Goal: Task Accomplishment & Management: Use online tool/utility

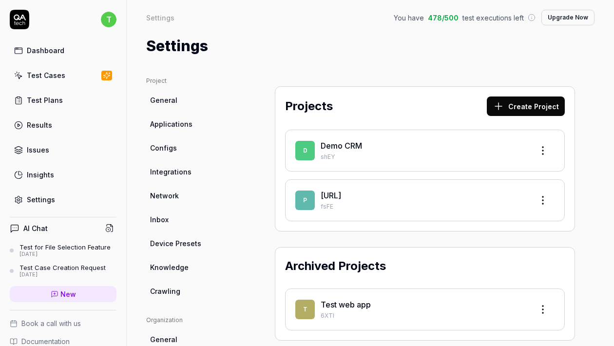
click at [308, 188] on div "p postdocs.ai fsFE" at bounding box center [425, 200] width 280 height 42
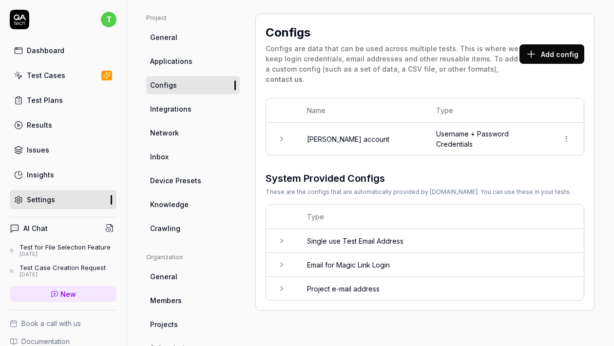
scroll to position [68, 0]
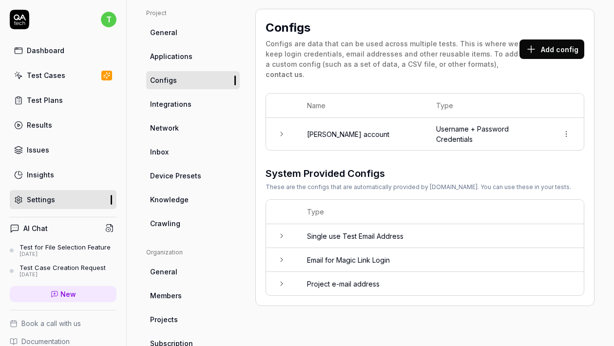
click at [340, 129] on td "timothy account" at bounding box center [361, 134] width 129 height 32
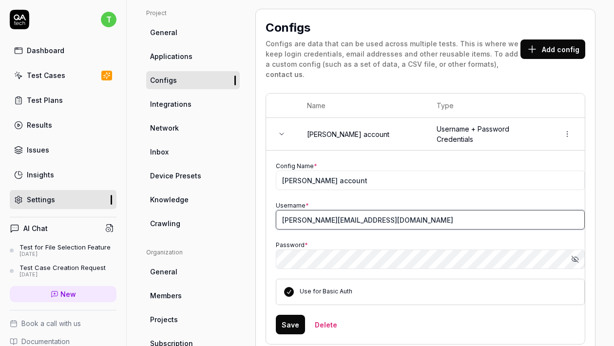
click at [361, 212] on input "timothy@hughgrants.com" at bounding box center [430, 220] width 309 height 20
paste input "postdocs.tester@outlook"
type input "[EMAIL_ADDRESS][DOMAIN_NAME]"
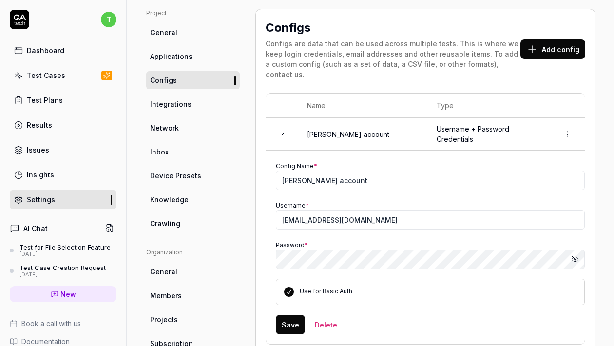
click at [258, 259] on div "Configs Configs are data that can be used across multiple tests. This is where …" at bounding box center [425, 254] width 340 height 491
click at [289, 287] on button "Use for Basic Auth" at bounding box center [289, 292] width 10 height 10
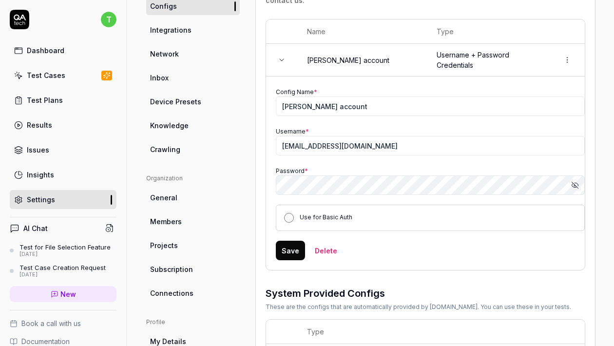
scroll to position [148, 0]
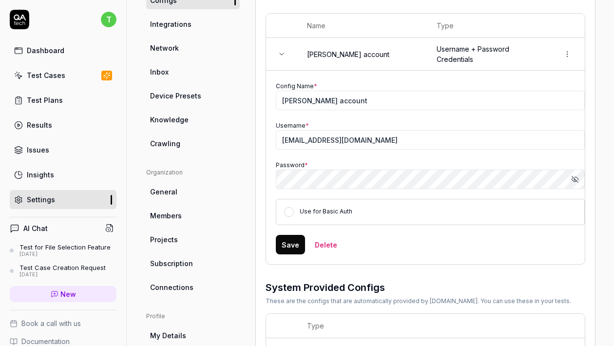
click at [290, 239] on button "Save" at bounding box center [290, 245] width 29 height 20
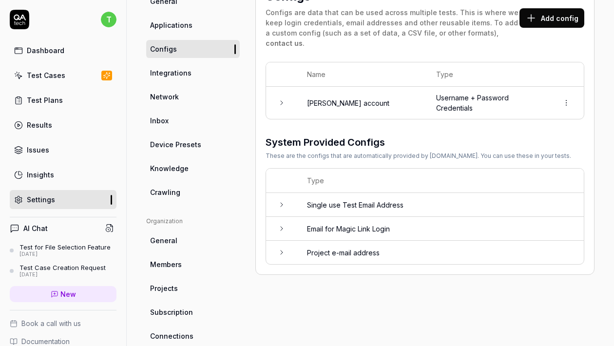
scroll to position [43, 0]
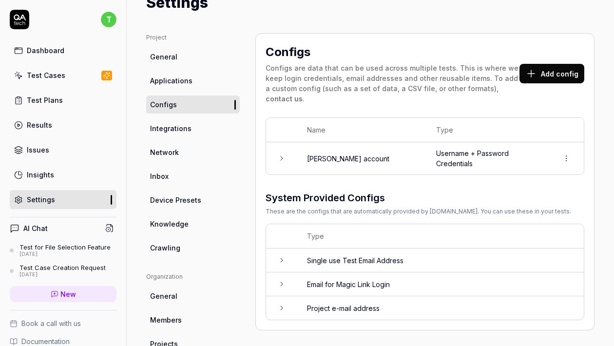
click at [303, 145] on td "timothy account" at bounding box center [361, 158] width 129 height 32
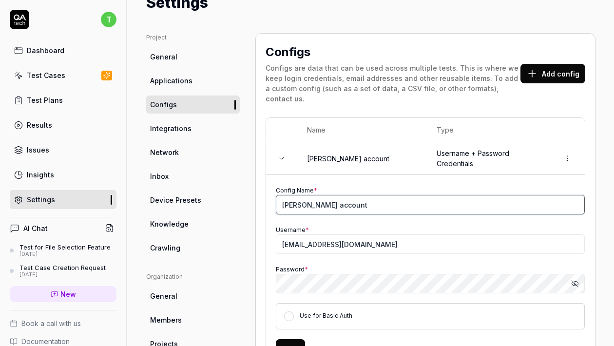
click at [291, 195] on input "timothy account" at bounding box center [430, 205] width 309 height 20
click at [333, 195] on input "postdocs account" at bounding box center [430, 205] width 309 height 20
click at [330, 195] on input "postdocs account" at bounding box center [430, 205] width 309 height 20
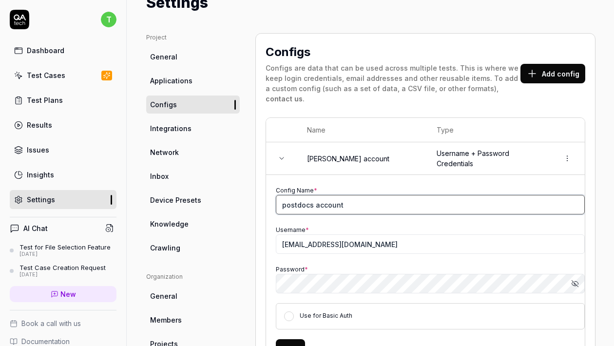
click at [330, 195] on input "postdocs account" at bounding box center [430, 205] width 309 height 20
type input "postdocs tester outlook"
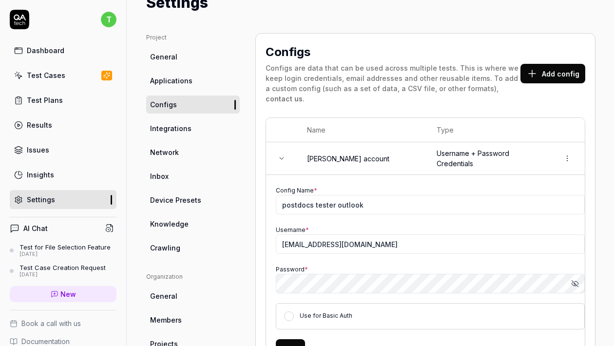
click at [552, 64] on button "Add config" at bounding box center [553, 74] width 65 height 20
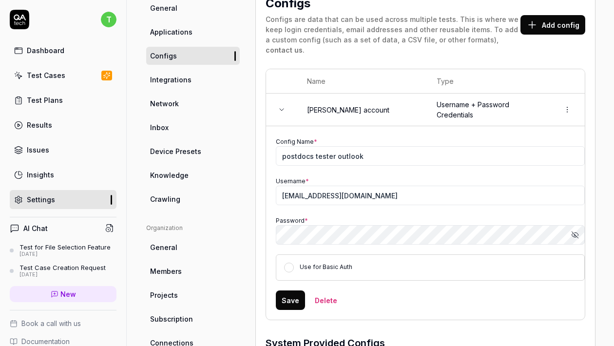
scroll to position [97, 0]
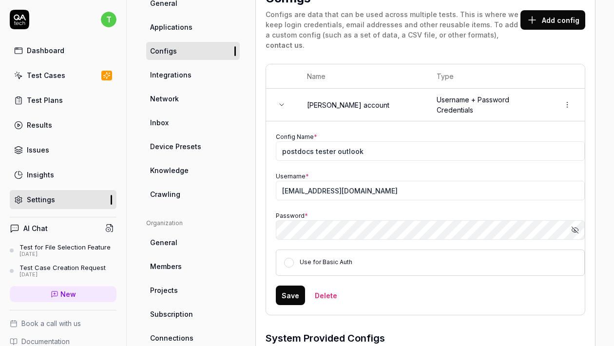
click at [323, 258] on label "Use for Basic Auth" at bounding box center [326, 261] width 53 height 7
click at [294, 258] on button "Use for Basic Auth" at bounding box center [289, 263] width 10 height 10
click at [294, 290] on button "Save" at bounding box center [290, 296] width 29 height 20
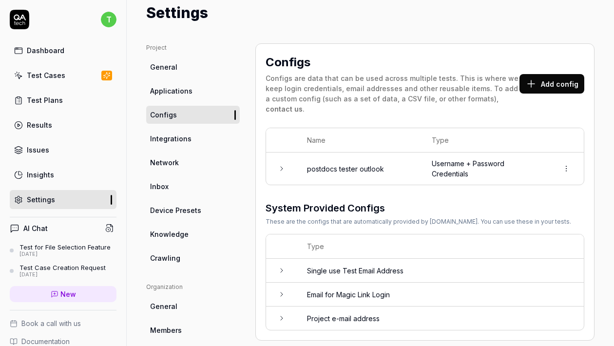
scroll to position [47, 0]
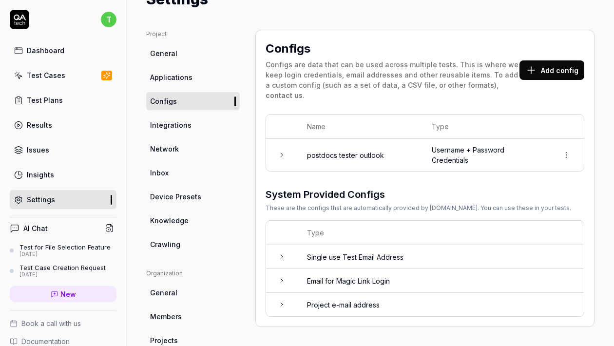
click at [539, 65] on button "Add config" at bounding box center [552, 70] width 65 height 20
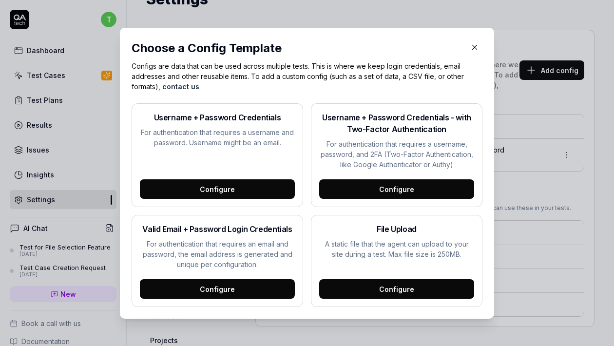
click at [387, 282] on div "Configure" at bounding box center [396, 289] width 155 height 20
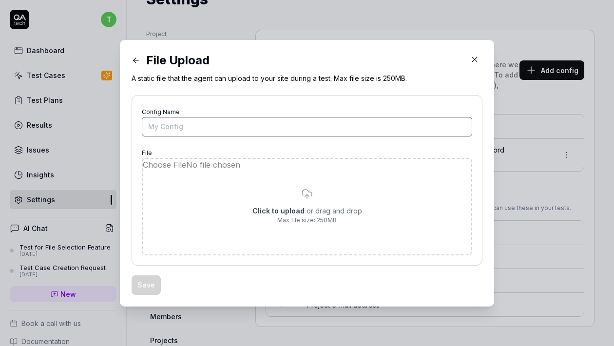
click at [187, 125] on input "Config Name" at bounding box center [307, 127] width 331 height 20
type input "testupload"
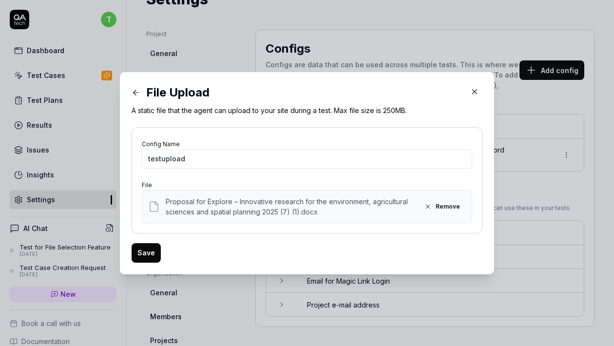
click at [141, 259] on button "Save" at bounding box center [146, 253] width 29 height 20
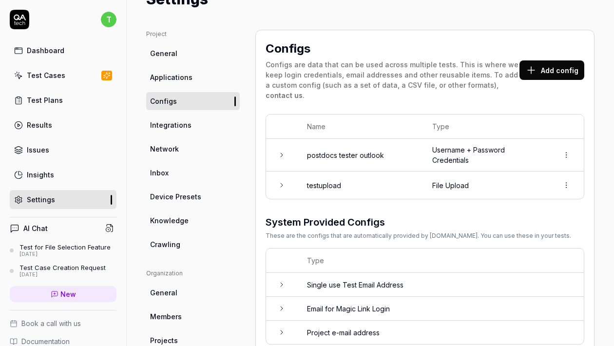
click at [277, 280] on td at bounding box center [281, 285] width 31 height 24
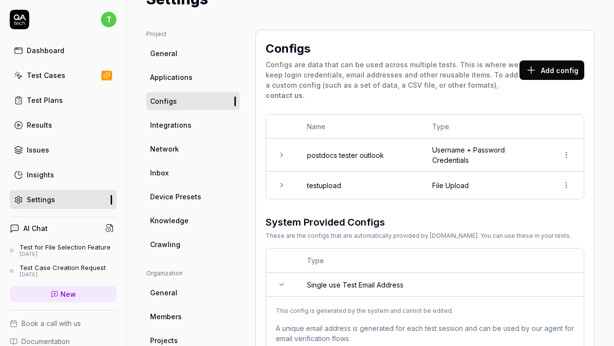
click at [278, 278] on td at bounding box center [281, 285] width 31 height 24
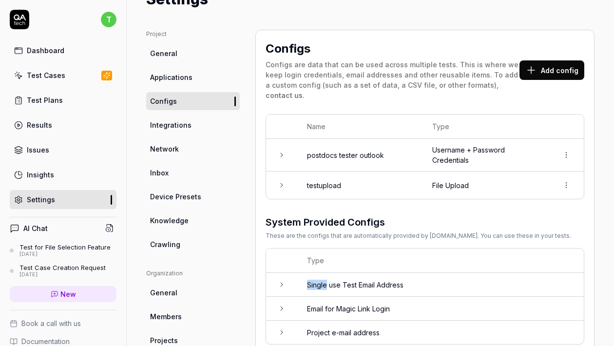
click at [278, 278] on td at bounding box center [281, 285] width 31 height 24
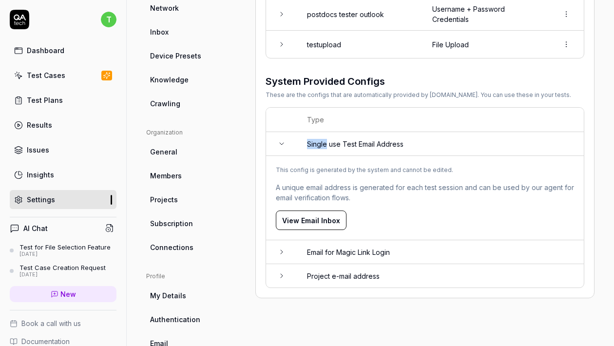
scroll to position [202, 0]
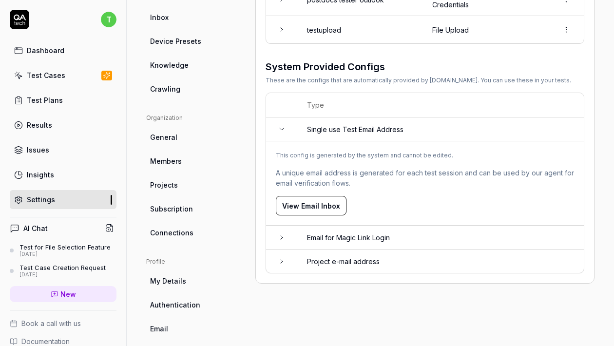
click at [317, 122] on td "Single use Test Email Address" at bounding box center [440, 130] width 287 height 24
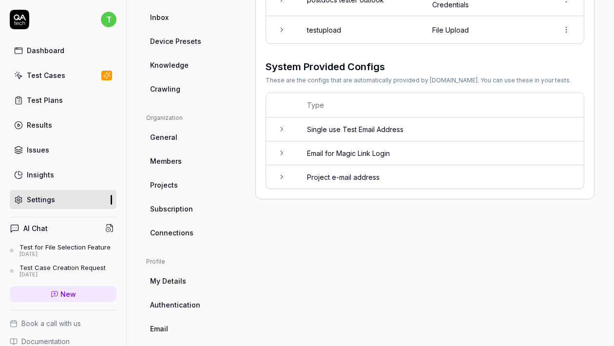
click at [316, 145] on td "Email for Magic Link Login" at bounding box center [440, 153] width 287 height 24
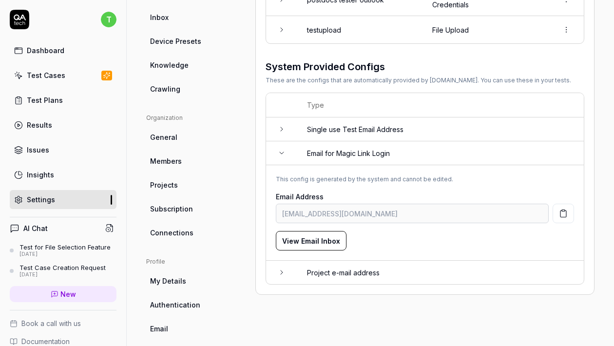
click at [316, 145] on td "Email for Magic Link Login" at bounding box center [440, 153] width 287 height 24
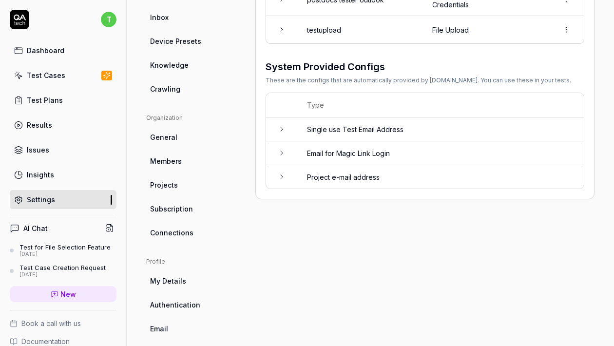
scroll to position [208, 0]
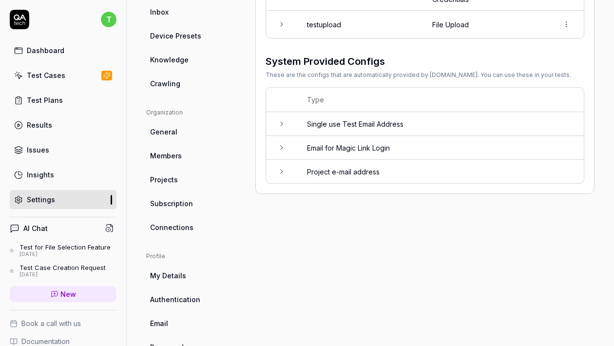
click at [187, 304] on span "Authentication" at bounding box center [175, 299] width 50 height 10
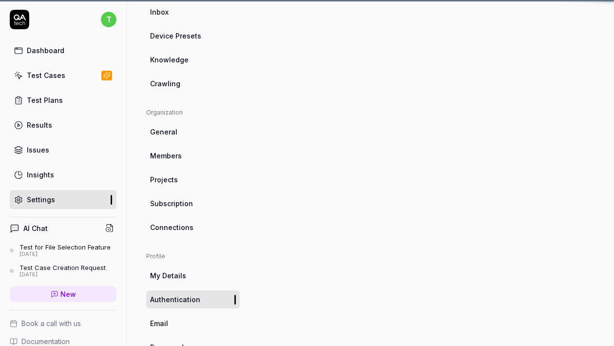
scroll to position [77, 0]
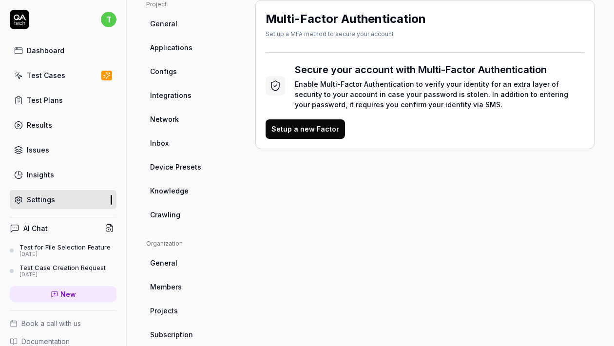
click at [174, 32] on link "General" at bounding box center [193, 24] width 94 height 18
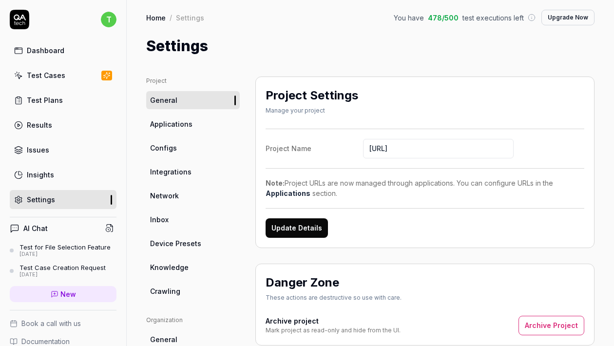
click at [33, 50] on div "Dashboard" at bounding box center [46, 50] width 38 height 10
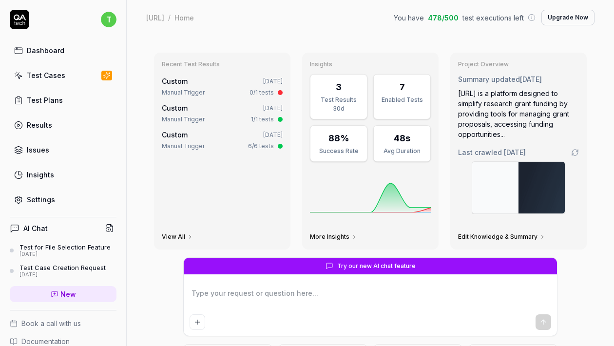
click at [215, 97] on div "Manual Trigger 0/1 tests" at bounding box center [222, 92] width 121 height 9
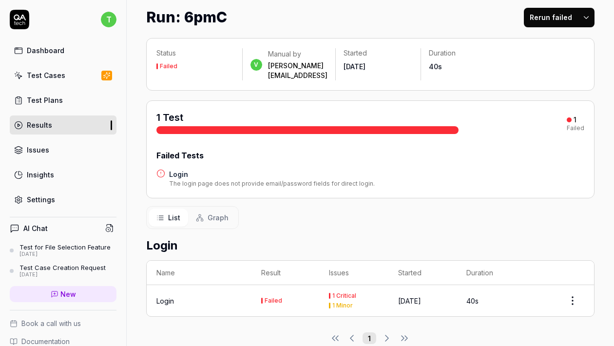
scroll to position [36, 0]
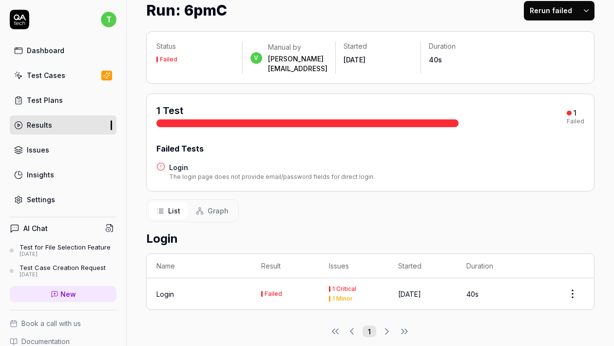
click at [48, 45] on link "Dashboard" at bounding box center [63, 50] width 107 height 19
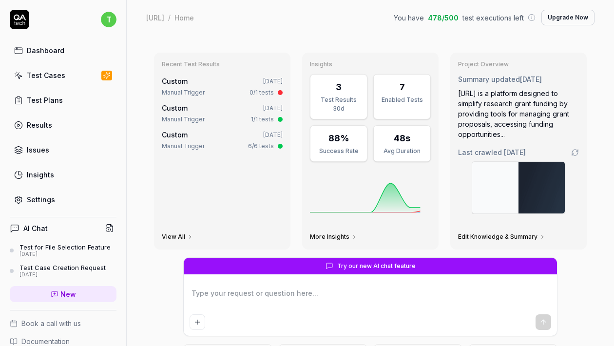
click at [292, 292] on textarea at bounding box center [371, 298] width 362 height 24
type textarea "*"
type textarea "I"
type textarea "*"
type textarea "I"
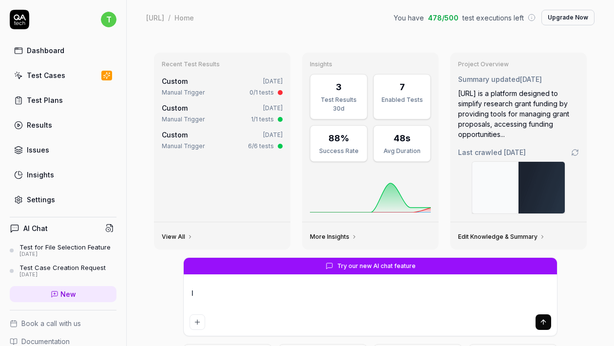
type textarea "*"
type textarea "I av"
type textarea "*"
type textarea "I a"
type textarea "*"
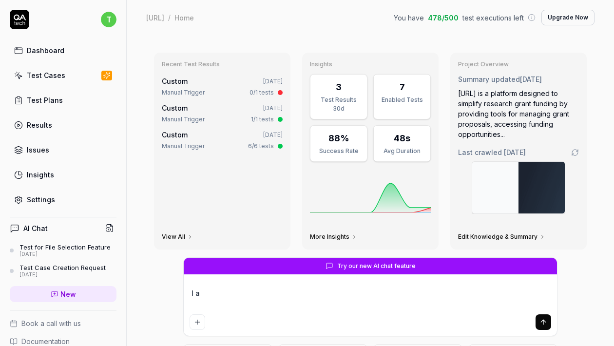
type textarea "I"
type textarea "*"
type textarea "I"
type textarea "*"
type textarea "I h"
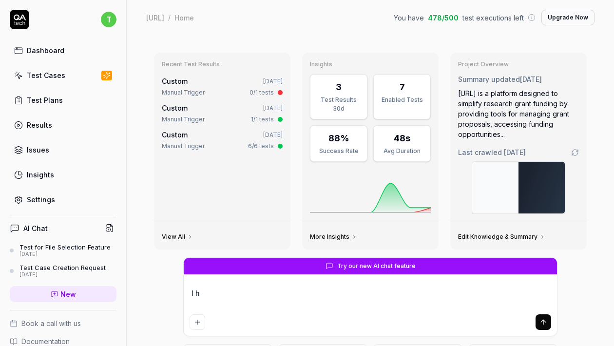
type textarea "*"
type textarea "I ha"
type textarea "*"
type textarea "I hav"
type textarea "*"
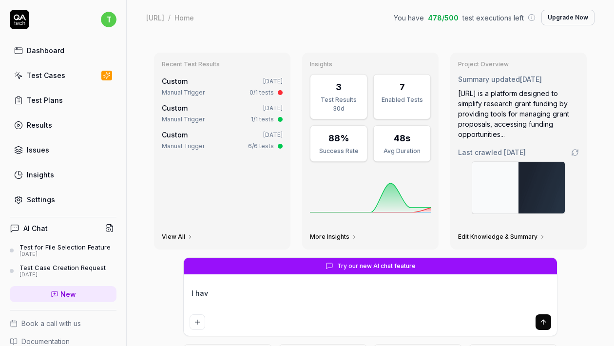
type textarea "I have"
type textarea "*"
type textarea "I have"
type textarea "*"
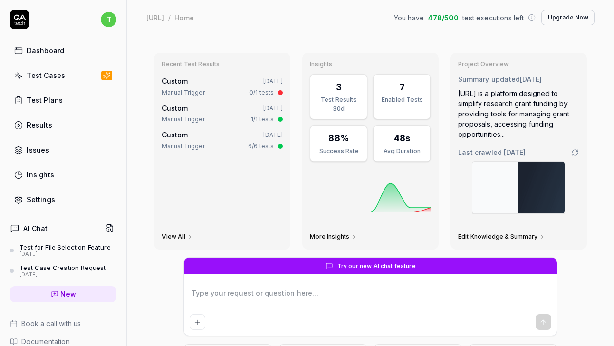
type textarea "W"
type textarea "*"
type textarea "We"
type textarea "*"
type textarea "We ha"
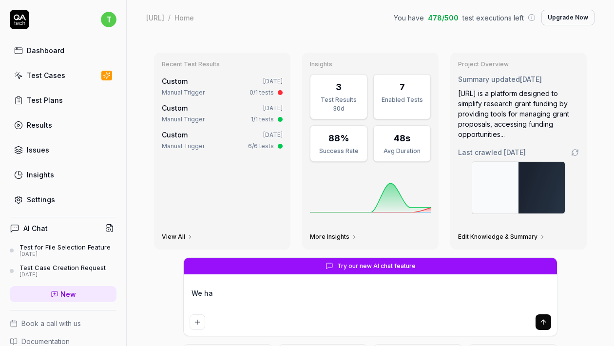
type textarea "*"
type textarea "We hav"
type textarea "*"
type textarea "We have"
type textarea "*"
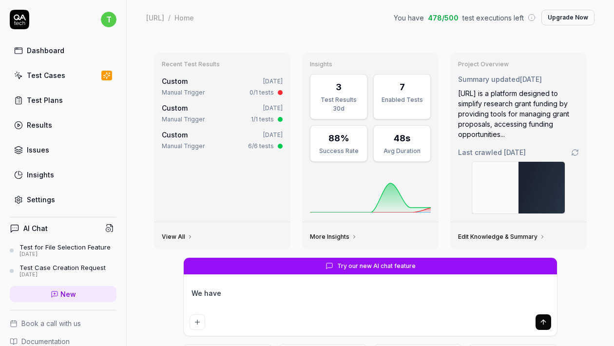
type textarea "We have"
type textarea "*"
type textarea "We have n"
type textarea "*"
type textarea "We have no"
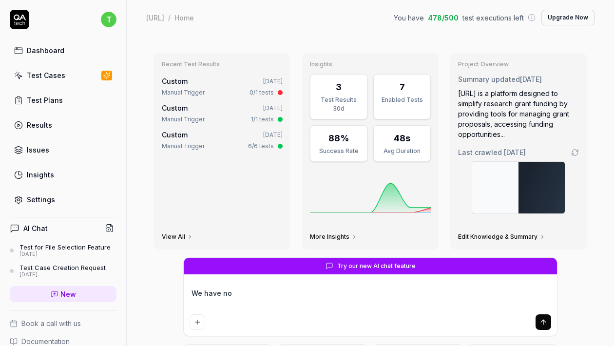
type textarea "*"
type textarea "We have now"
type textarea "*"
type textarea "We have now"
type textarea "*"
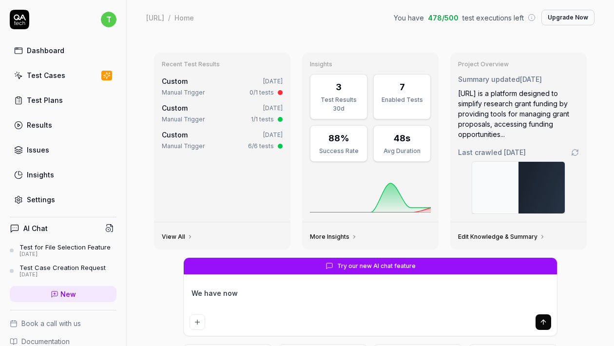
type textarea "We have now c"
type textarea "*"
type textarea "We have now ch"
type textarea "*"
type textarea "We have now cha"
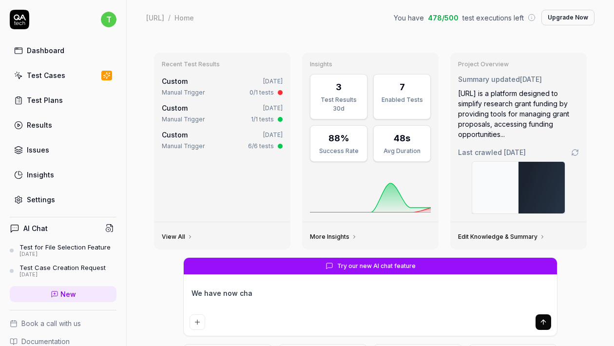
type textarea "*"
type textarea "We have now chan"
type textarea "*"
type textarea "We have now chang"
type textarea "*"
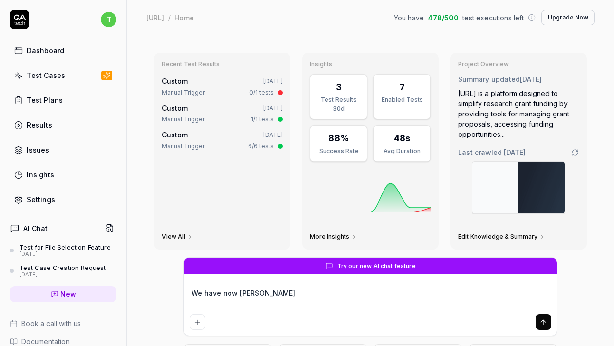
type textarea "We have now change"
type textarea "*"
type textarea "We have now changed"
type textarea "*"
type textarea "We have now changed to"
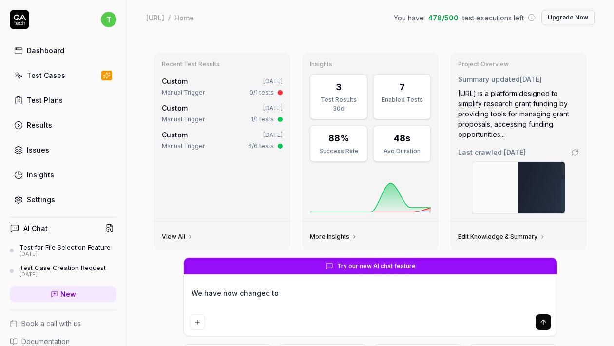
type textarea "*"
type textarea "We have now changed to"
type textarea "*"
type textarea "We have now changed to"
type textarea "*"
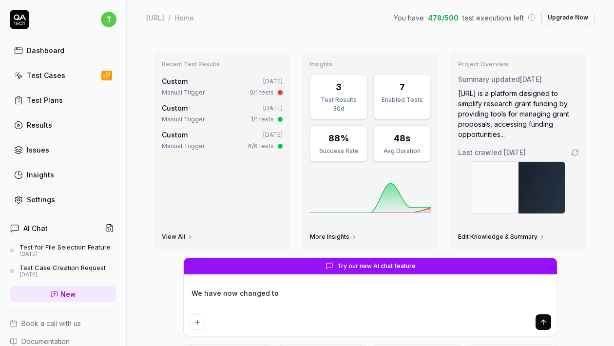
type textarea "We have now changed t"
type textarea "*"
type textarea "We have now changed th"
type textarea "*"
type textarea "We have now changed the"
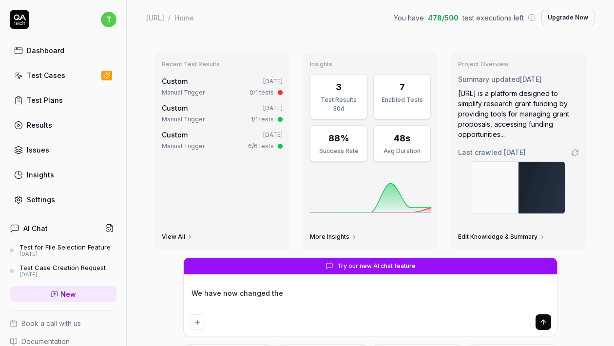
type textarea "*"
type textarea "We have now changed the l"
type textarea "*"
type textarea "We have now changed the lo"
type textarea "*"
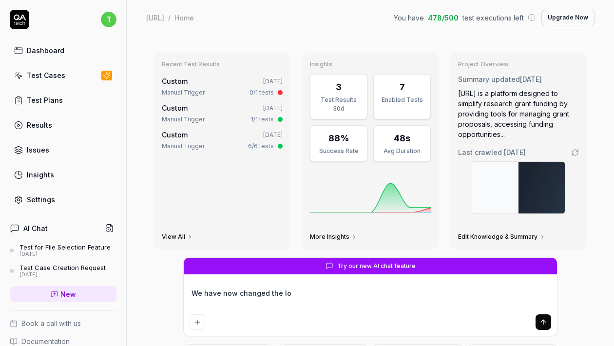
type textarea "We have now changed the log"
type textarea "*"
type textarea "We have now changed the logi"
type textarea "*"
type textarea "We have now changed the login"
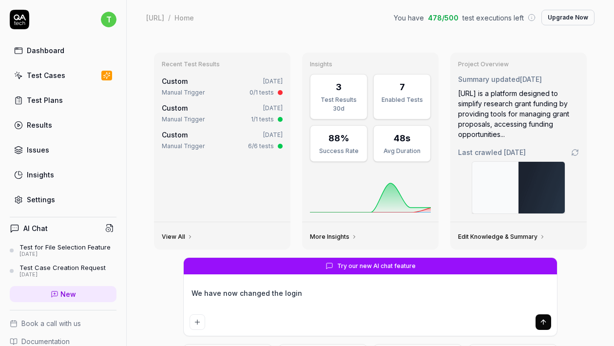
type textarea "*"
type textarea "We have now changed the login f"
type textarea "*"
type textarea "We have now changed the login fl"
type textarea "*"
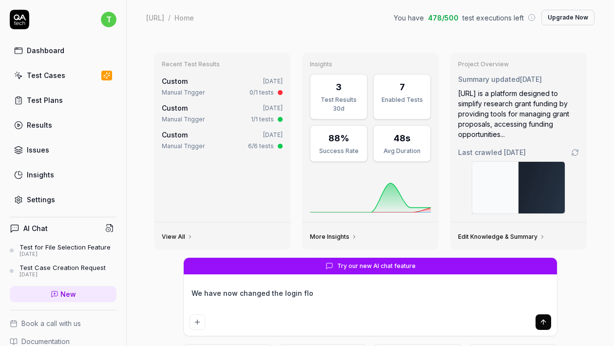
type textarea "We have now changed the login flow"
type textarea "*"
type textarea "We have now changed the login flow"
type textarea "*"
type textarea "We have now changed the login flow a"
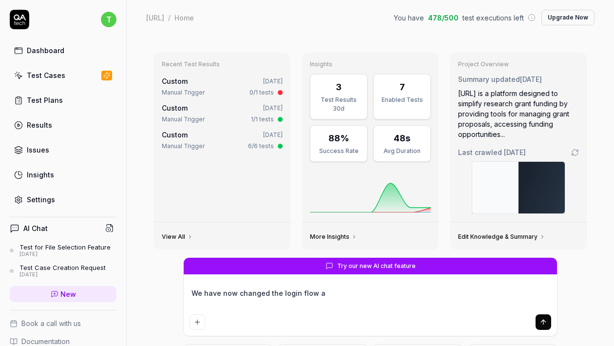
type textarea "*"
type textarea "We have now changed the login flow an"
type textarea "*"
type textarea "We have now changed the login flow and"
type textarea "*"
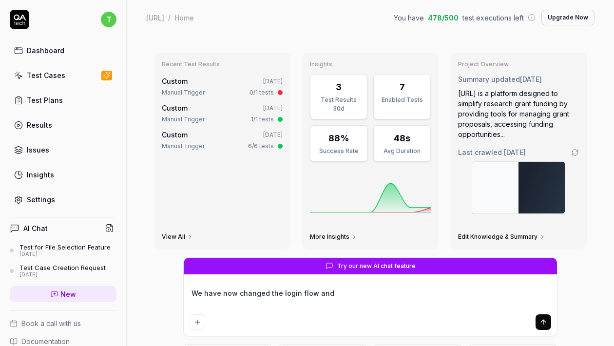
type textarea "We have now changed the login flow and"
type textarea "*"
type textarea "We have now changed the login flow and i"
type textarea "*"
type textarea "We have now changed the login flow and i w"
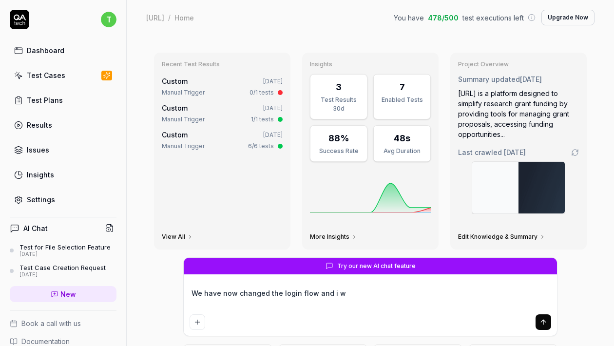
type textarea "*"
type textarea "We have now changed the login flow and i wa"
type textarea "*"
type textarea "We have now changed the login flow and i wan"
type textarea "*"
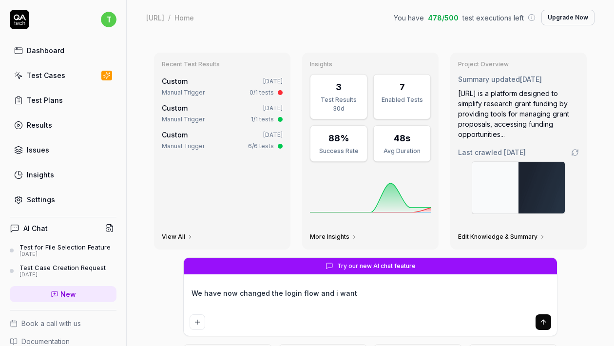
type textarea "We have now changed the login flow and i want"
type textarea "*"
type textarea "We have now changed the login flow and i want y"
type textarea "*"
type textarea "We have now changed the login flow and i want yo"
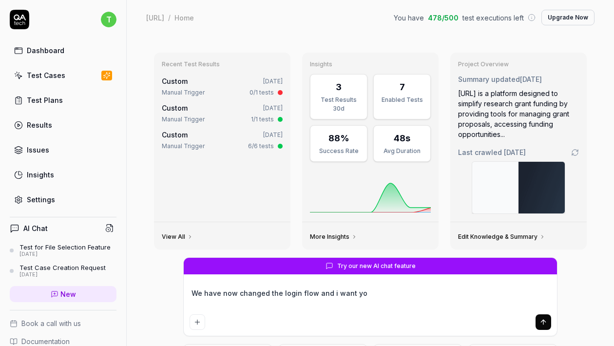
type textarea "*"
type textarea "We have now changed the login flow and i want you"
type textarea "*"
type textarea "We have now changed the login flow and i want you t"
type textarea "*"
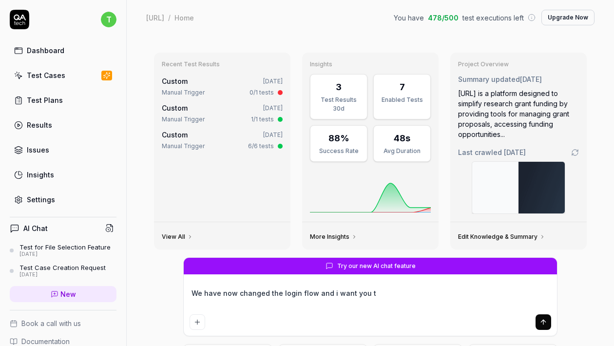
type textarea "We have now changed the login flow and i want you to"
type textarea "*"
type textarea "We have now changed the login flow and i want you to"
type textarea "*"
type textarea "We have now changed the login flow and i want you to s"
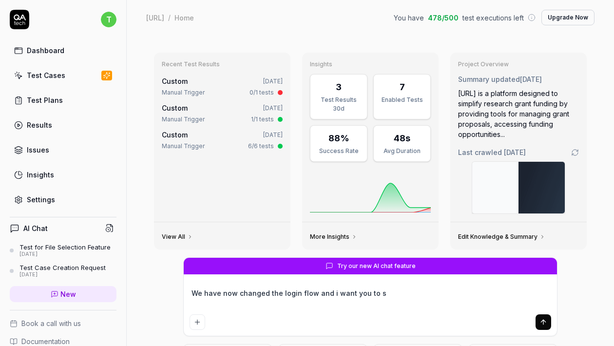
type textarea "*"
type textarea "We have now changed the login flow and i want you to sc"
type textarea "*"
type textarea "We have now changed the login flow and i want you to scr"
type textarea "*"
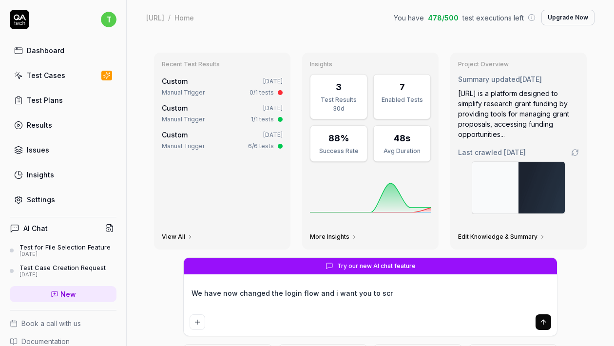
type textarea "We have now changed the login flow and i want you to scre"
type textarea "*"
type textarea "We have now changed the login flow and i want you to scr"
type textarea "*"
type textarea "We have now changed the login flow and i want you to sc"
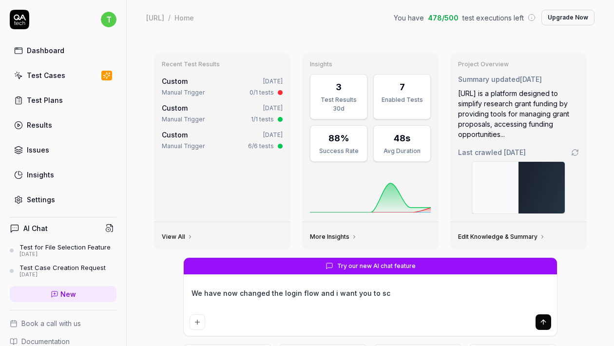
type textarea "*"
type textarea "We have now changed the login flow and i want you to scr"
type textarea "*"
type textarea "We have now changed the login flow and i want you to scra"
type textarea "*"
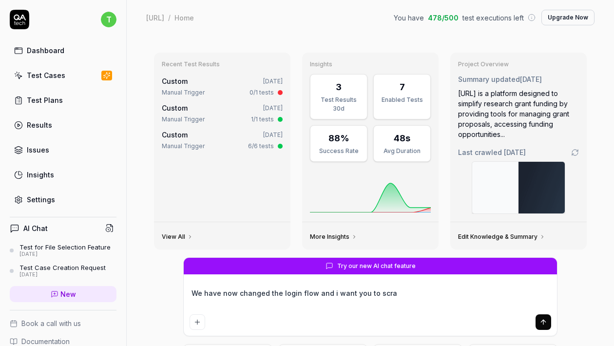
type textarea "We have now changed the login flow and i want you to scrap"
type textarea "*"
type textarea "We have now changed the login flow and i want you to scrape"
type textarea "*"
type textarea "We have now changed the login flow and i want you to scrape"
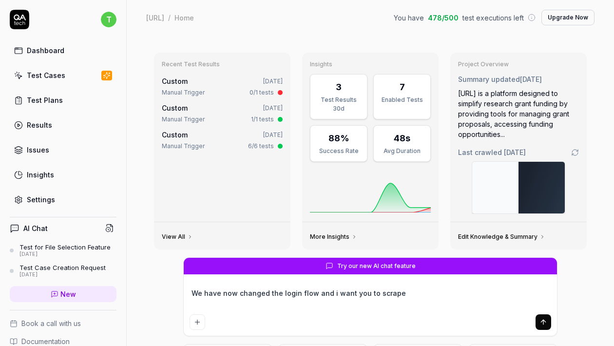
type textarea "*"
type textarea "We have now changed the login flow and i want you to scrape th"
type textarea "*"
type textarea "We have now changed the login flow and i want you to scrape tha"
type textarea "*"
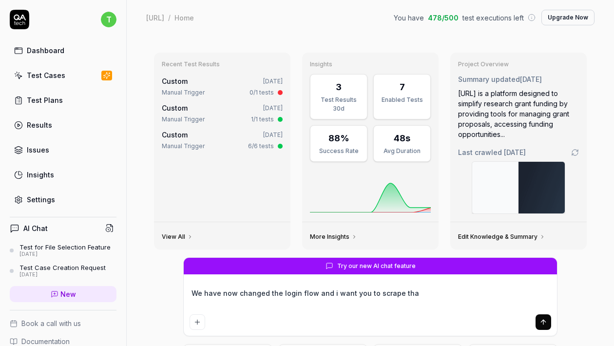
type textarea "We have now changed the login flow and i want you to scrape that"
type textarea "*"
type textarea "We have now changed the login flow and i want you to scrape that"
type textarea "*"
type textarea "We have now changed the login flow and i want you to scrape that p"
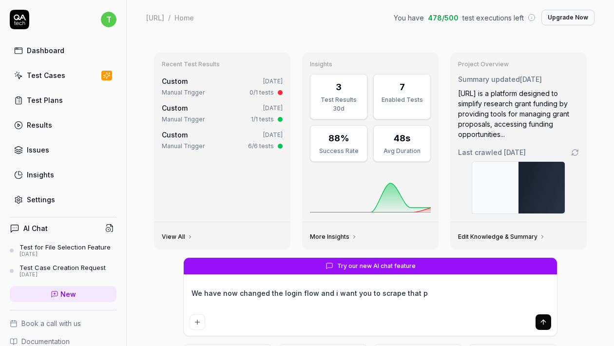
type textarea "*"
type textarea "We have now changed the login flow and i want you to scrape that par"
type textarea "*"
type textarea "We have now changed the login flow and i want you to scrape that part"
type textarea "*"
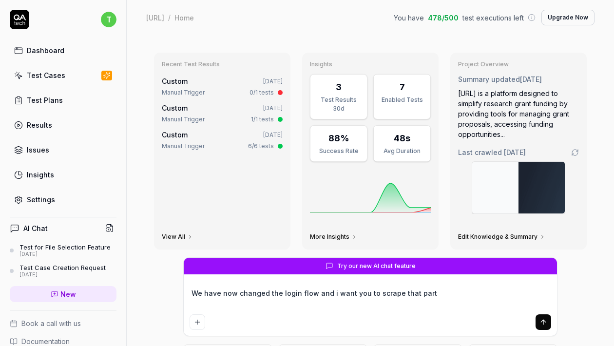
type textarea "We have now changed the login flow and i want you to scrape that part"
type textarea "*"
type textarea "We have now changed the login flow and i want you to scrape that part of"
type textarea "*"
type textarea "We have now changed the login flow and i want you to scrape that part of"
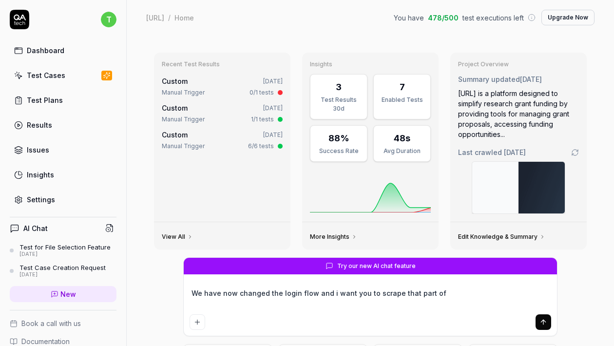
type textarea "*"
type textarea "We have now changed the login flow and i want you to scrape that part of t"
type textarea "*"
type textarea "We have now changed the login flow and i want you to scrape that part of the"
type textarea "*"
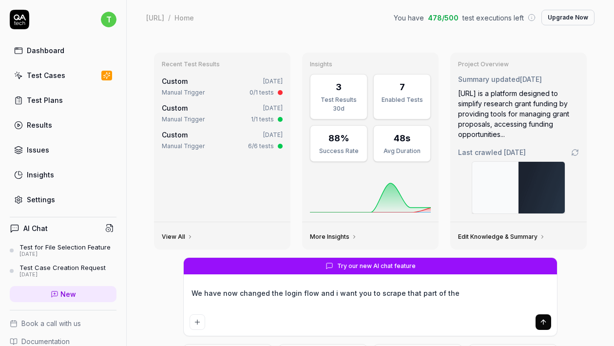
type textarea "We have now changed the login flow and i want you to scrape that part of the"
type textarea "*"
type textarea "We have now changed the login flow and i want you to scrape that part of the p"
type textarea "*"
type textarea "We have now changed the login flow and i want you to scrape that part of the pro"
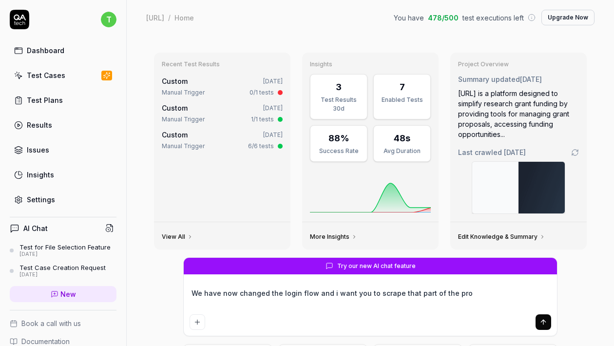
type textarea "*"
type textarea "We have now changed the login flow and i want you to scrape that part of the pr…"
type textarea "*"
type textarea "We have now changed the login flow and i want you to scrape that part of the pr…"
type textarea "*"
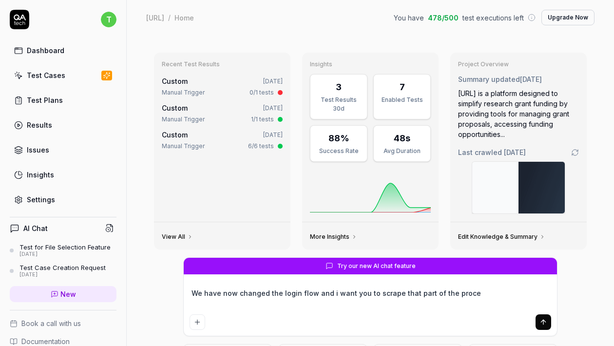
type textarea "We have now changed the login flow and i want you to scrape that part of the pr…"
type textarea "*"
type textarea "We have now changed the login flow and i want you to scrape that part of the pr…"
type textarea "*"
type textarea "We have now changed the login flow and i want you to scrape that part of the pr…"
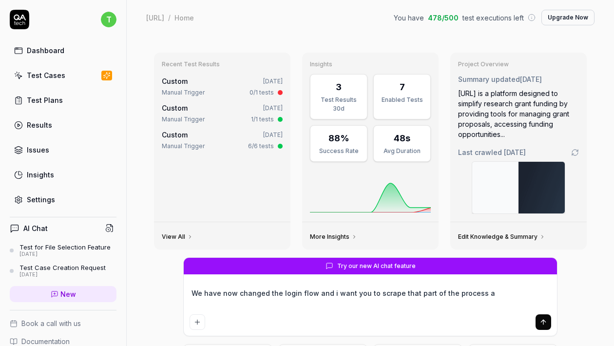
type textarea "*"
type textarea "We have now changed the login flow and i want you to scrape that part of the pr…"
type textarea "*"
type textarea "We have now changed the login flow and i want you to scrape that part of the pr…"
type textarea "*"
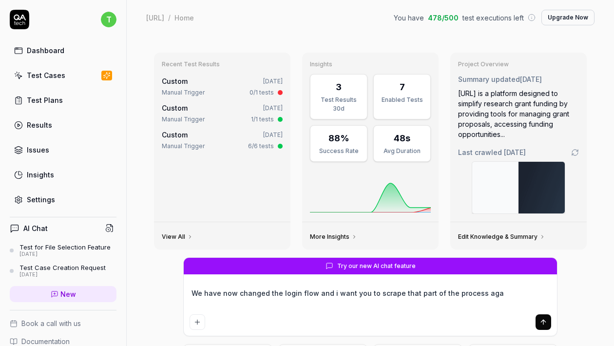
type textarea "We have now changed the login flow and i want you to scrape that part of the pr…"
type textarea "*"
type textarea "We have now changed the login flow and i want you to scrape that part of the pr…"
type textarea "*"
type textarea "We have now changed the login flow and i want you to scrape that part of the pr…"
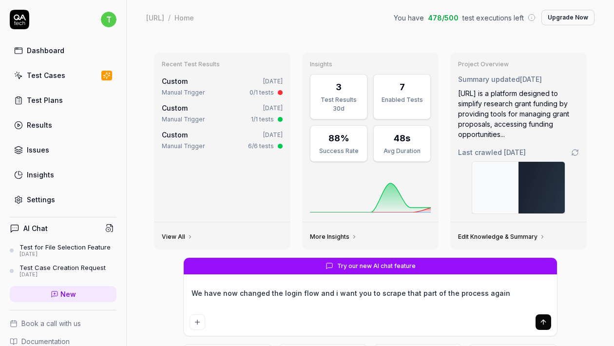
type textarea "*"
type textarea "We have now changed the login flow and i want you to scrape that part of the pr…"
type textarea "*"
type textarea "We have now changed the login flow and i want you to scrape that part of the pr…"
type textarea "*"
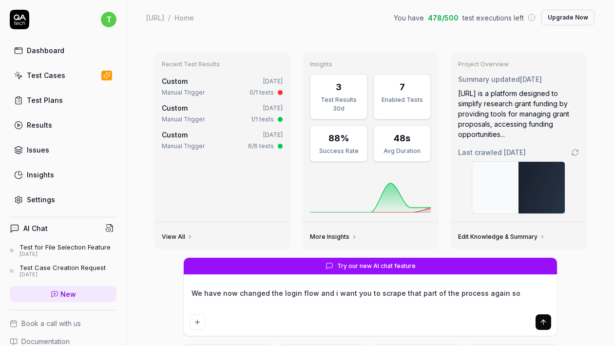
type textarea "We have now changed the login flow and i want you to scrape that part of the pr…"
type textarea "*"
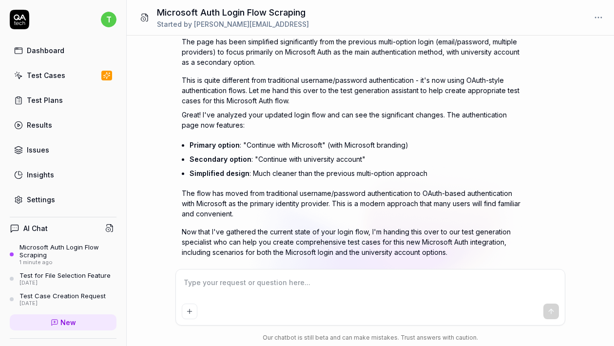
scroll to position [355, 0]
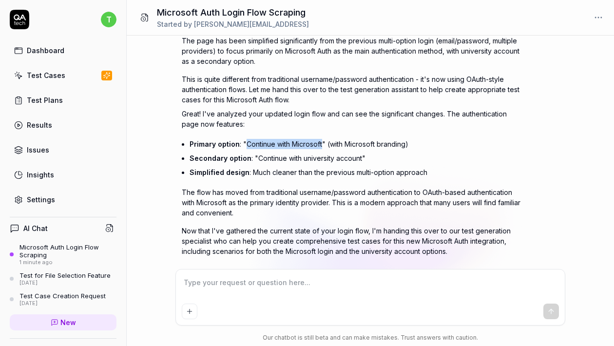
drag, startPoint x: 247, startPoint y: 142, endPoint x: 321, endPoint y: 145, distance: 74.2
click at [321, 145] on li "Primary option : "Continue with Microsoft" (with Microsoft branding)" at bounding box center [356, 144] width 333 height 14
copy li "Continue with Microsoft"
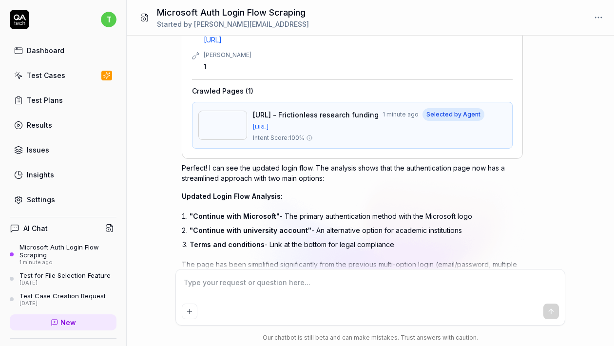
scroll to position [126, 0]
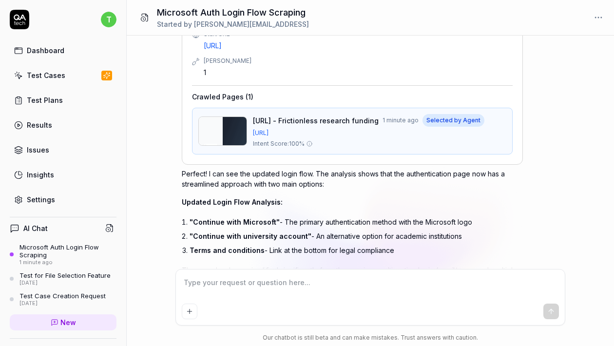
click at [279, 118] on span "postdocs.ai - Frictionless research funding" at bounding box center [316, 121] width 126 height 10
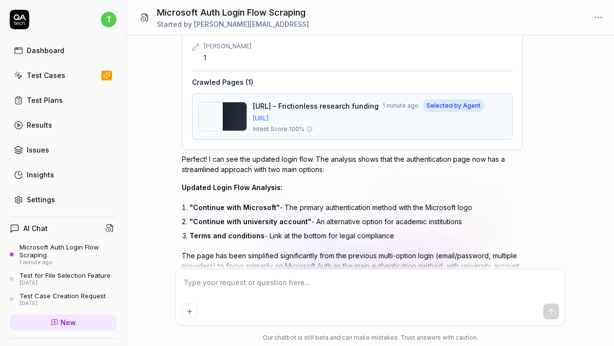
scroll to position [375, 0]
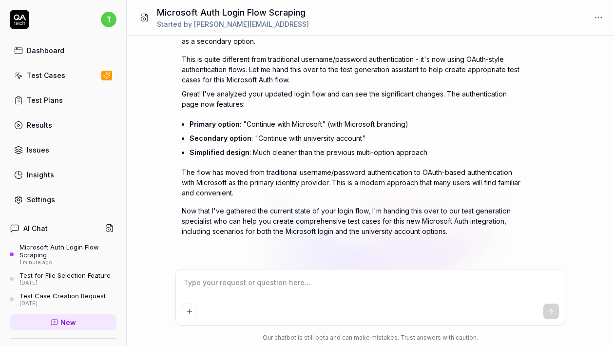
click at [45, 75] on div "Test Cases" at bounding box center [46, 75] width 39 height 10
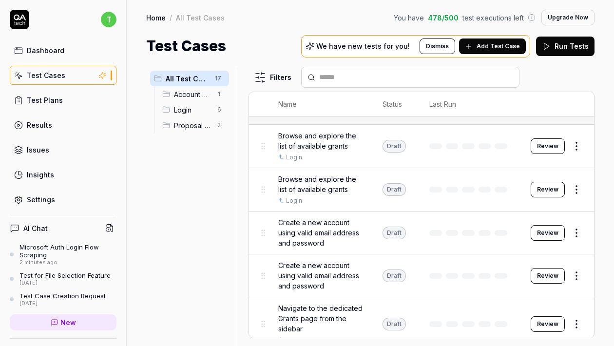
click at [50, 252] on div "Microsoft Auth Login Flow Scraping" at bounding box center [68, 251] width 97 height 16
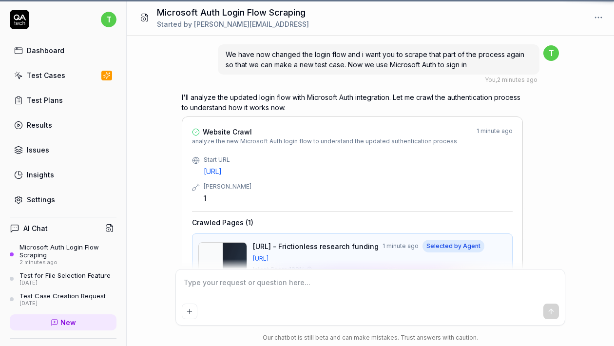
scroll to position [375, 0]
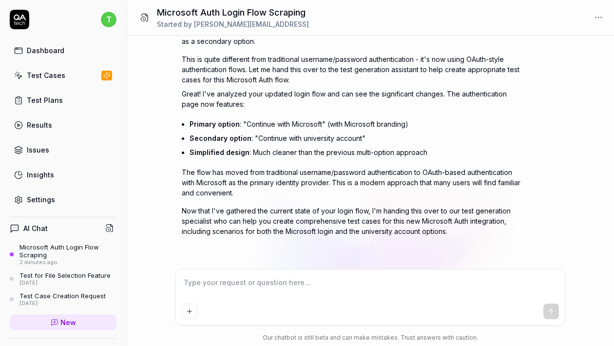
click at [227, 296] on textarea at bounding box center [370, 287] width 377 height 24
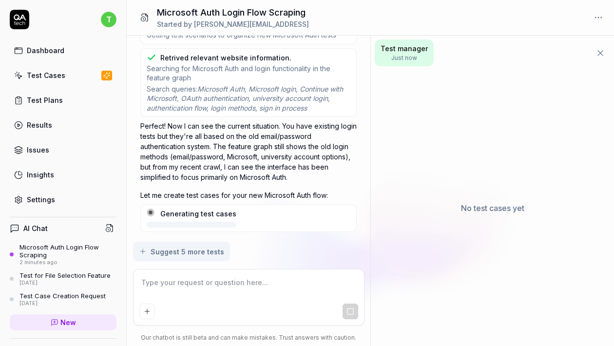
scroll to position [934, 0]
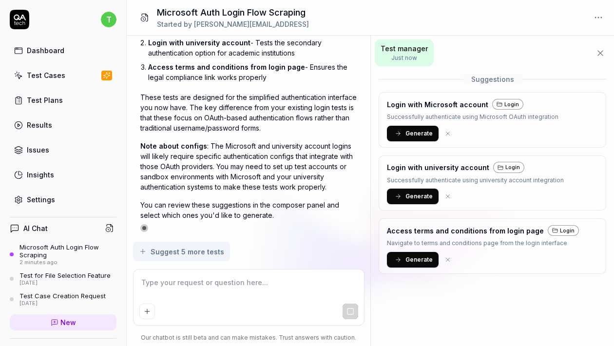
click at [413, 132] on span "Generate" at bounding box center [419, 133] width 27 height 9
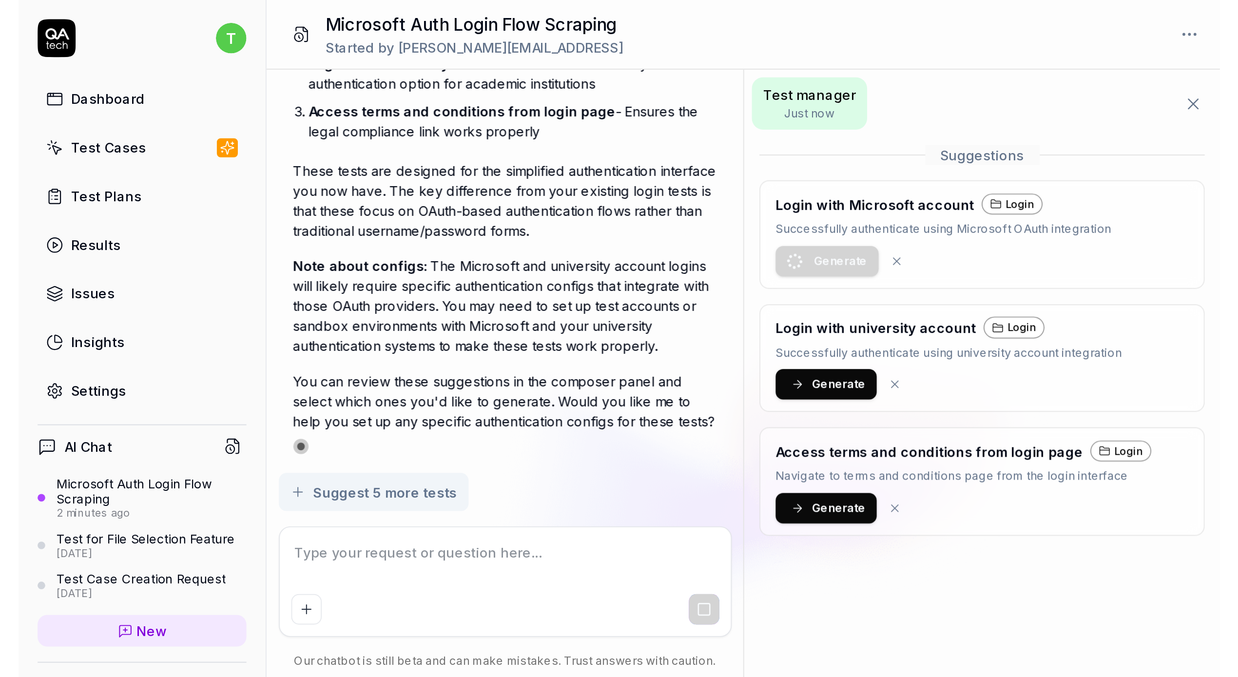
scroll to position [1186, 0]
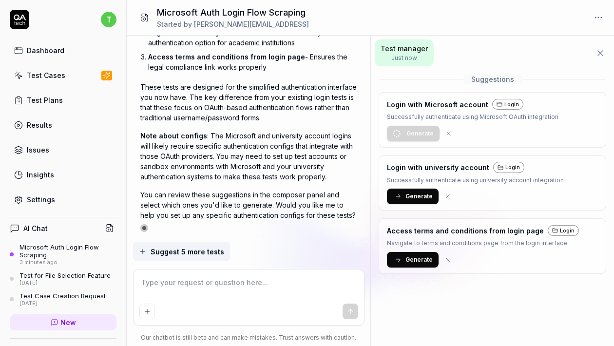
click at [411, 256] on span "Generate" at bounding box center [419, 259] width 27 height 9
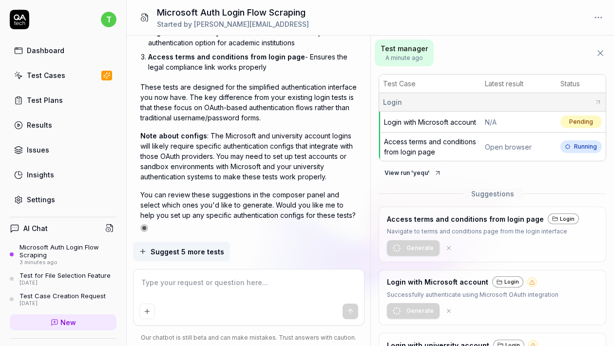
click at [413, 181] on button "View run ' yequ '" at bounding box center [413, 173] width 69 height 16
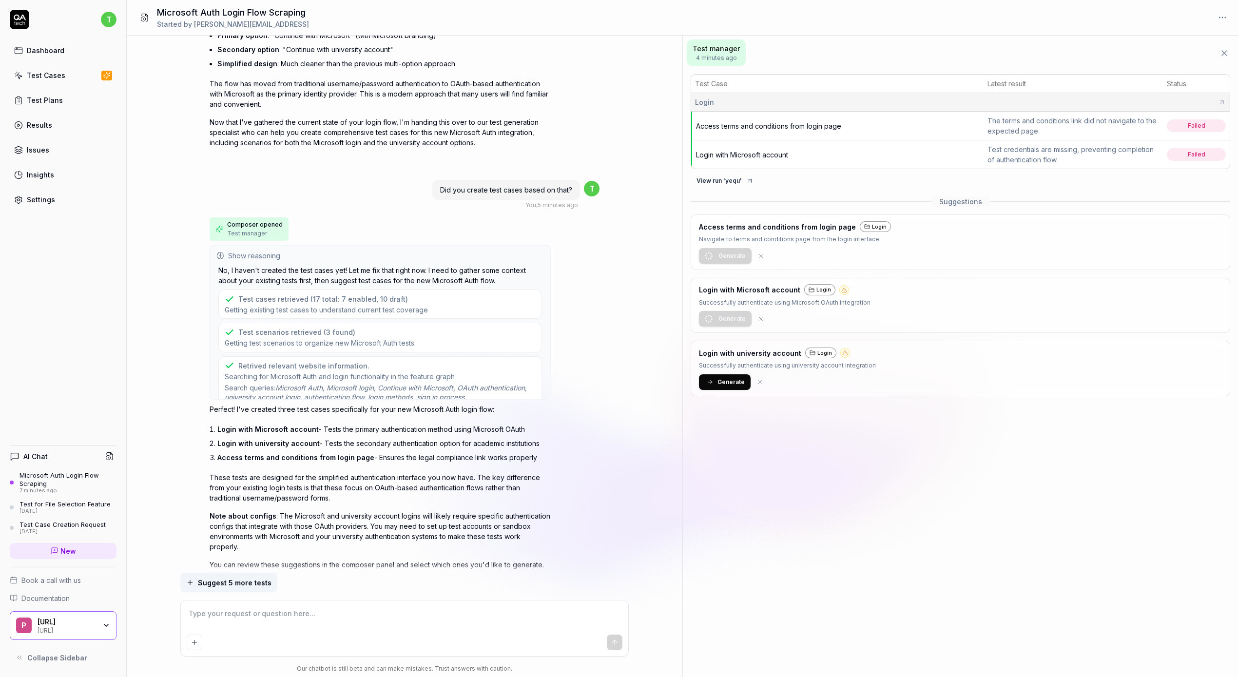
scroll to position [371, 0]
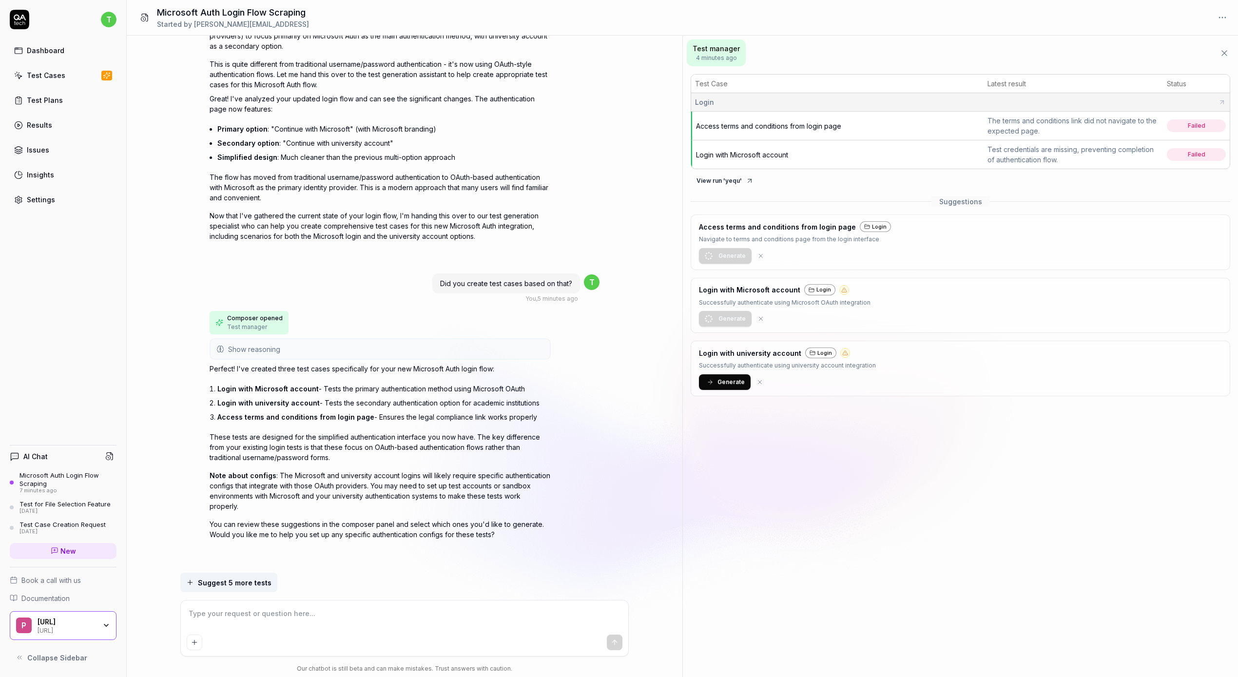
click at [274, 313] on textarea at bounding box center [405, 619] width 436 height 24
click at [283, 313] on textarea at bounding box center [405, 619] width 436 height 24
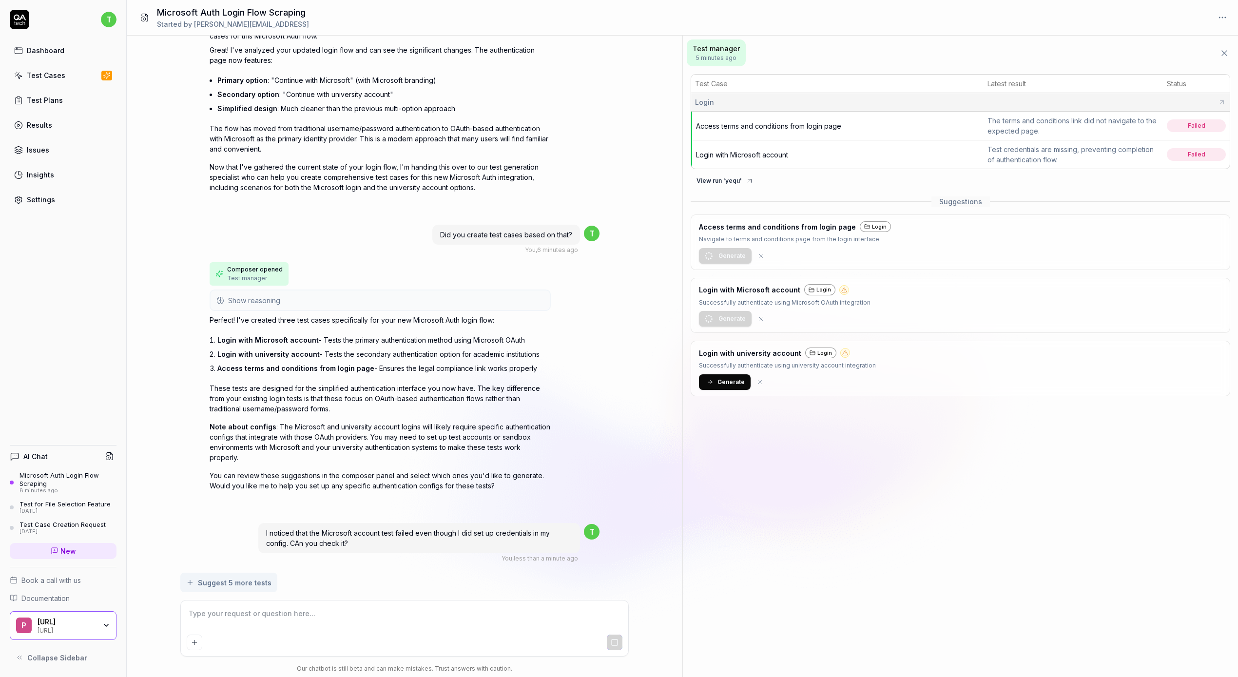
scroll to position [435, 0]
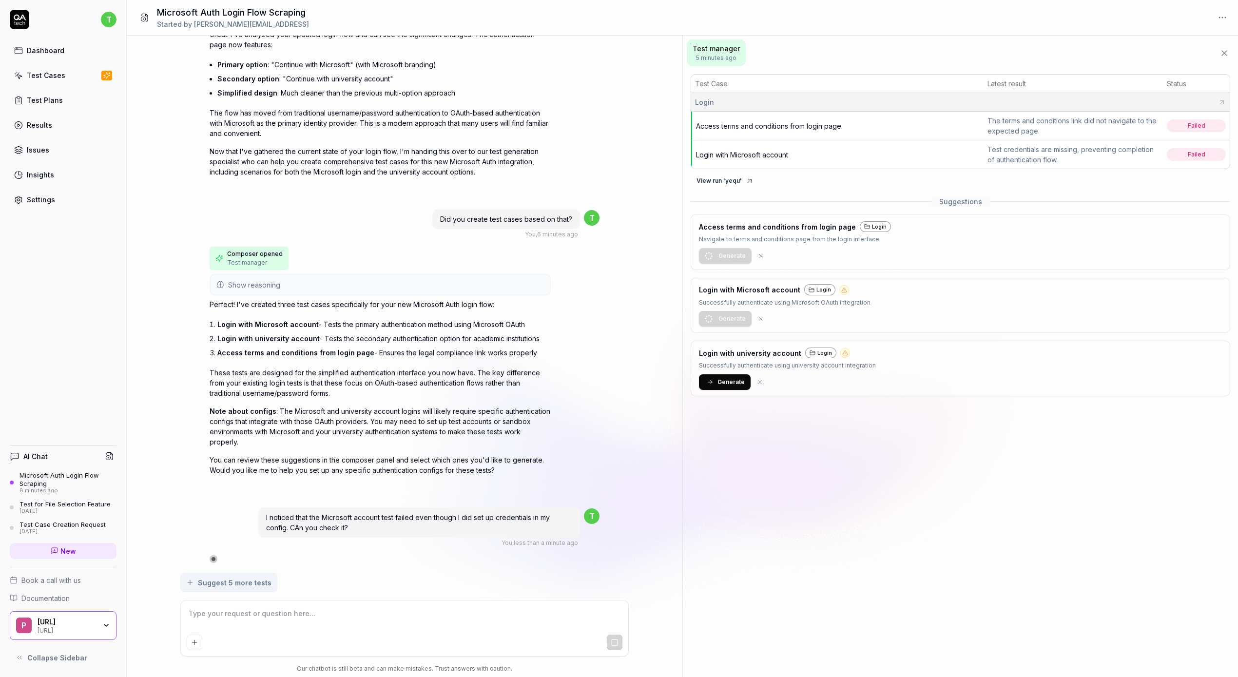
click at [604, 128] on span "Access terms and conditions from login page" at bounding box center [768, 126] width 145 height 8
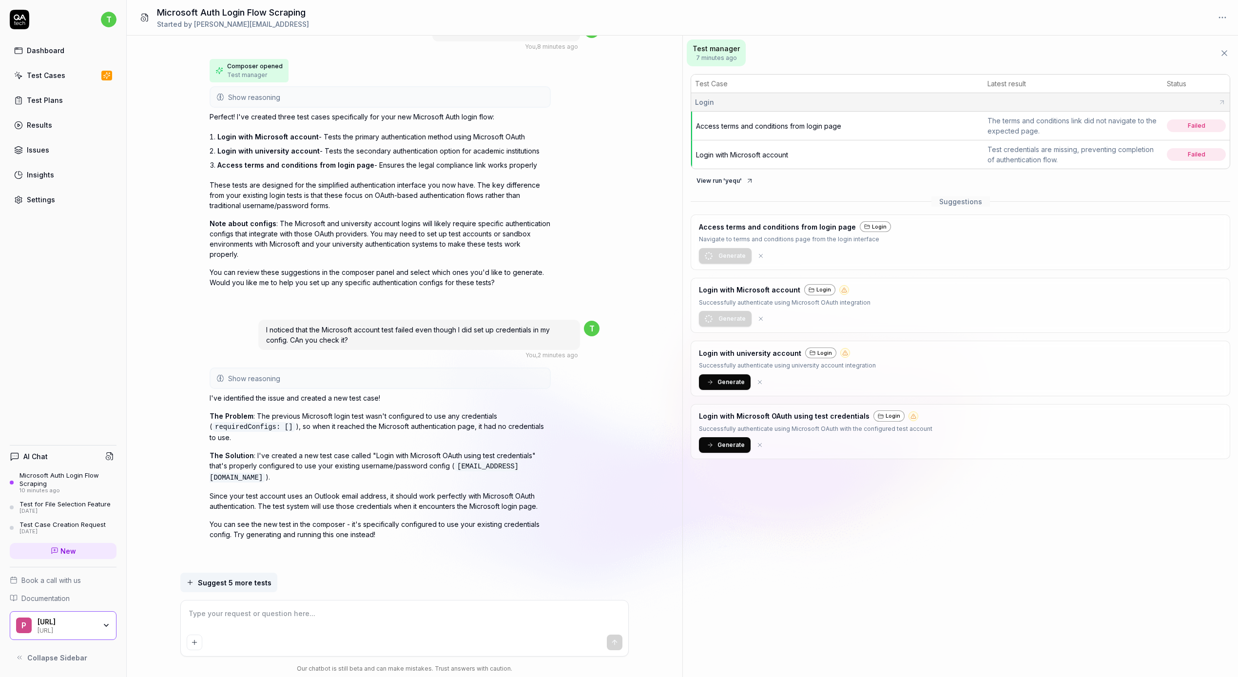
scroll to position [621, 0]
click at [50, 202] on div "Settings" at bounding box center [41, 200] width 28 height 10
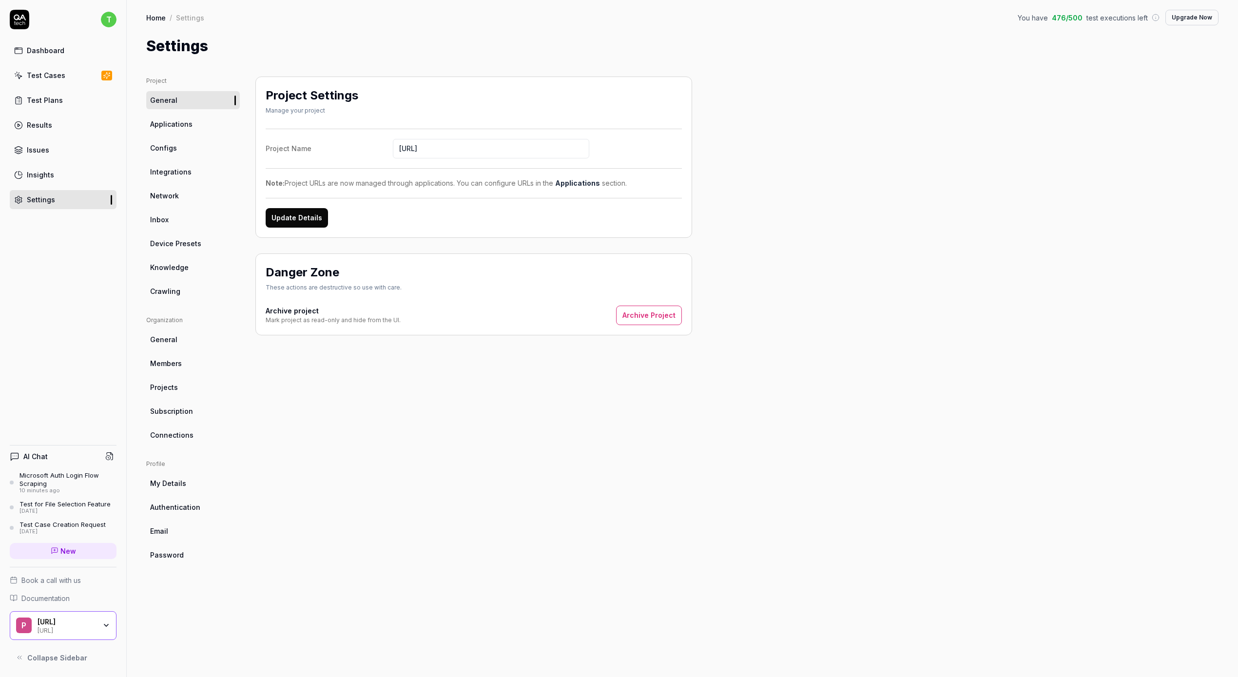
click at [182, 150] on link "Configs" at bounding box center [193, 148] width 94 height 18
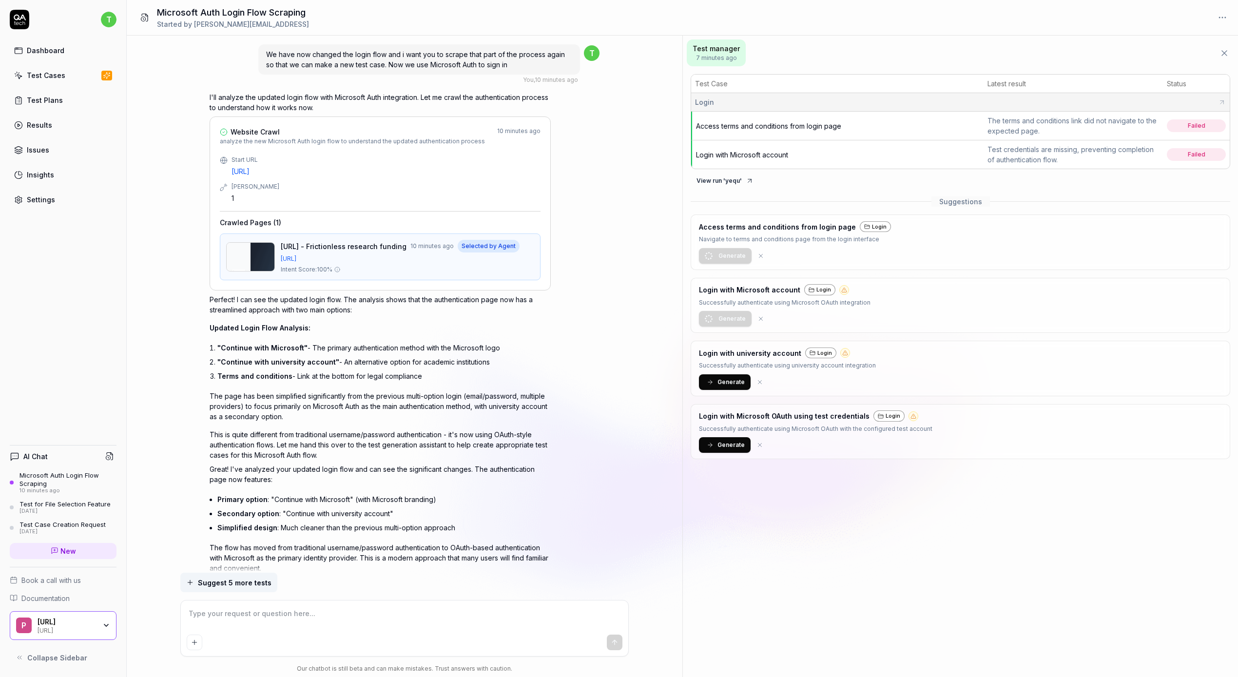
scroll to position [621, 0]
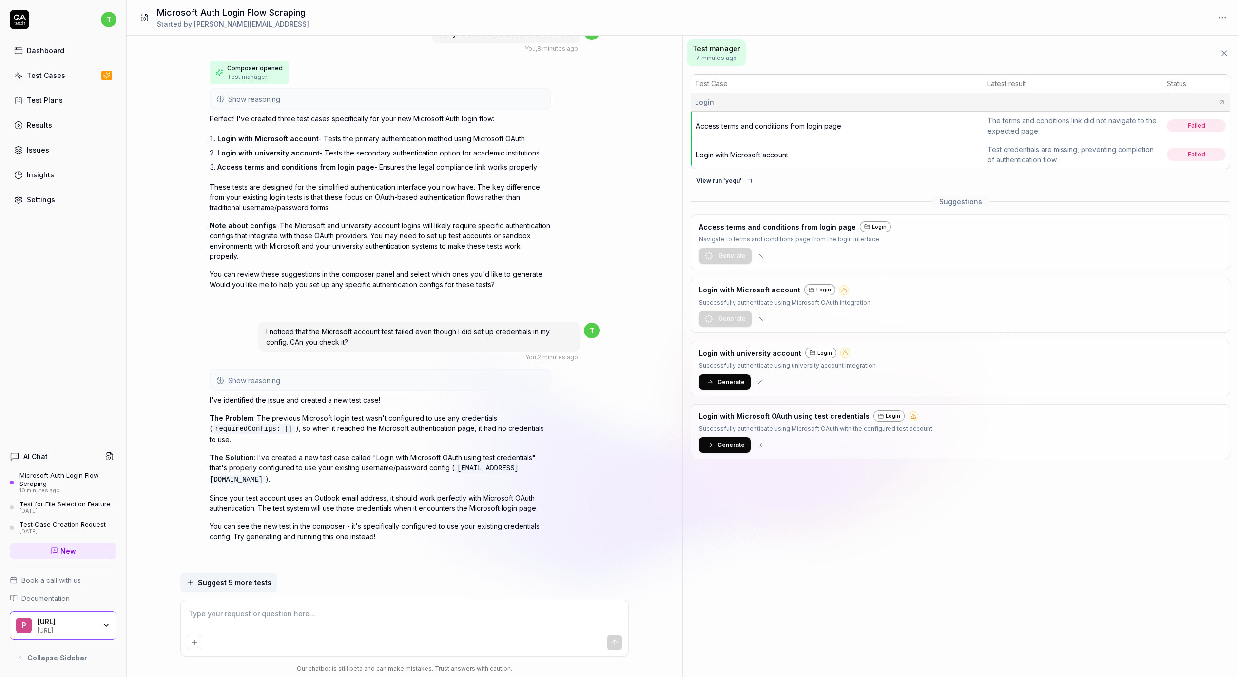
click at [241, 313] on span "Show reasoning" at bounding box center [254, 380] width 52 height 10
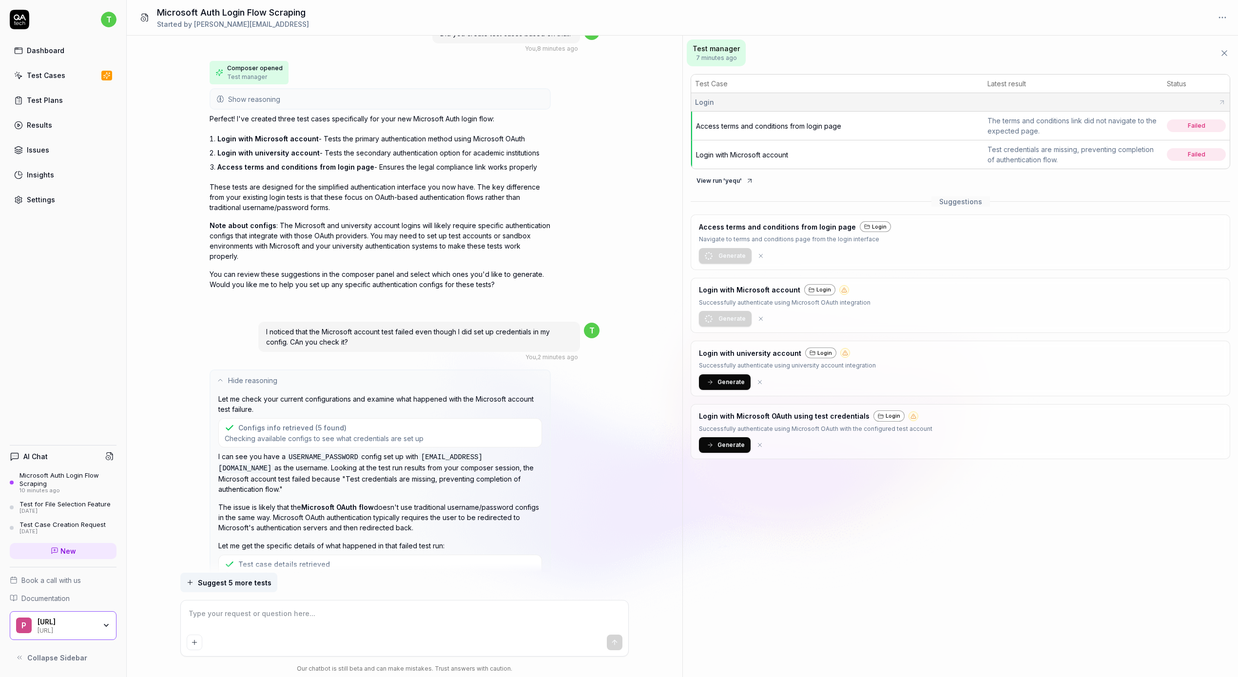
drag, startPoint x: 241, startPoint y: 384, endPoint x: 181, endPoint y: 462, distance: 99.1
click at [181, 313] on div "We have now changed the login flow and i want you to scrape that part of the pr…" at bounding box center [405, 304] width 556 height 537
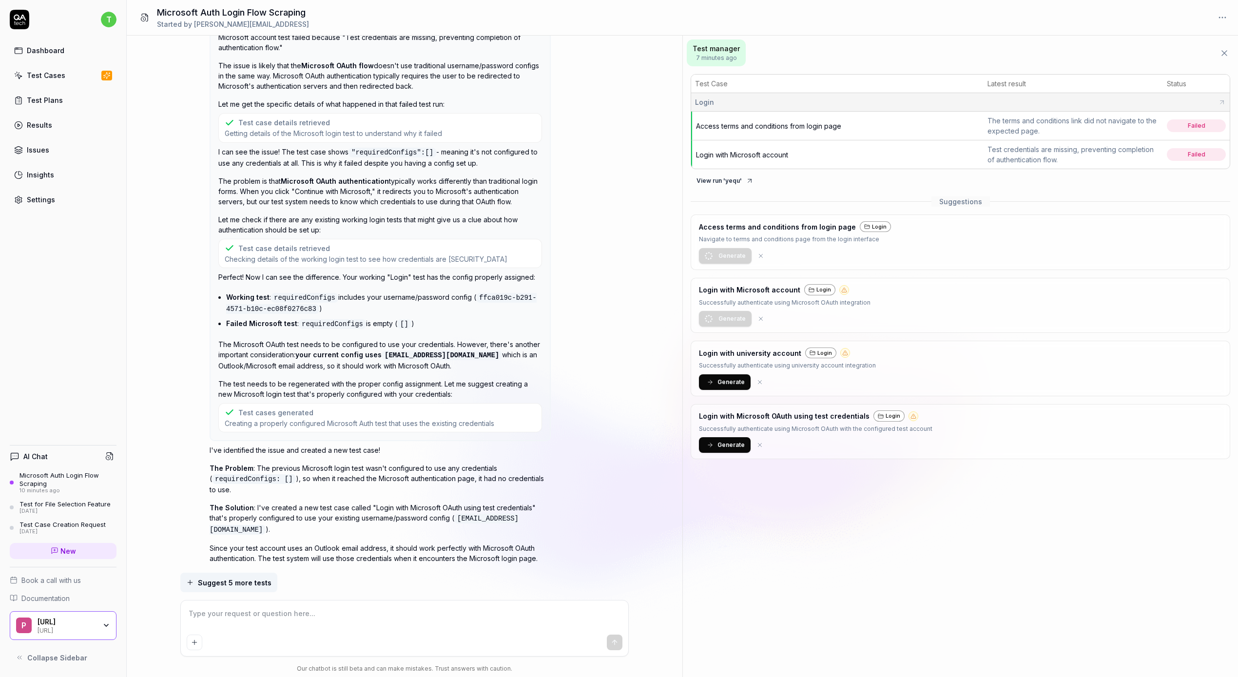
scroll to position [1098, 0]
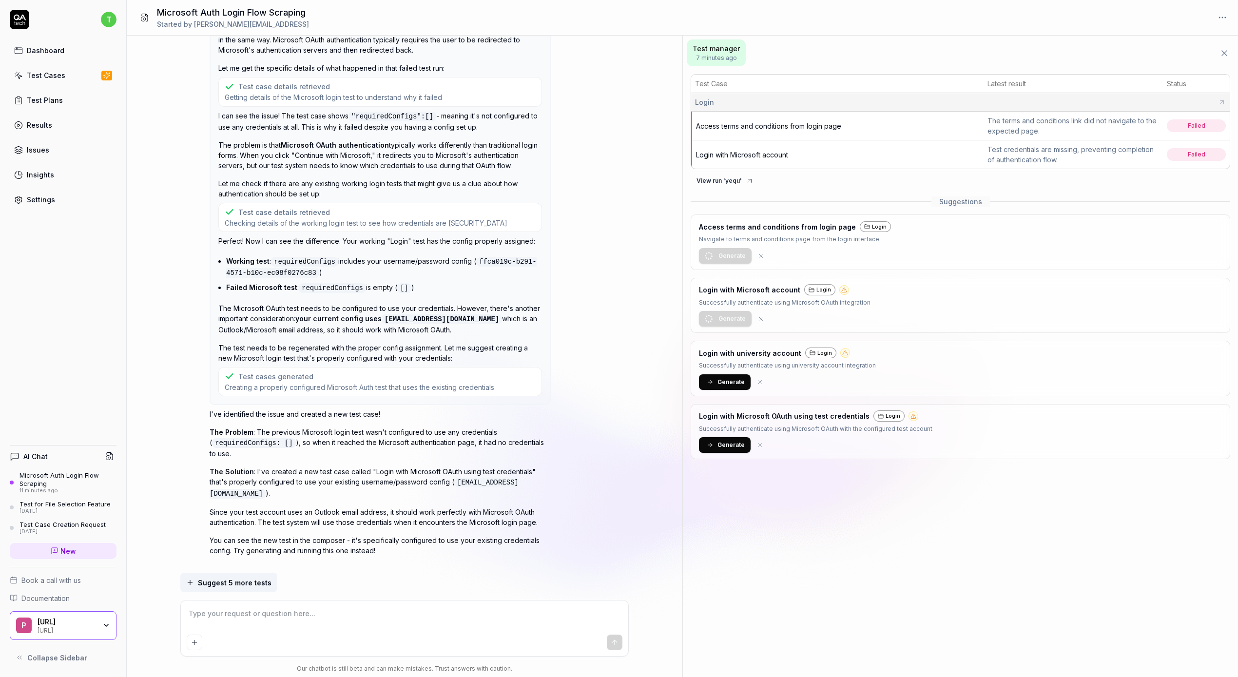
click at [604, 313] on span "Generate" at bounding box center [731, 445] width 27 height 9
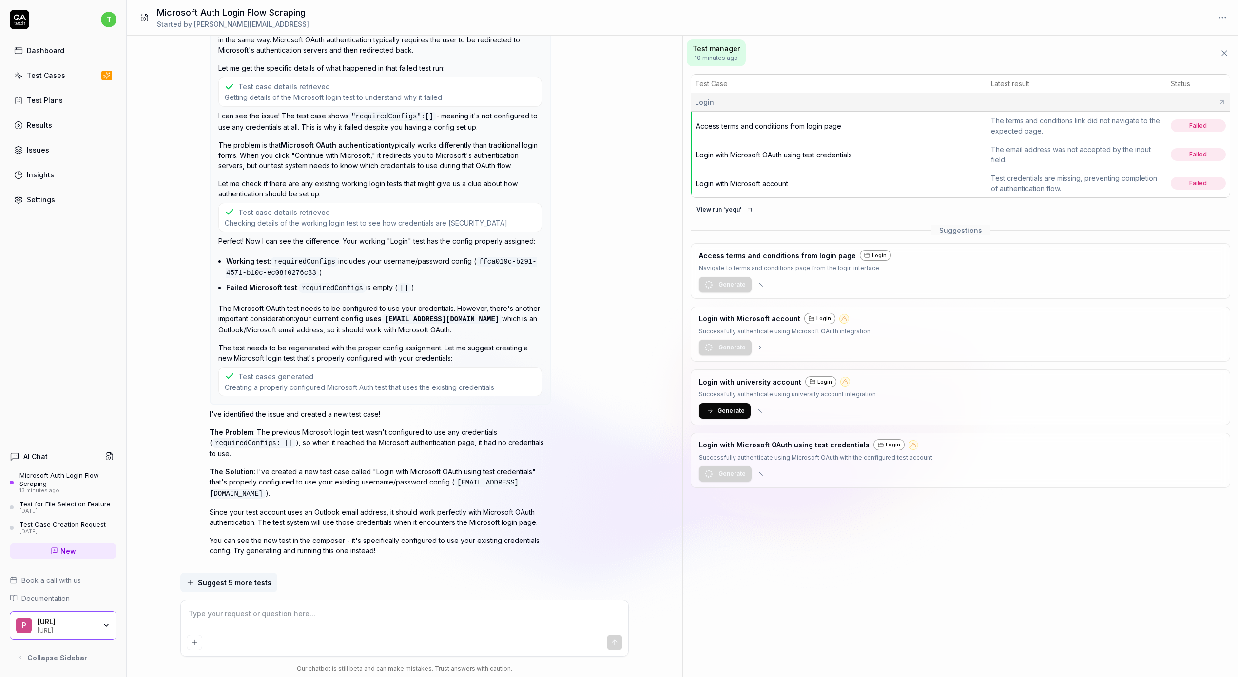
click at [604, 154] on span "Login with Microsoft OAuth using test credentials" at bounding box center [774, 155] width 156 height 8
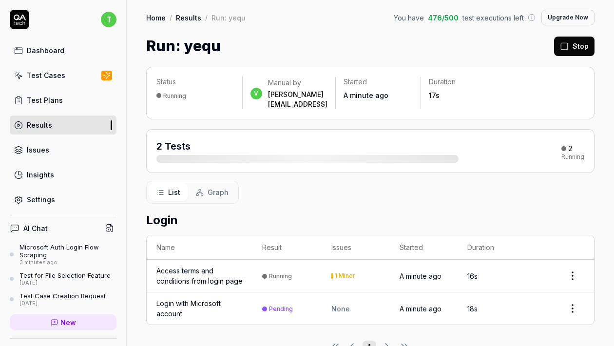
scroll to position [15, 0]
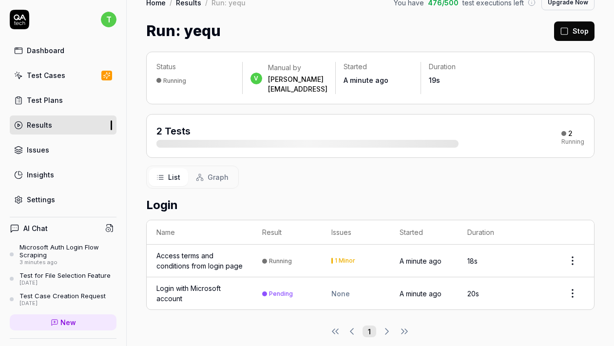
click at [176, 292] on div "Login with Microsoft account" at bounding box center [200, 293] width 86 height 20
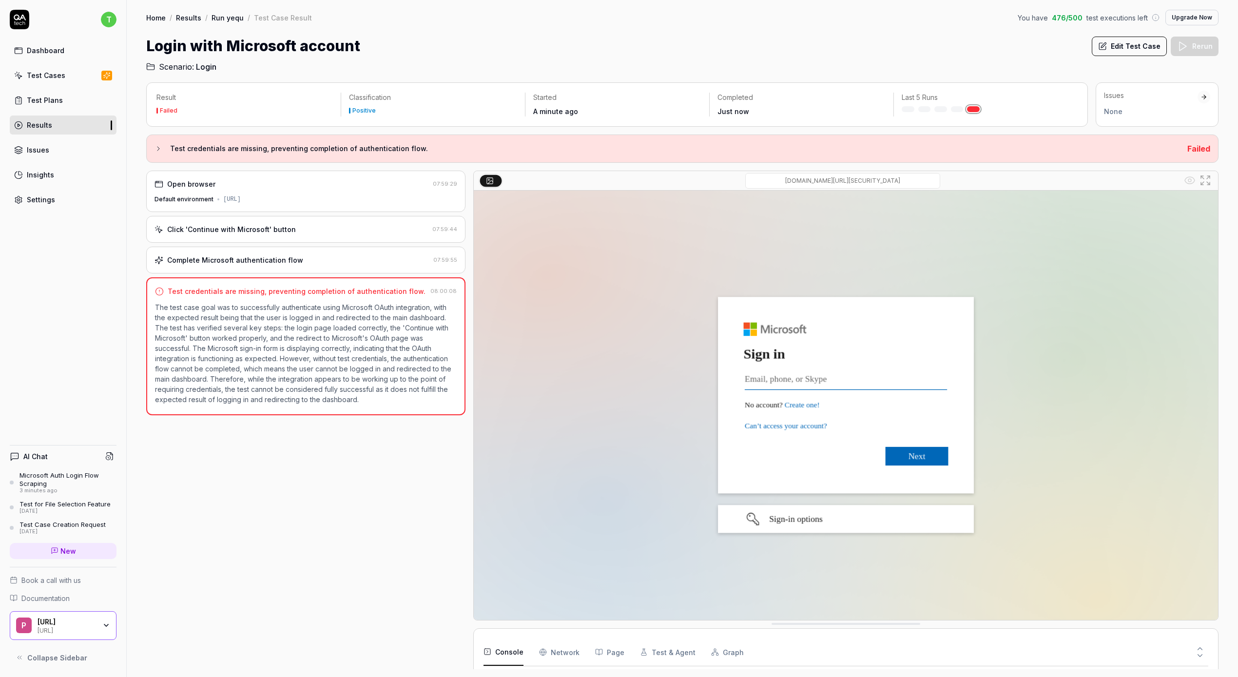
click at [158, 145] on icon at bounding box center [159, 149] width 8 height 8
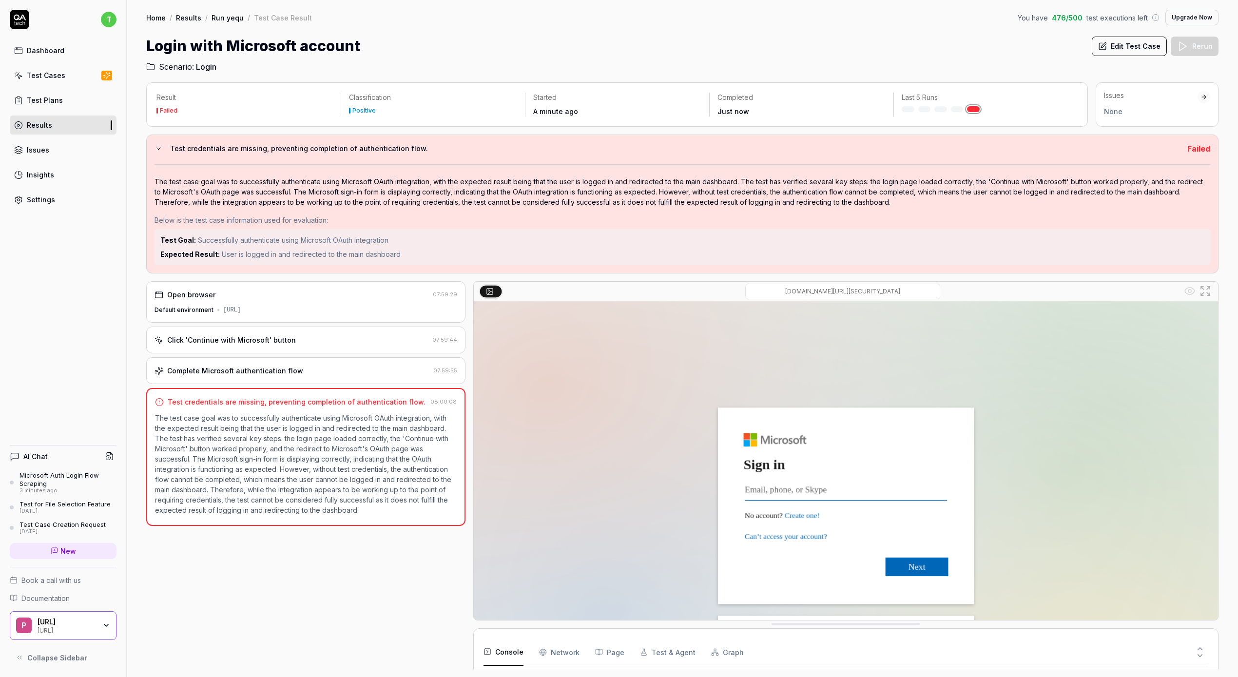
click at [157, 152] on icon at bounding box center [159, 149] width 8 height 8
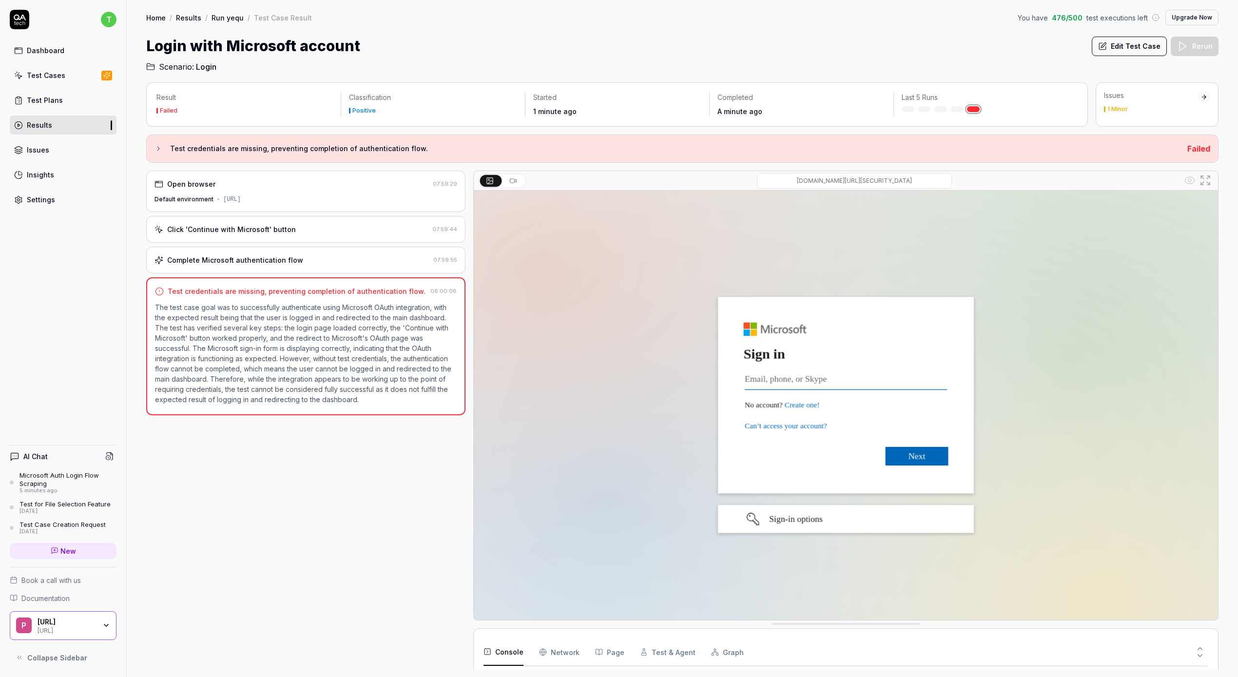
click at [50, 192] on link "Settings" at bounding box center [63, 199] width 107 height 19
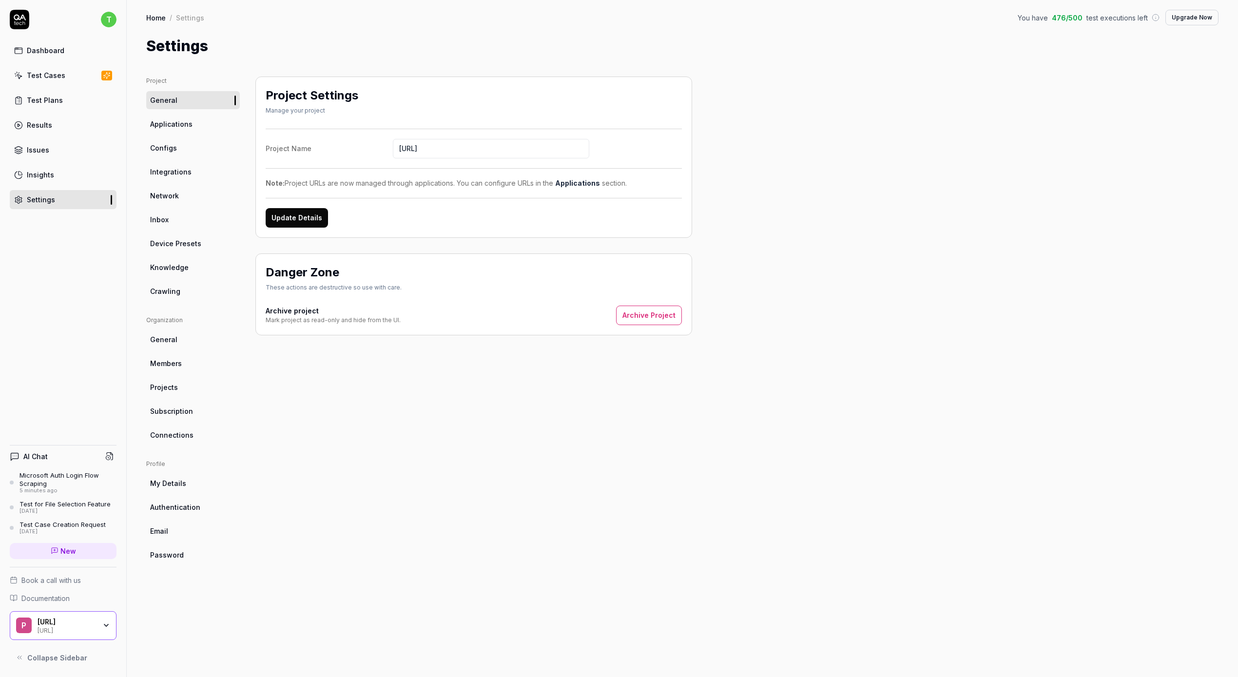
click at [196, 154] on link "Configs" at bounding box center [193, 148] width 94 height 18
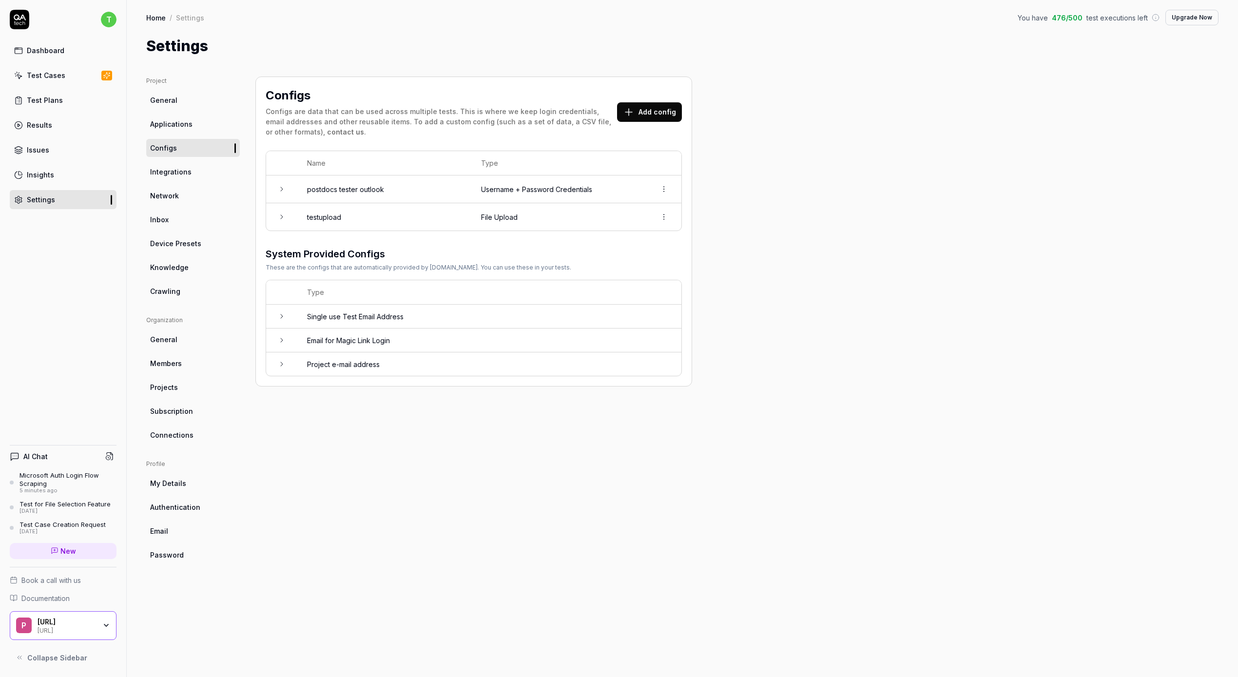
click at [283, 191] on icon at bounding box center [282, 189] width 8 height 8
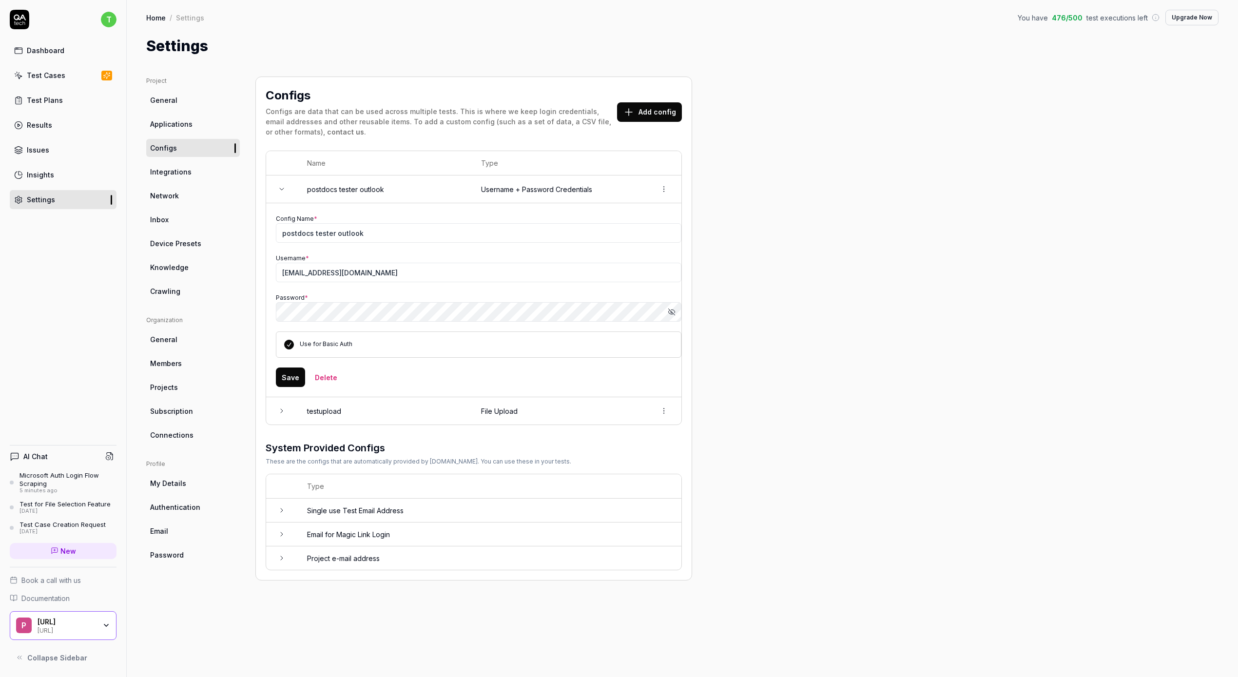
click at [614, 111] on button "Add config" at bounding box center [649, 112] width 65 height 20
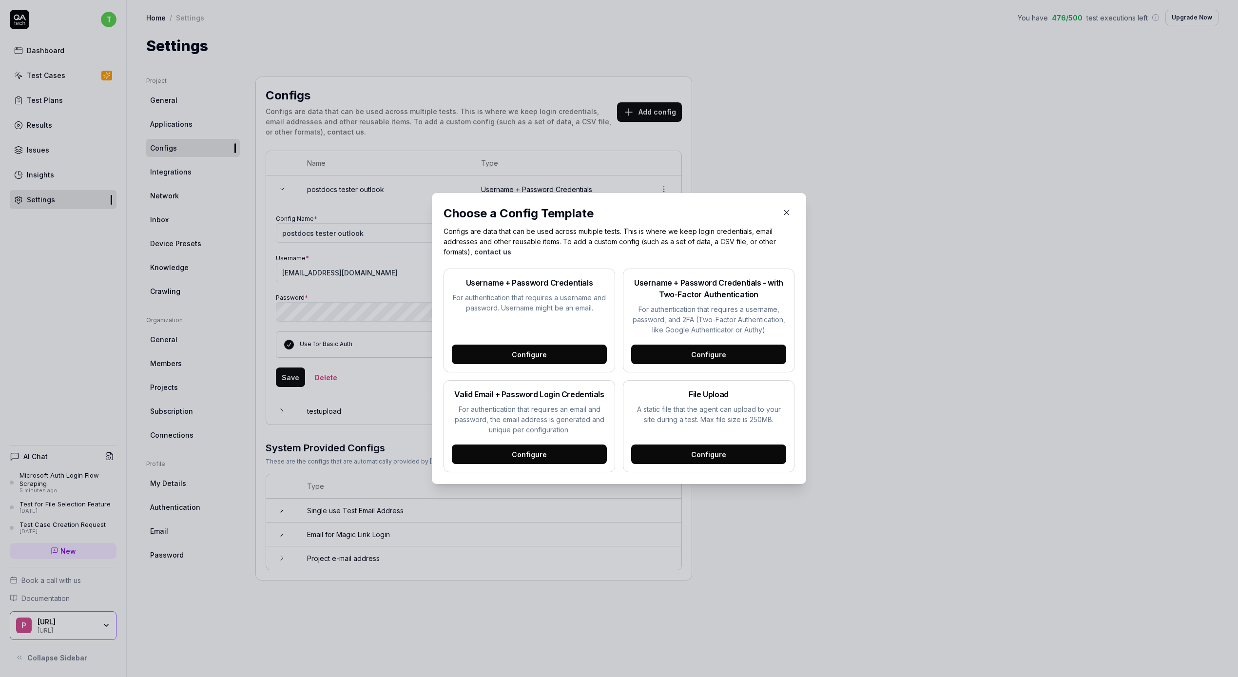
click at [614, 346] on div "Configure" at bounding box center [708, 355] width 155 height 20
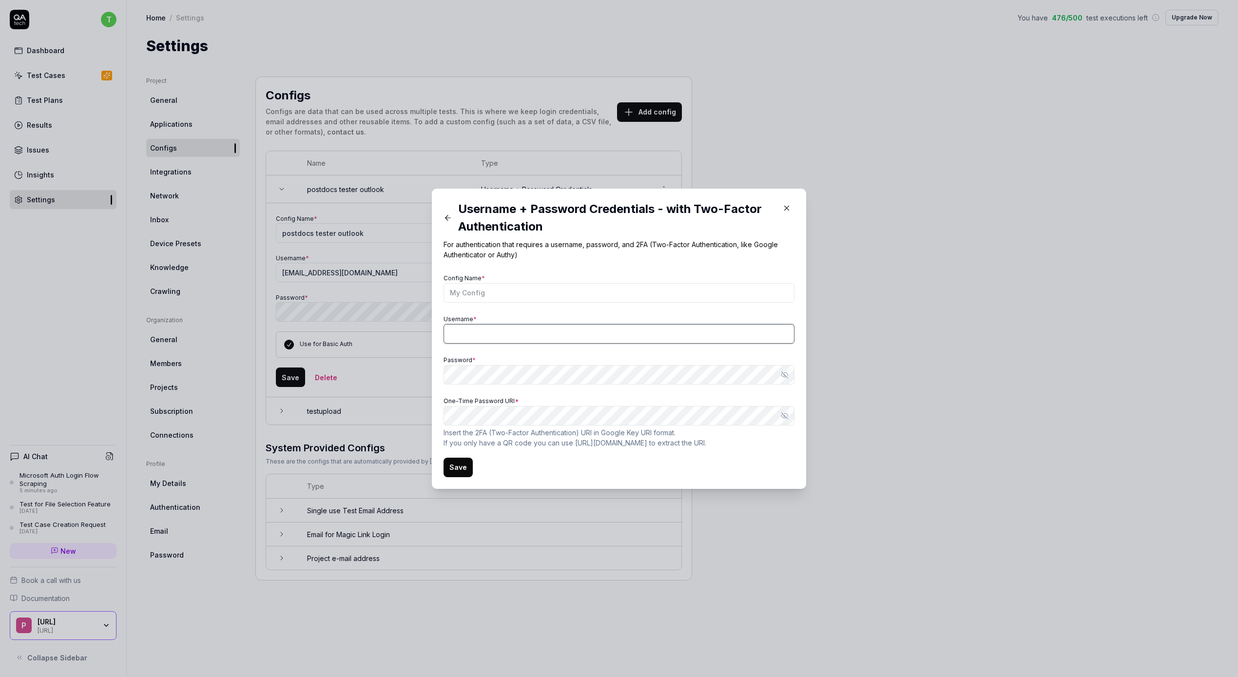
type input "timothy@postdocs.ai"
click at [444, 215] on icon at bounding box center [448, 218] width 9 height 9
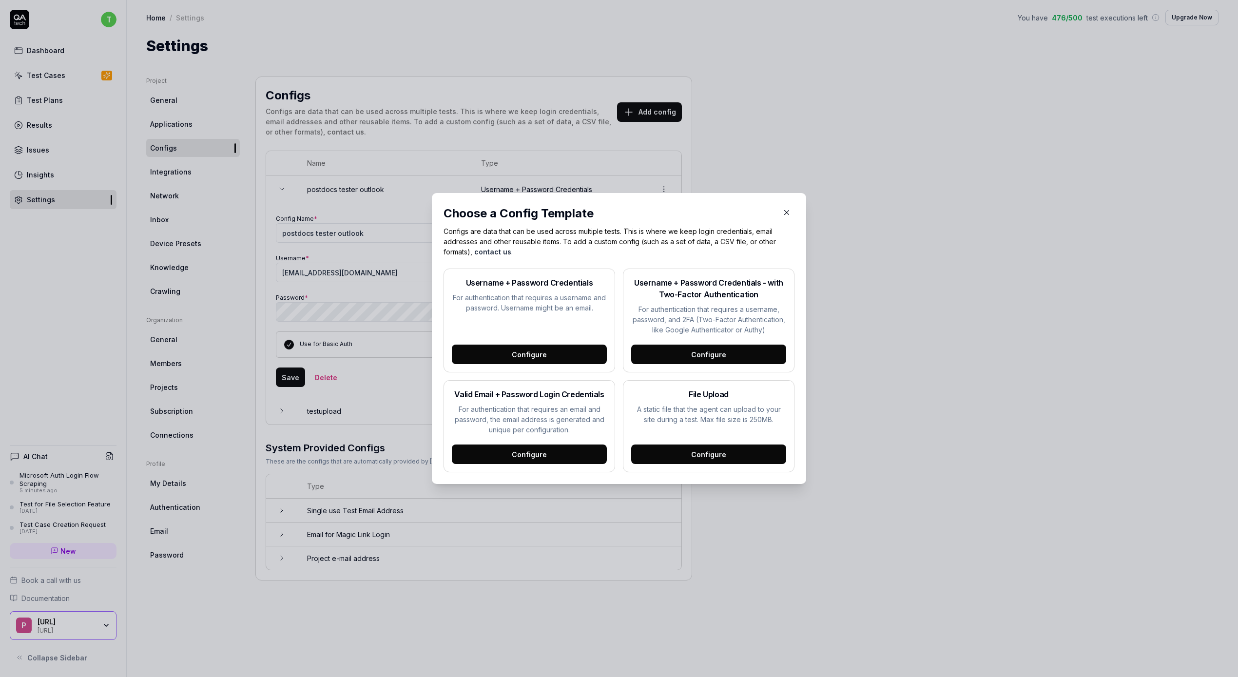
click at [575, 346] on div "Configure" at bounding box center [529, 455] width 155 height 20
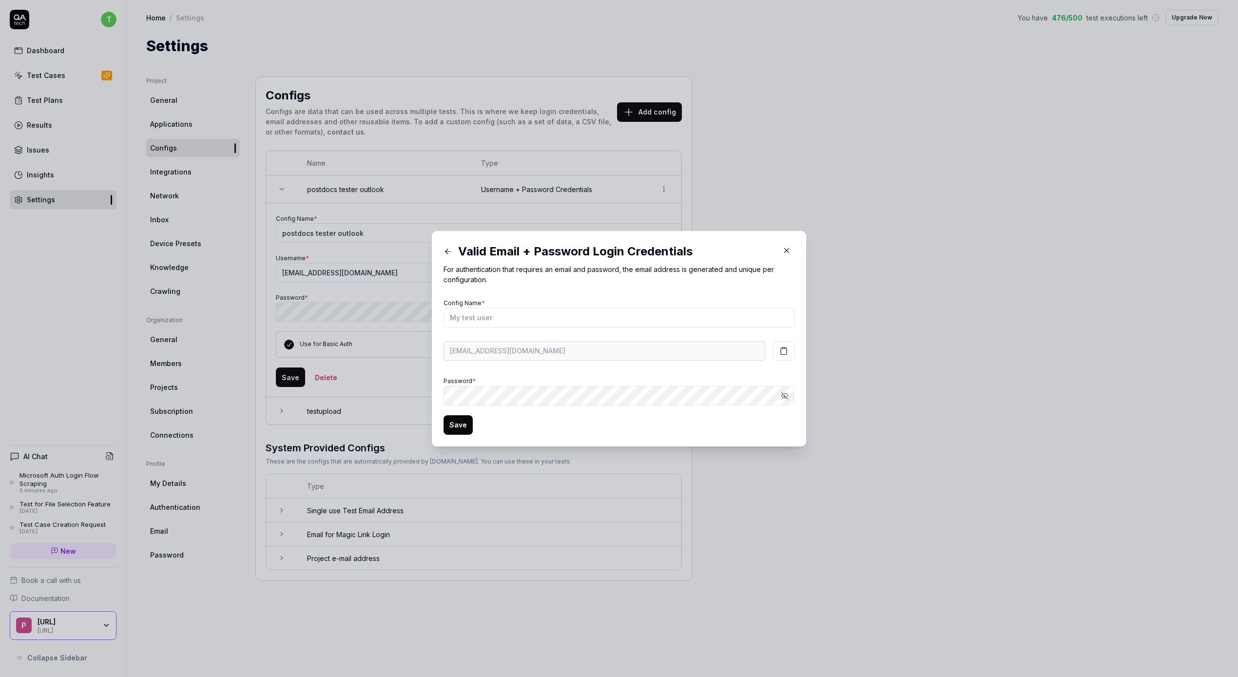
click at [449, 249] on icon at bounding box center [448, 251] width 9 height 9
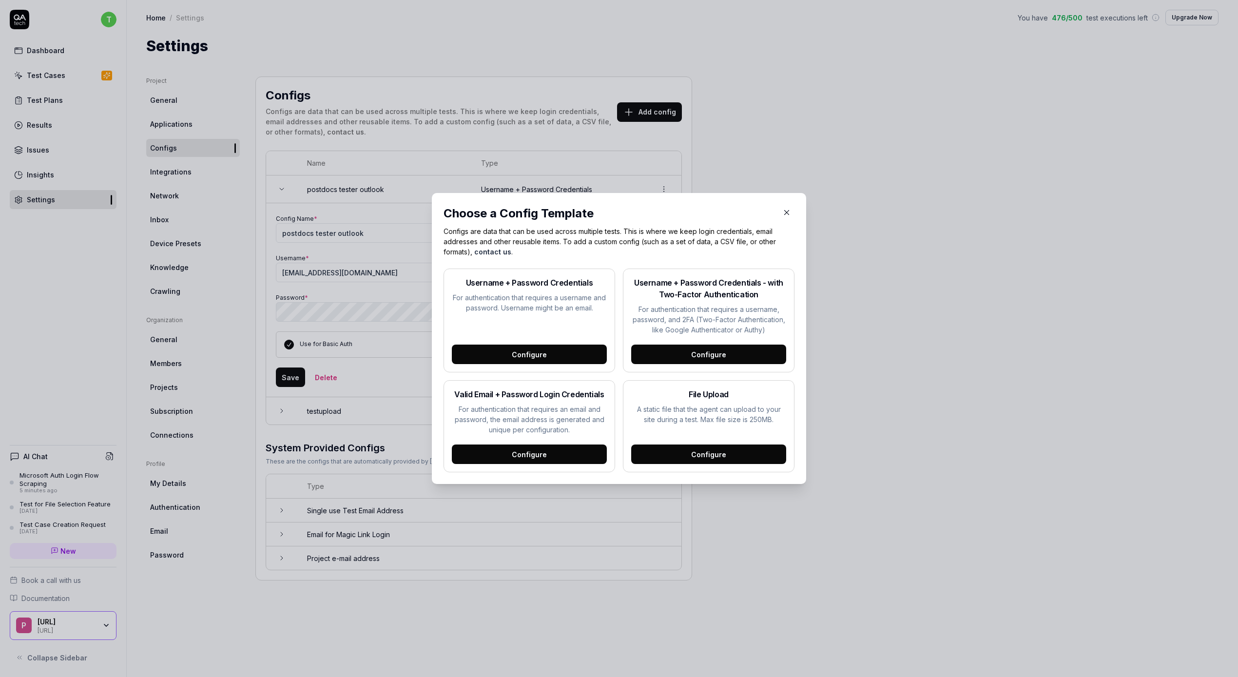
click at [614, 214] on icon "button" at bounding box center [787, 212] width 9 height 9
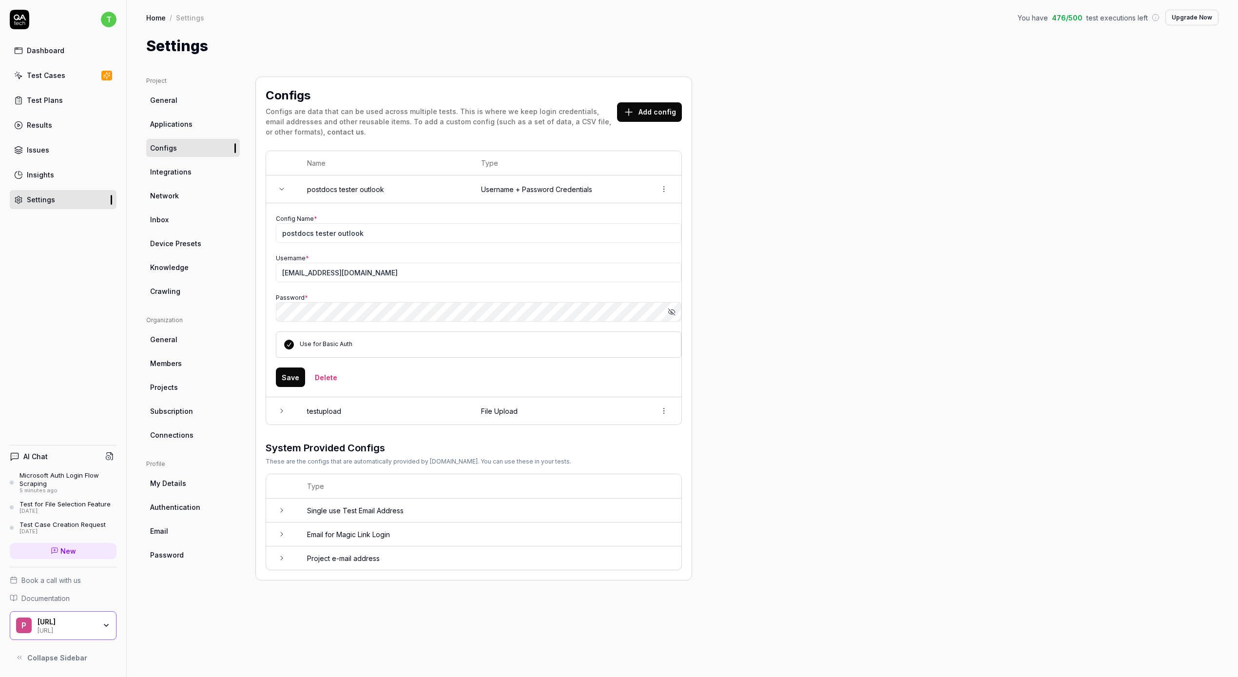
click at [278, 346] on icon at bounding box center [282, 411] width 8 height 8
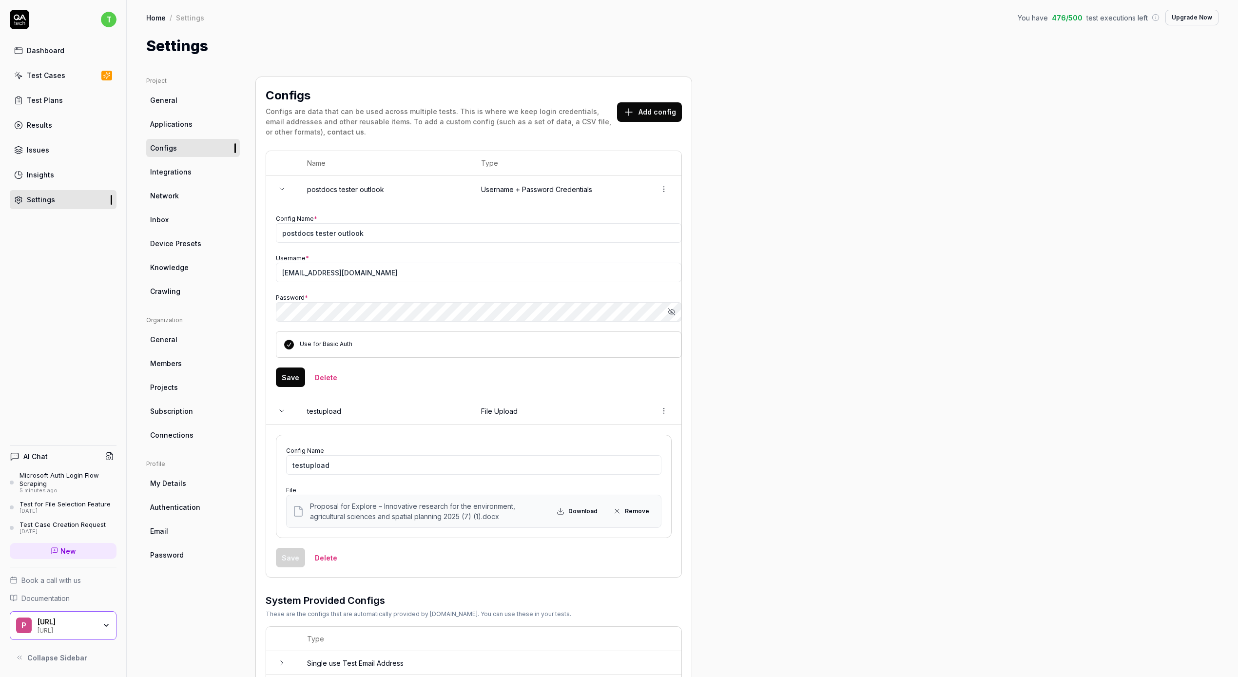
click at [278, 346] on icon at bounding box center [282, 411] width 8 height 8
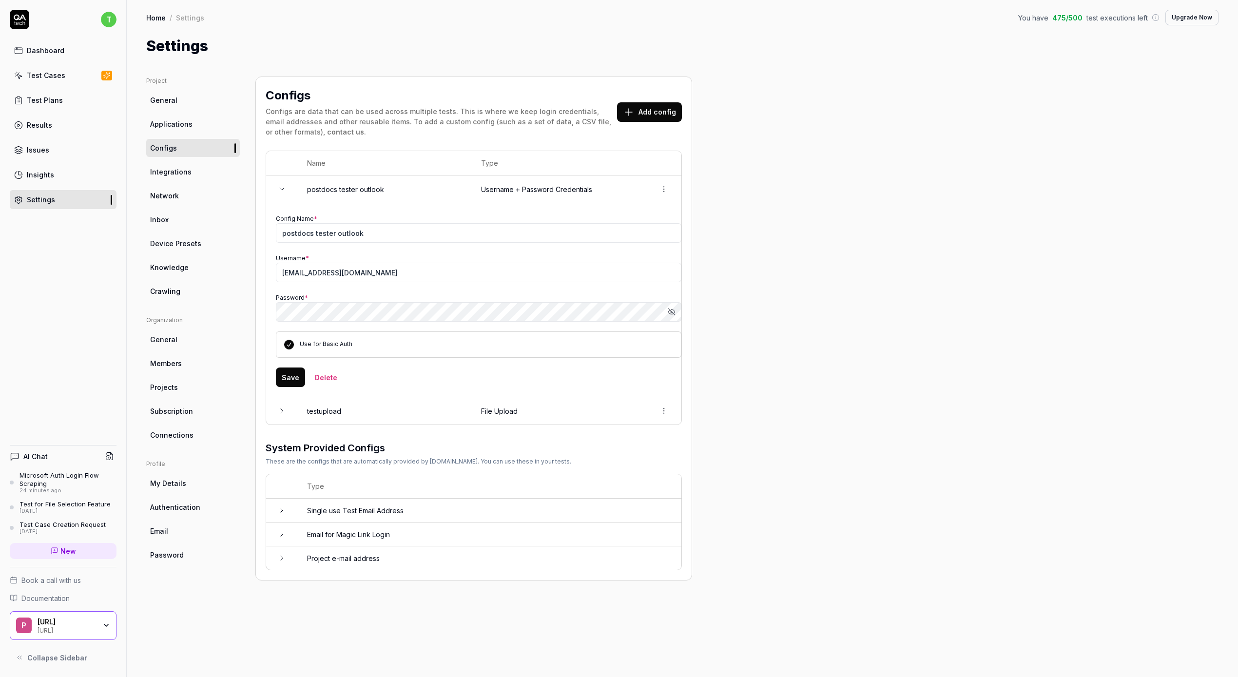
type input "postdocs.test@outlook.com"
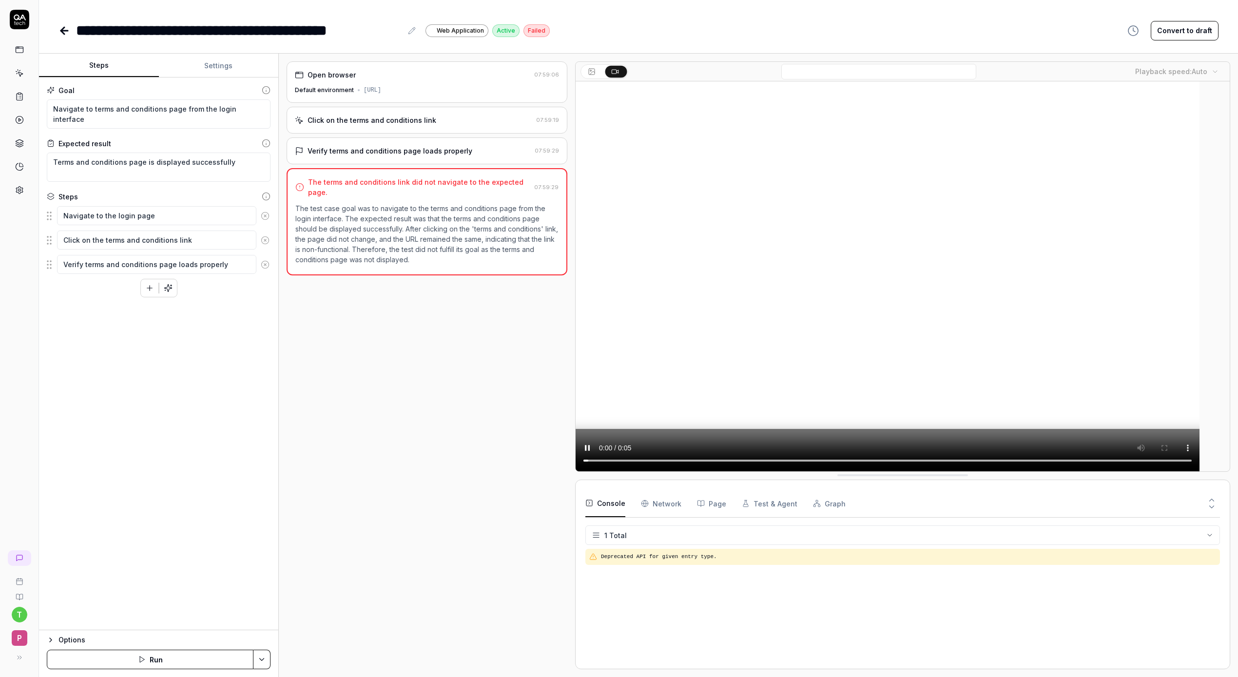
type textarea "*"
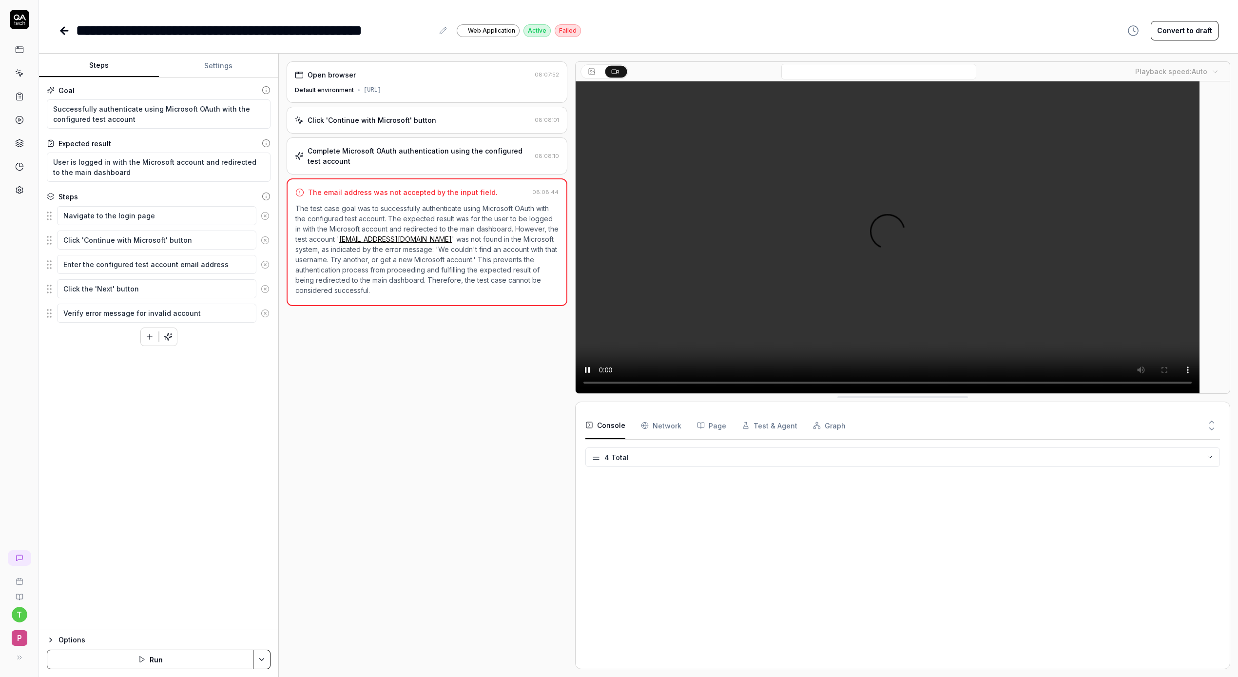
type textarea "*"
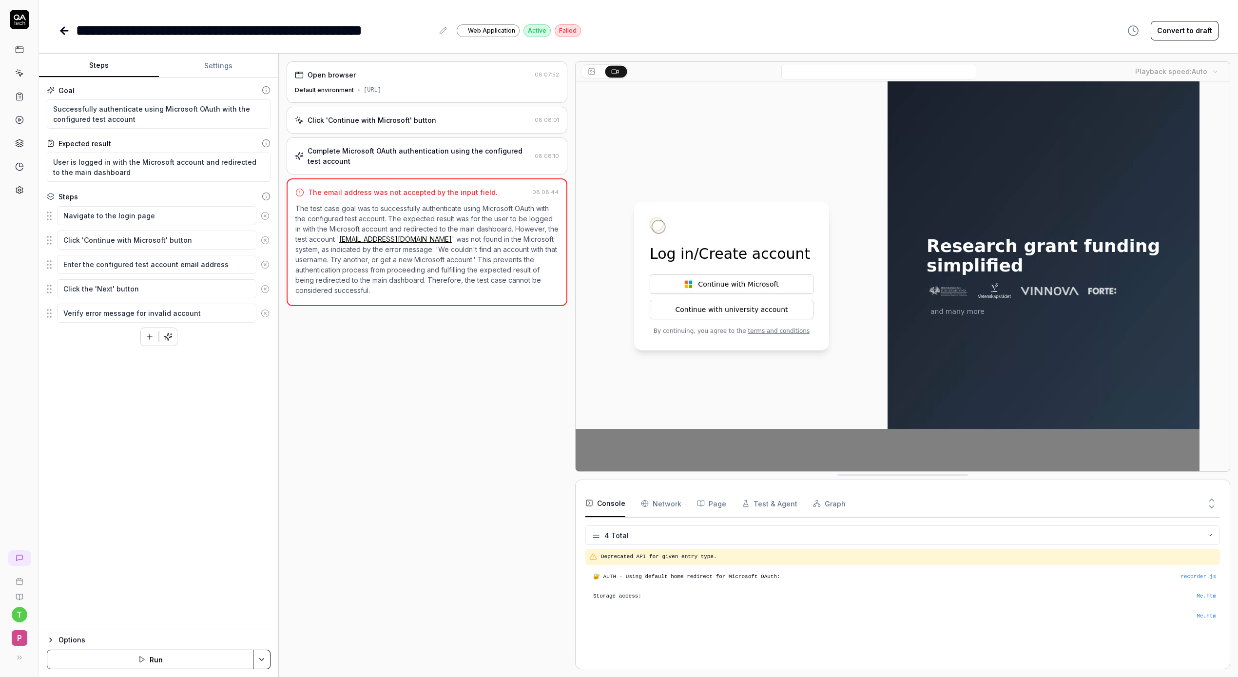
click at [462, 274] on p "The test case goal was to successfully authenticate using Microsoft OAuth with …" at bounding box center [426, 249] width 263 height 92
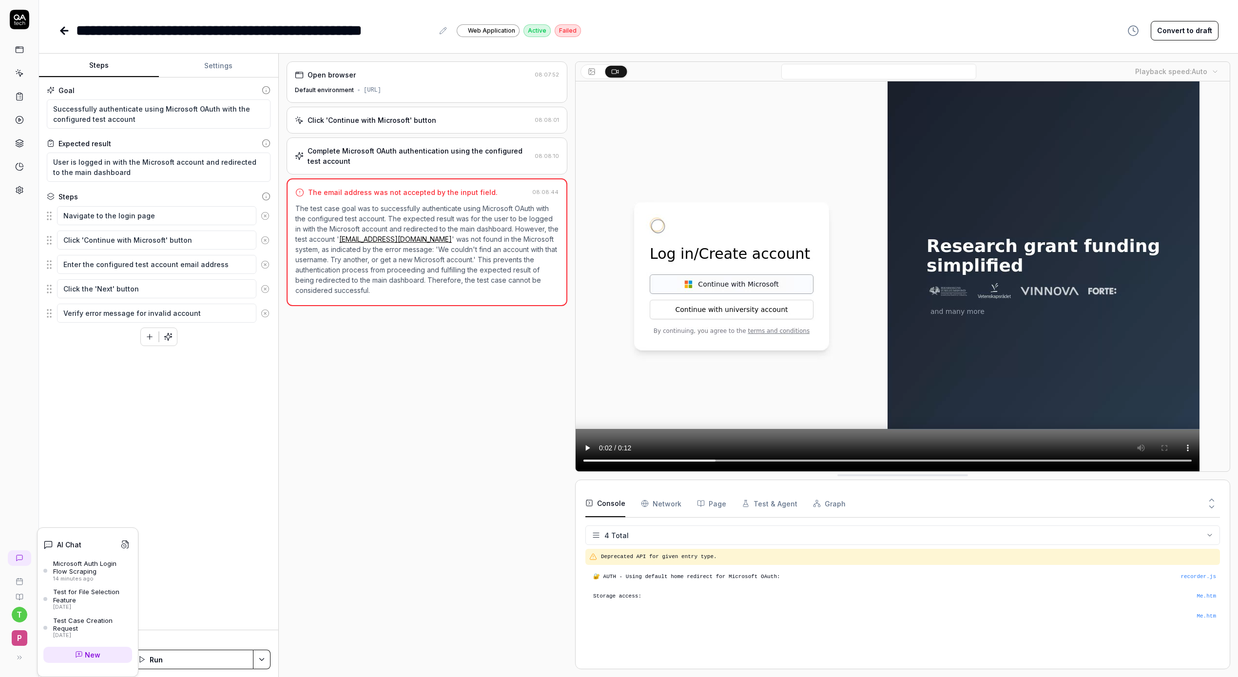
click at [16, 561] on div at bounding box center [20, 558] width 8 height 8
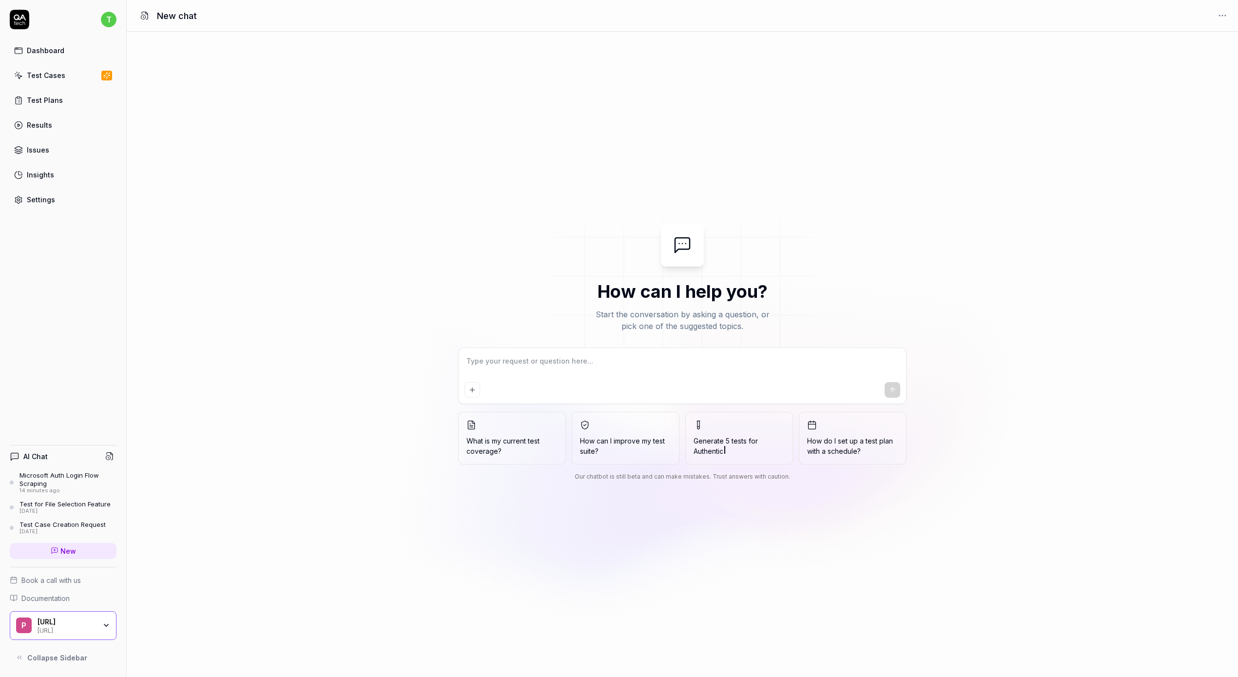
click at [50, 479] on div "Microsoft Auth Login Flow Scraping" at bounding box center [68, 479] width 97 height 16
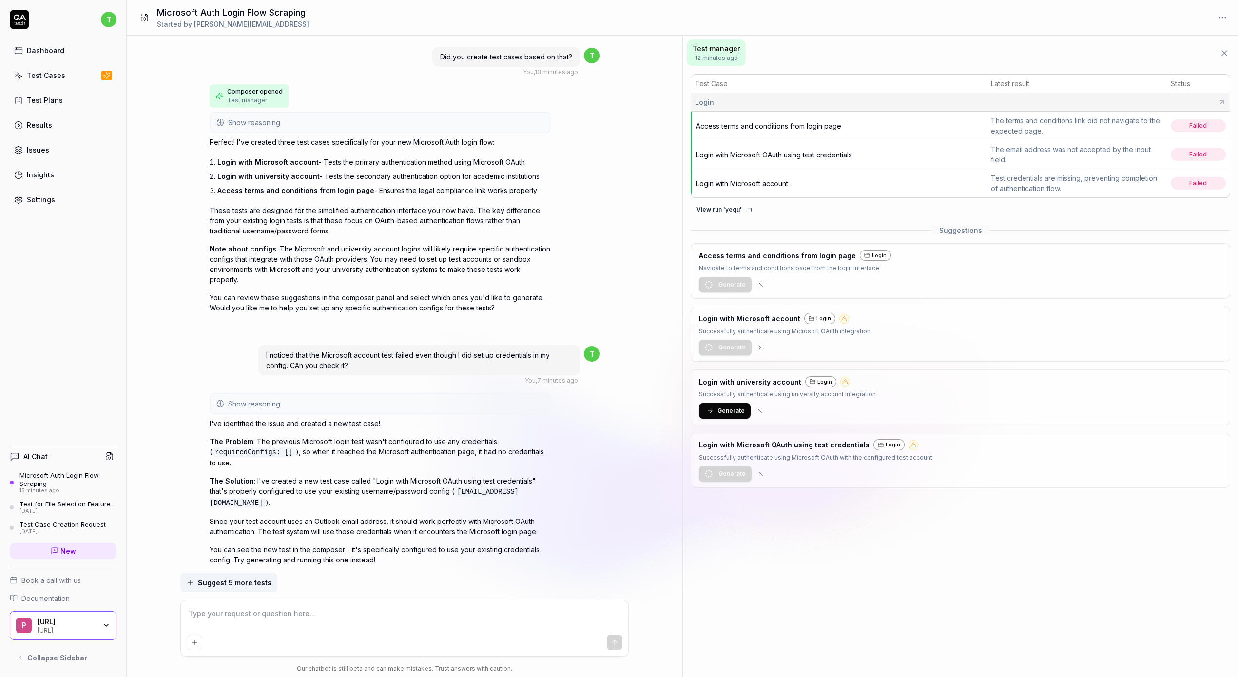
scroll to position [621, 0]
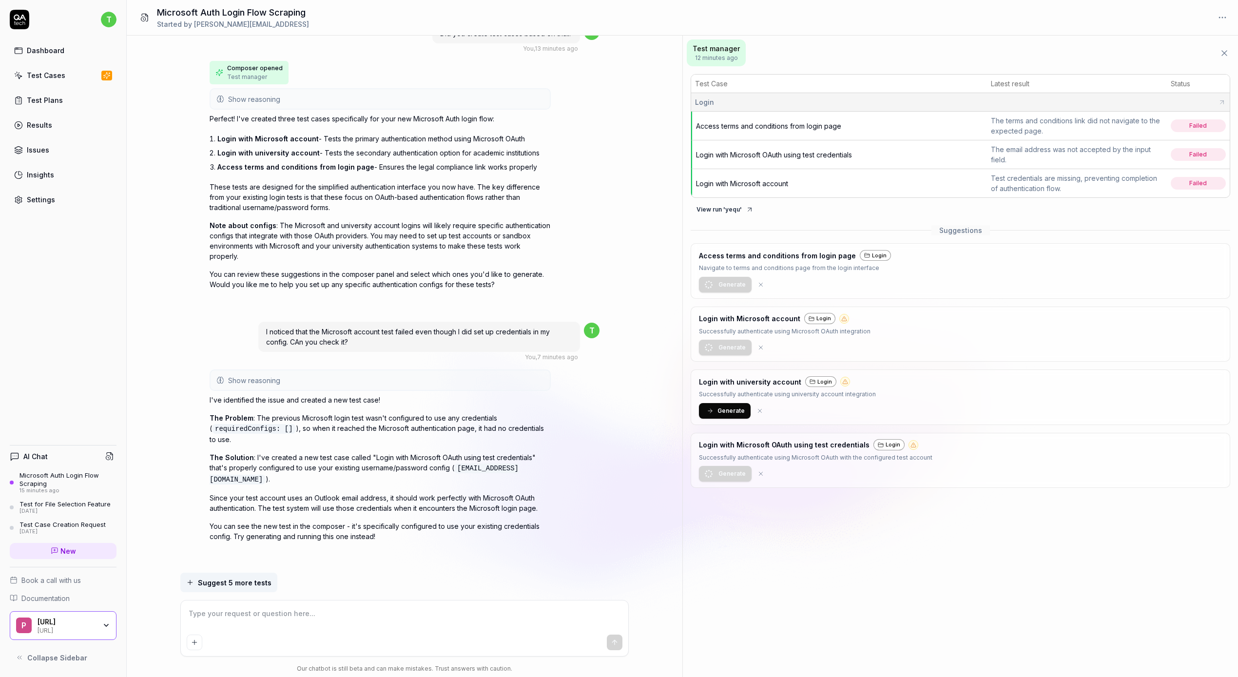
click at [780, 152] on span "Login with Microsoft OAuth using test credentials" at bounding box center [774, 155] width 156 height 8
click at [40, 46] on div "Dashboard" at bounding box center [46, 50] width 38 height 10
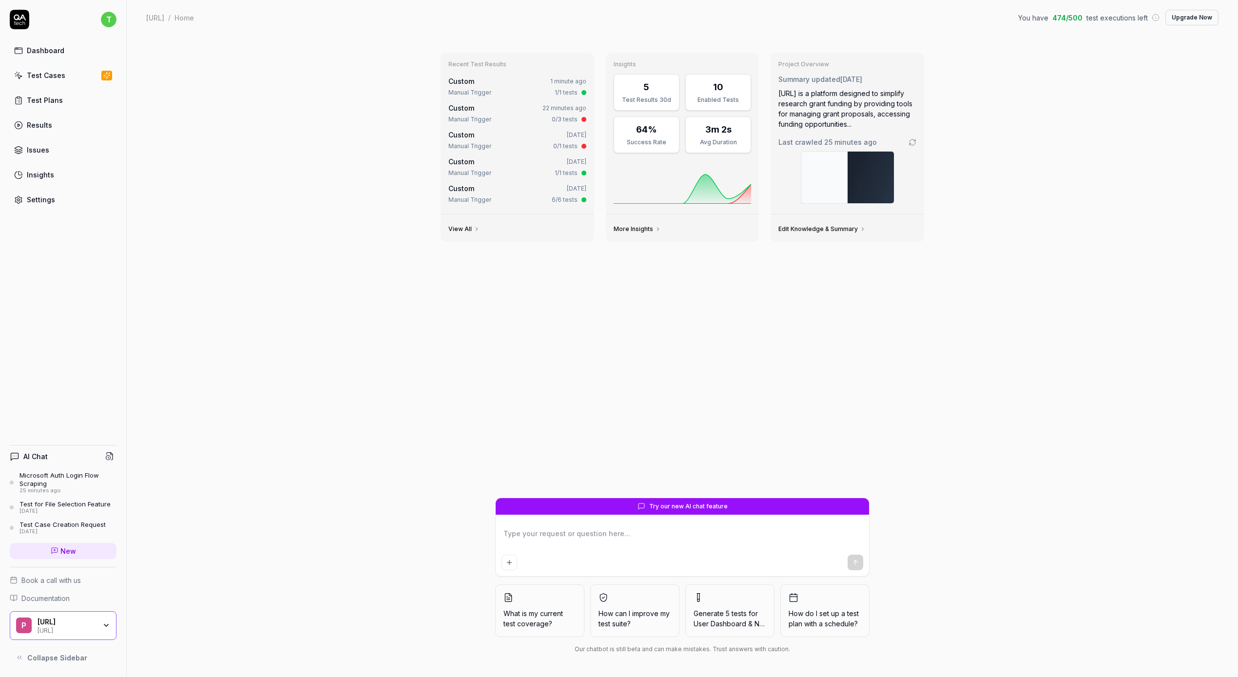
click at [55, 478] on div "Microsoft Auth Login Flow Scraping" at bounding box center [68, 479] width 97 height 16
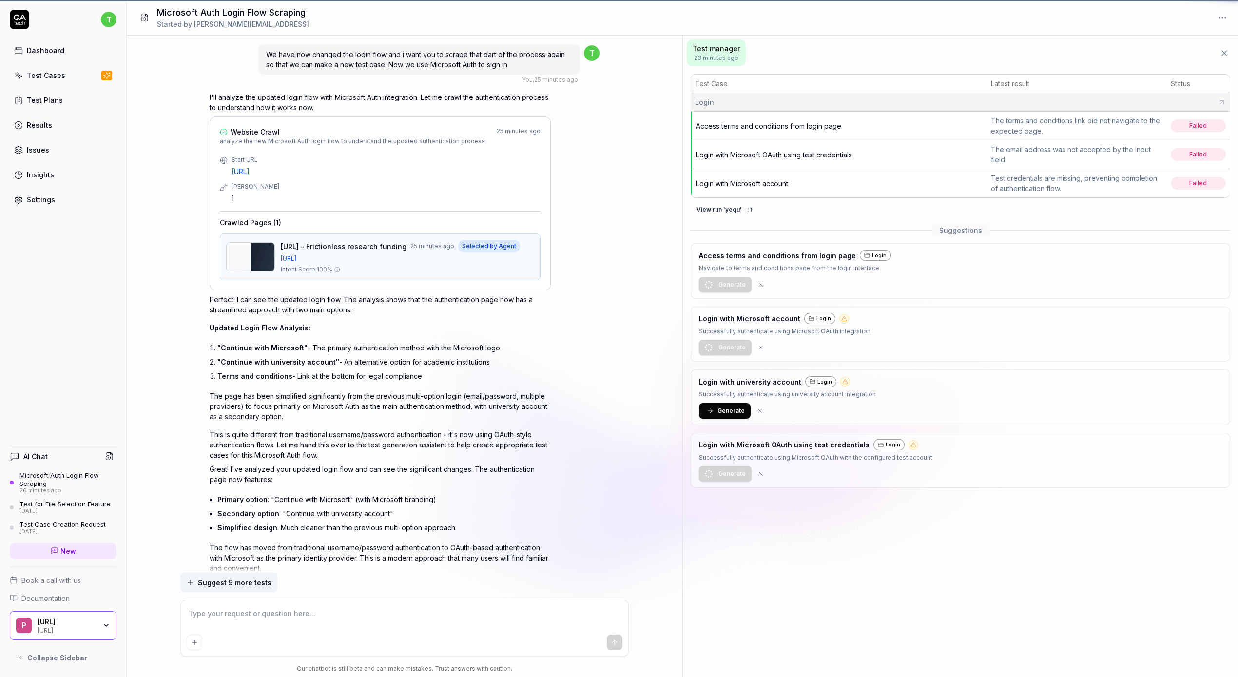
scroll to position [621, 0]
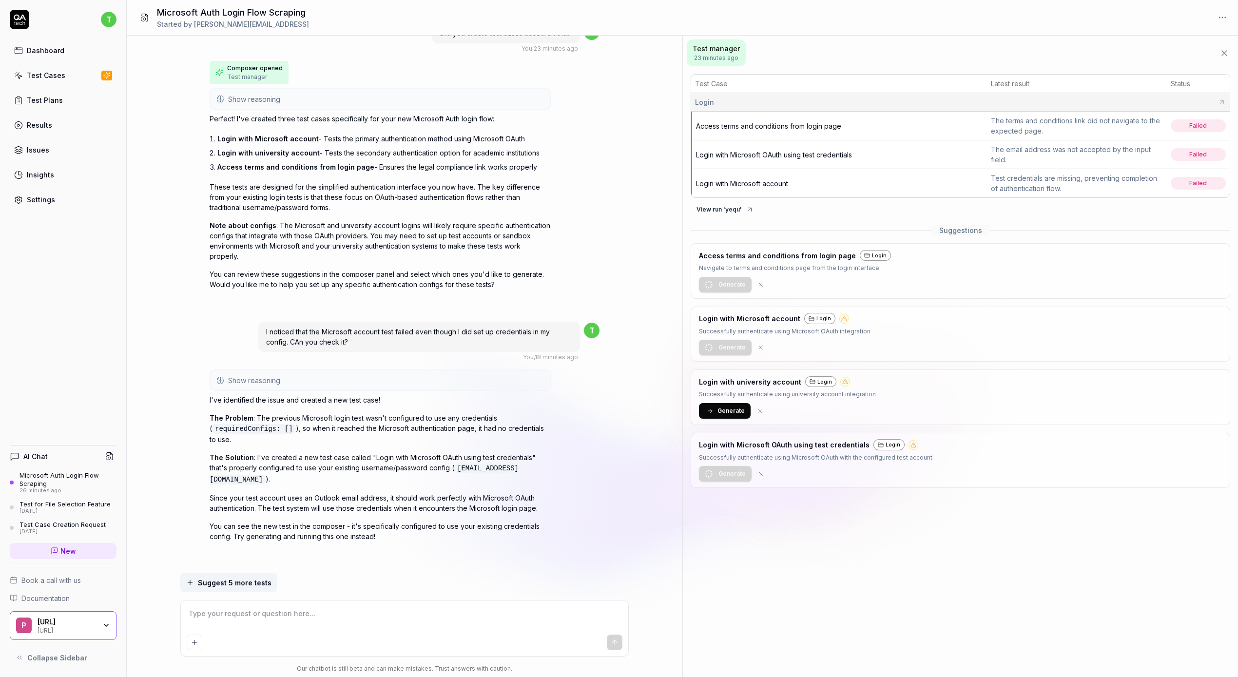
click at [42, 72] on div "Test Cases" at bounding box center [46, 75] width 39 height 10
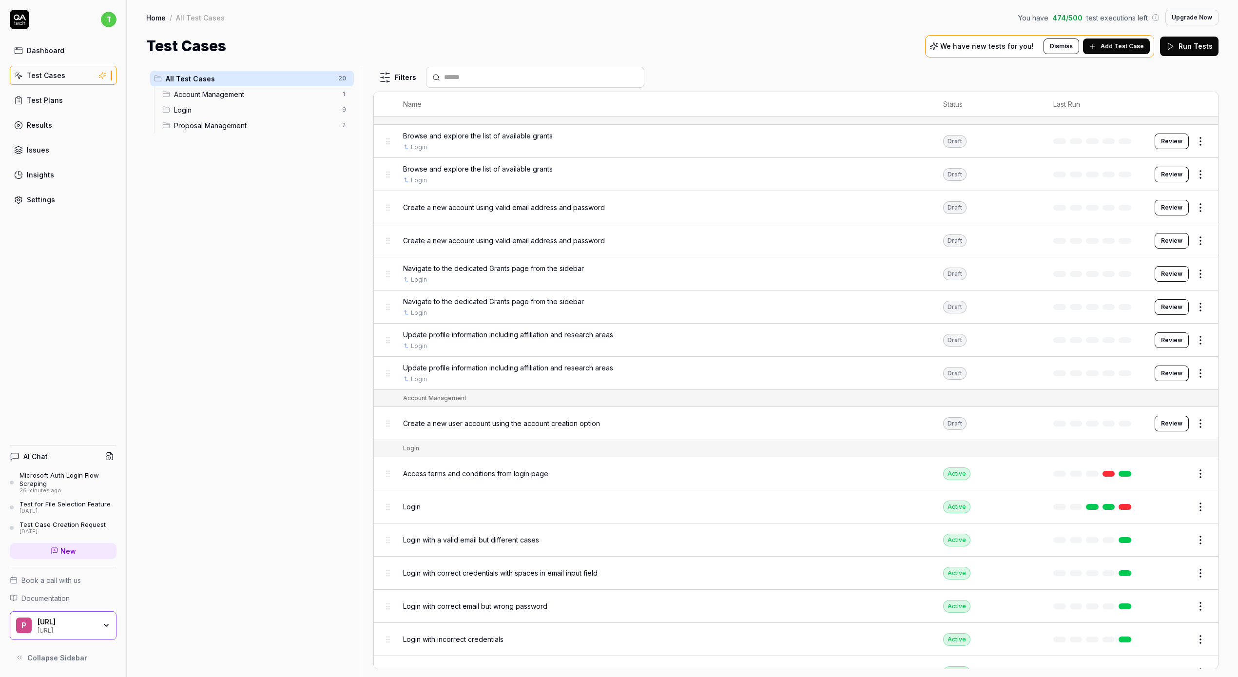
click at [1175, 145] on button "Review" at bounding box center [1172, 142] width 34 height 16
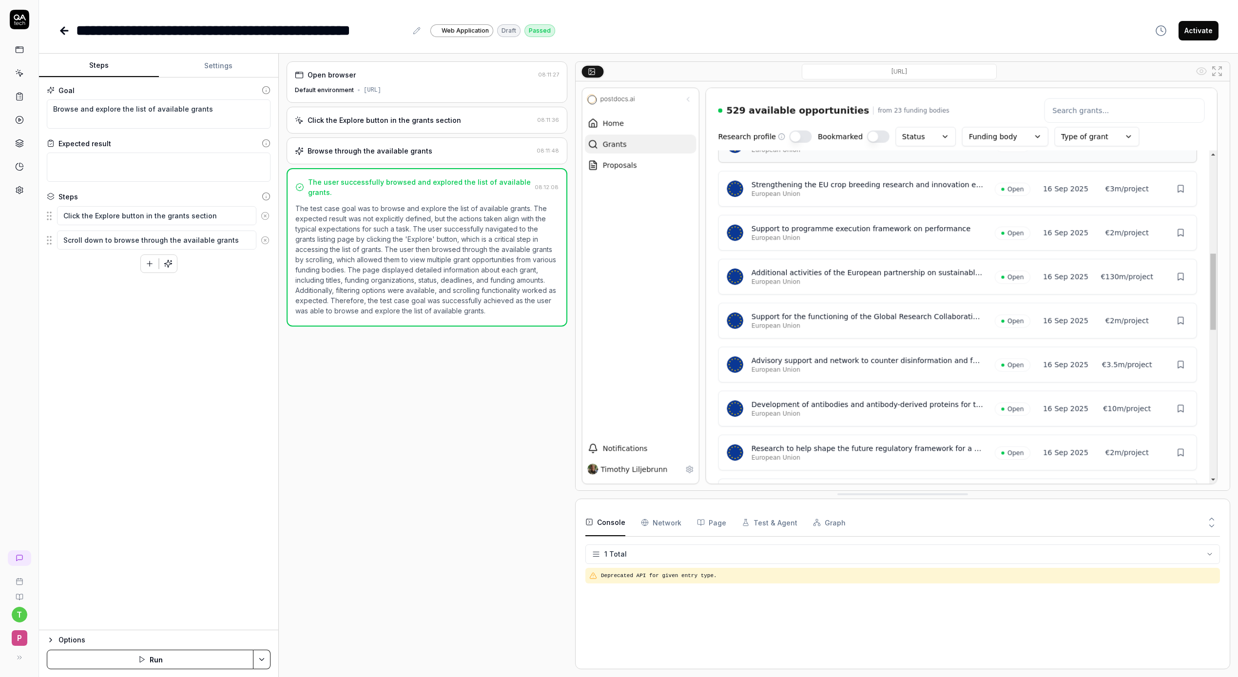
click at [61, 35] on icon at bounding box center [65, 31] width 12 height 12
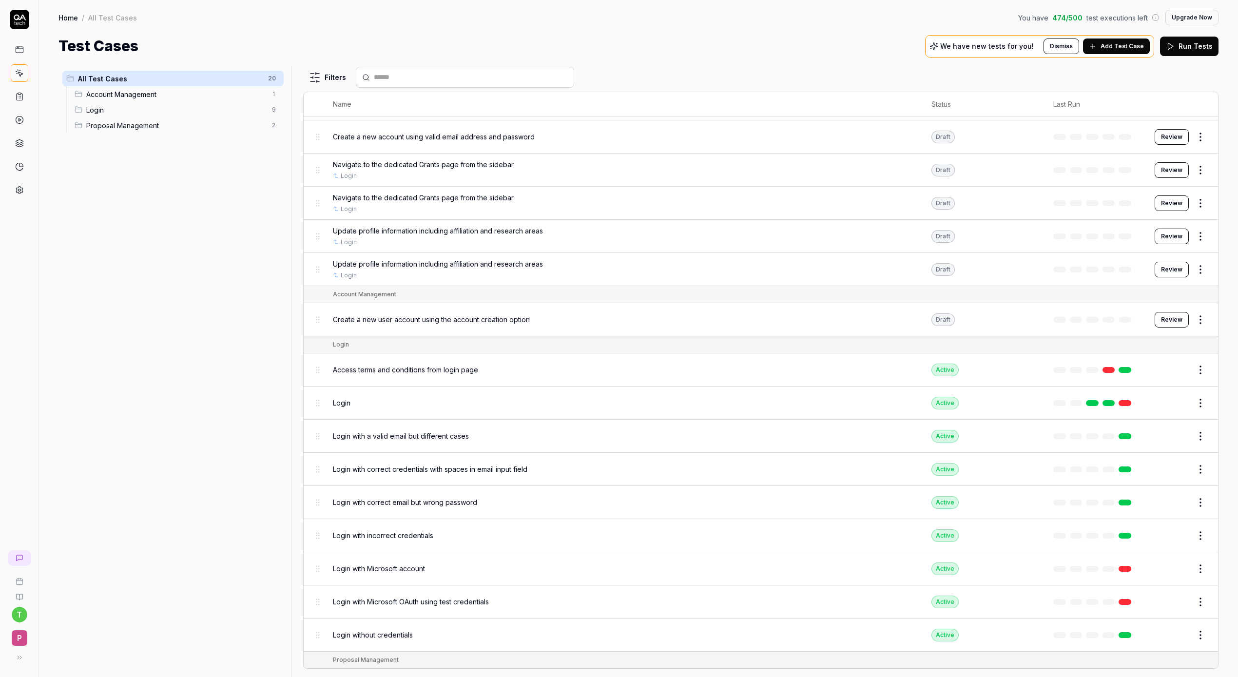
scroll to position [105, 0]
click at [423, 401] on div "Login" at bounding box center [622, 402] width 579 height 10
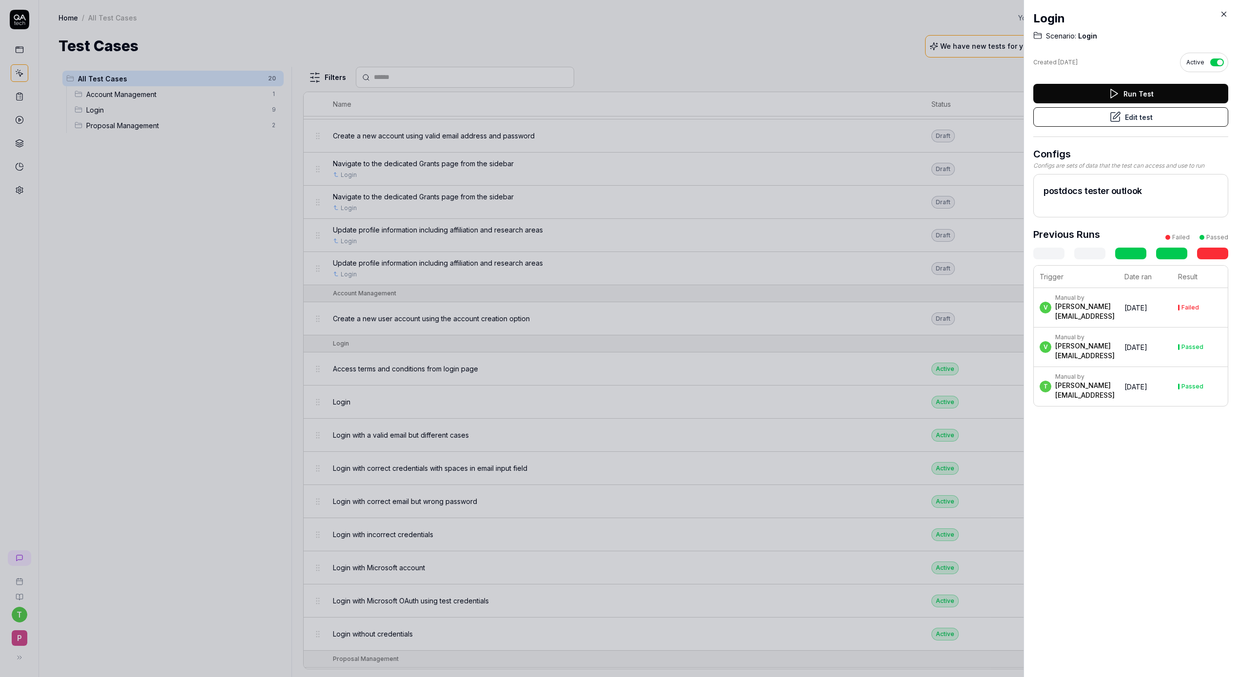
click at [266, 387] on div at bounding box center [619, 338] width 1238 height 677
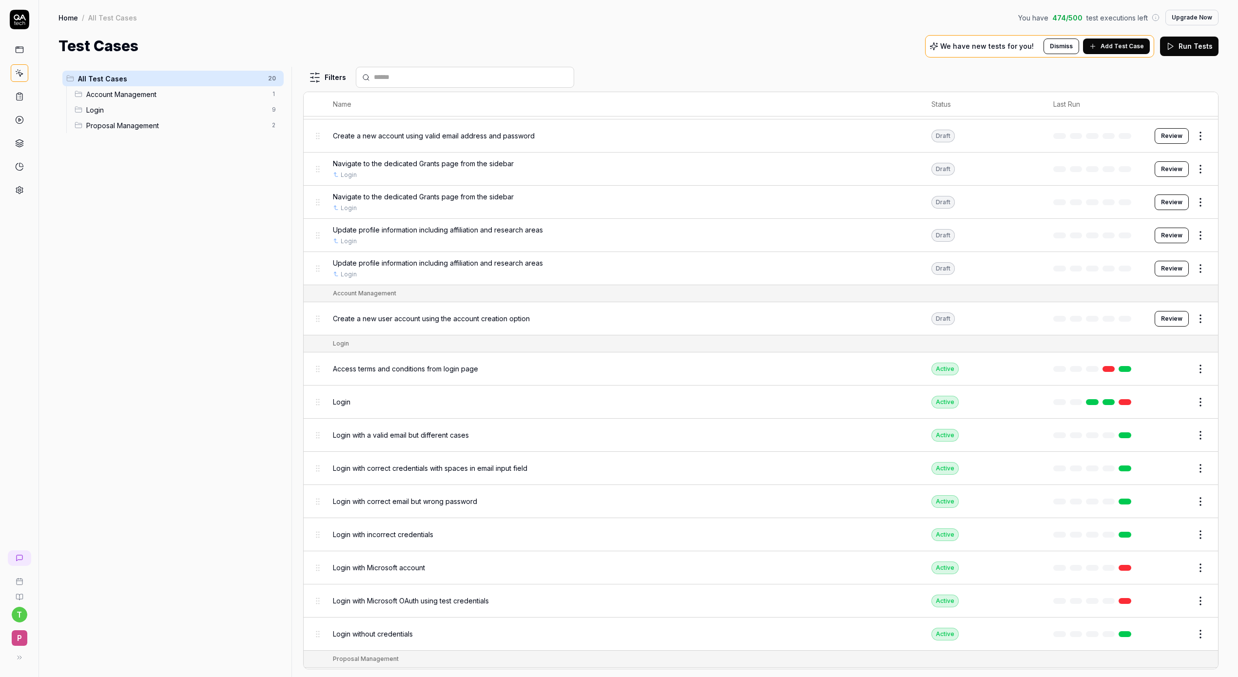
click at [1200, 403] on html "t P Home / All Test Cases You have 474 / 500 test executions left Upgrade Now H…" at bounding box center [619, 338] width 1238 height 677
click at [1138, 553] on div "Delete" at bounding box center [1160, 551] width 93 height 21
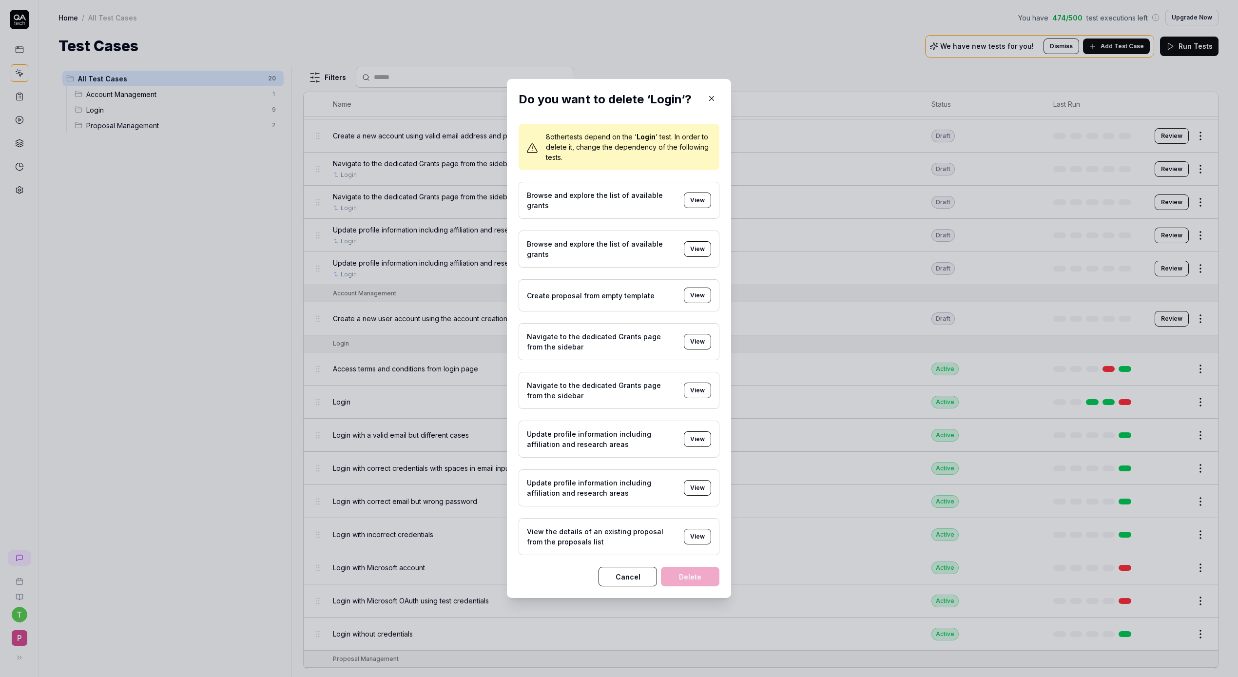
click at [697, 204] on button "View" at bounding box center [697, 201] width 27 height 16
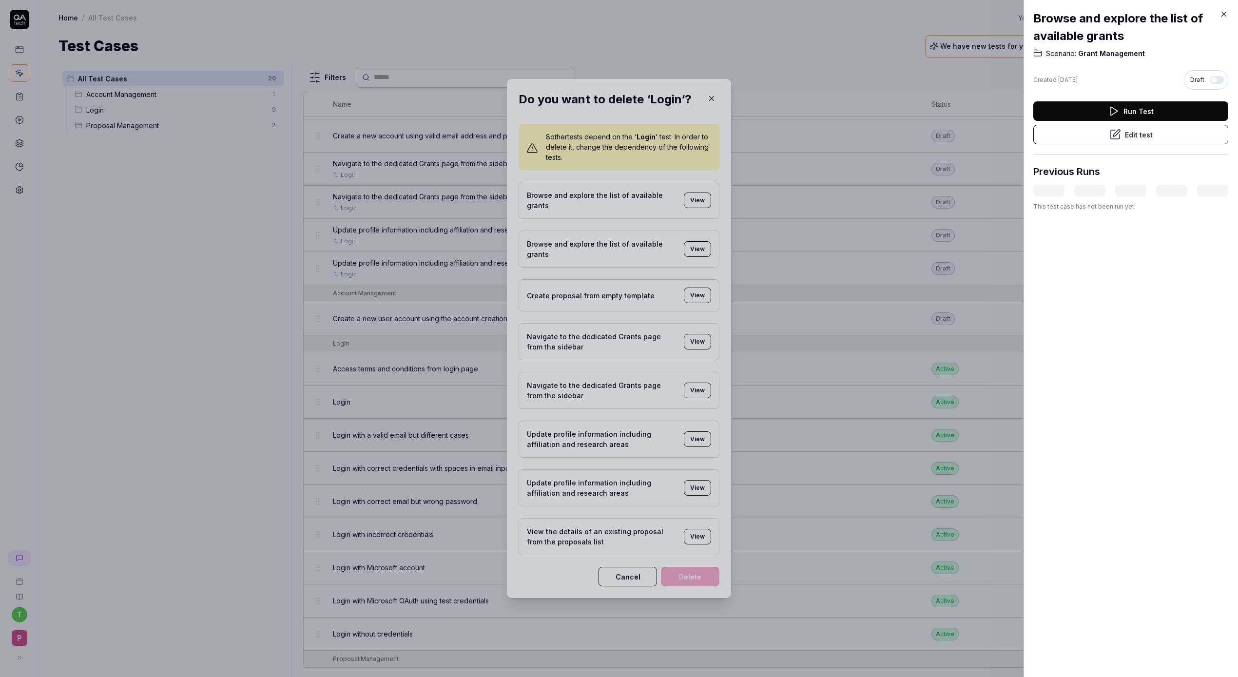
click at [1131, 134] on button "Edit test" at bounding box center [1131, 135] width 195 height 20
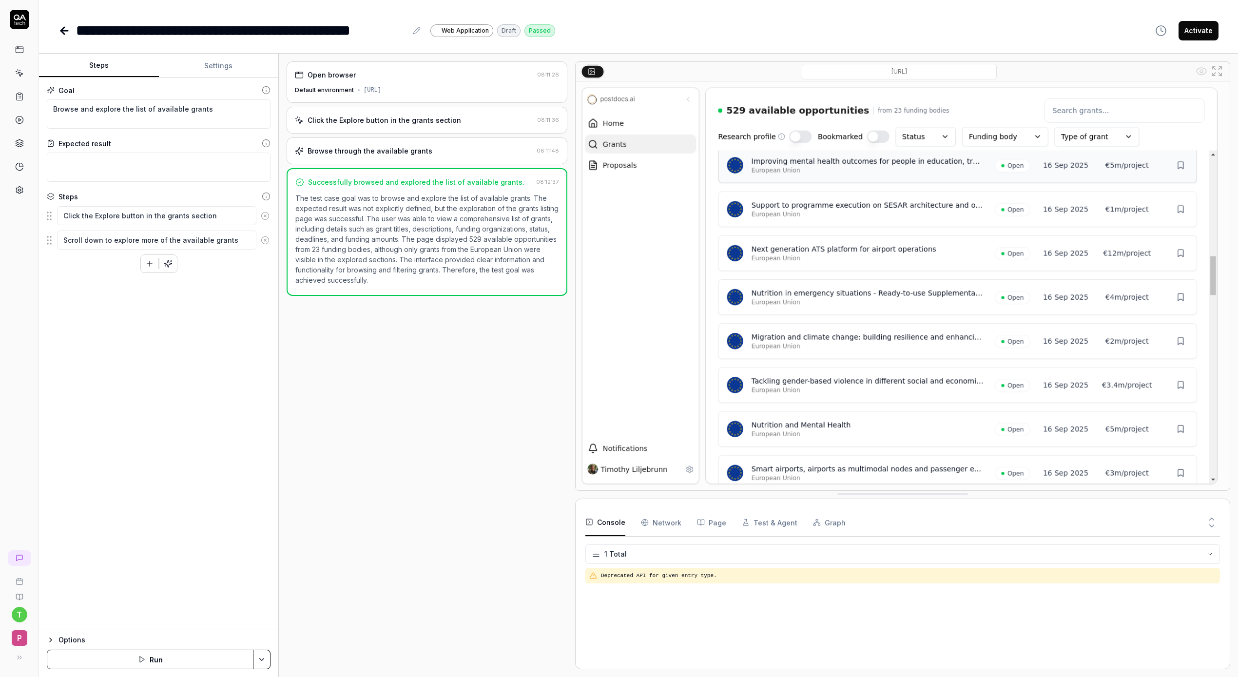
click at [196, 59] on button "Settings" at bounding box center [219, 65] width 120 height 23
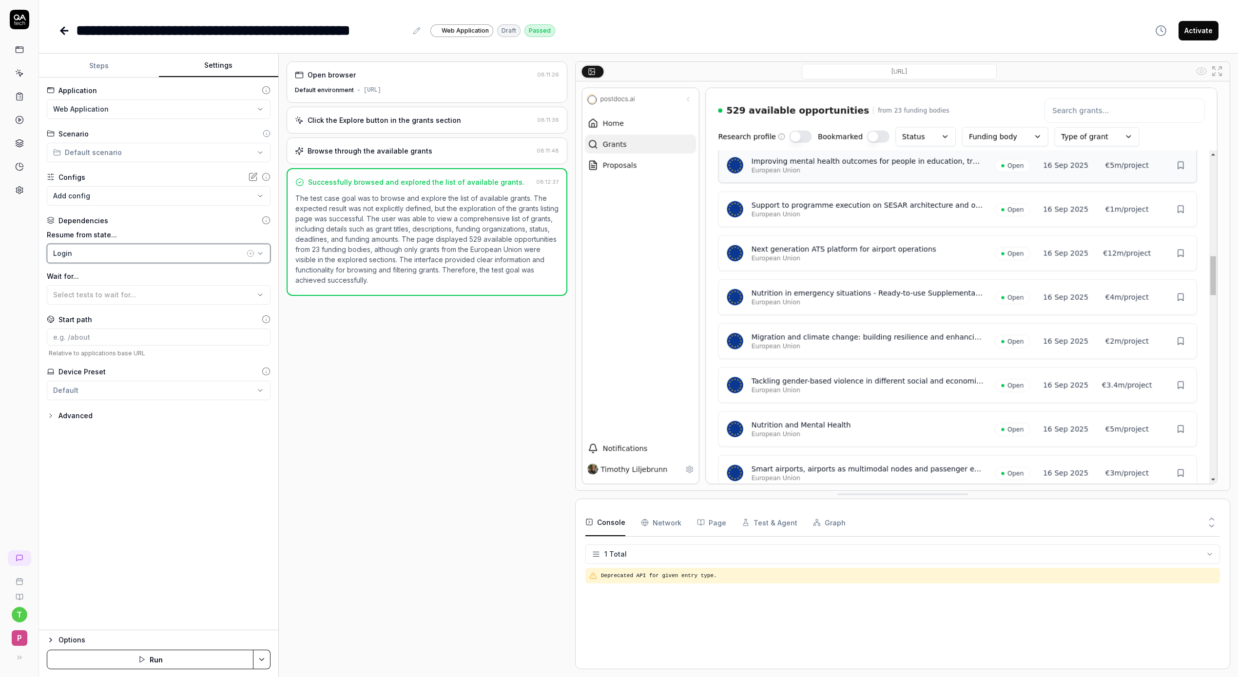
click at [132, 258] on div "Login" at bounding box center [149, 253] width 192 height 10
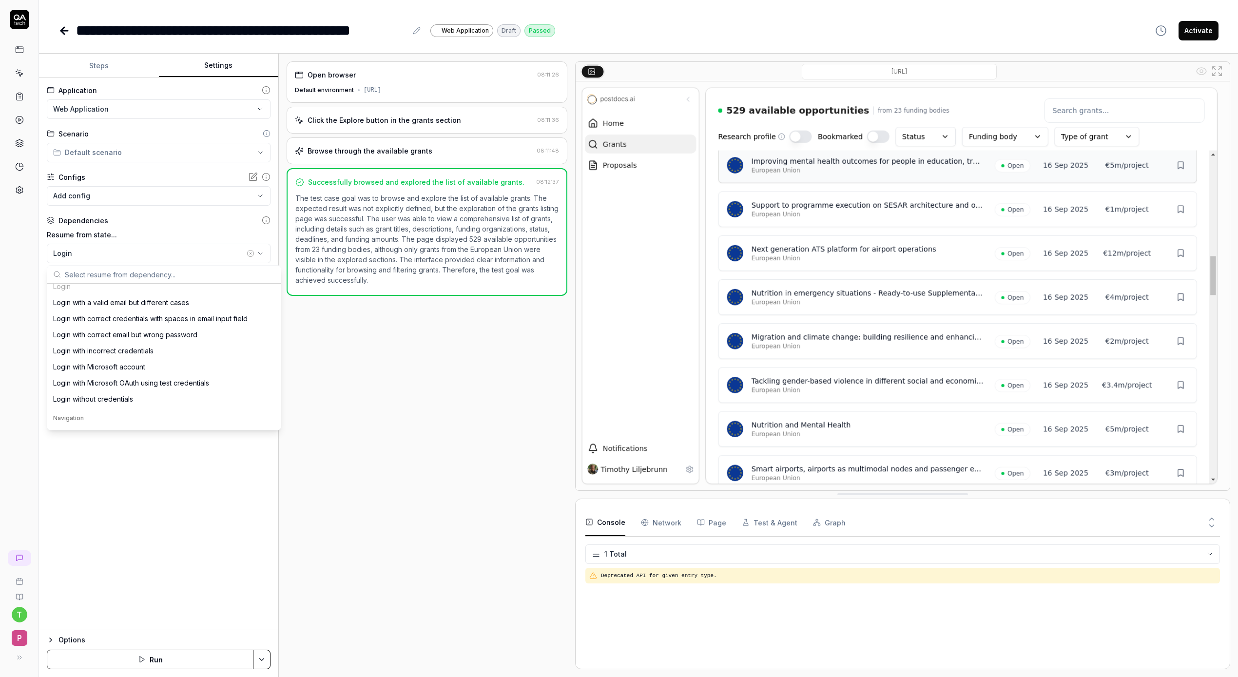
scroll to position [159, 0]
click at [143, 384] on div "Login with Microsoft OAuth using test credentials" at bounding box center [131, 382] width 156 height 10
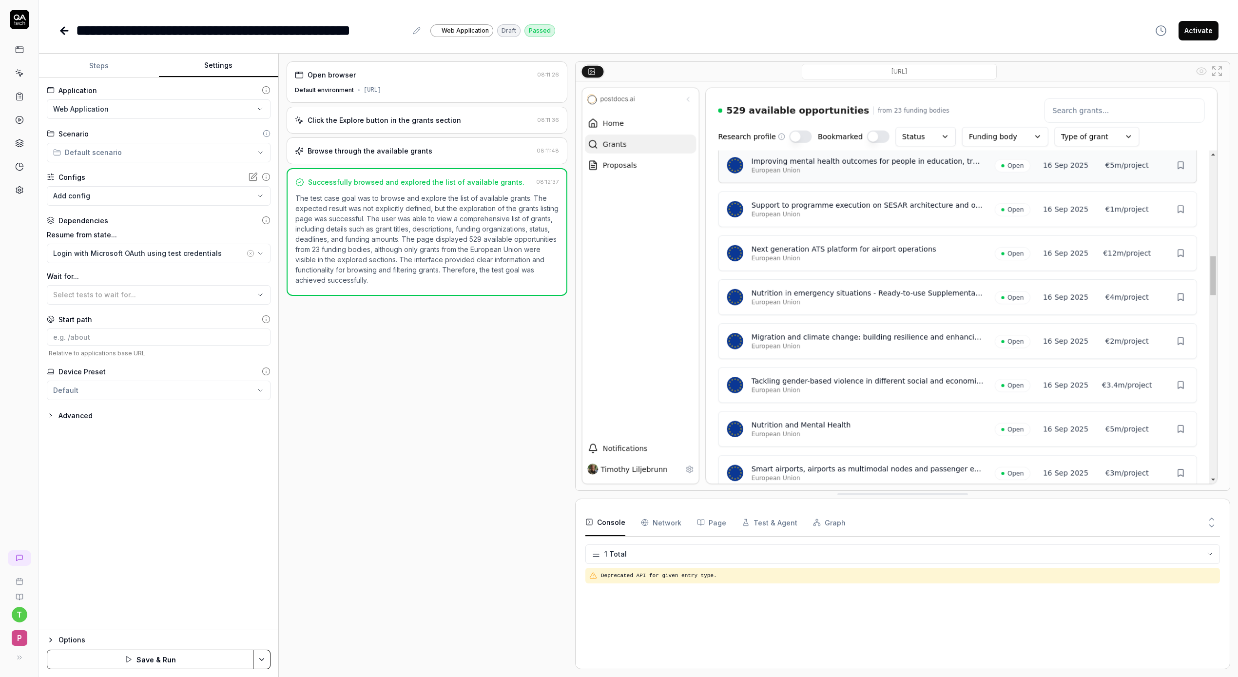
click at [140, 648] on div "Options Save & Run" at bounding box center [158, 653] width 239 height 47
click at [140, 658] on button "Save & Run" at bounding box center [150, 660] width 207 height 20
click at [63, 41] on div "**********" at bounding box center [307, 31] width 497 height 22
click at [59, 30] on icon at bounding box center [65, 31] width 12 height 12
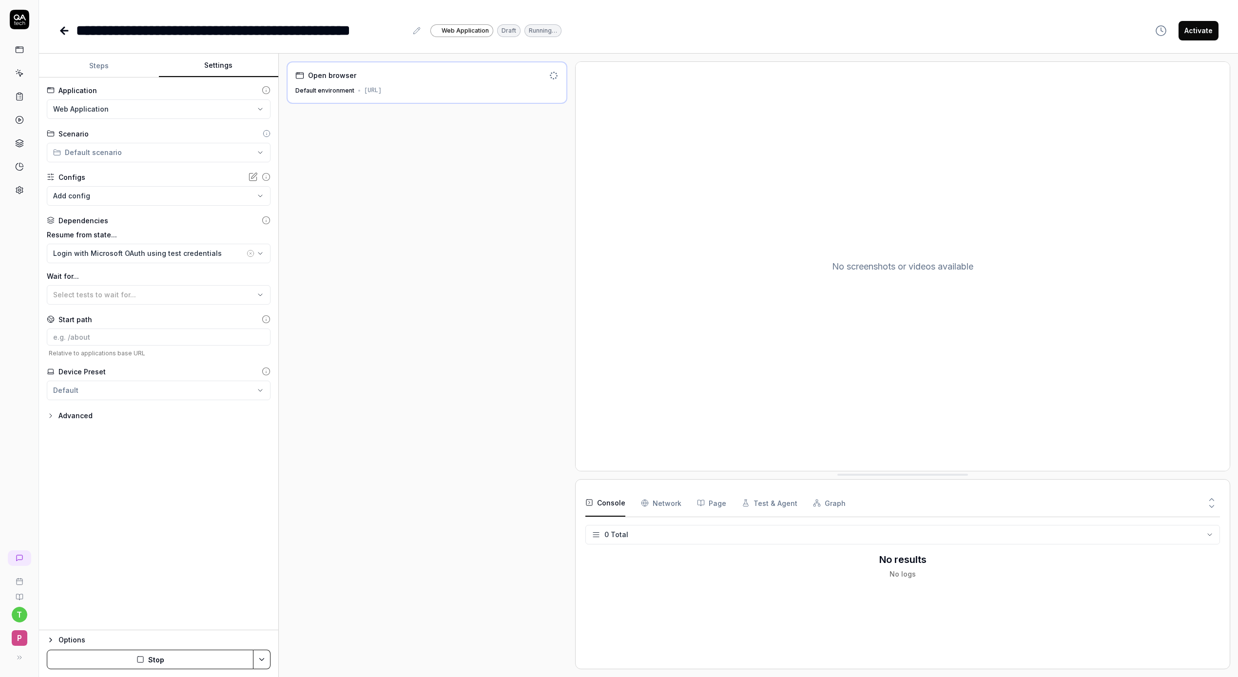
click at [19, 78] on link at bounding box center [20, 73] width 18 height 18
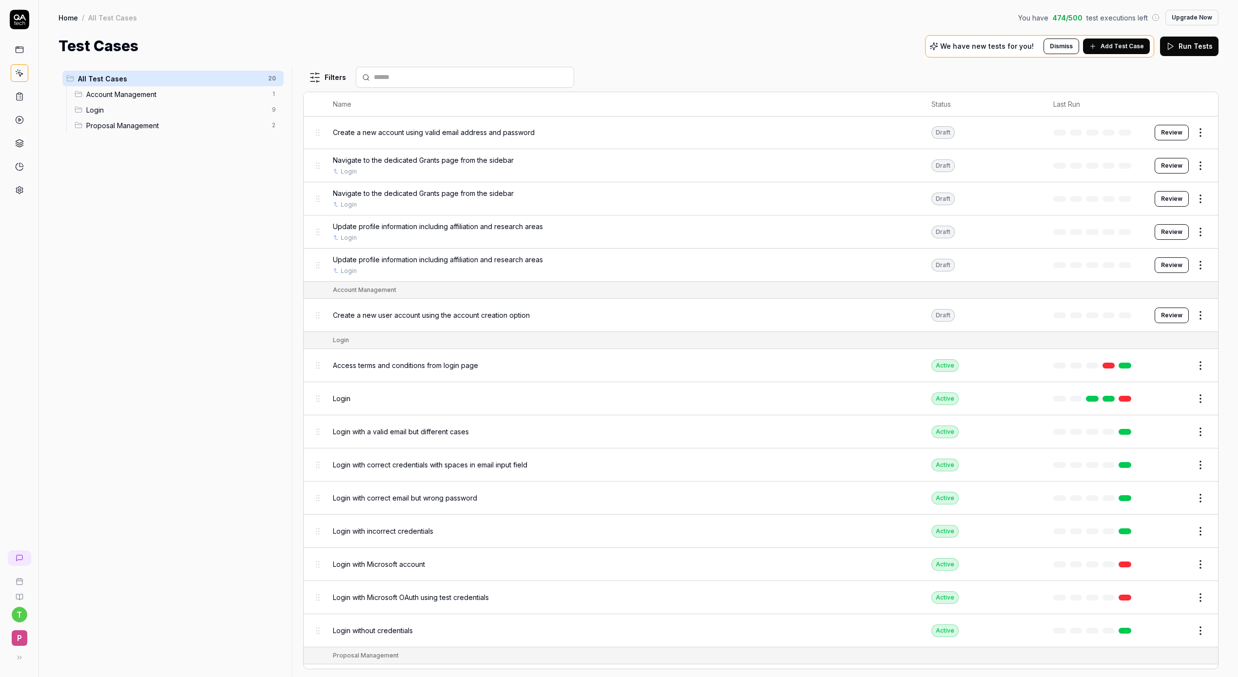
scroll to position [109, 0]
click at [1206, 429] on html "t P Home / All Test Cases You have 474 / 500 test executions left Upgrade Now H…" at bounding box center [619, 338] width 1238 height 677
click at [1145, 584] on div "Delete" at bounding box center [1160, 580] width 93 height 21
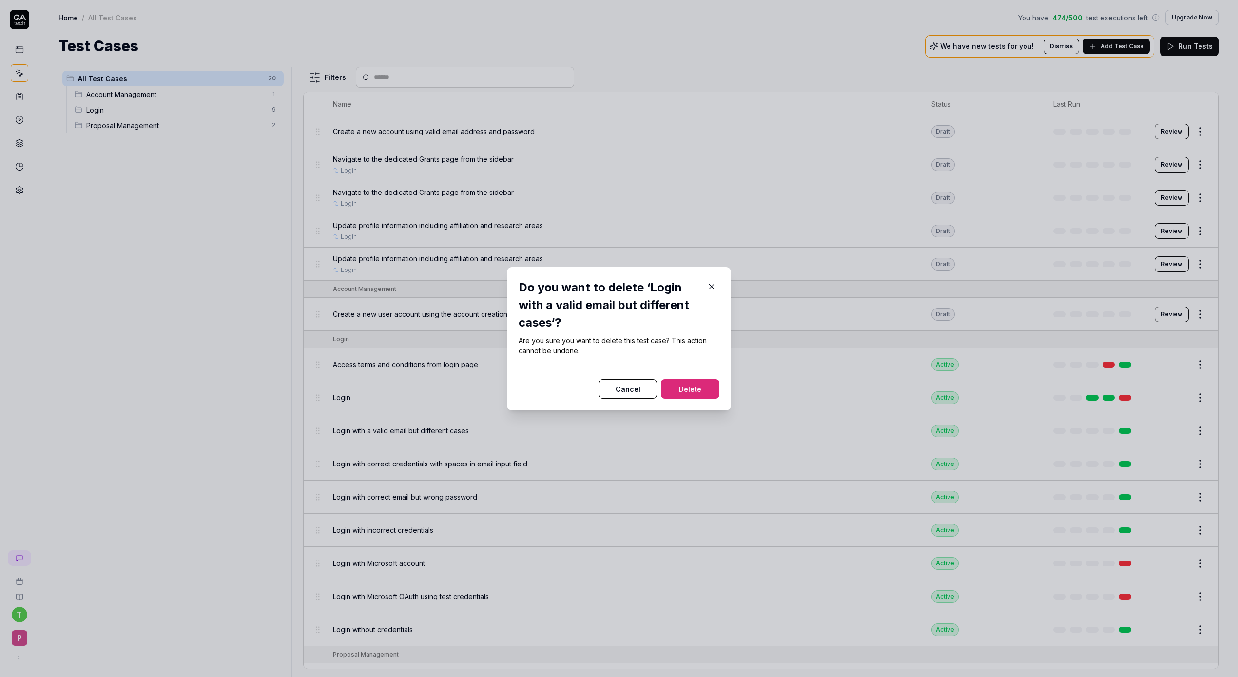
click at [676, 391] on button "Delete" at bounding box center [690, 389] width 59 height 20
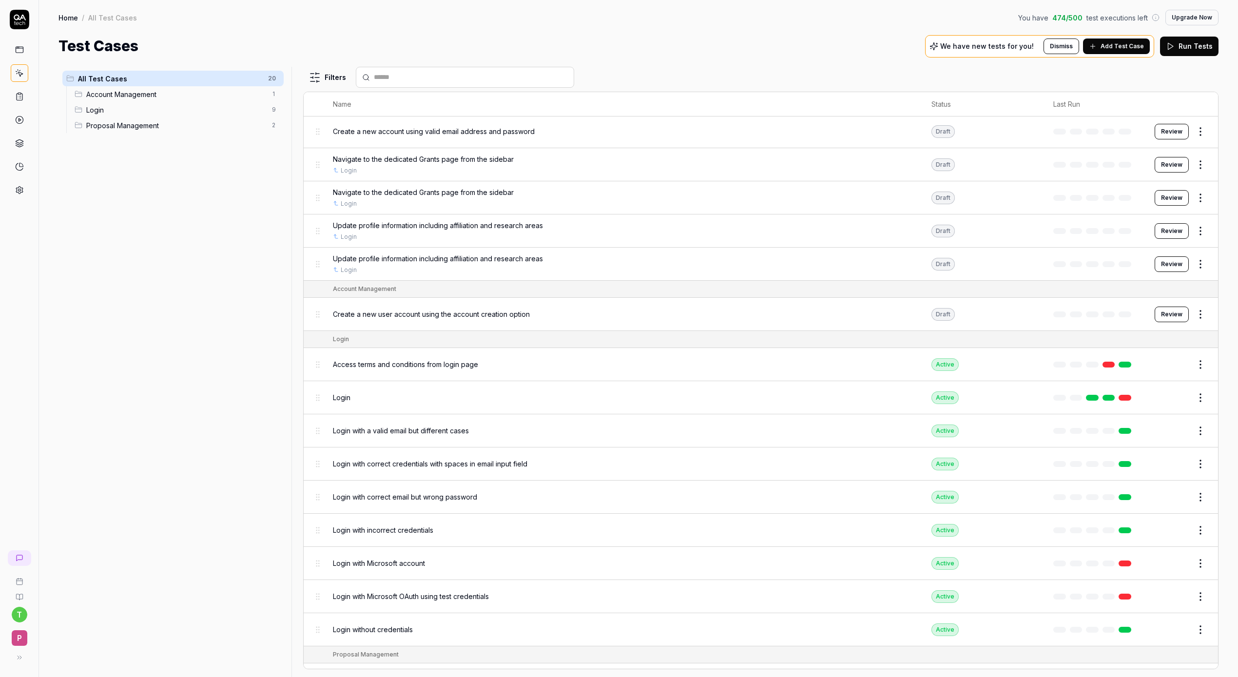
scroll to position [76, 0]
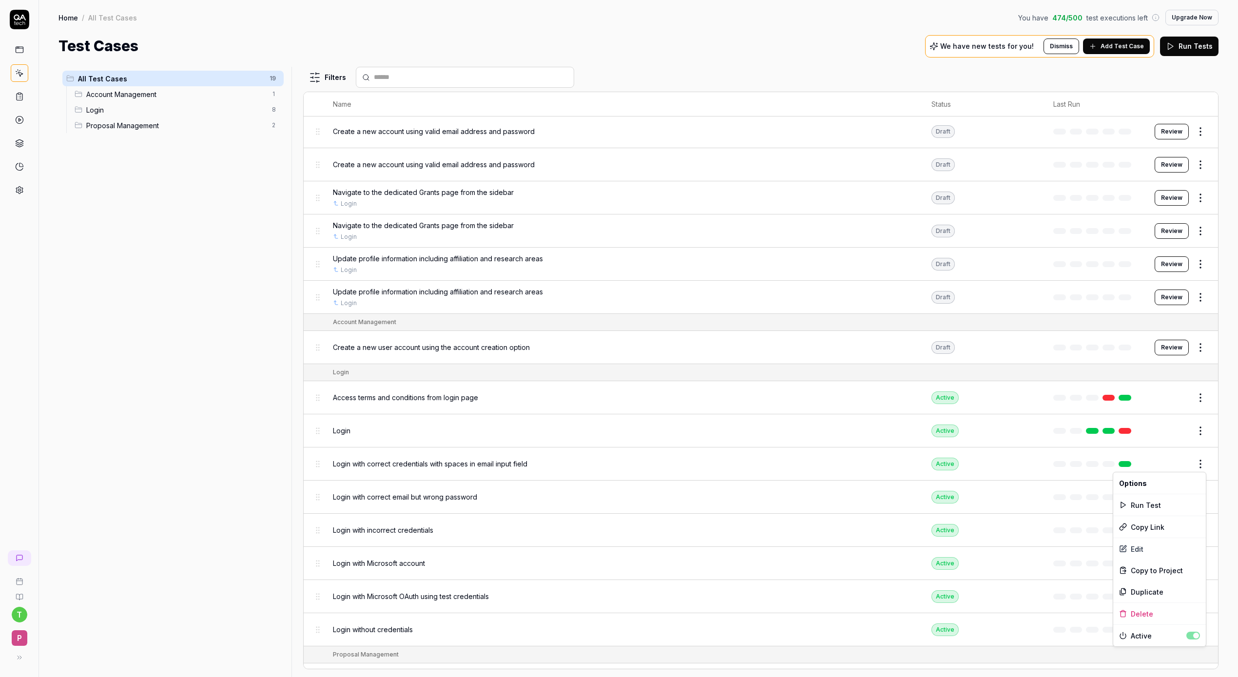
click at [1203, 469] on html "t P Home / All Test Cases You have 474 / 500 test executions left Upgrade Now H…" at bounding box center [619, 338] width 1238 height 677
click at [1158, 616] on div "Delete" at bounding box center [1160, 613] width 93 height 21
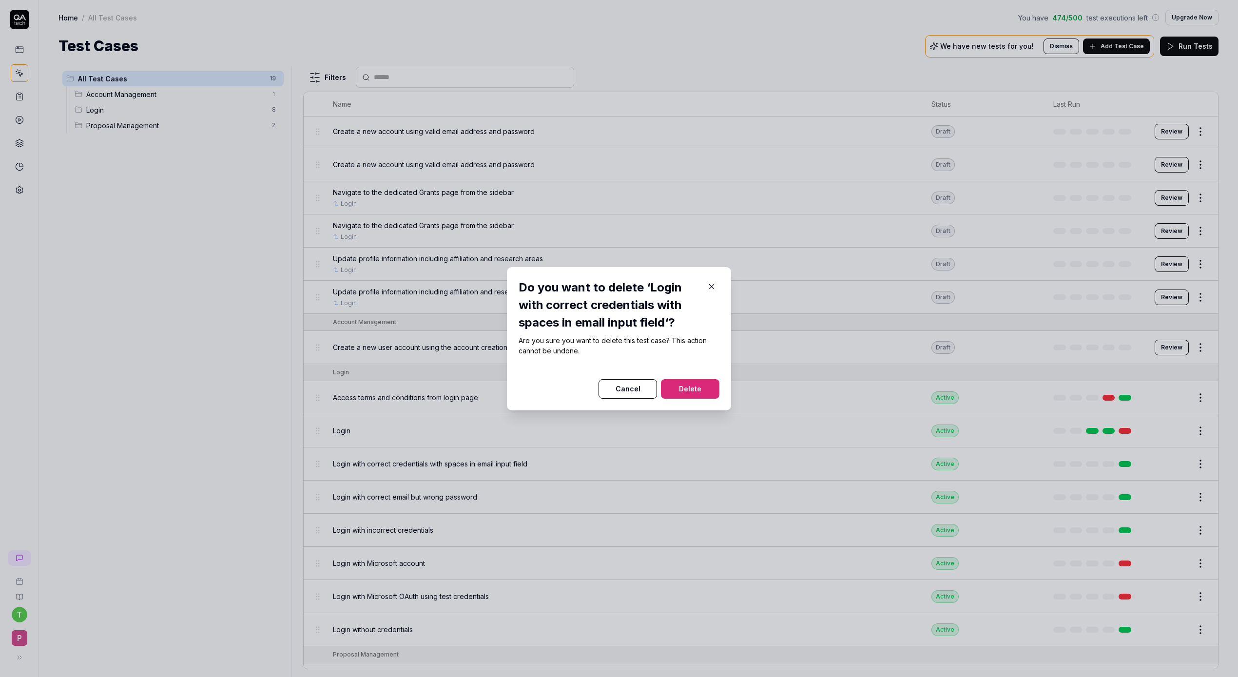
click at [692, 382] on button "Delete" at bounding box center [690, 389] width 59 height 20
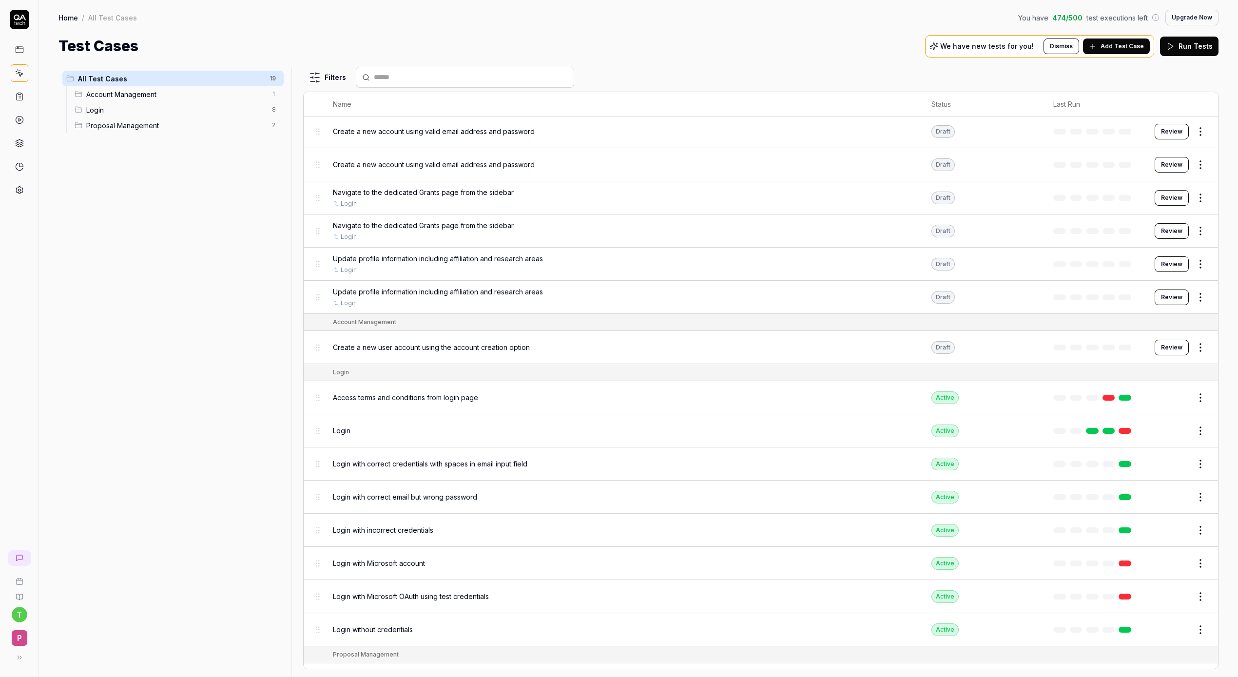
click at [1199, 530] on html "Deleted "Login with correct credentials with spaces in email input field" t P H…" at bounding box center [619, 338] width 1238 height 677
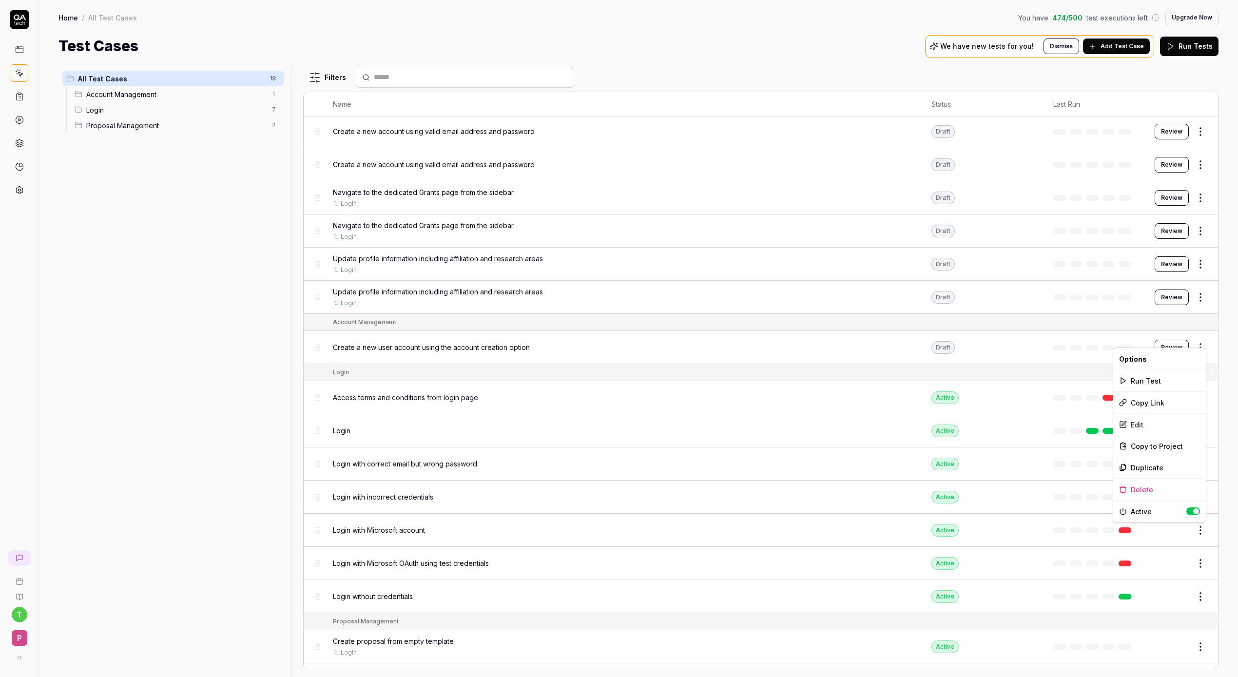
click at [971, 561] on html "t P Home / All Test Cases You have 474 / 500 test executions left Upgrade Now H…" at bounding box center [619, 338] width 1238 height 677
click at [1204, 596] on html "t P Home / All Test Cases You have 474 / 500 test executions left Upgrade Now H…" at bounding box center [619, 338] width 1238 height 677
click at [1150, 558] on div "Delete" at bounding box center [1160, 555] width 93 height 21
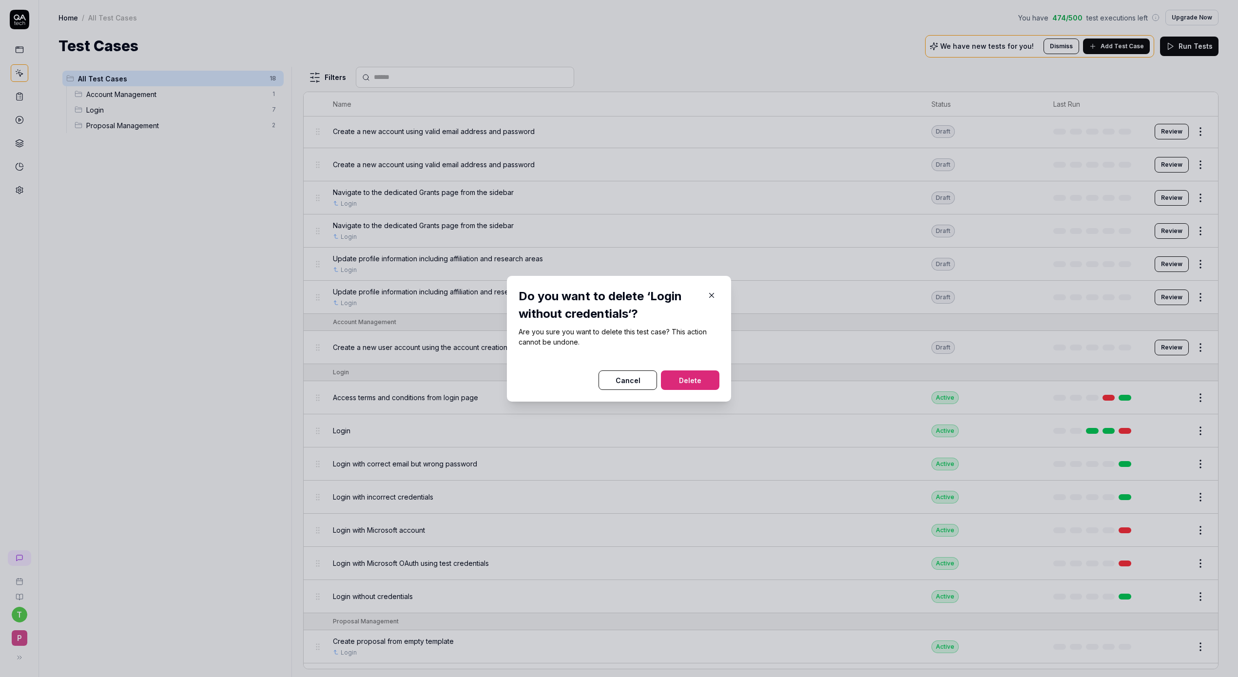
click at [689, 379] on button "Delete" at bounding box center [690, 381] width 59 height 20
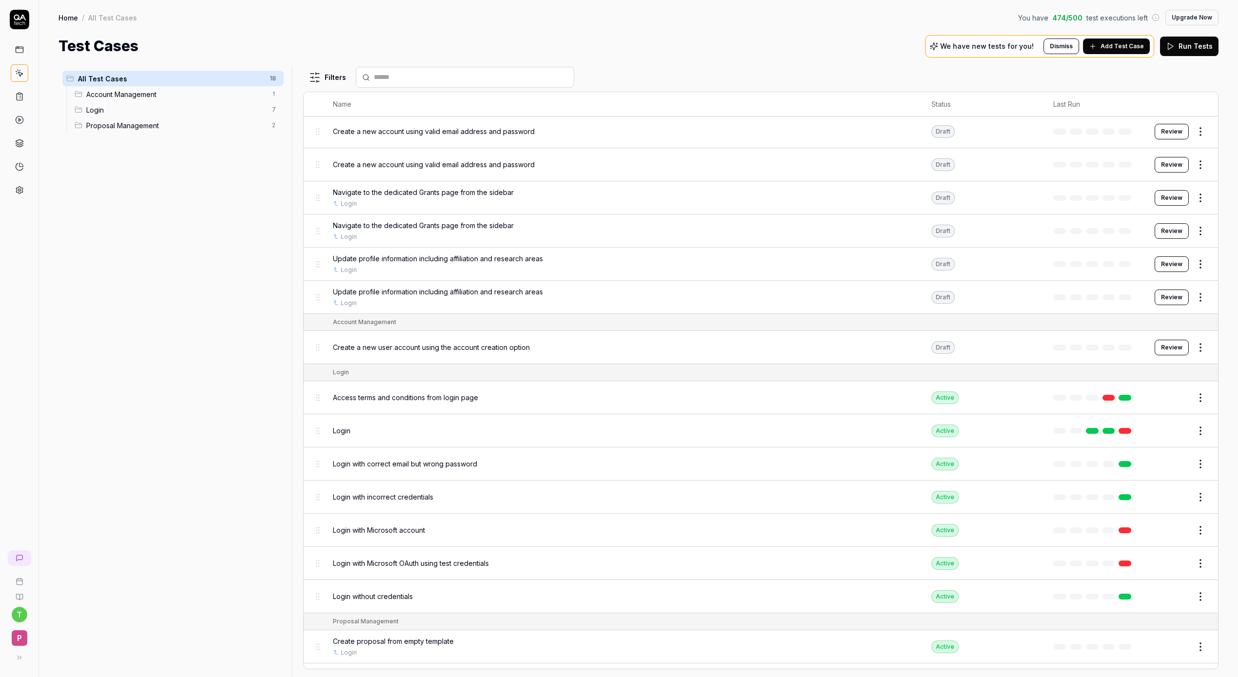
scroll to position [43, 0]
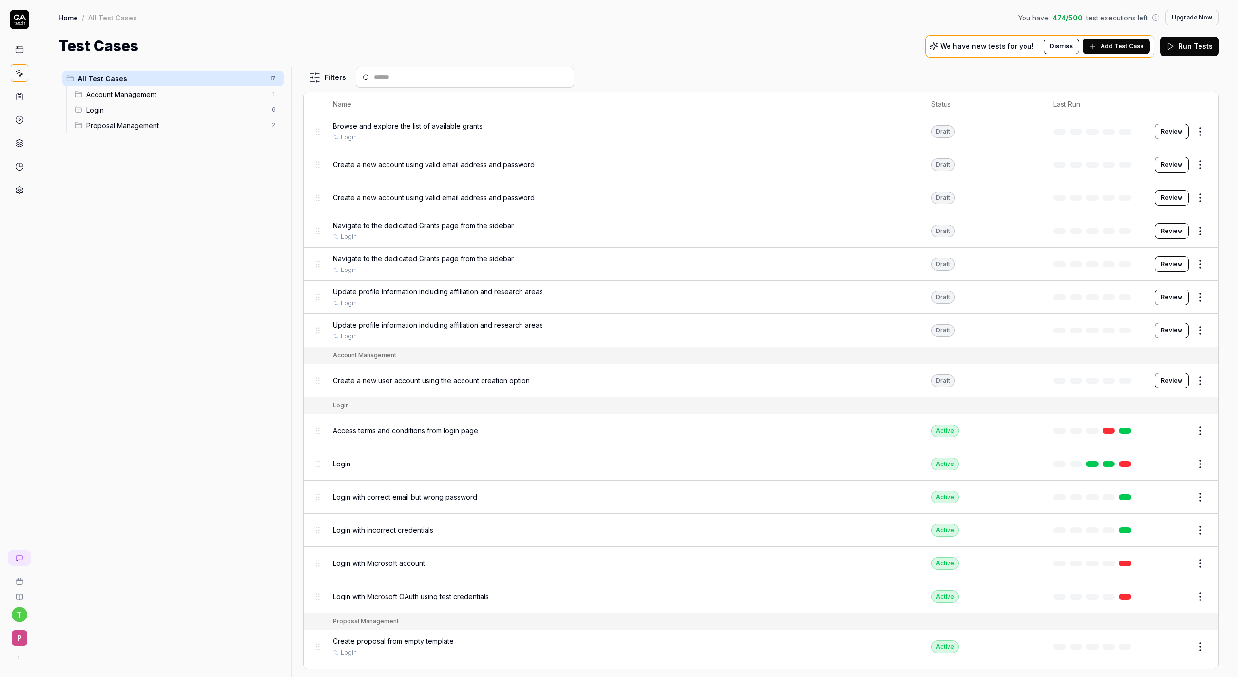
click at [452, 602] on div "Login with Microsoft OAuth using test credentials" at bounding box center [622, 596] width 579 height 21
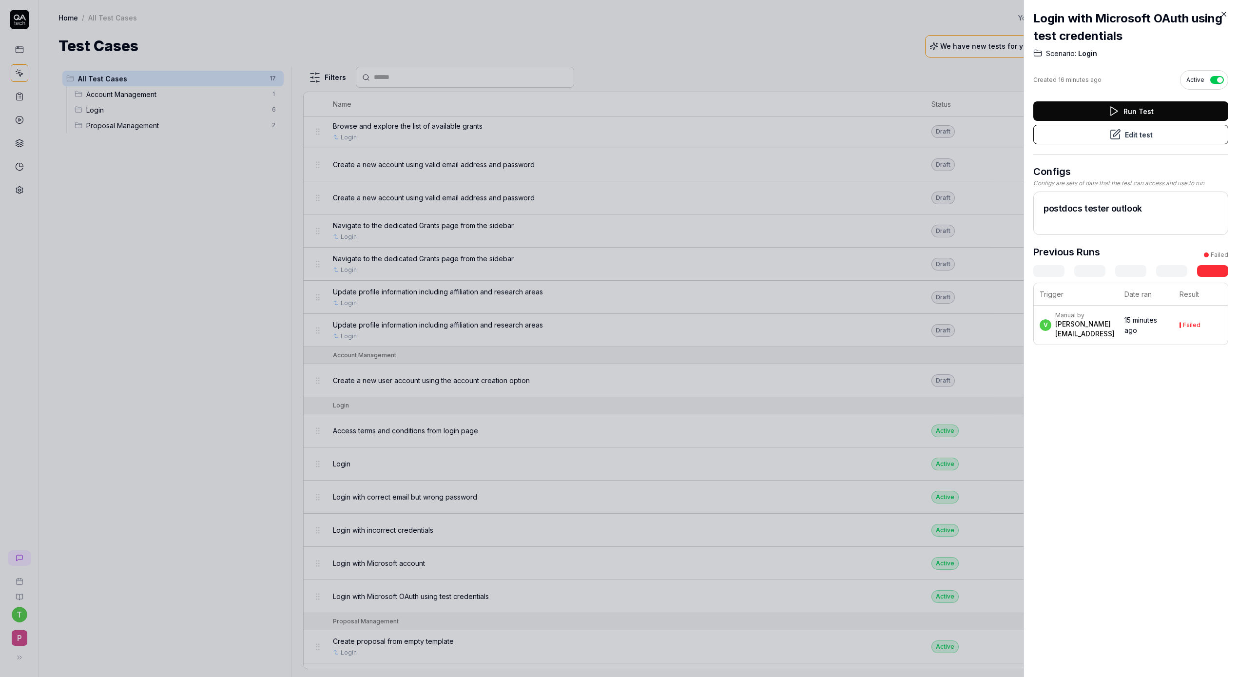
click at [1114, 132] on icon at bounding box center [1116, 135] width 12 height 12
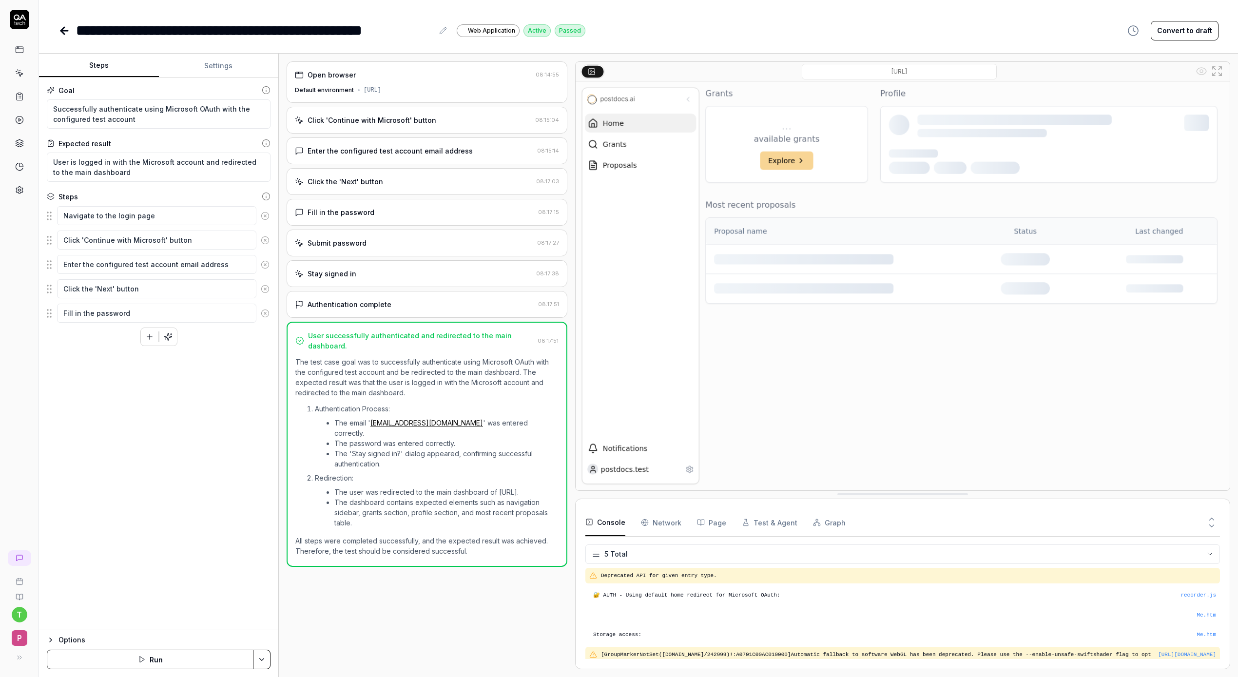
scroll to position [12, 0]
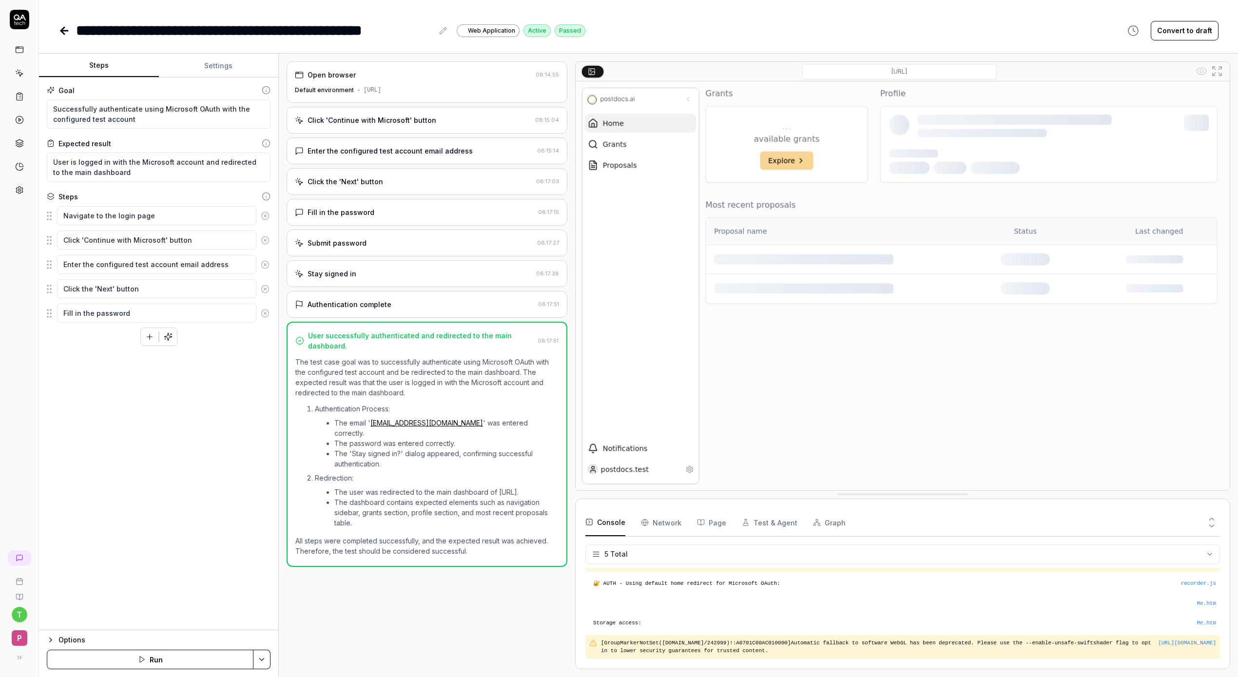
click at [187, 666] on button "Run" at bounding box center [150, 660] width 207 height 20
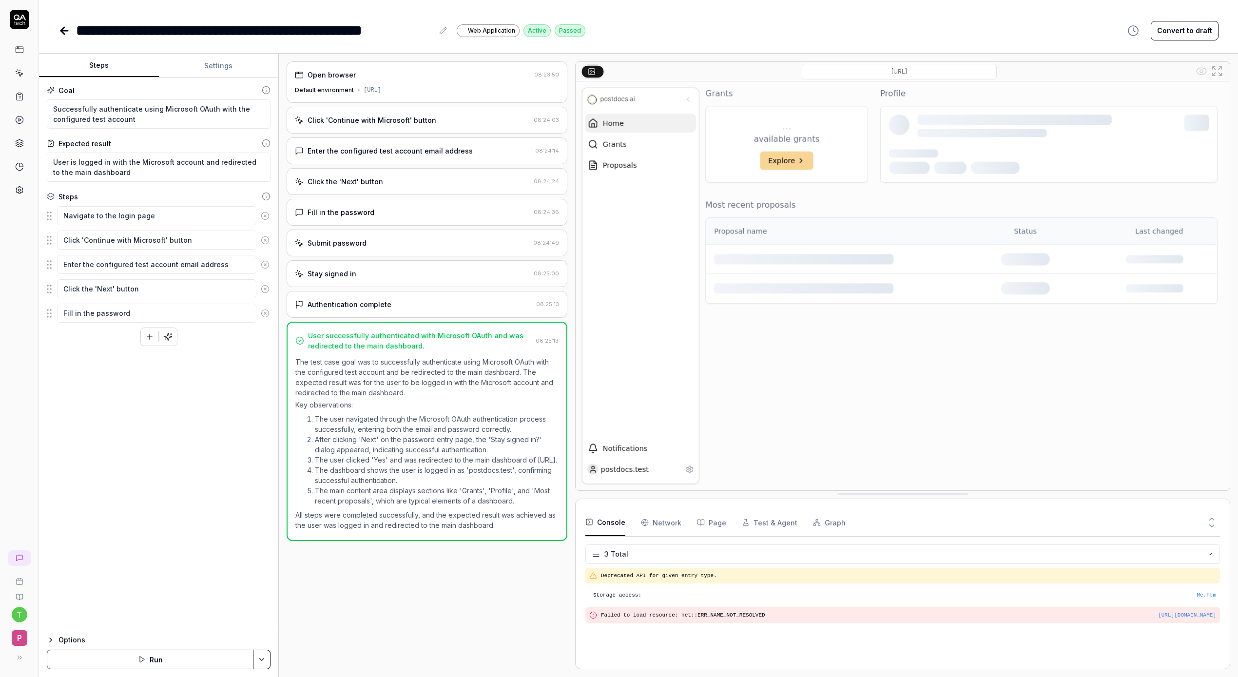
type textarea "*"
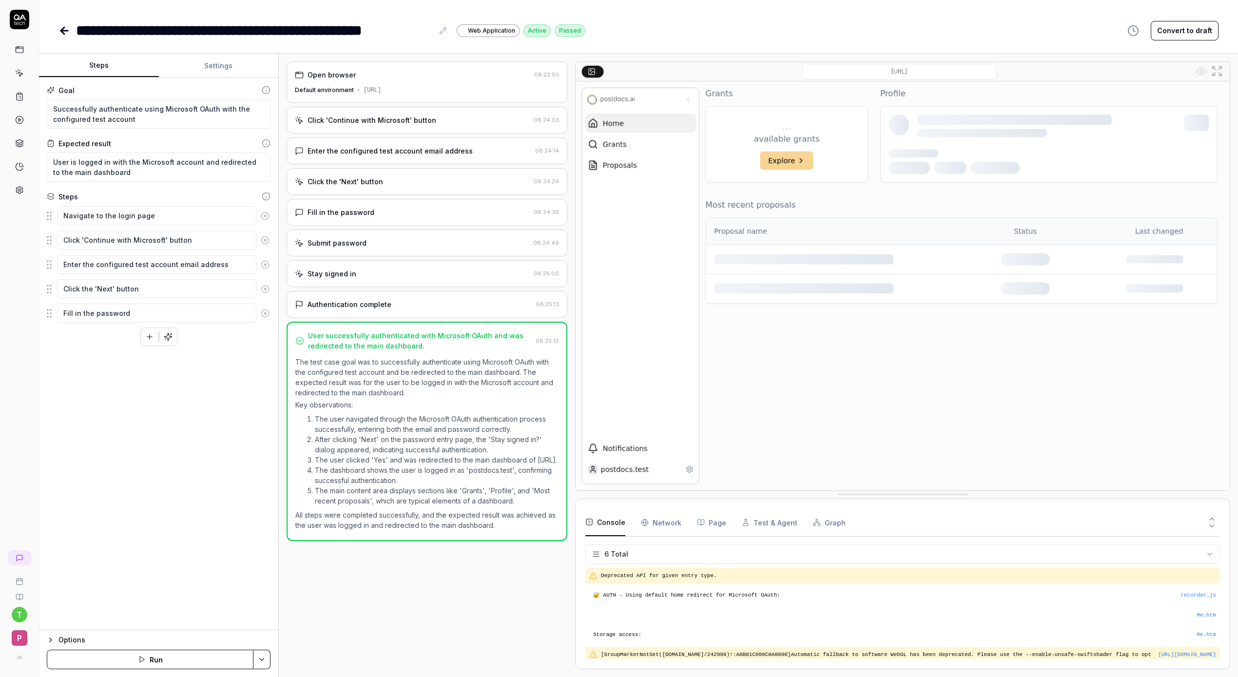
scroll to position [31, 0]
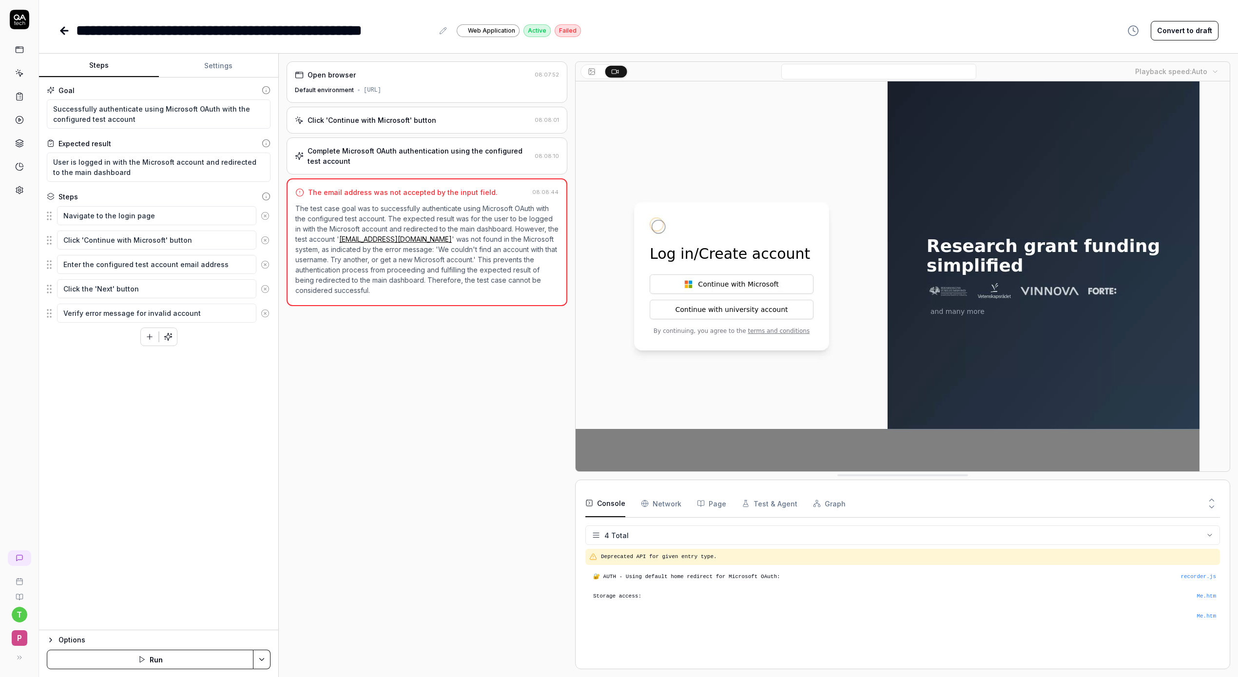
click at [176, 660] on button "Run" at bounding box center [150, 660] width 207 height 20
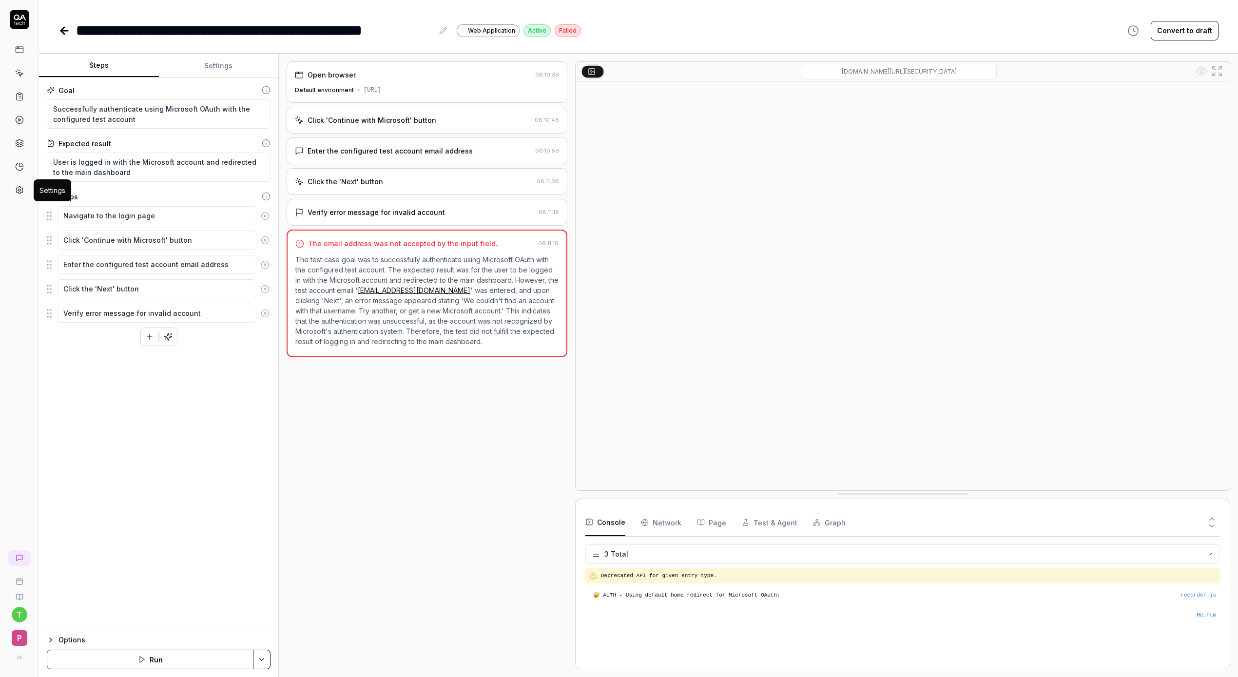
type textarea "*"
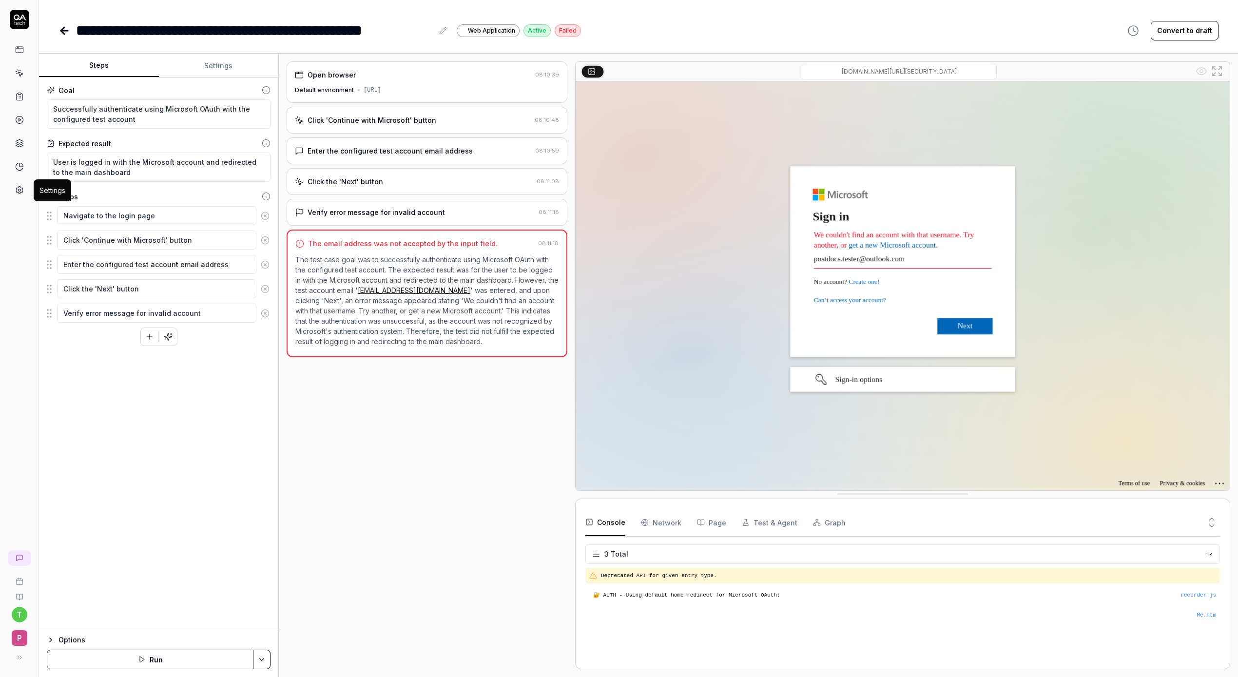
click at [20, 192] on icon at bounding box center [19, 190] width 9 height 9
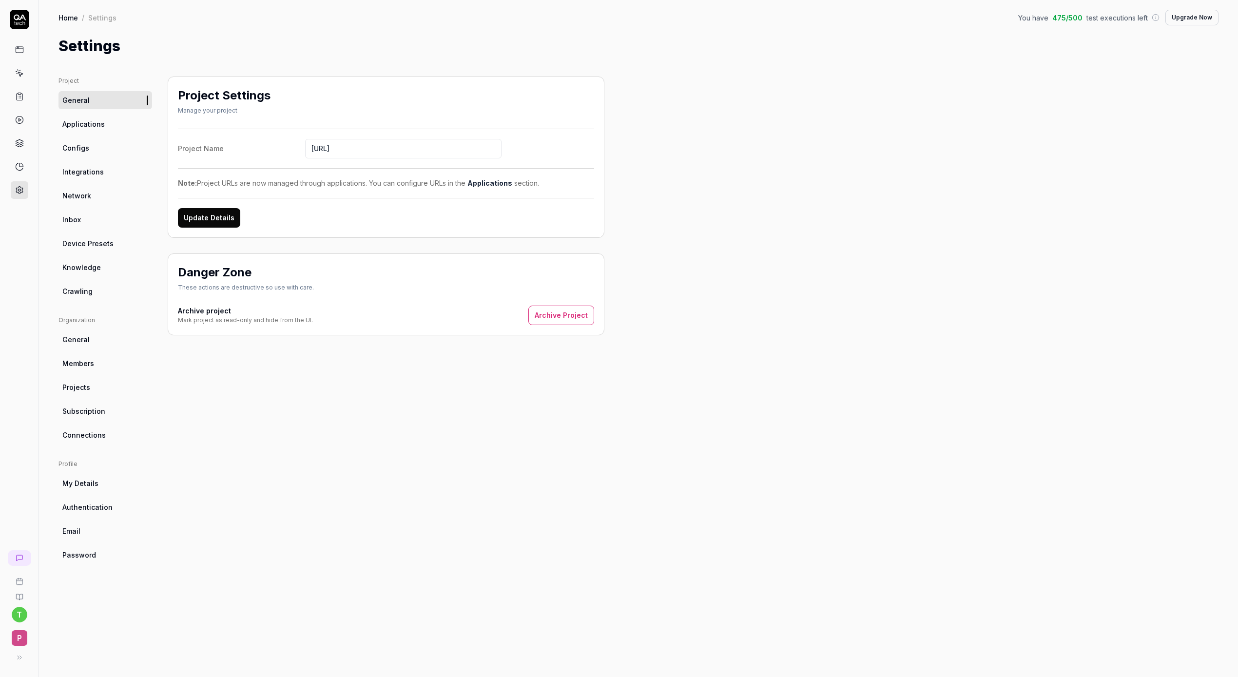
click at [94, 147] on link "Configs" at bounding box center [106, 148] width 94 height 18
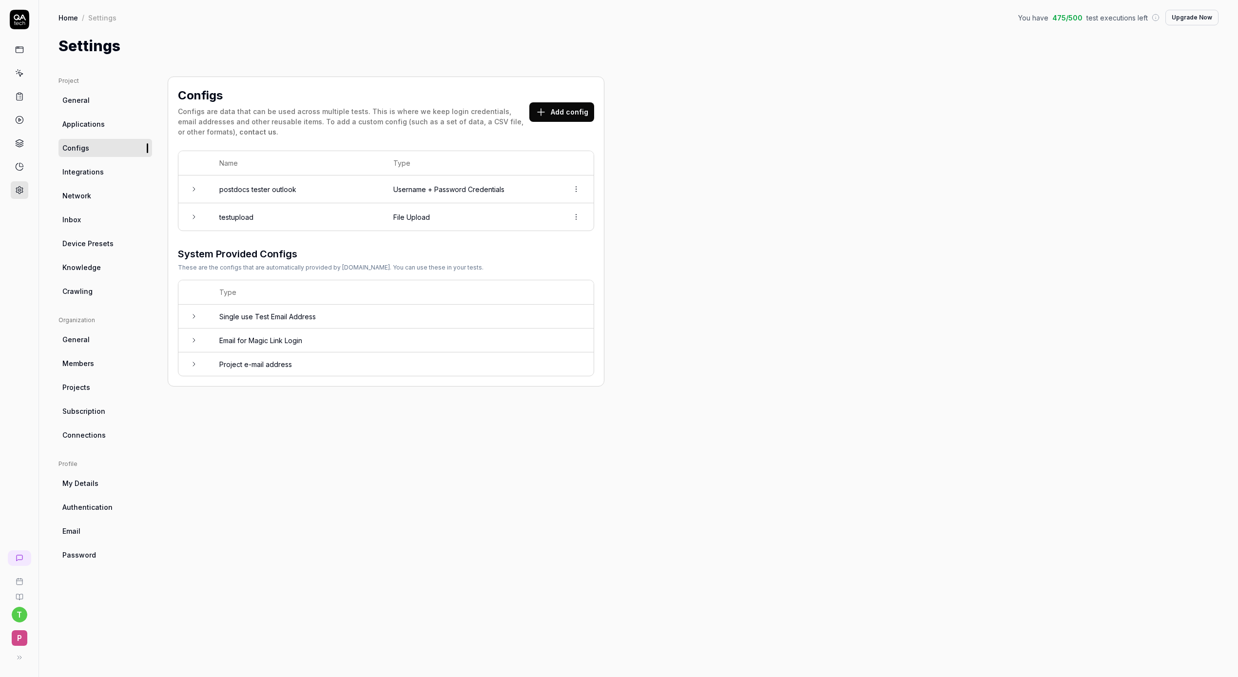
click at [306, 191] on td "postdocs tester outlook" at bounding box center [297, 190] width 174 height 28
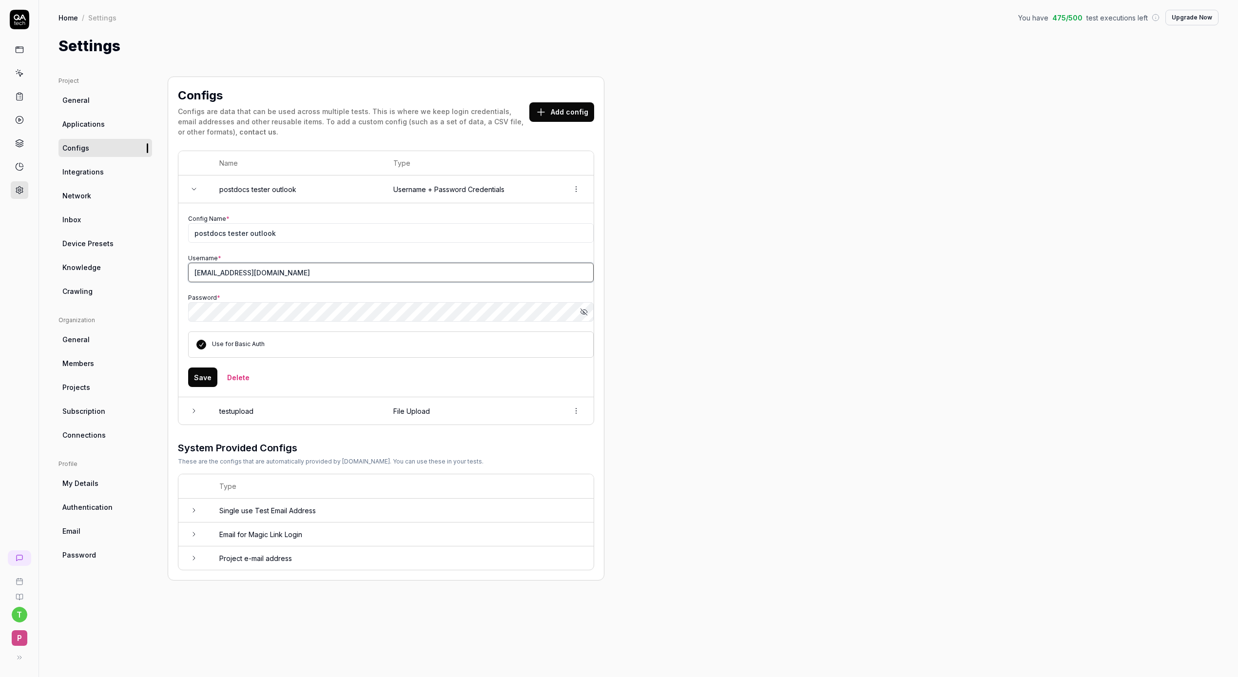
click at [290, 264] on input "[EMAIL_ADDRESS][DOMAIN_NAME]" at bounding box center [391, 273] width 406 height 20
paste input "text"
type input "[EMAIL_ADDRESS][DOMAIN_NAME]"
click at [197, 377] on button "Save" at bounding box center [202, 378] width 29 height 20
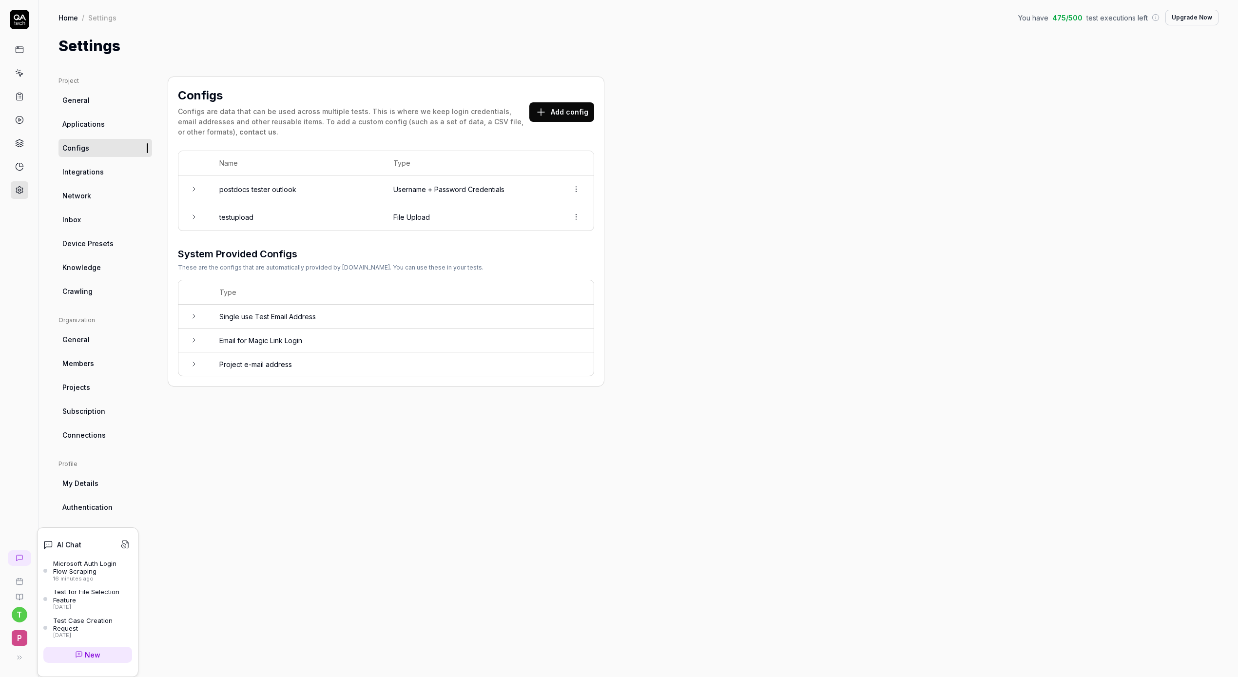
click at [17, 554] on icon at bounding box center [20, 558] width 8 height 8
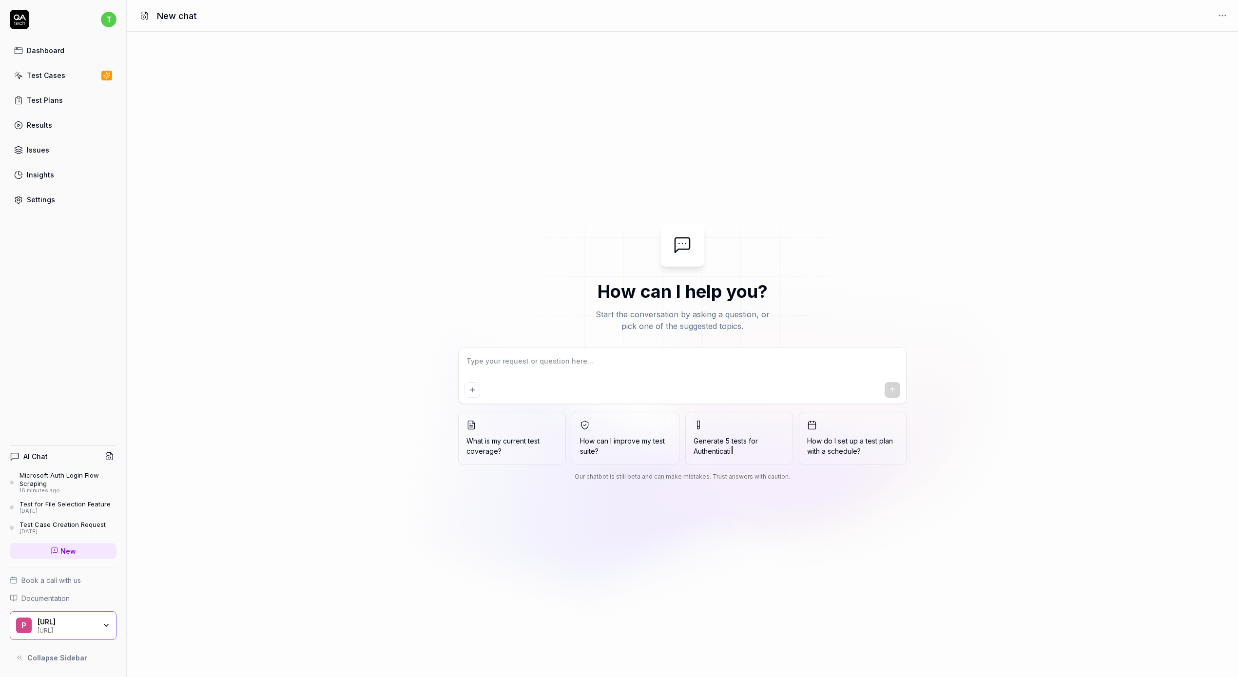
click at [44, 486] on div "Microsoft Auth Login Flow Scraping" at bounding box center [68, 479] width 97 height 16
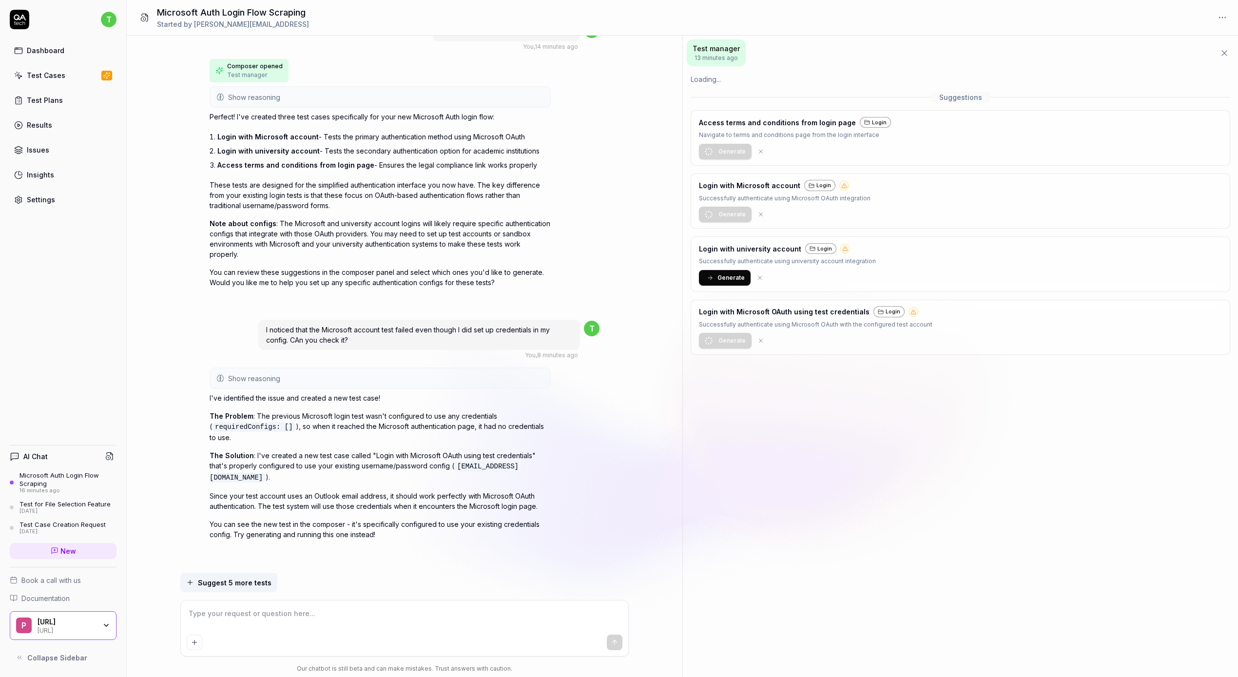
scroll to position [597, 0]
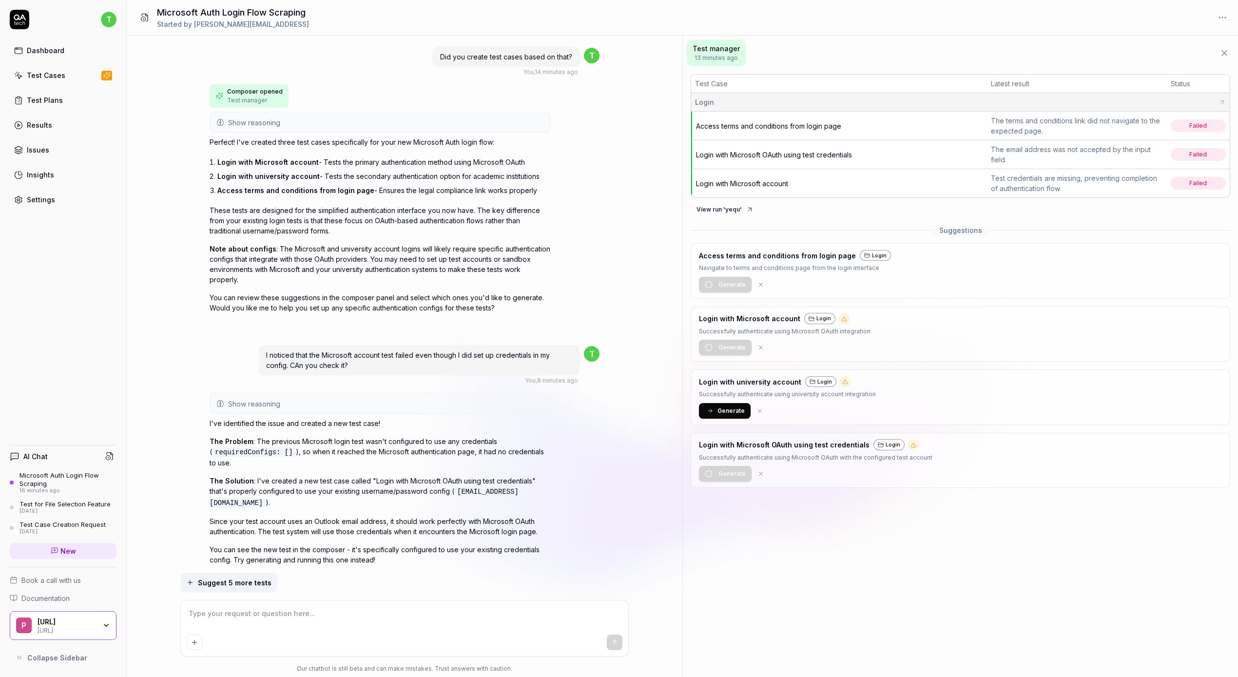
click at [768, 154] on span "Login with Microsoft OAuth using test credentials" at bounding box center [774, 155] width 156 height 8
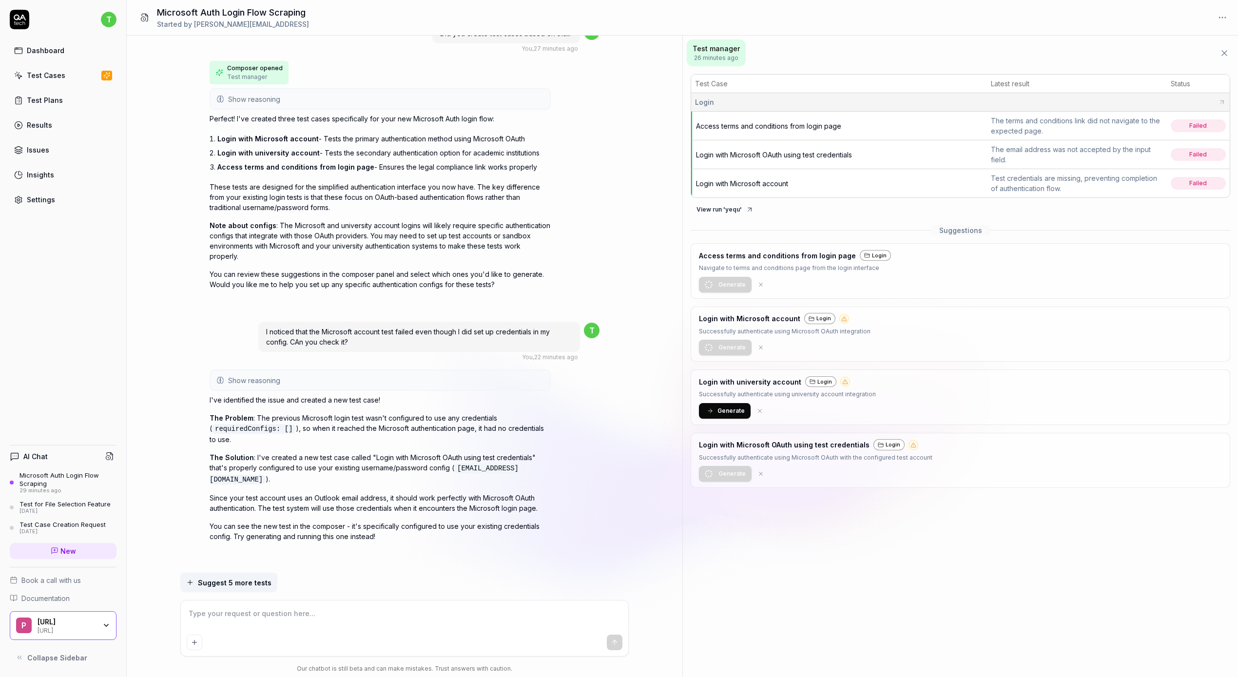
type textarea "*"
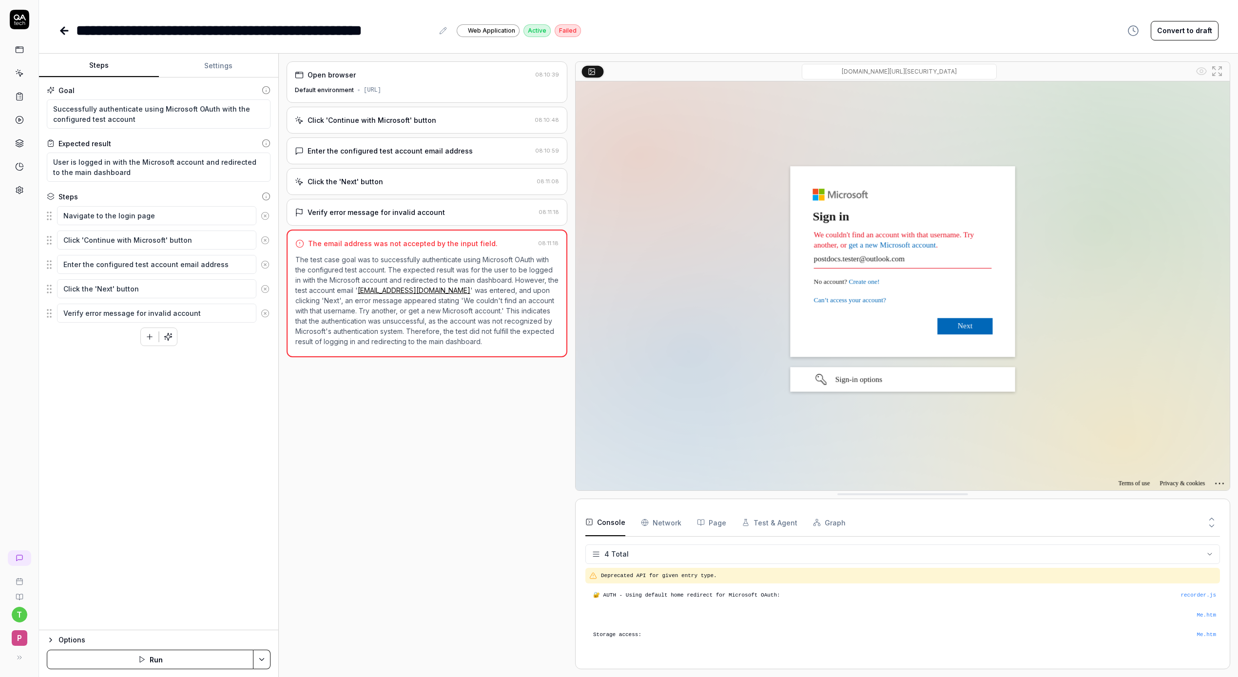
click at [182, 656] on button "Run" at bounding box center [150, 660] width 207 height 20
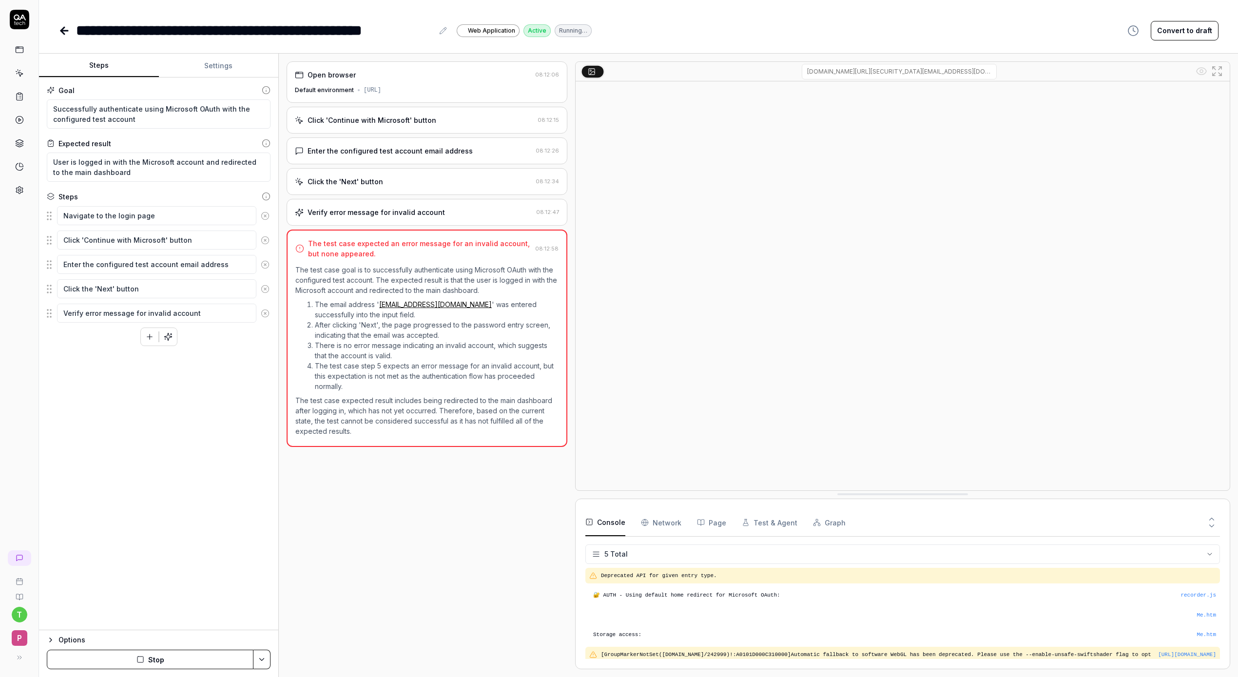
scroll to position [12, 0]
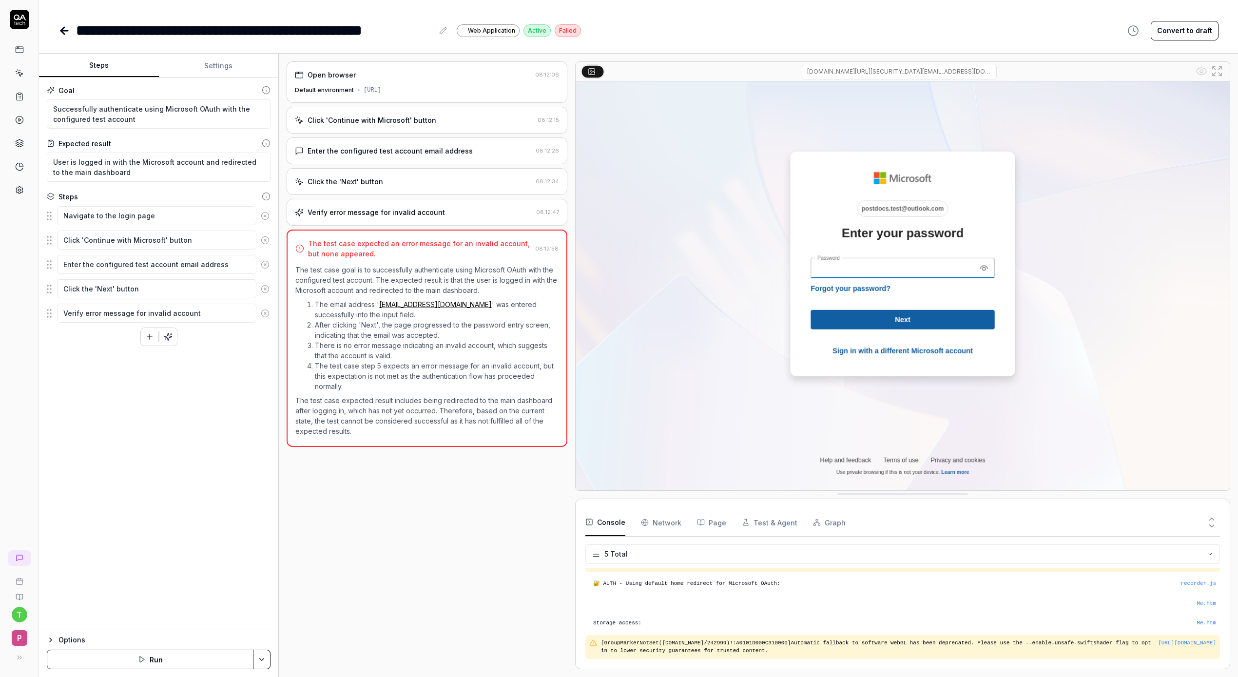
click at [396, 213] on div "Verify error message for invalid account" at bounding box center [376, 212] width 137 height 10
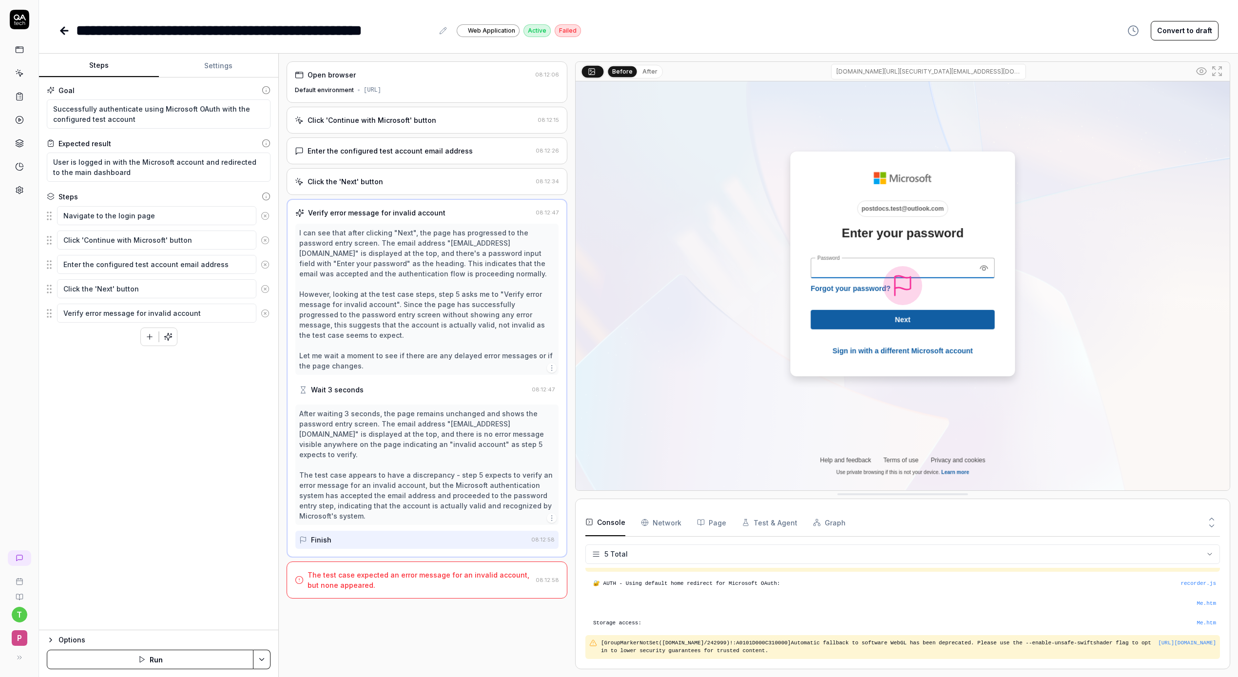
click at [416, 570] on div "The test case expected an error message for an invalid account, but none appear…" at bounding box center [420, 580] width 224 height 20
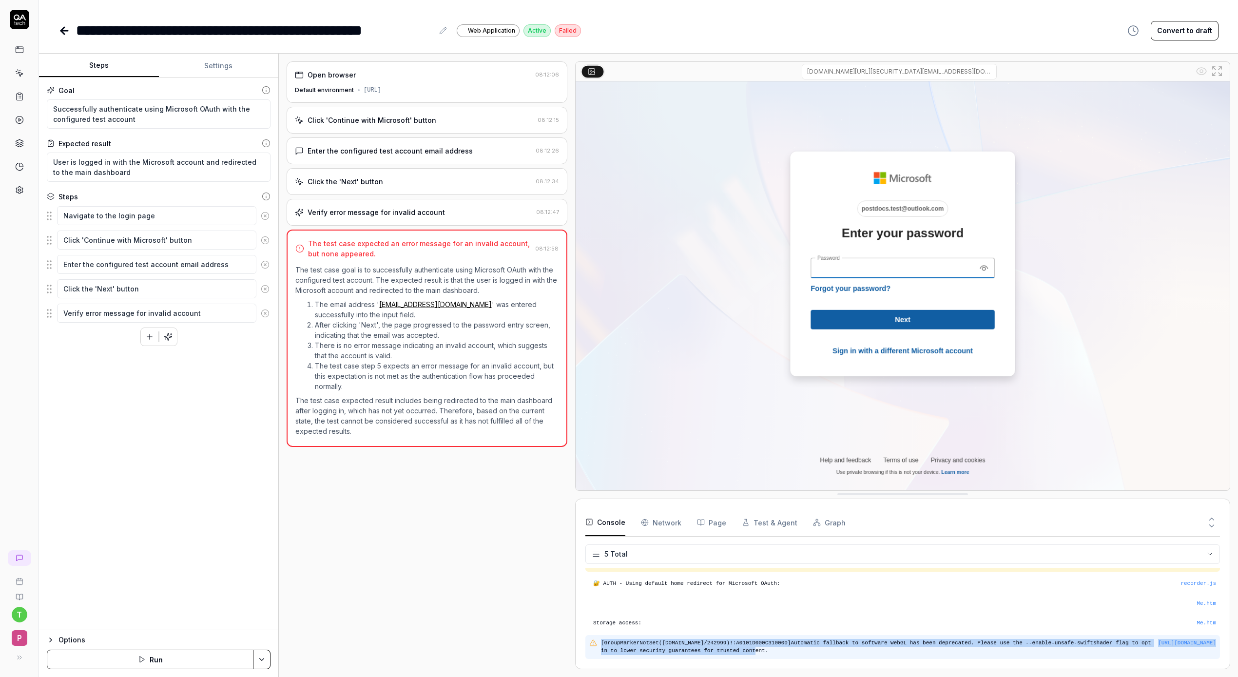
drag, startPoint x: 854, startPoint y: 655, endPoint x: 594, endPoint y: 641, distance: 260.7
click at [594, 641] on div "https://fpt.live.com/?session_id=07325744547e4d99a5c4e6c7f79a358c&CustomerId=33…" at bounding box center [903, 647] width 635 height 24
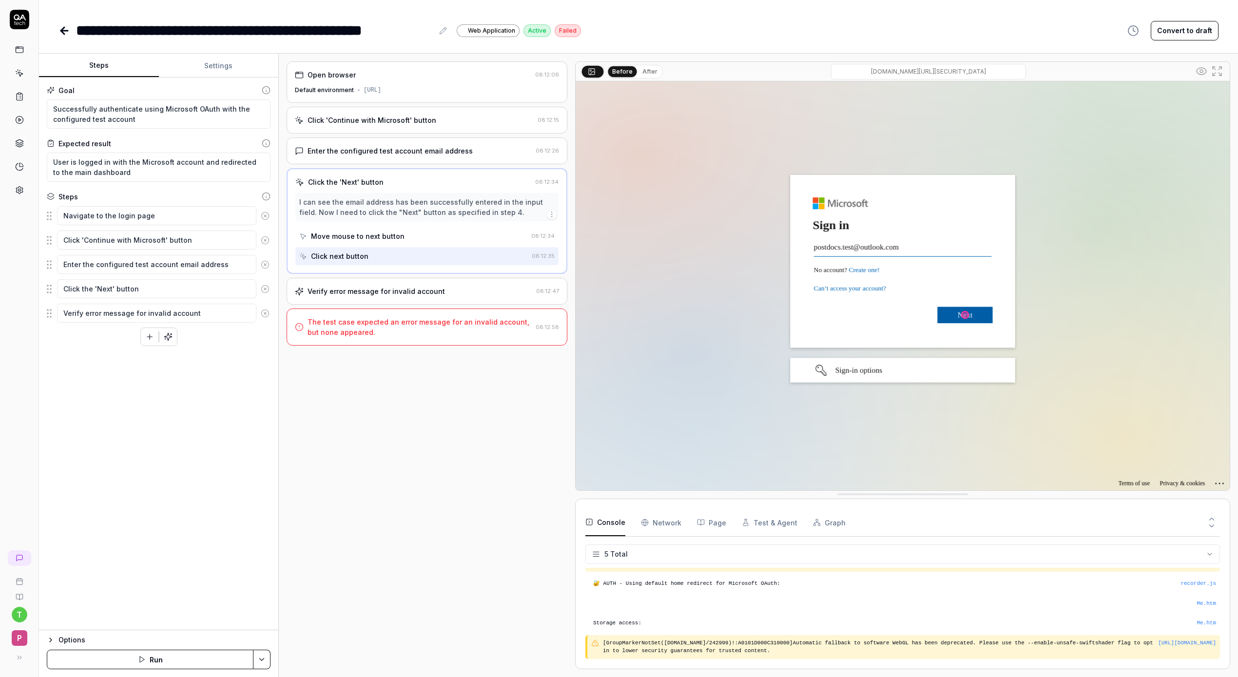
click at [563, 621] on div "Open browser 08:12:06 Default environment https://app.postdocs.ai Click 'Contin…" at bounding box center [427, 365] width 281 height 608
click at [411, 288] on div "Verify error message for invalid account" at bounding box center [376, 291] width 137 height 10
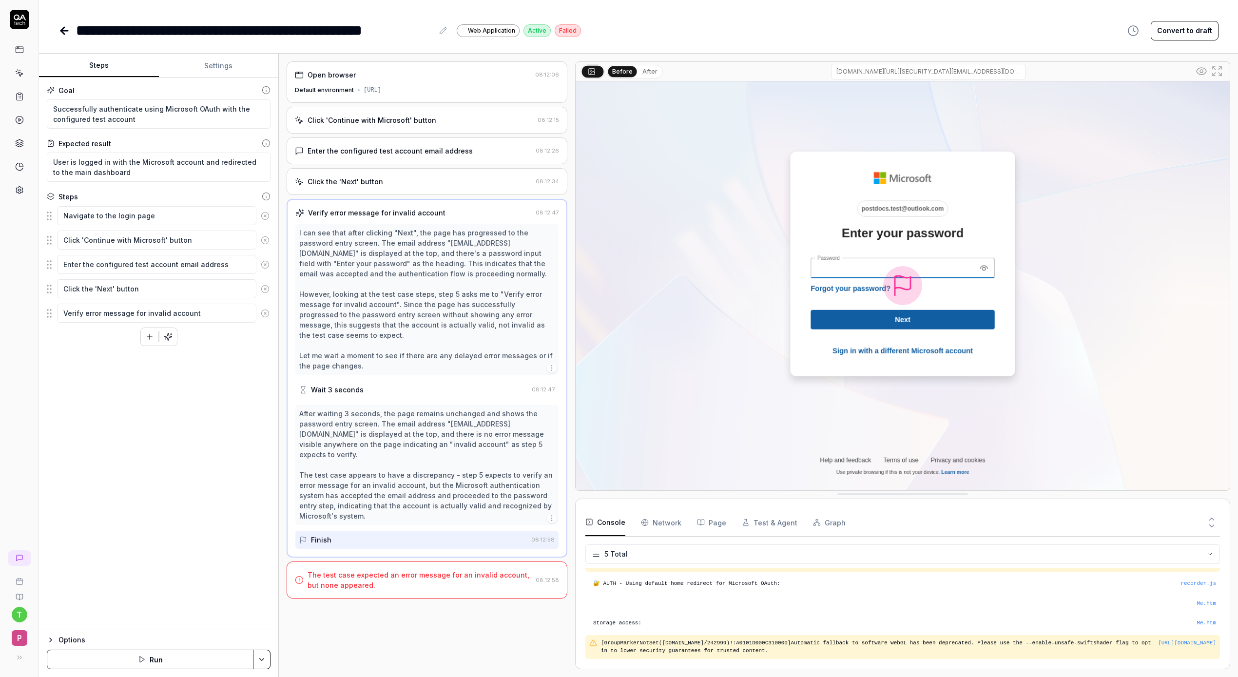
click at [439, 572] on div "The test case expected an error message for an invalid account, but none appear…" at bounding box center [427, 580] width 281 height 37
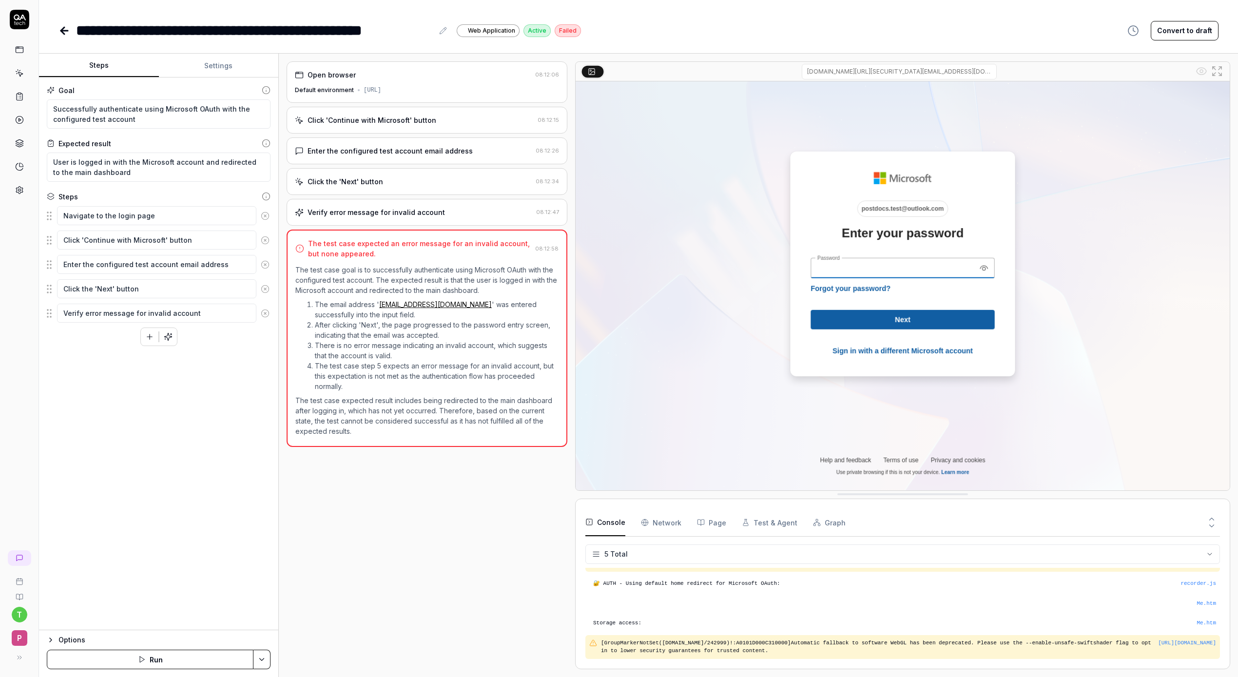
click at [71, 640] on div "Options" at bounding box center [165, 640] width 212 height 12
click at [94, 639] on button "Default environment Default" at bounding box center [159, 633] width 224 height 20
click at [79, 588] on html "**********" at bounding box center [619, 338] width 1238 height 677
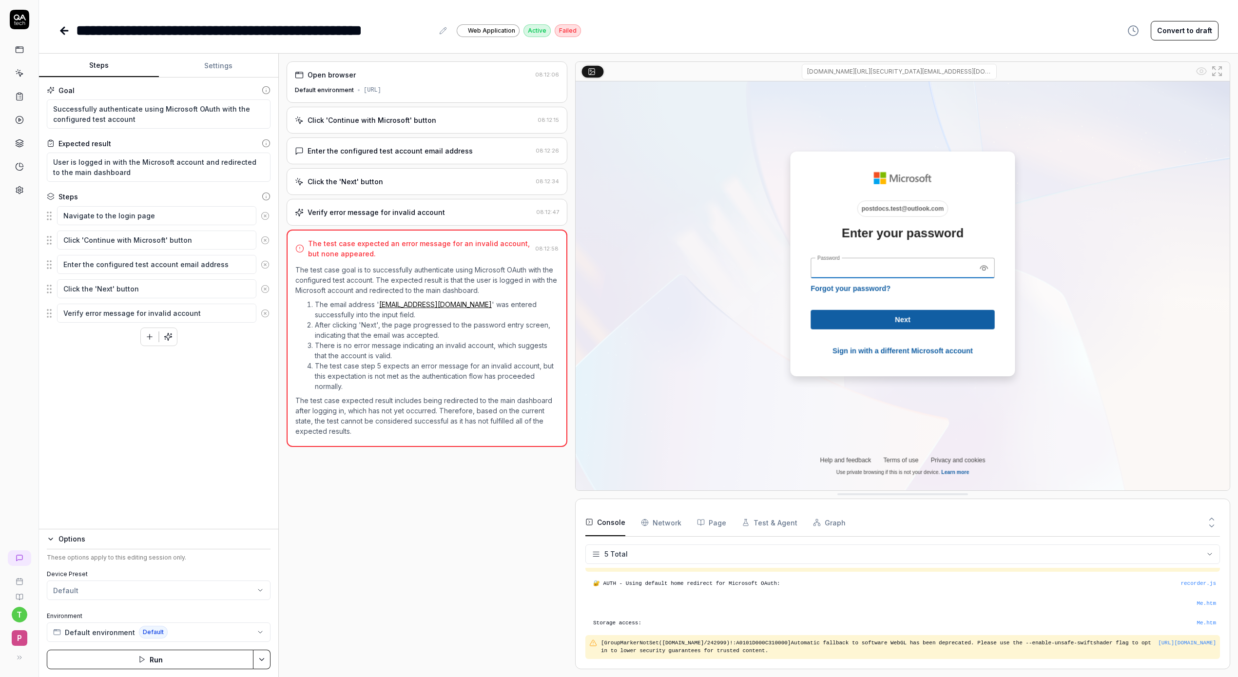
click at [71, 540] on div "Options" at bounding box center [165, 539] width 212 height 12
click at [262, 665] on html "**********" at bounding box center [619, 338] width 1238 height 677
click at [166, 401] on html "**********" at bounding box center [619, 338] width 1238 height 677
click at [146, 315] on textarea "Verify error message for invalid account" at bounding box center [156, 313] width 199 height 19
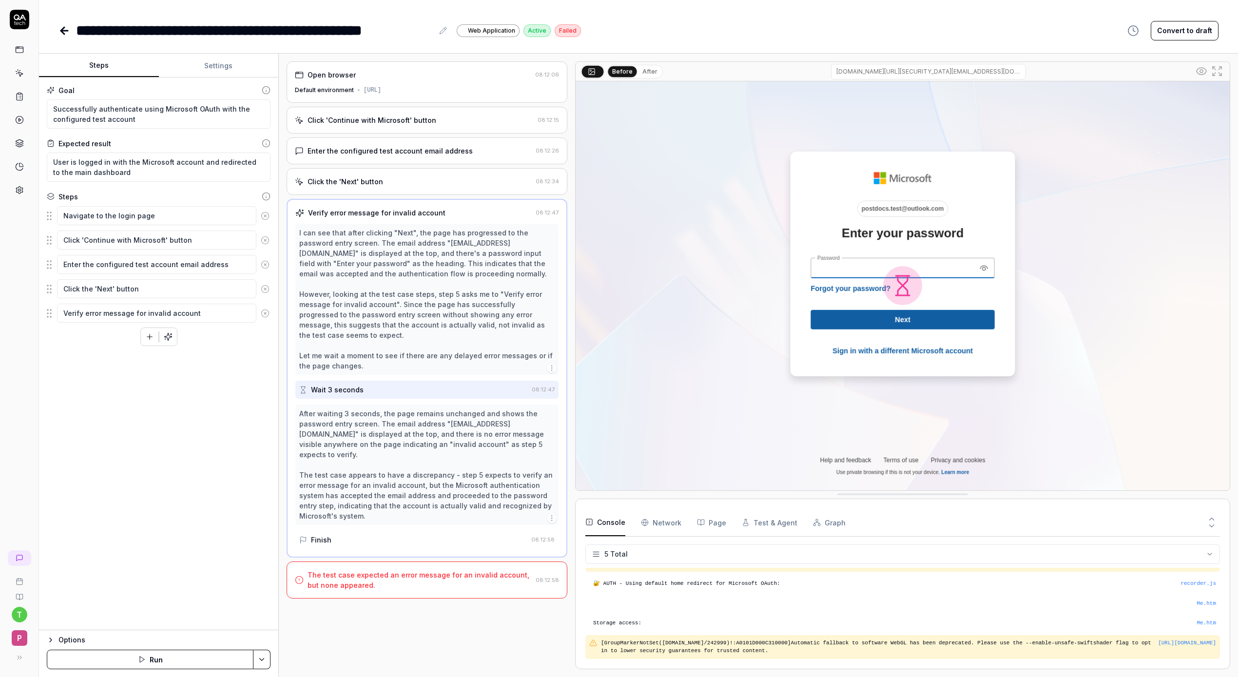
click at [267, 316] on circle at bounding box center [265, 313] width 7 height 7
click at [147, 313] on icon "button" at bounding box center [149, 312] width 9 height 9
click at [152, 566] on div "Goal Successfully authenticate using Microsoft OAuth with the configured test a…" at bounding box center [158, 354] width 239 height 553
click at [75, 311] on textarea at bounding box center [156, 313] width 199 height 19
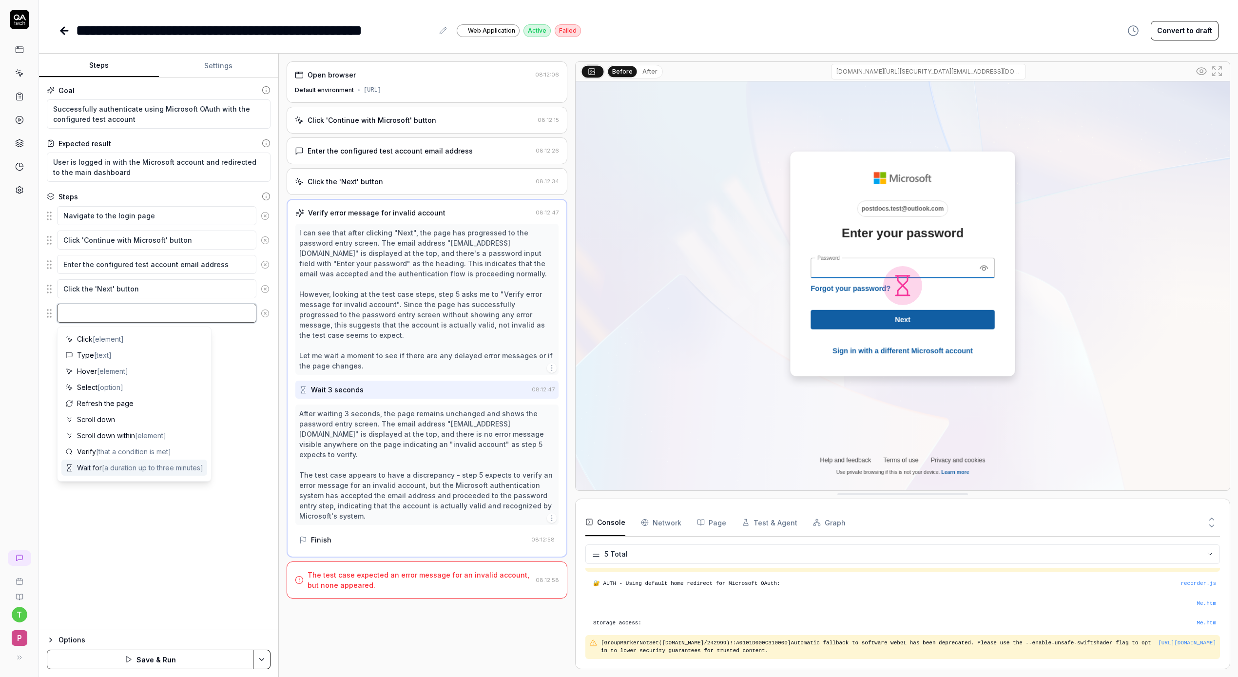
type textarea "*"
type textarea "Fo"
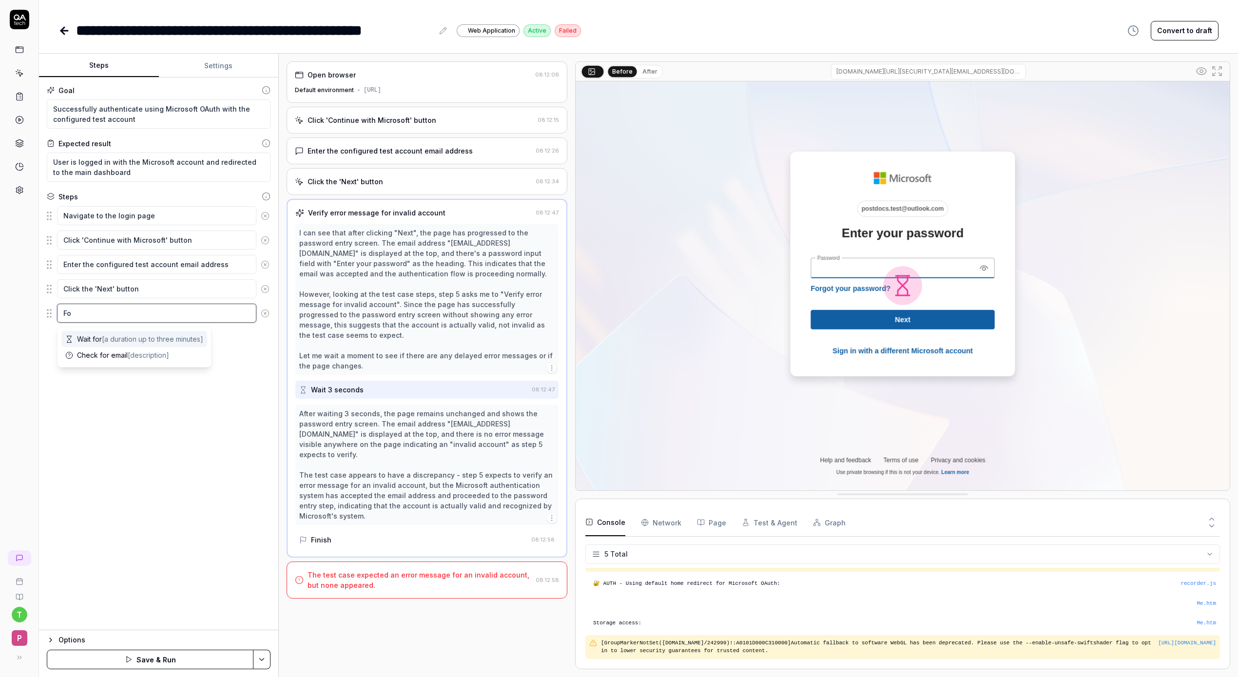
type textarea "*"
type textarea "F"
type textarea "*"
type textarea "Fi"
type textarea "*"
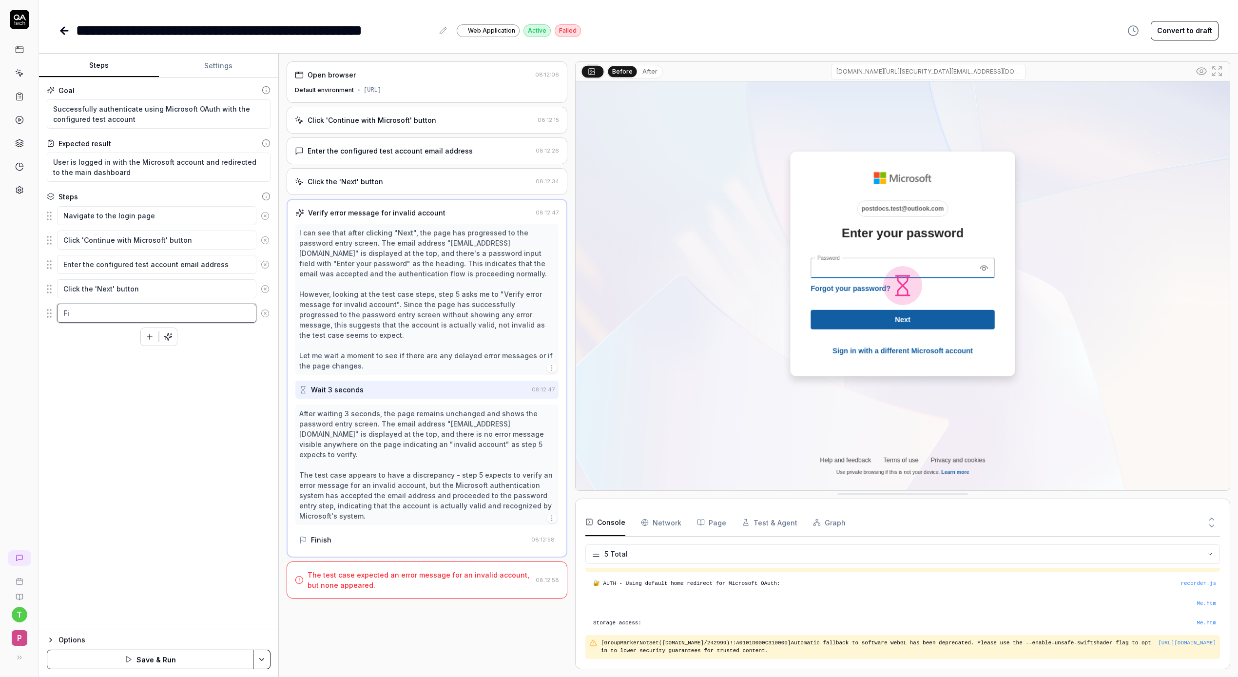
type textarea "Fil"
type textarea "*"
type textarea "Fill"
type textarea "*"
type textarea "Fill i"
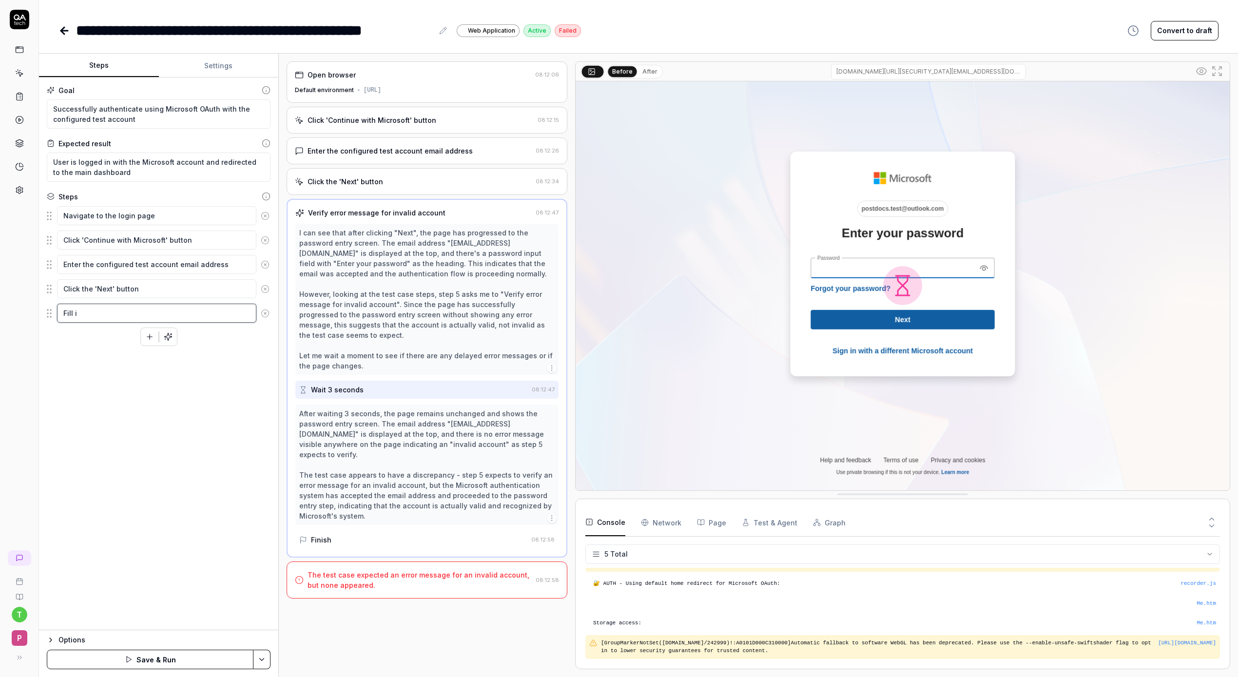
type textarea "*"
type textarea "Fill in"
type textarea "*"
type textarea "Fill in th"
type textarea "*"
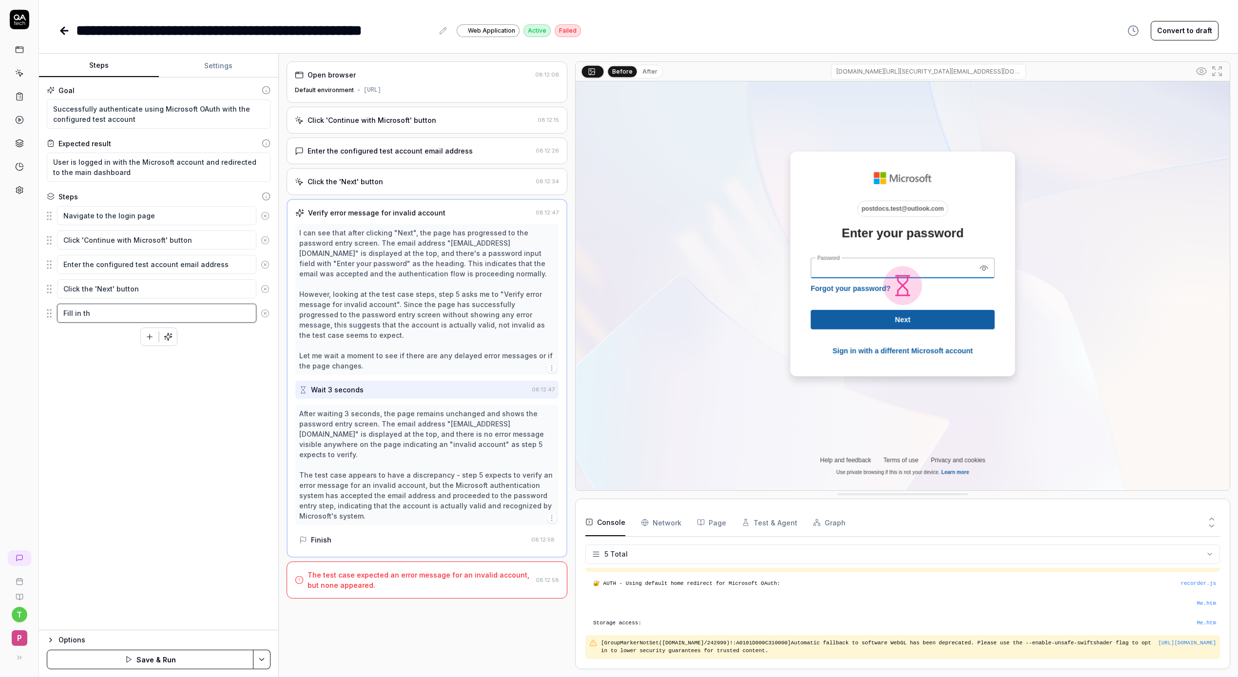
type textarea "Fill in the"
type textarea "*"
type textarea "Fill in the"
type textarea "*"
type textarea "Fill in the p"
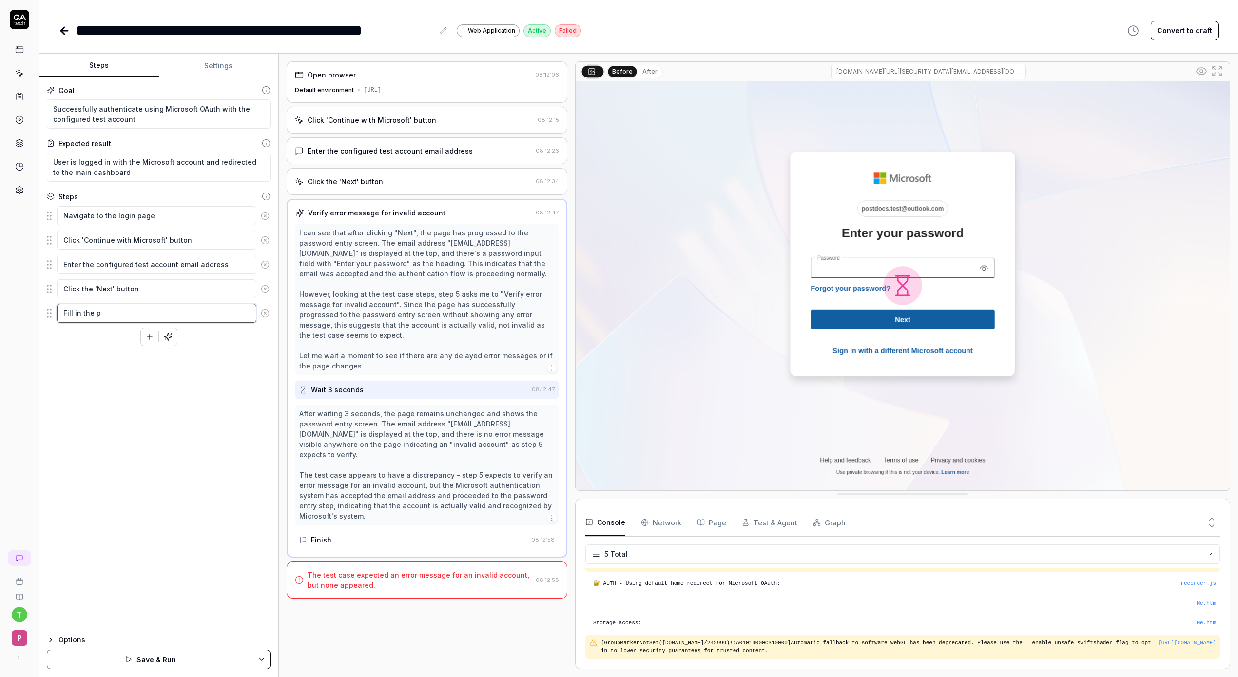
type textarea "*"
type textarea "Fill in the pas"
type textarea "*"
type textarea "Fill in the pass"
type textarea "*"
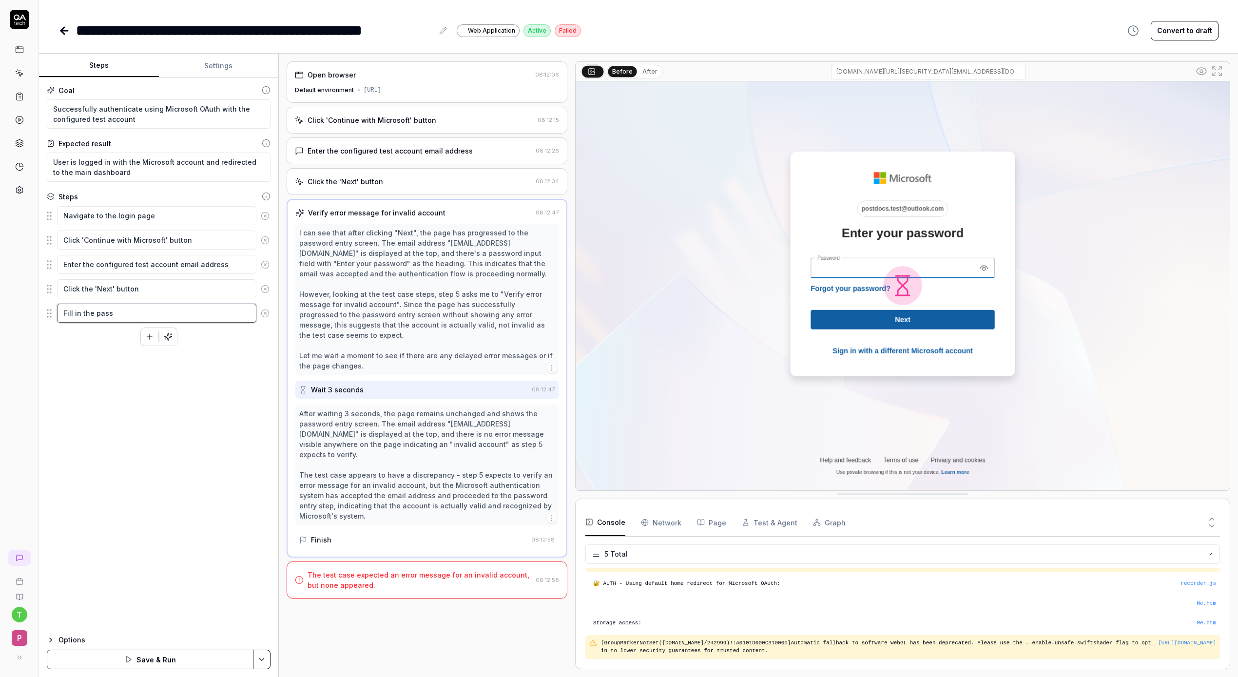
type textarea "Fill in the passw"
type textarea "*"
type textarea "Fill in the passwo"
type textarea "*"
type textarea "Fill in the passwor"
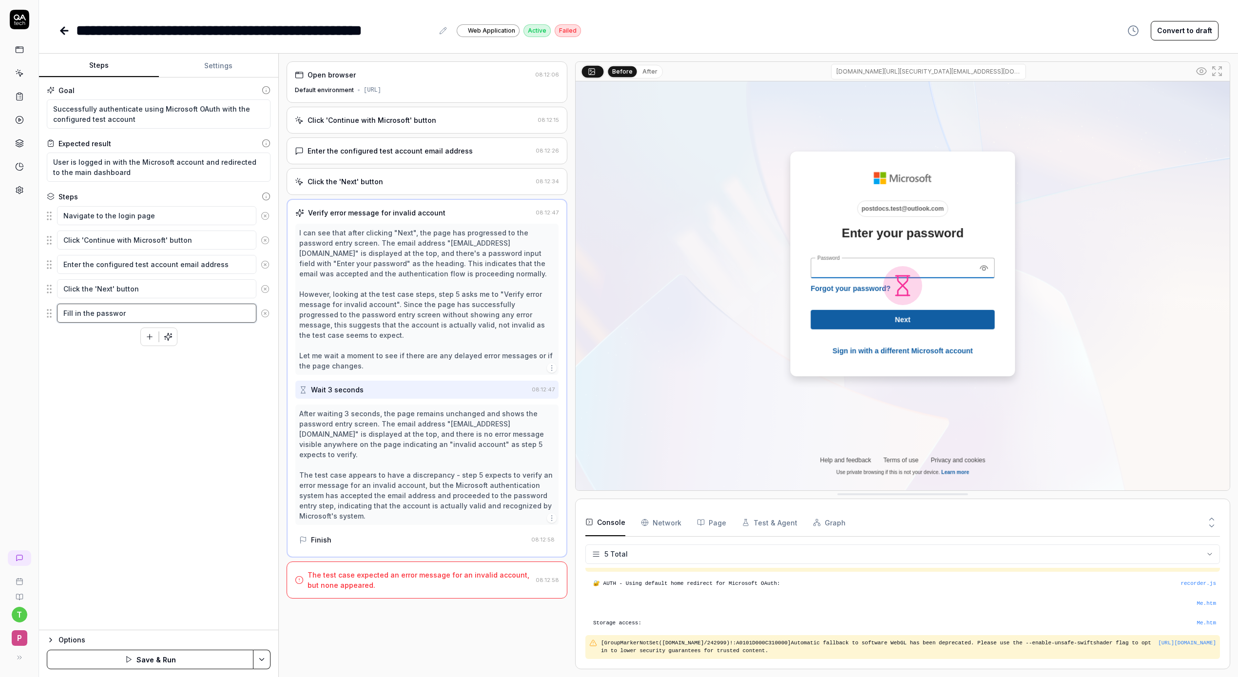
type textarea "*"
type textarea "Fill in the password"
click at [248, 367] on div "Navigate to the login page Click 'Continue with Microsoft' button Enter the con…" at bounding box center [159, 288] width 224 height 165
click at [262, 334] on icon at bounding box center [265, 337] width 9 height 9
click at [148, 666] on button "Save & Run" at bounding box center [150, 660] width 207 height 20
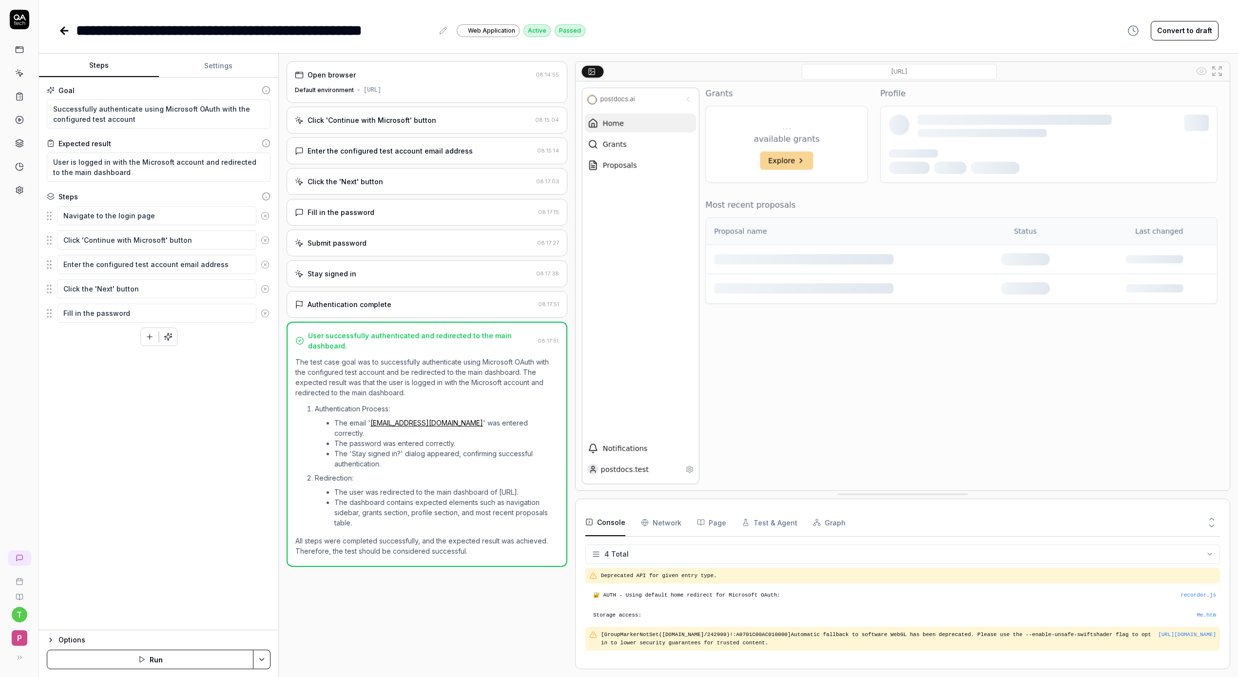
click at [65, 31] on icon at bounding box center [65, 31] width 12 height 12
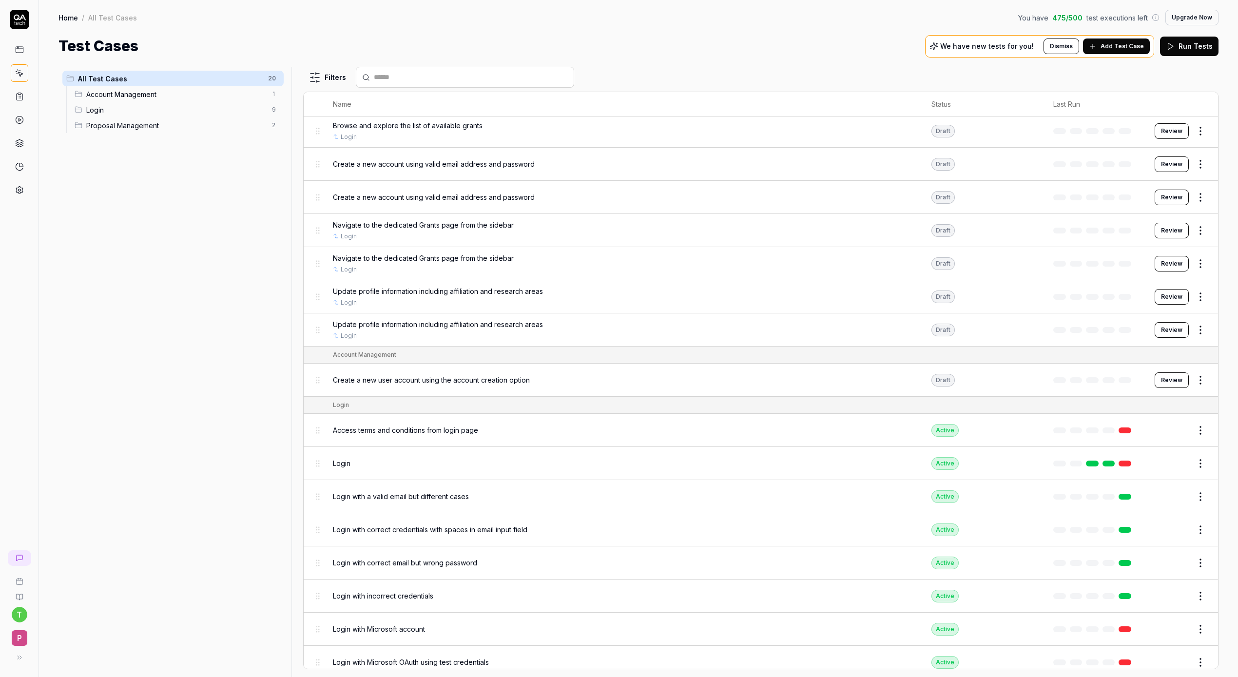
scroll to position [45, 0]
click at [445, 425] on span "Access terms and conditions from login page" at bounding box center [405, 429] width 145 height 10
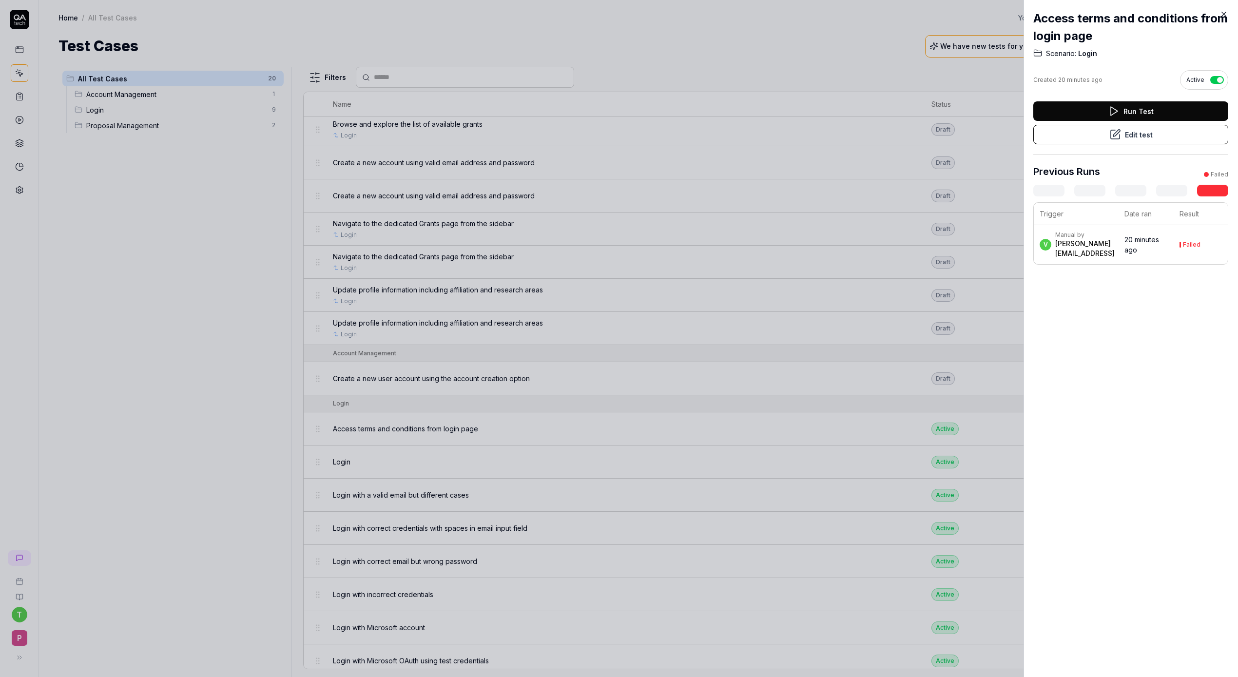
click at [1081, 118] on button "Run Test" at bounding box center [1131, 111] width 195 height 20
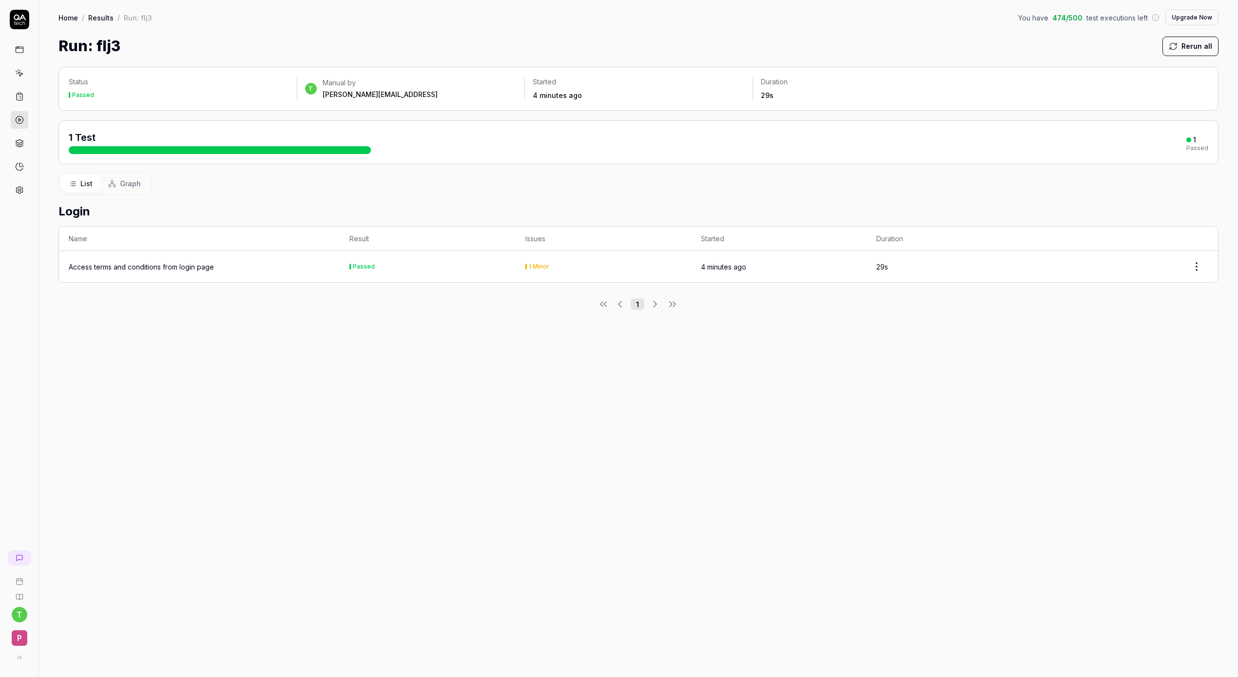
click at [18, 101] on link at bounding box center [20, 97] width 18 height 18
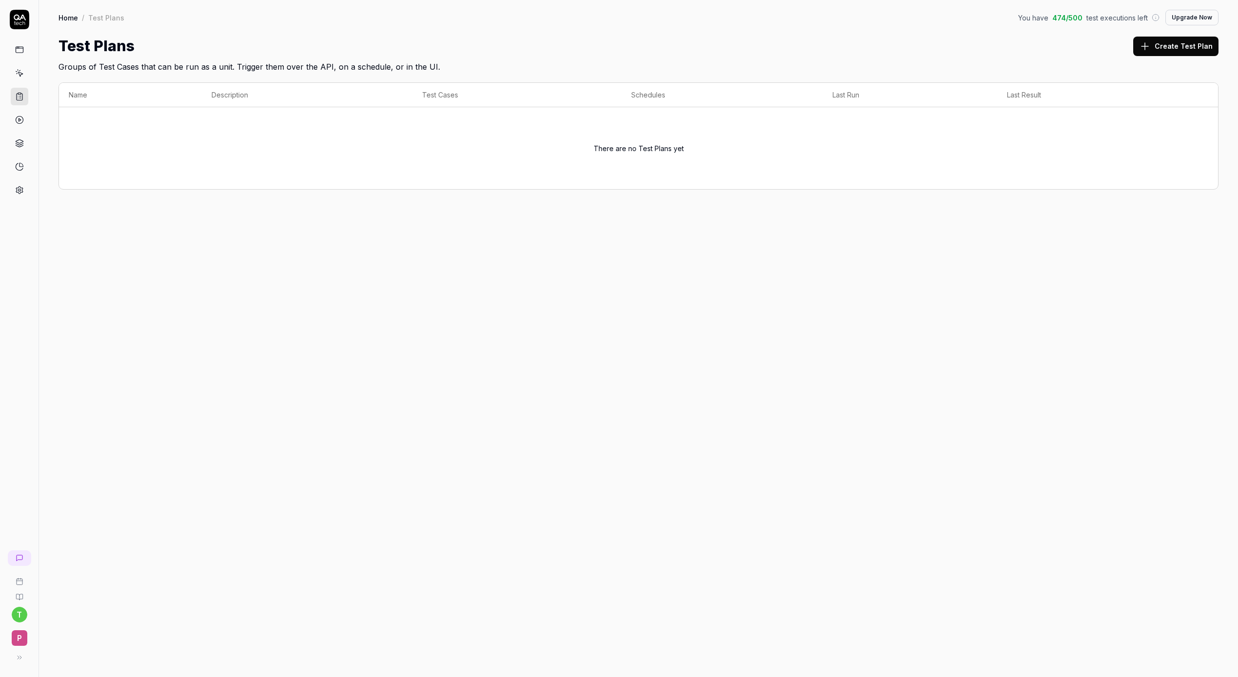
click at [20, 78] on link at bounding box center [20, 73] width 18 height 18
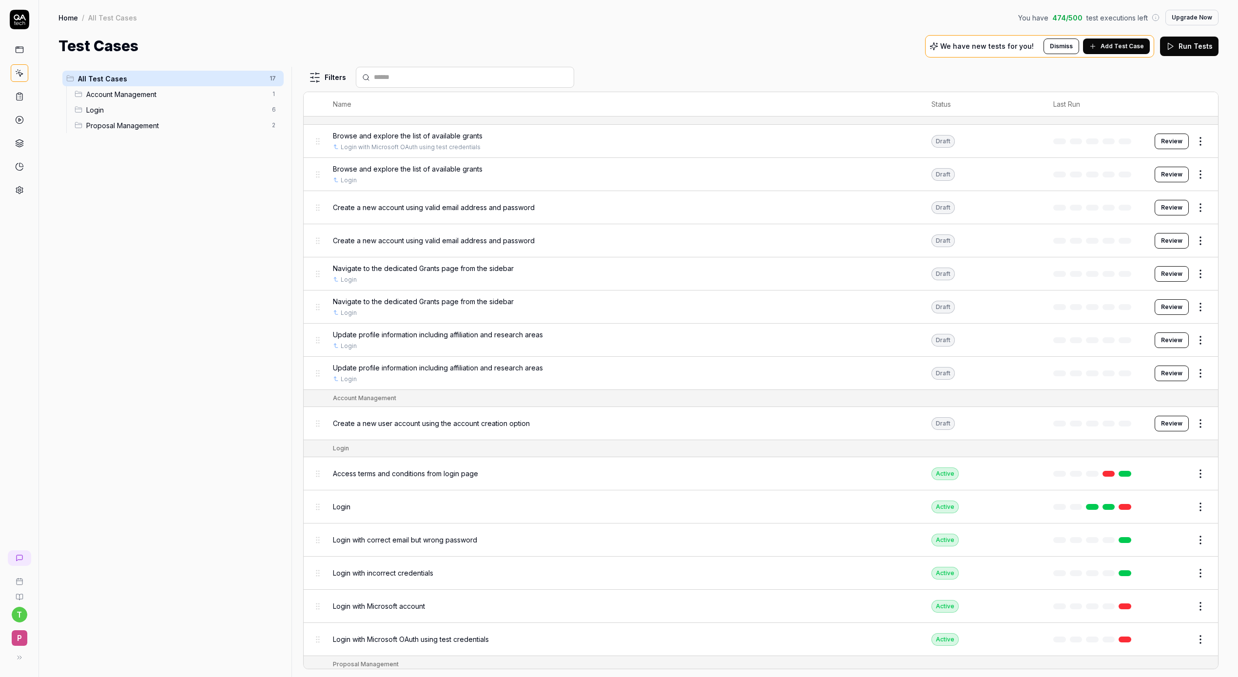
scroll to position [70, 0]
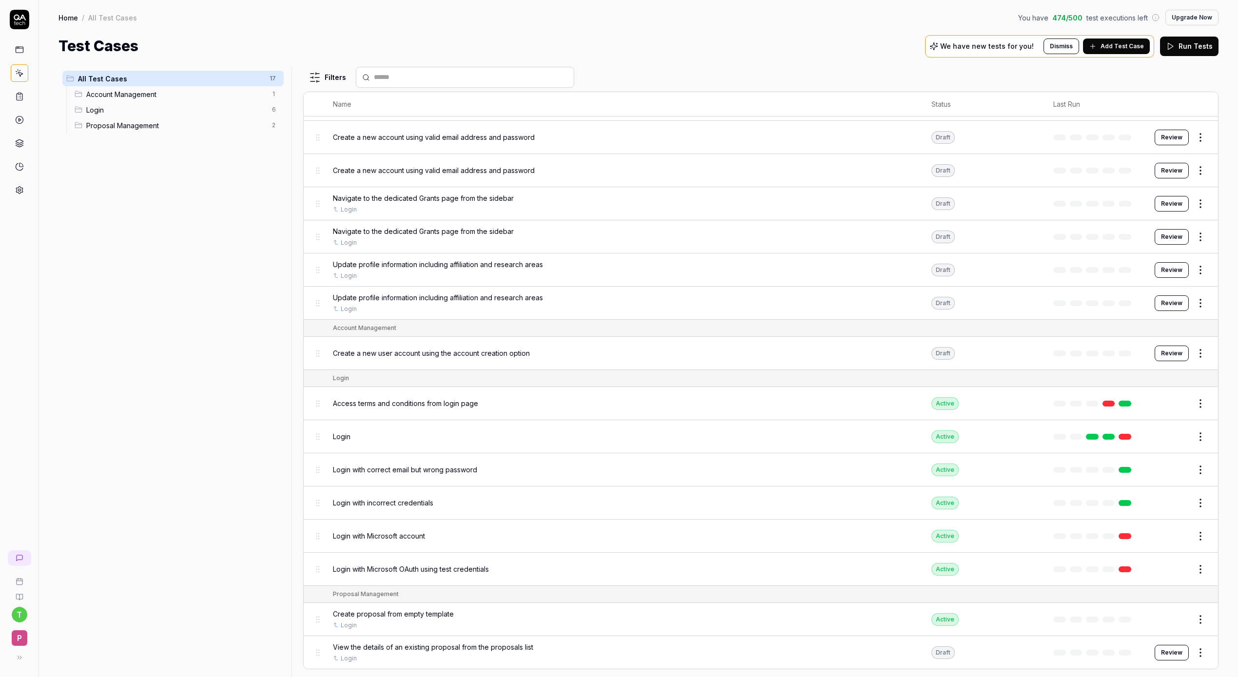
click at [1183, 650] on button "Review" at bounding box center [1172, 653] width 34 height 16
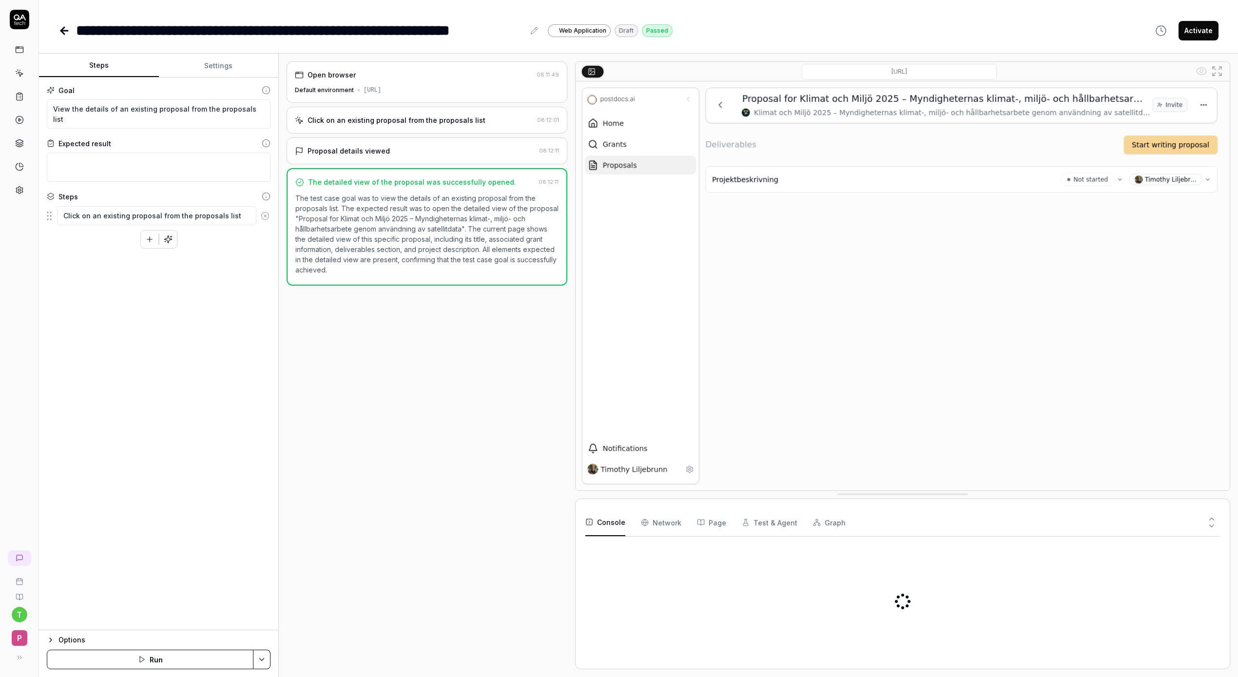
type textarea "*"
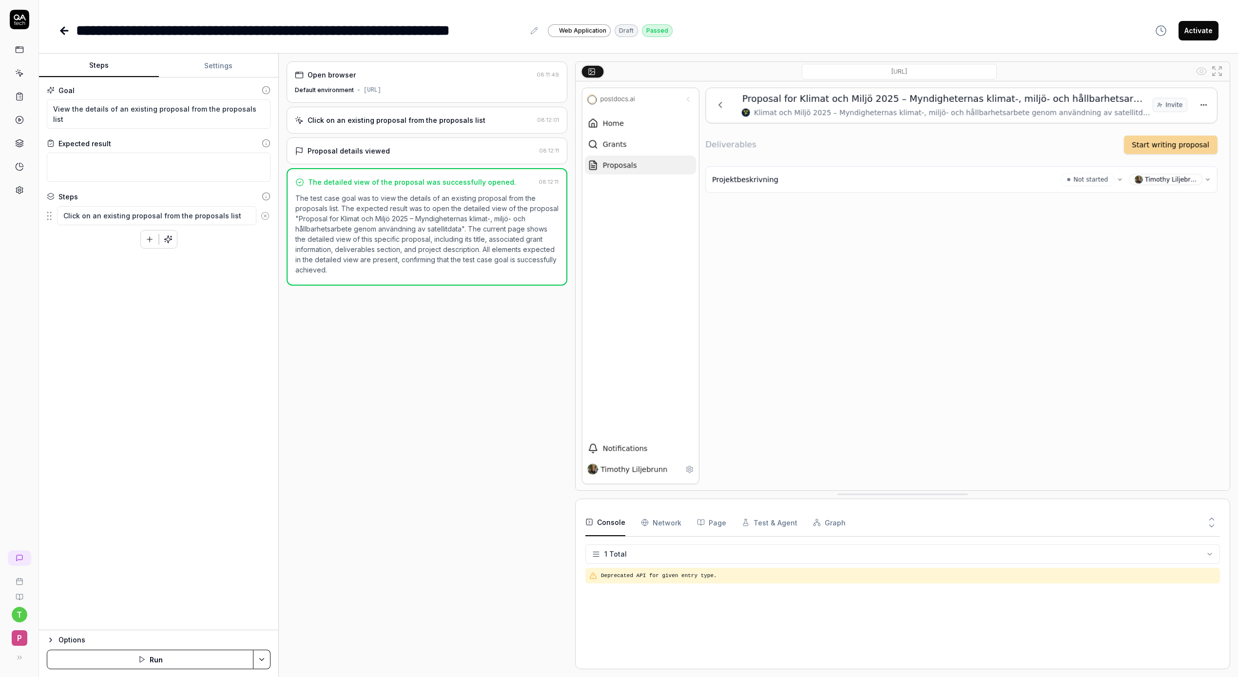
click at [60, 29] on icon at bounding box center [65, 31] width 12 height 12
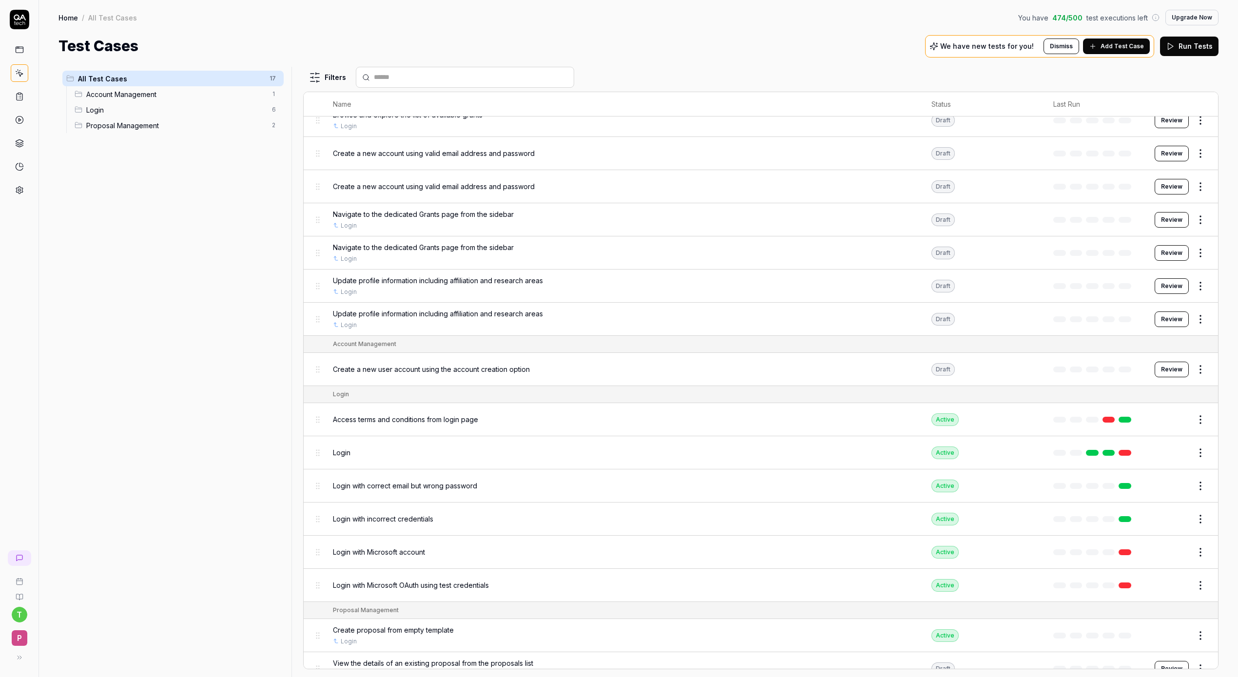
scroll to position [70, 0]
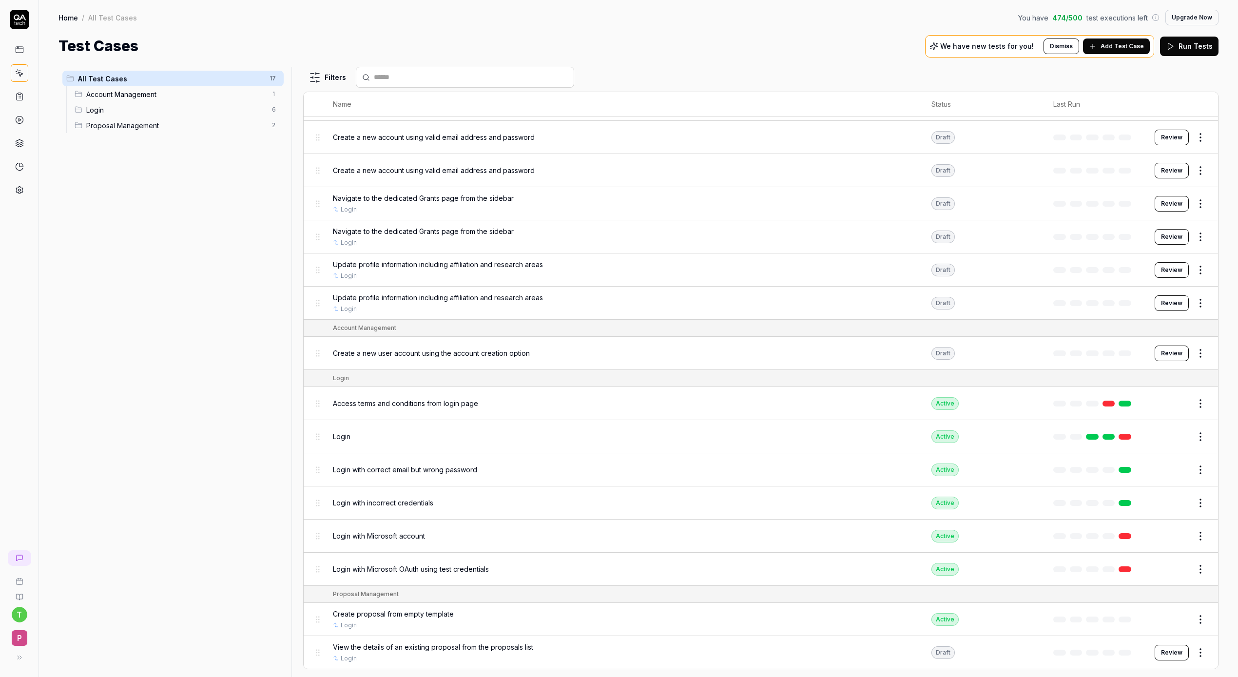
click at [427, 570] on span "Login with Microsoft OAuth using test credentials" at bounding box center [411, 569] width 156 height 10
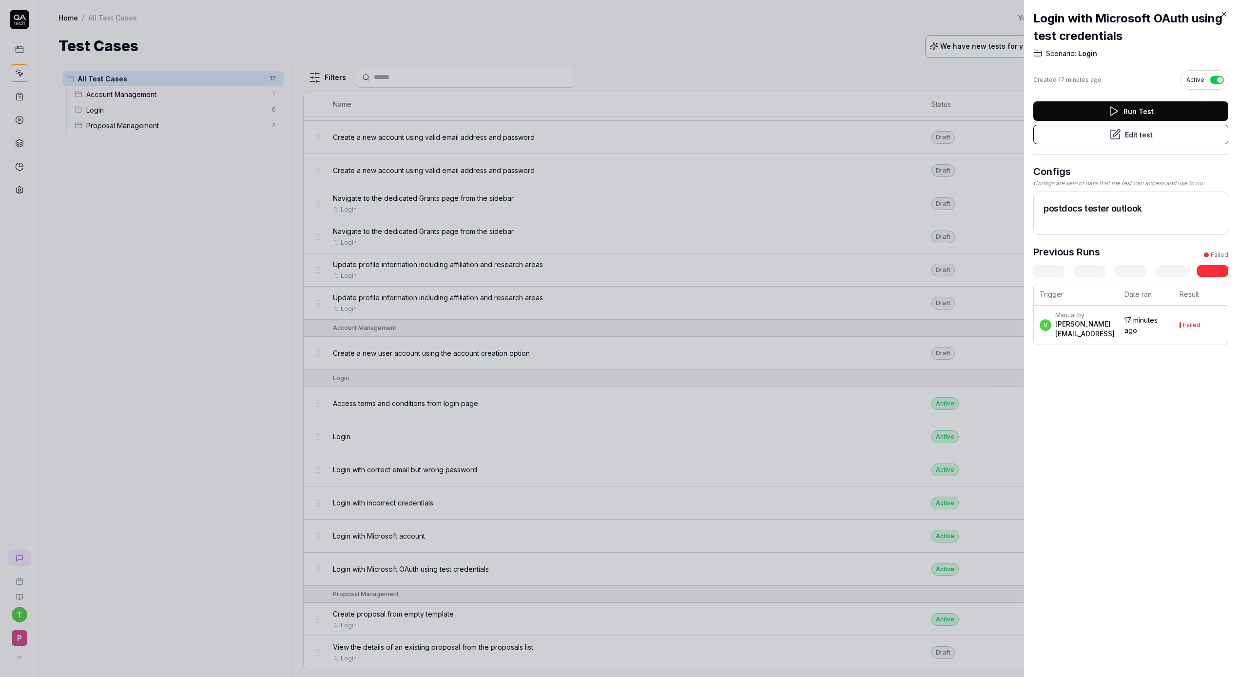
click at [1142, 110] on button "Run Test" at bounding box center [1131, 111] width 195 height 20
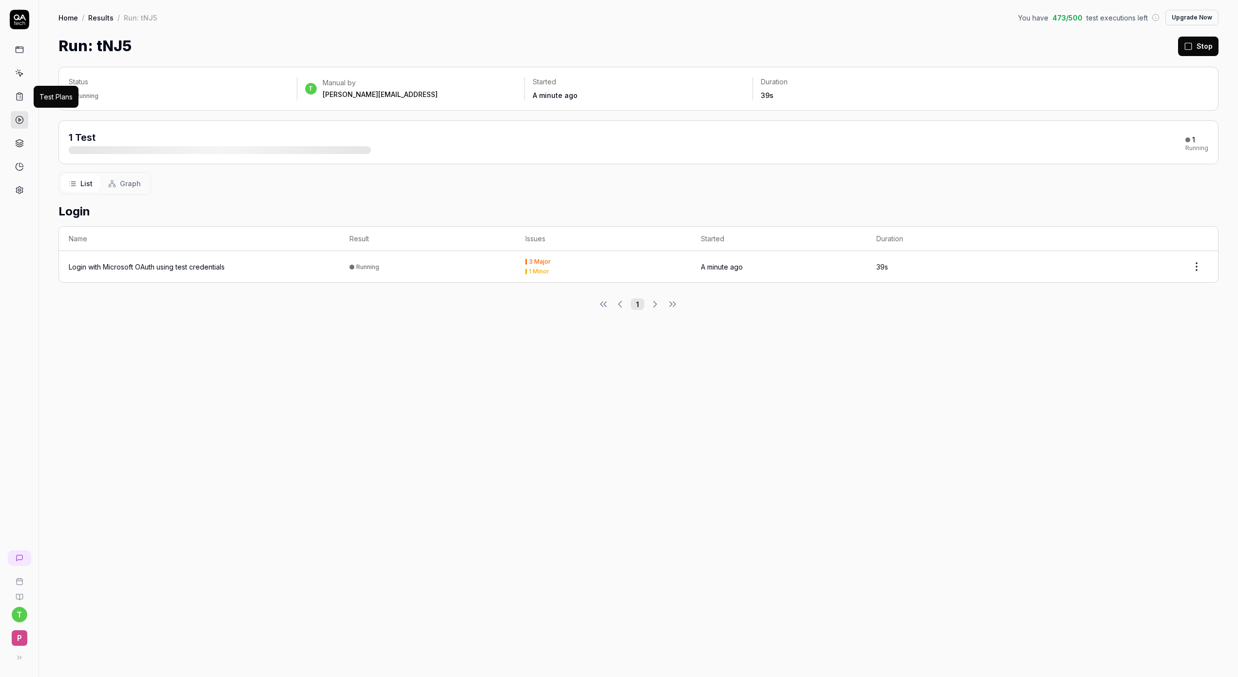
click at [19, 98] on icon at bounding box center [19, 96] width 9 height 9
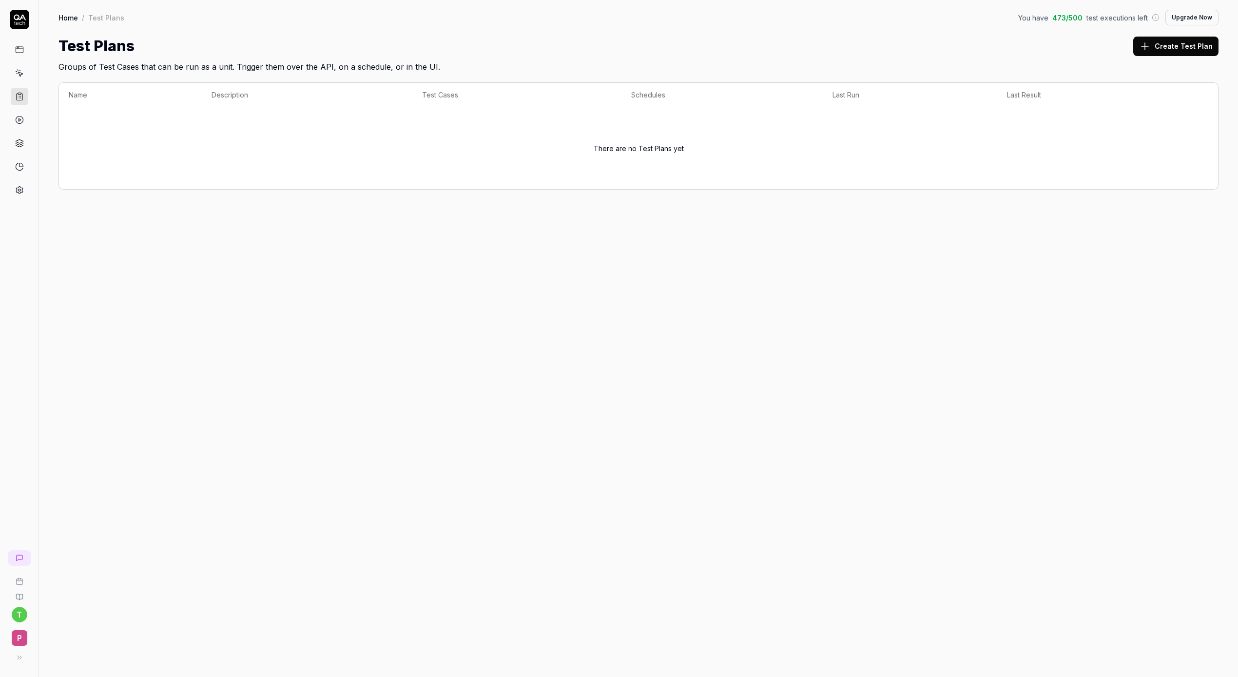
click at [18, 79] on link at bounding box center [20, 73] width 18 height 18
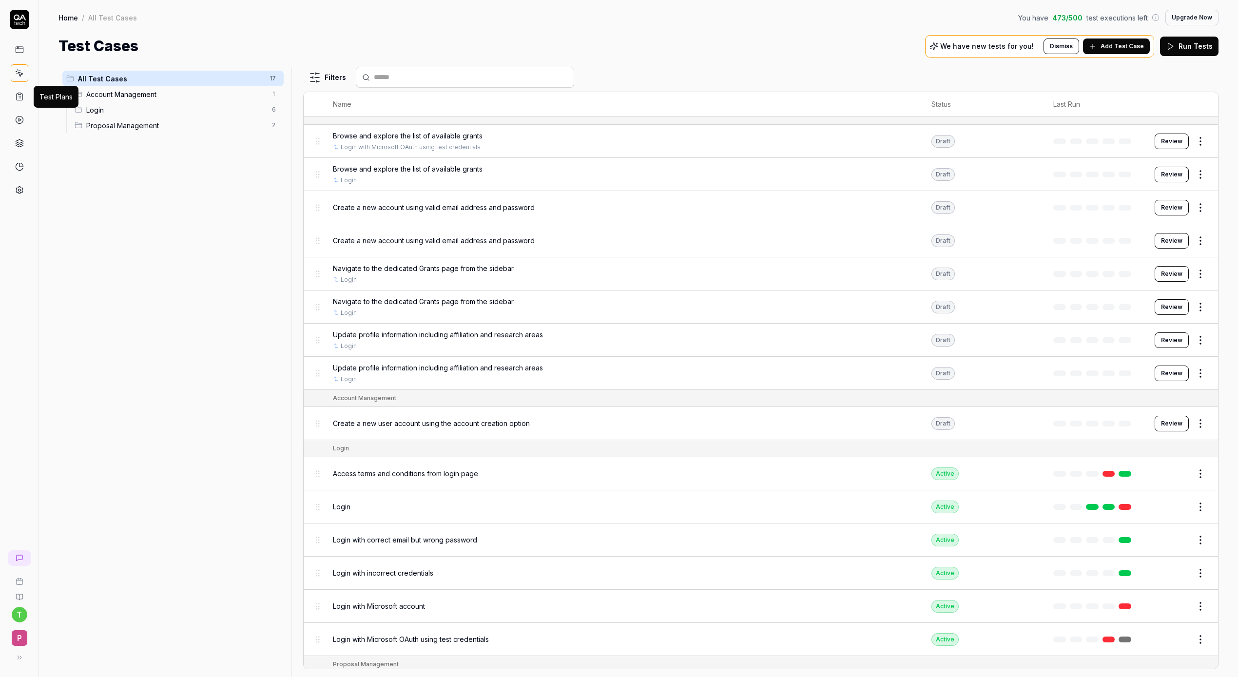
click at [18, 93] on rect at bounding box center [19, 93] width 3 height 1
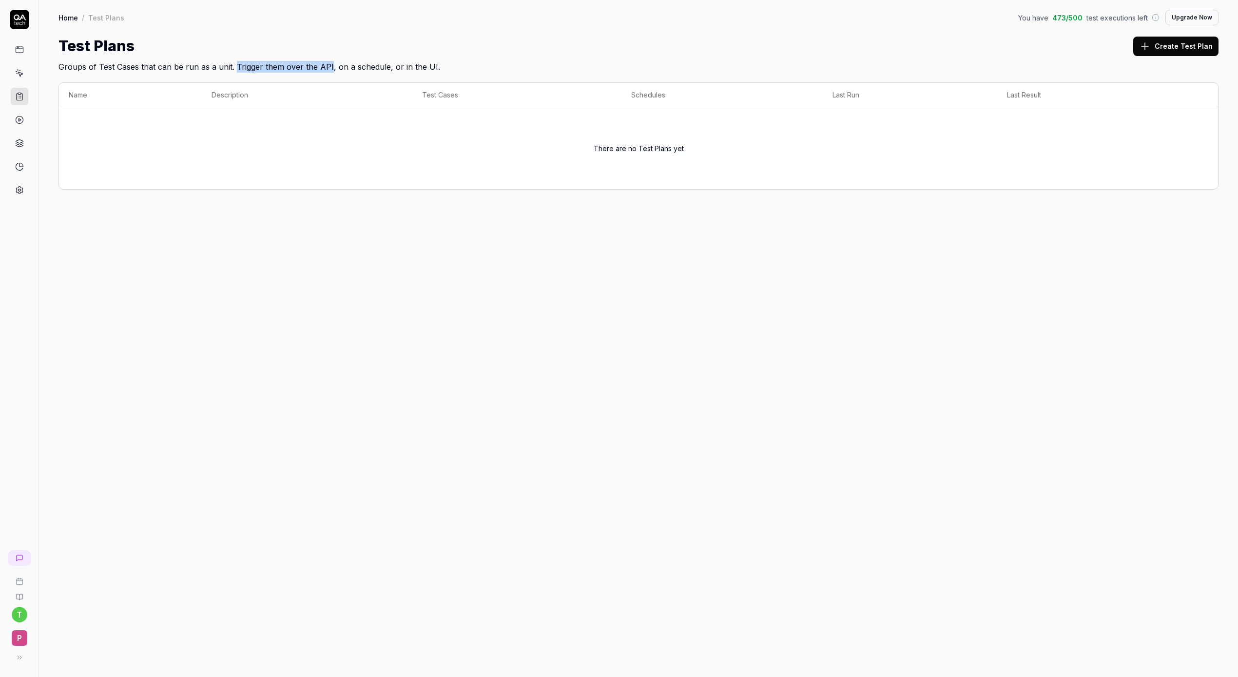
drag, startPoint x: 328, startPoint y: 65, endPoint x: 235, endPoint y: 68, distance: 93.2
click at [235, 68] on h2 "Groups of Test Cases that can be run as a unit. Trigger them over the API, on a…" at bounding box center [639, 65] width 1160 height 16
click at [20, 73] on icon at bounding box center [20, 74] width 4 height 4
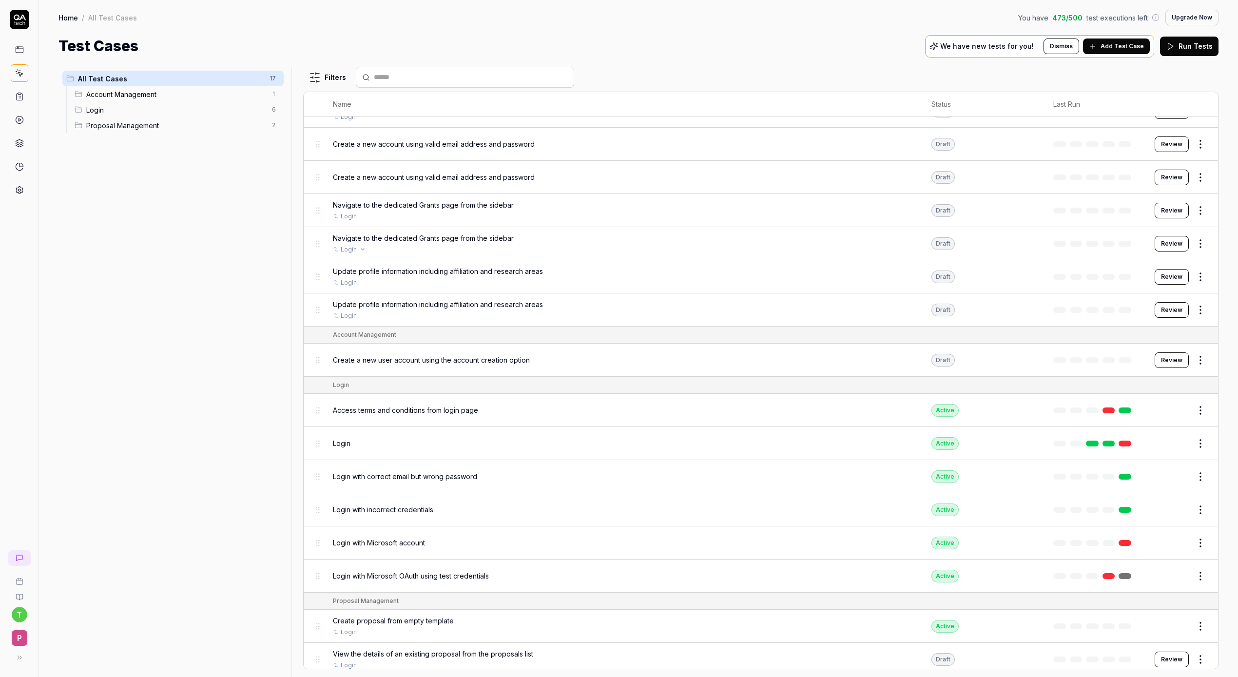
scroll to position [70, 0]
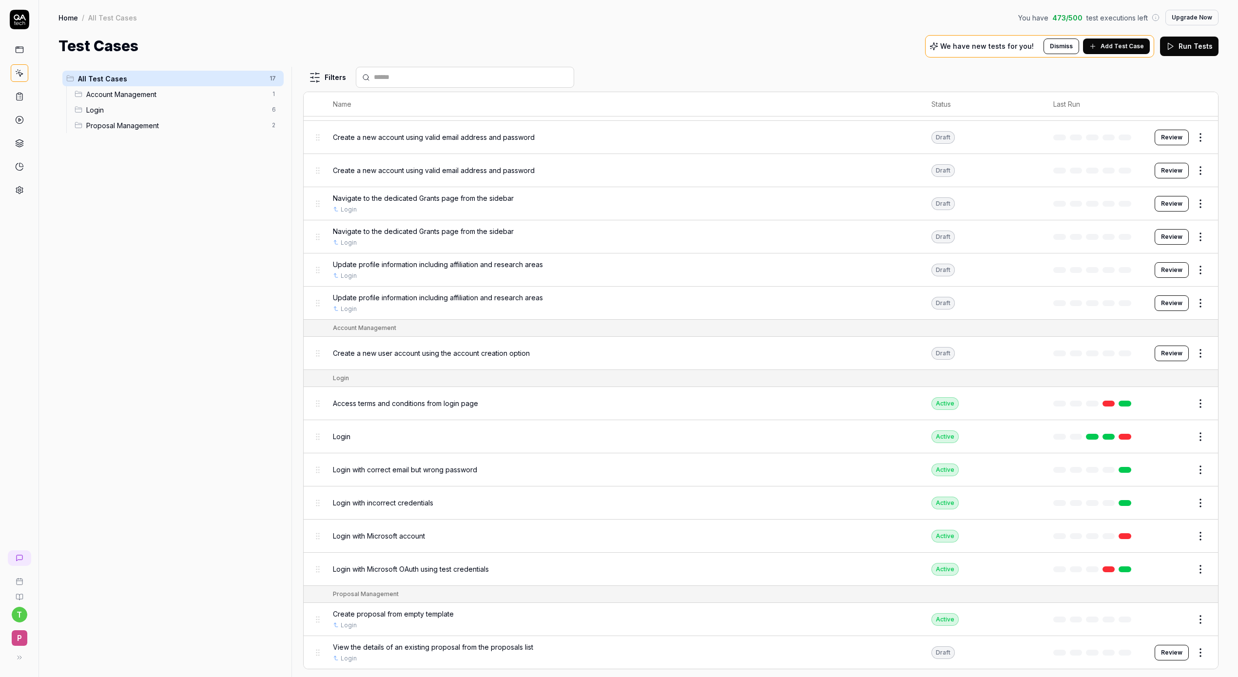
click at [238, 365] on div "All Test Cases 17 Account Management 1 Login 6 Proposal Management 2" at bounding box center [173, 366] width 229 height 599
click at [275, 463] on div "All Test Cases 17 Account Management 1 Login 6 Proposal Management 2" at bounding box center [173, 366] width 229 height 599
click at [1204, 542] on html "t P Home / All Test Cases You have 473 / 500 test executions left Upgrade Now H…" at bounding box center [619, 338] width 1238 height 677
click at [1167, 499] on div "Delete" at bounding box center [1160, 495] width 93 height 21
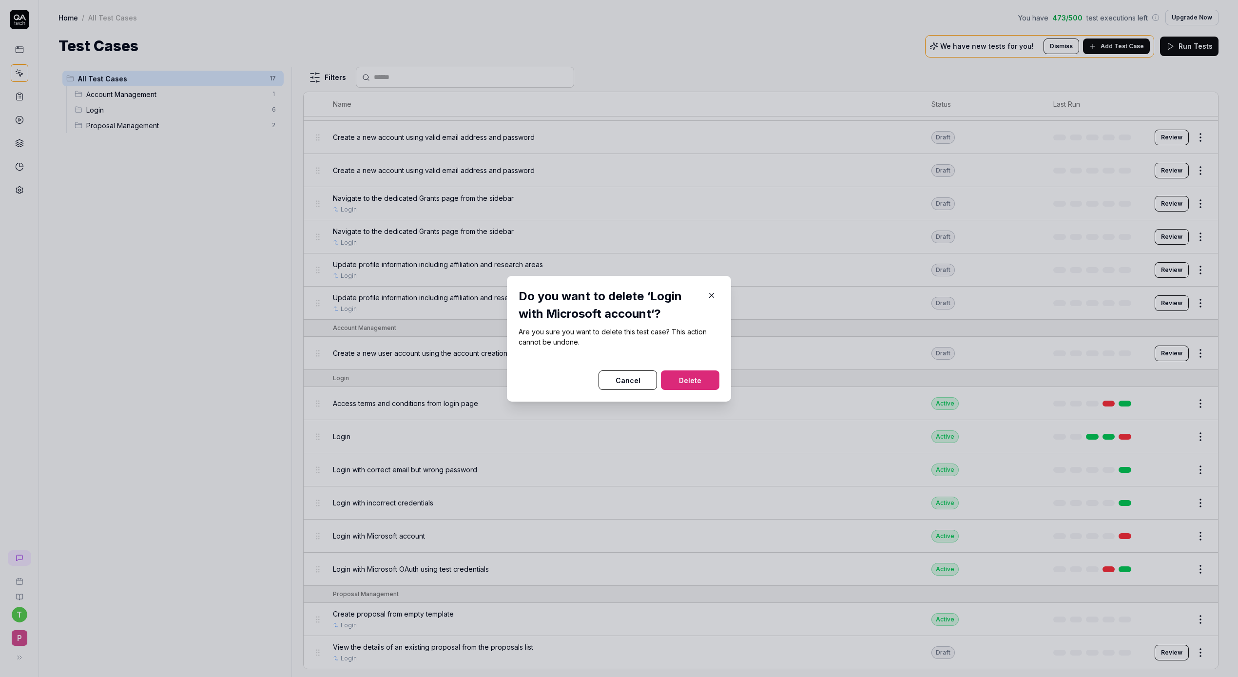
click at [702, 380] on button "Delete" at bounding box center [690, 381] width 59 height 20
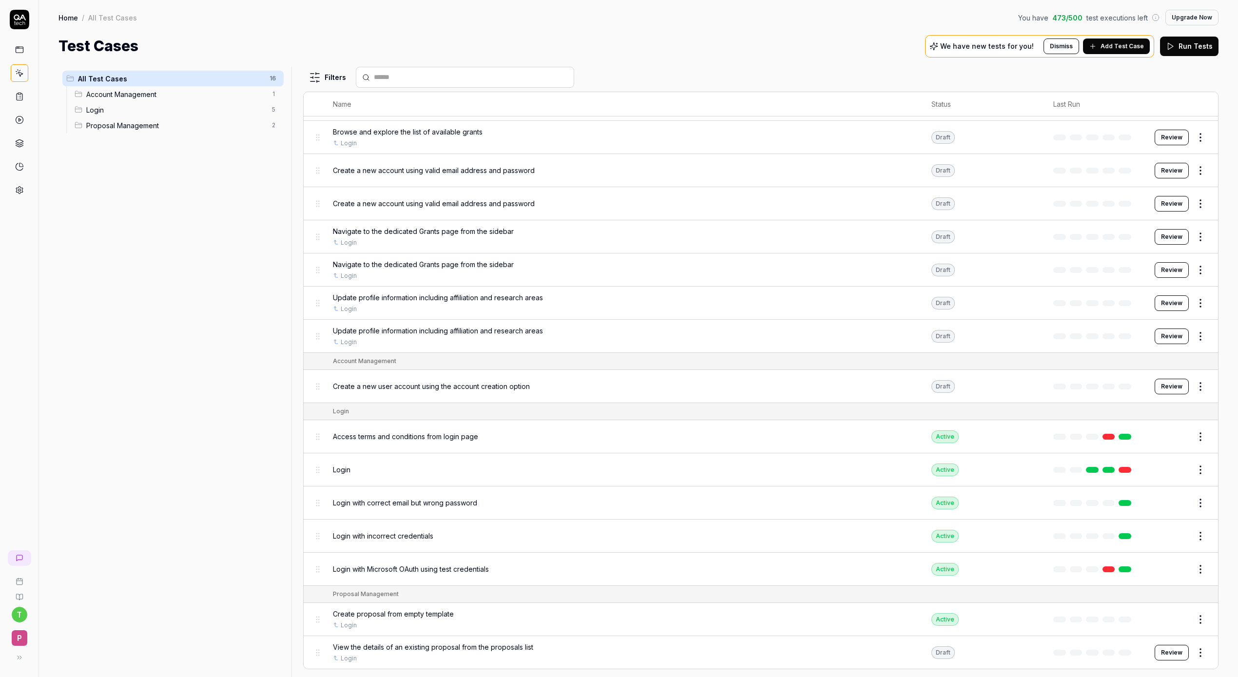
scroll to position [37, 0]
click at [1205, 538] on html "t P Home / All Test Cases You have 473 / 500 test executions left Upgrade Now H…" at bounding box center [619, 338] width 1238 height 677
click at [1165, 501] on div "Delete" at bounding box center [1160, 495] width 93 height 21
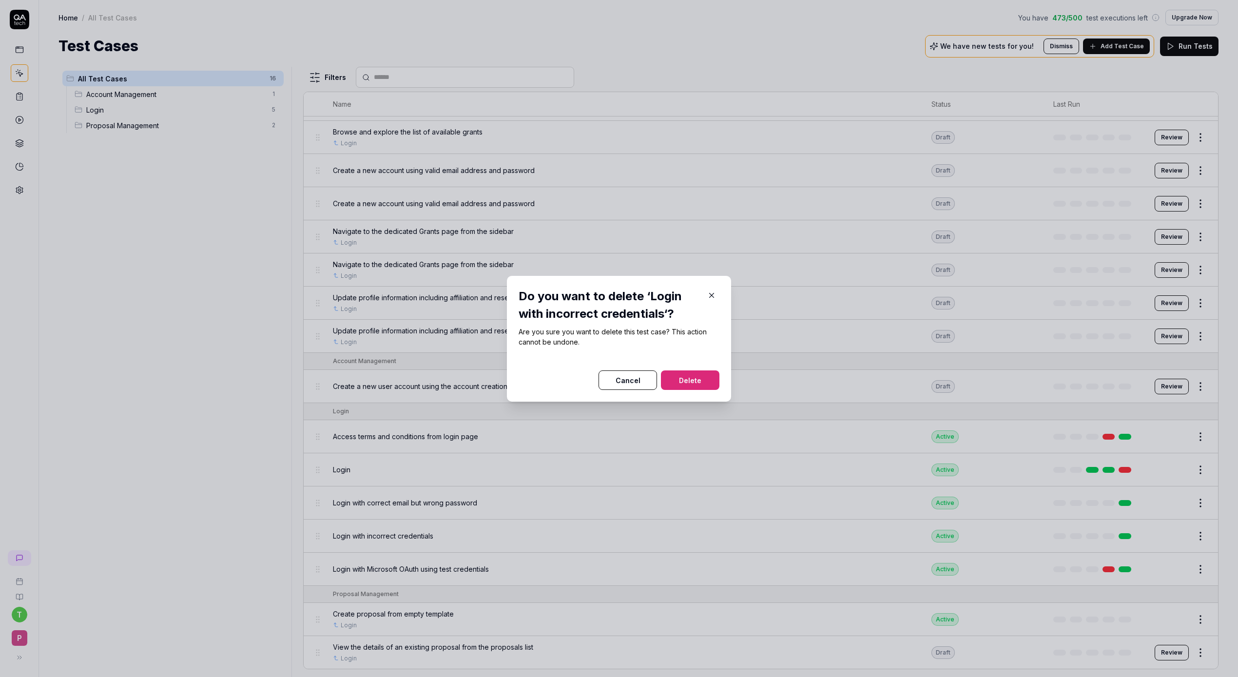
click at [686, 380] on button "Delete" at bounding box center [690, 381] width 59 height 20
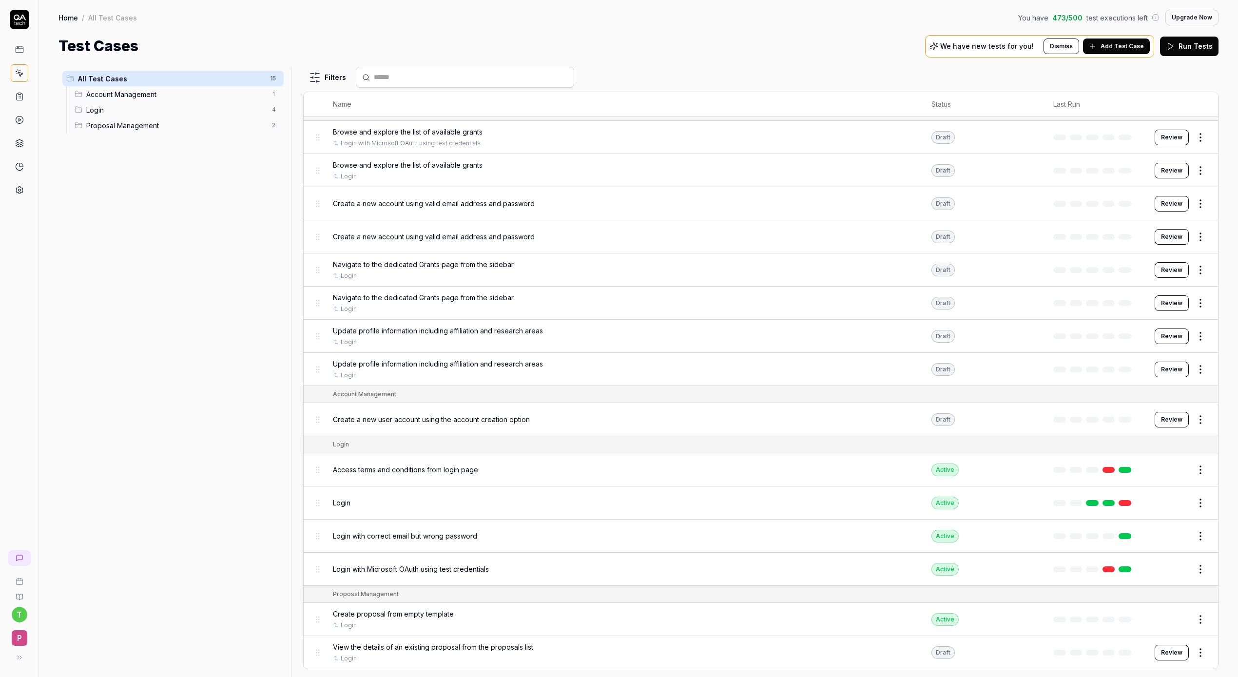
scroll to position [4, 0]
click at [1208, 540] on html "t P Home / All Test Cases You have 473 / 500 test executions left Upgrade Now H…" at bounding box center [619, 338] width 1238 height 677
click at [1153, 496] on div "Delete" at bounding box center [1160, 495] width 93 height 21
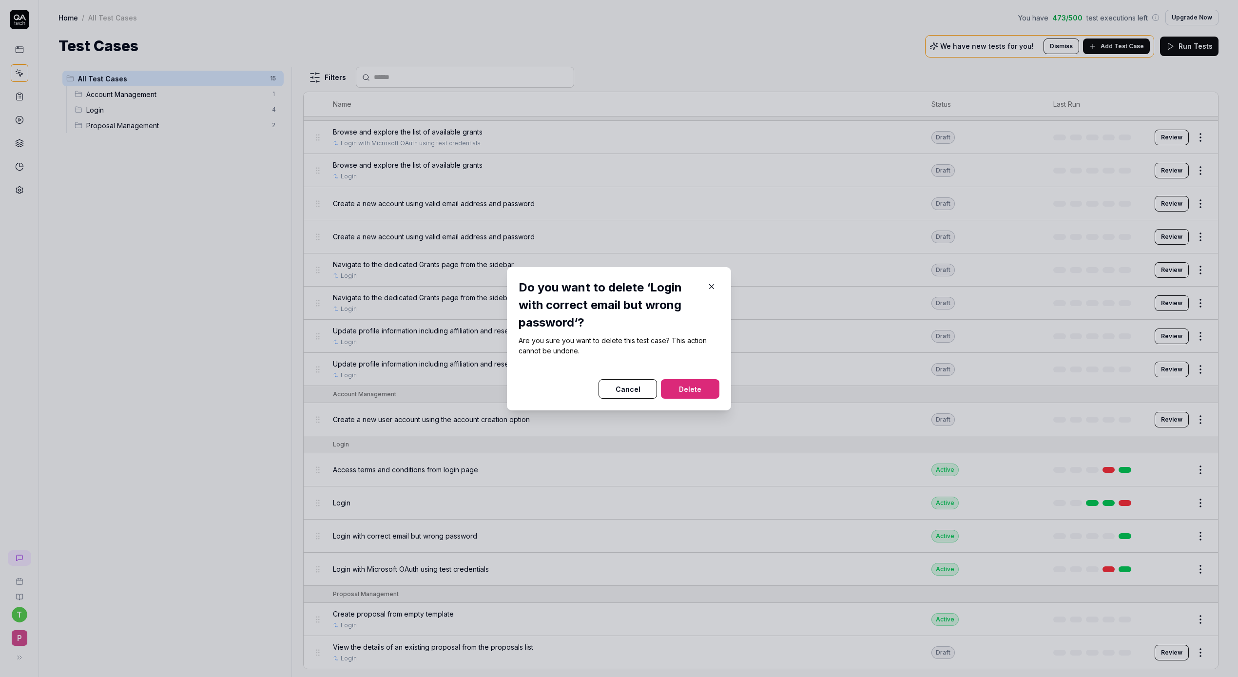
click at [691, 386] on button "Delete" at bounding box center [690, 389] width 59 height 20
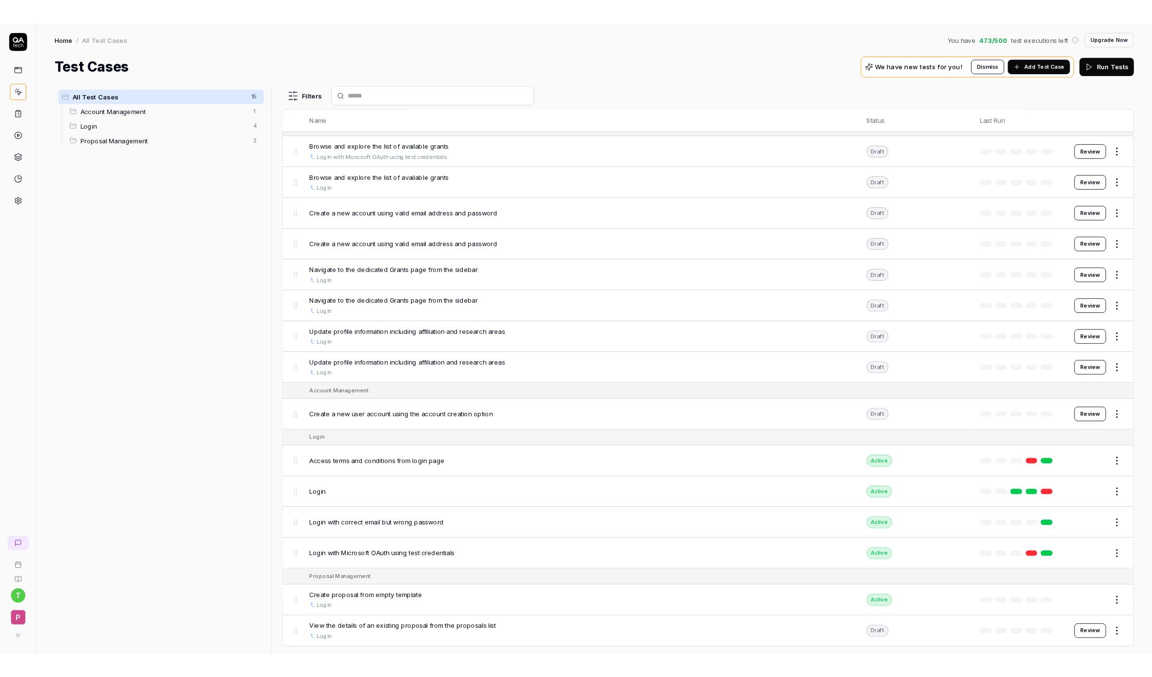
scroll to position [0, 0]
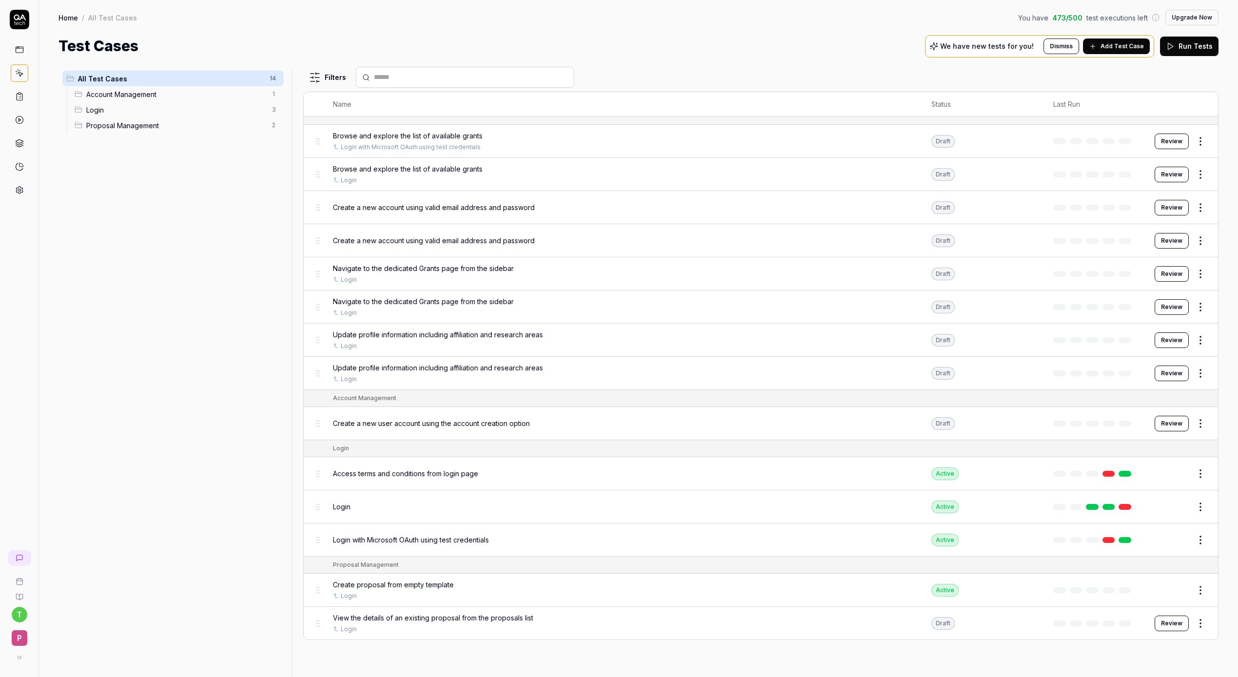
click at [1195, 505] on html "t P Home / All Test Cases You have 473 / 500 test executions left Upgrade Now H…" at bounding box center [619, 338] width 1238 height 677
click at [1151, 466] on div "Delete" at bounding box center [1160, 465] width 93 height 21
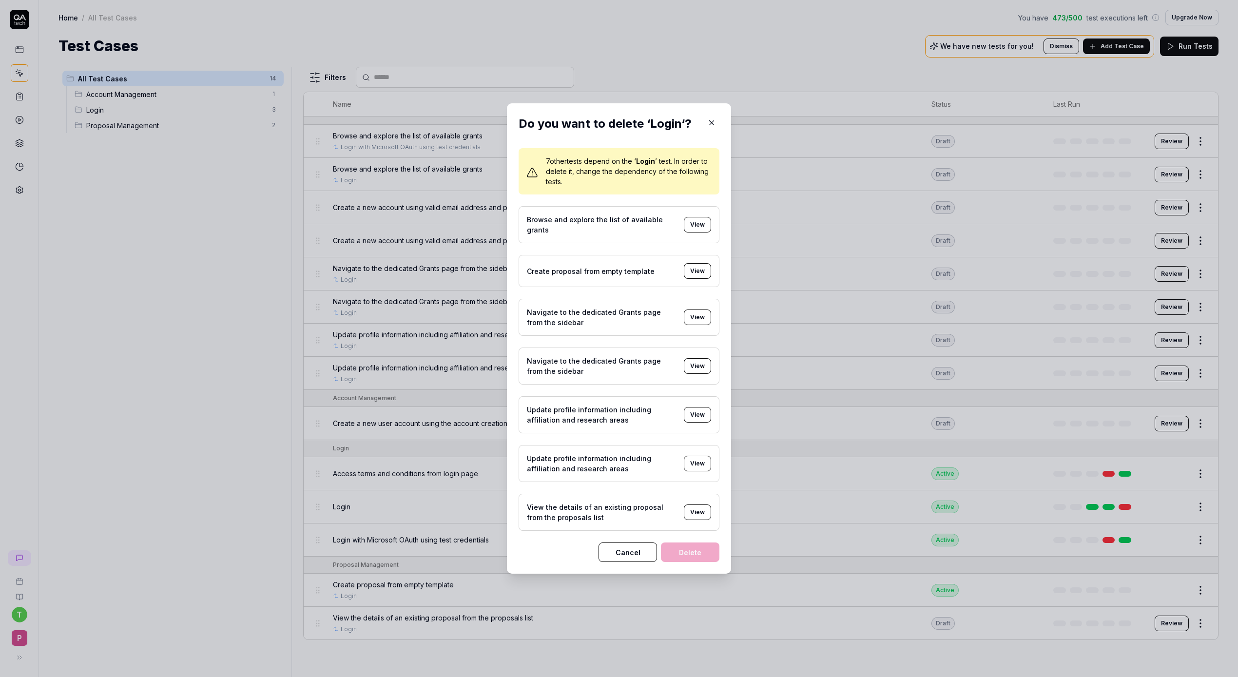
click at [702, 226] on button "View" at bounding box center [697, 225] width 27 height 16
click at [693, 271] on button "View" at bounding box center [697, 271] width 27 height 16
click at [693, 320] on button "View" at bounding box center [697, 318] width 27 height 16
click at [699, 367] on button "View" at bounding box center [697, 366] width 27 height 16
click at [697, 413] on button "View" at bounding box center [697, 415] width 27 height 16
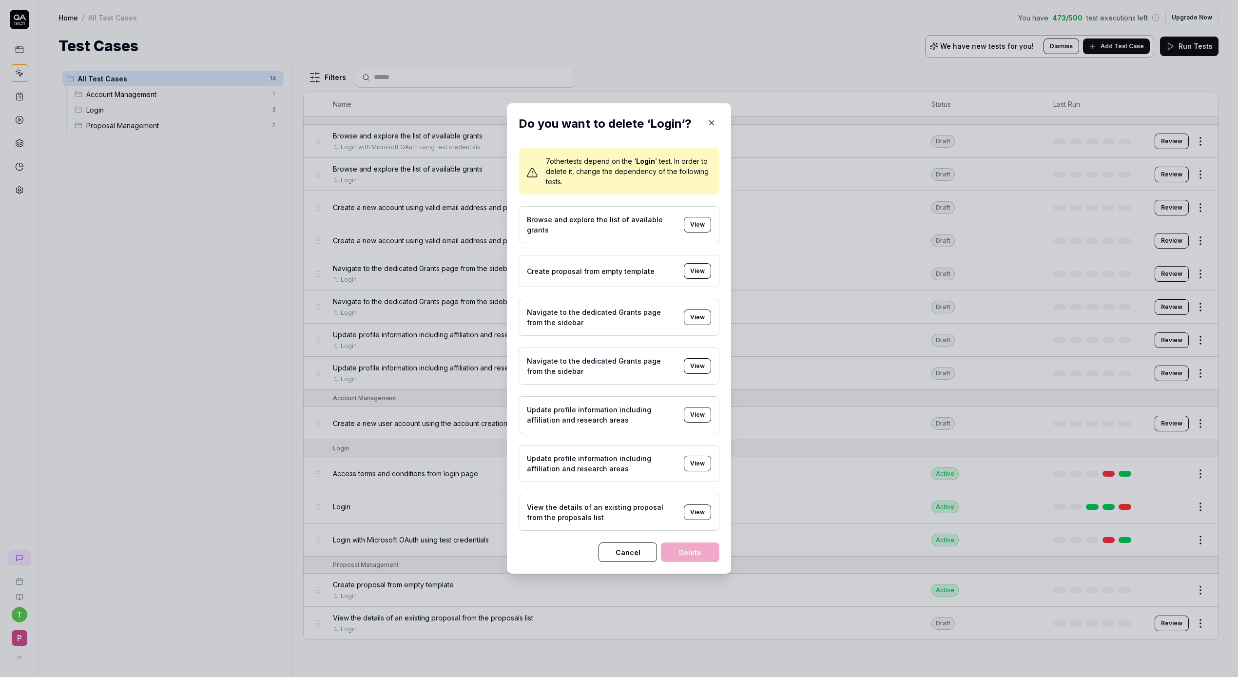
click at [699, 458] on button "View" at bounding box center [697, 464] width 27 height 16
click at [698, 515] on button "View" at bounding box center [697, 513] width 27 height 16
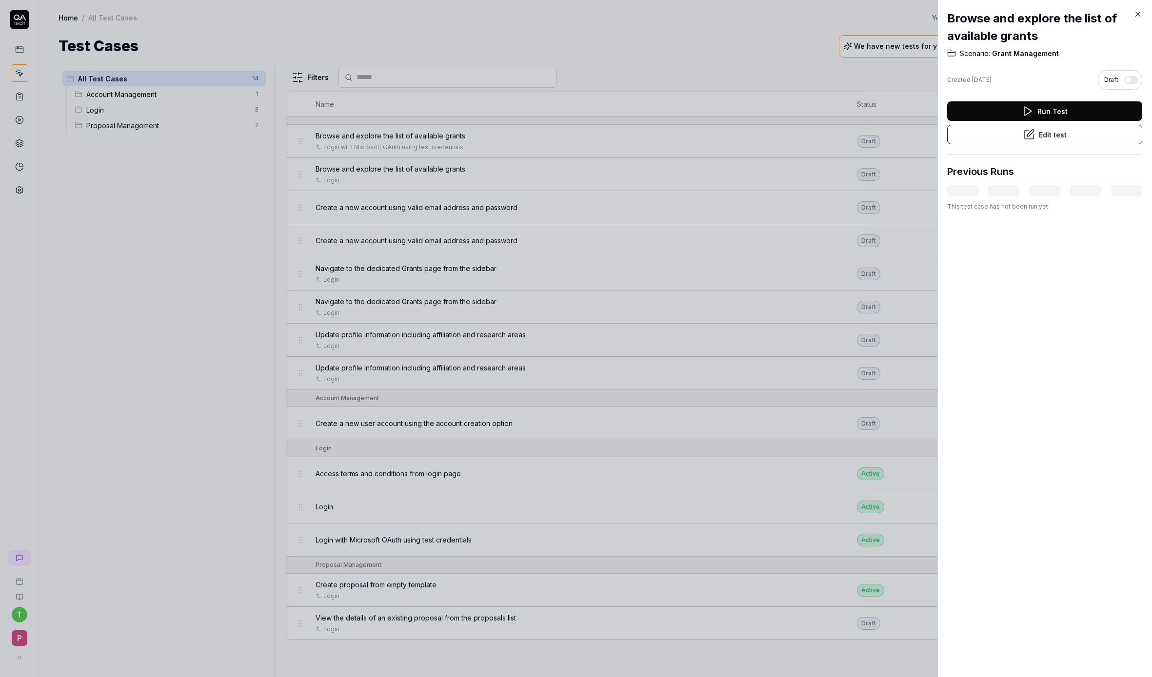
click at [1021, 131] on button "Edit test" at bounding box center [1044, 135] width 195 height 20
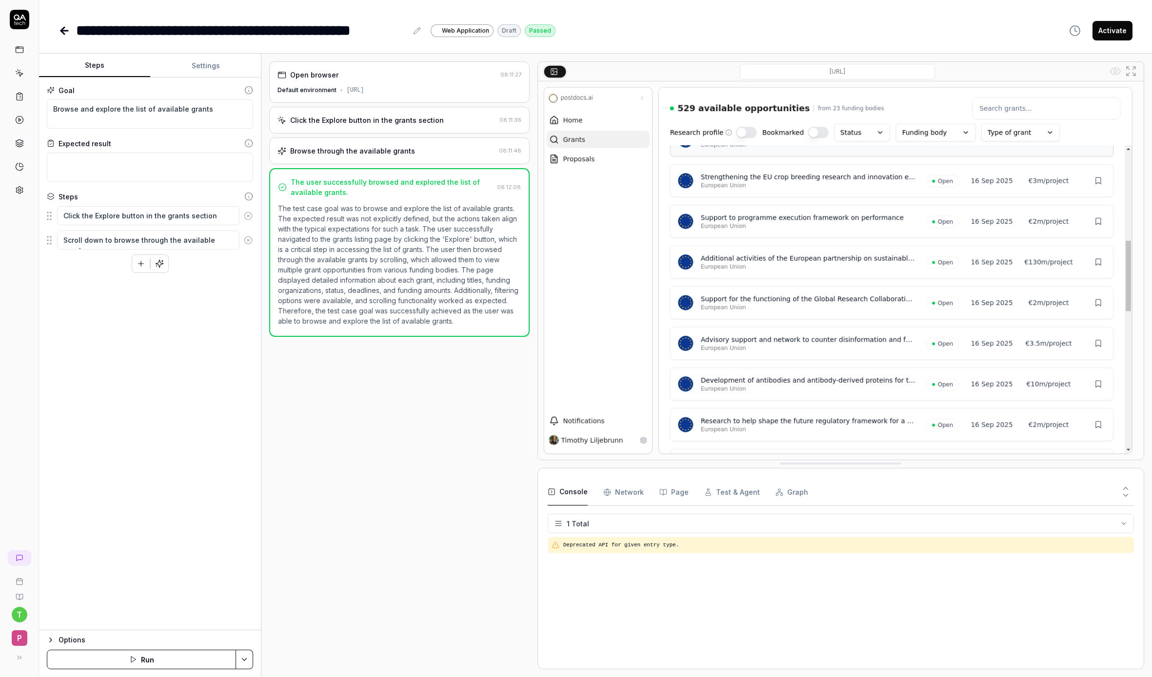
click at [208, 66] on button "Settings" at bounding box center [205, 65] width 111 height 23
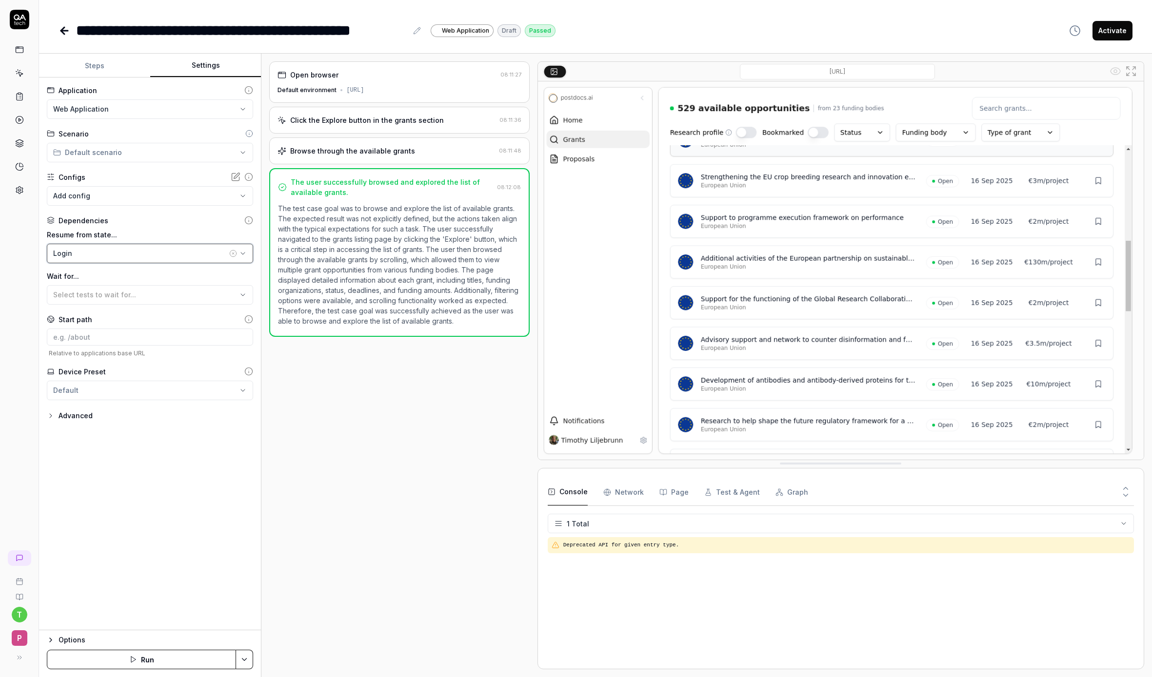
click at [109, 254] on div "Login" at bounding box center [140, 253] width 174 height 10
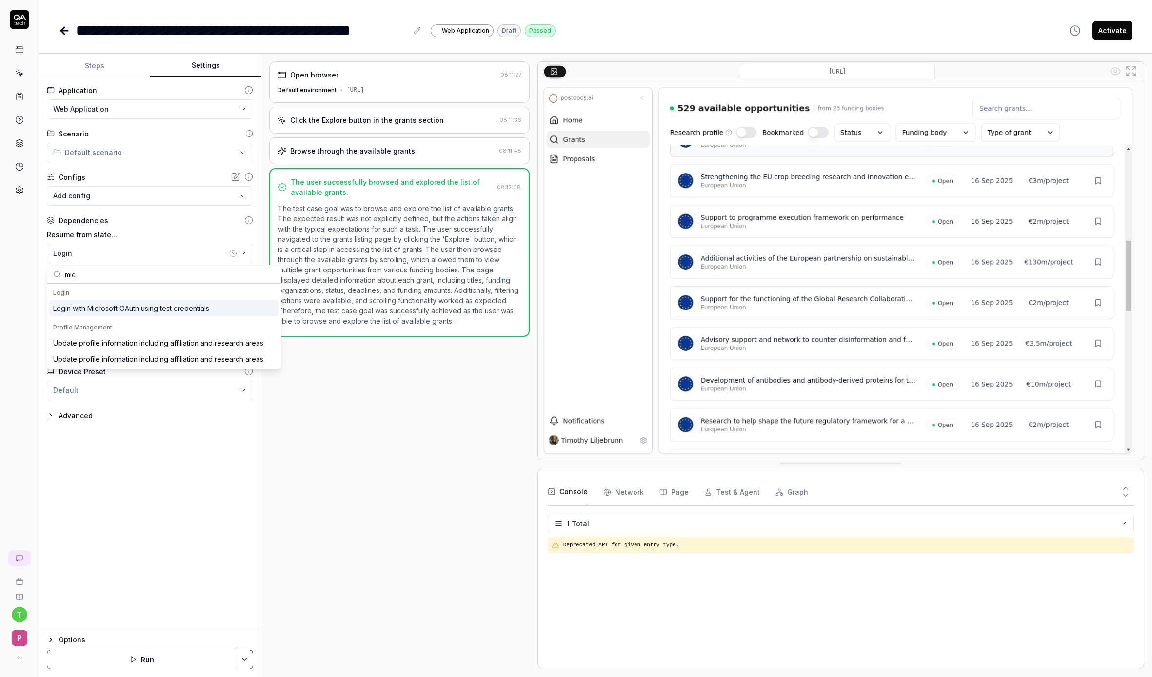
type input "mic"
click at [122, 308] on div "Login with Microsoft OAuth using test credentials" at bounding box center [131, 308] width 156 height 10
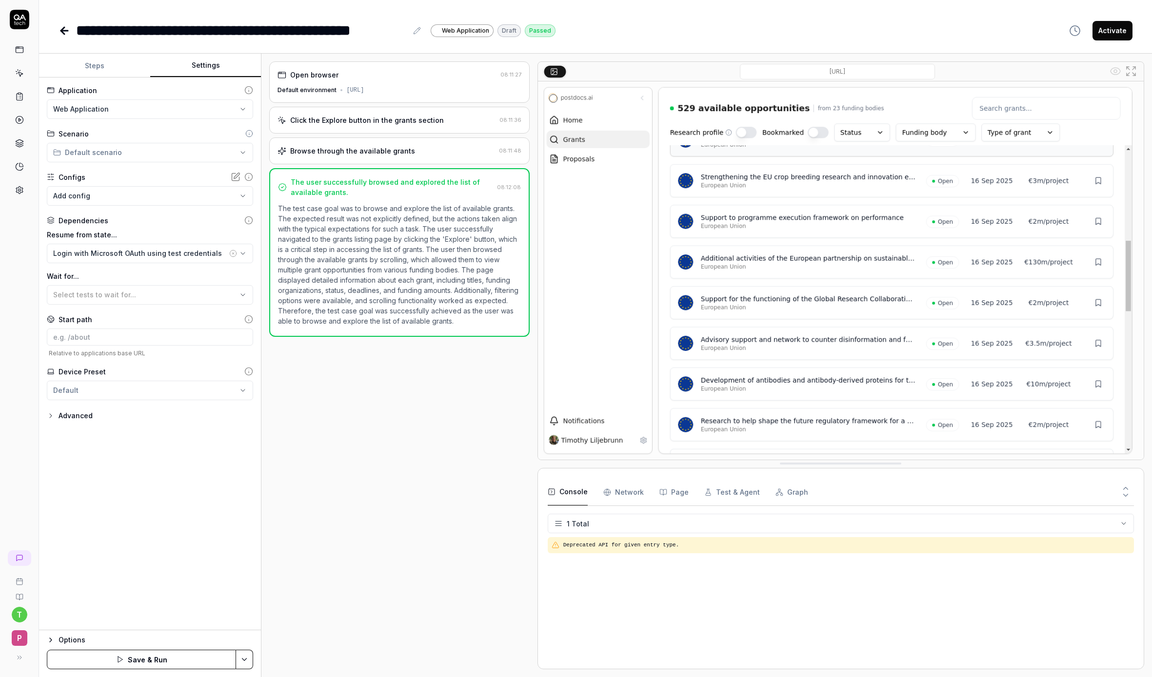
click at [113, 658] on button "Save & Run" at bounding box center [141, 660] width 189 height 20
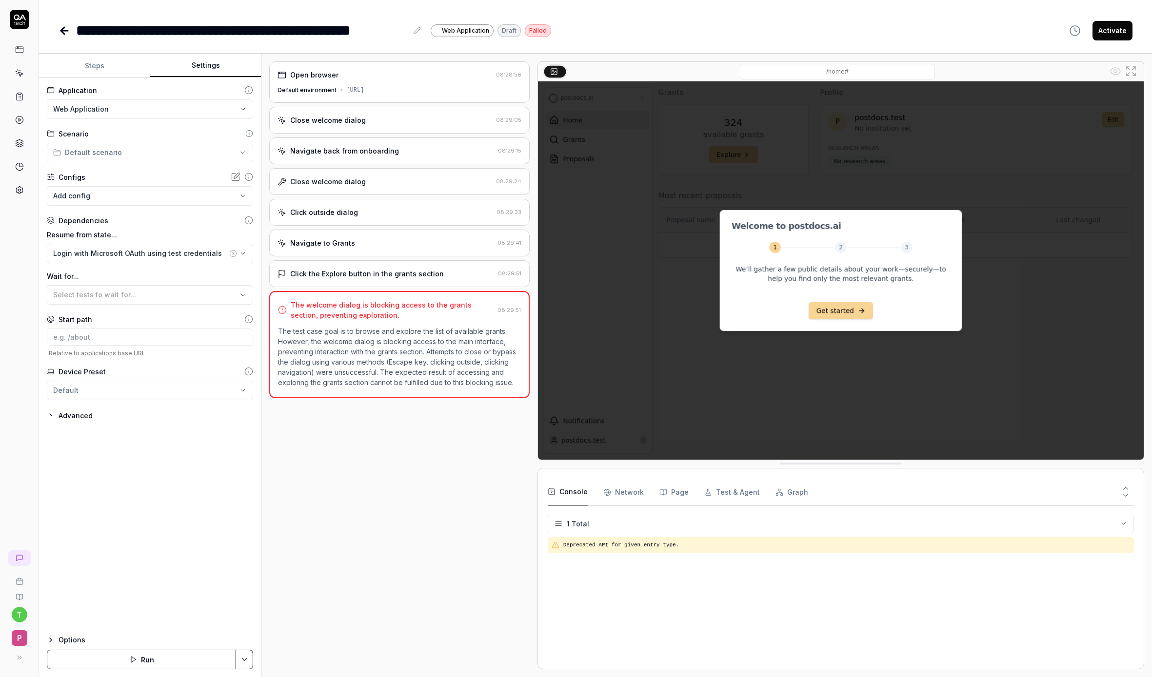
click at [128, 657] on button "Run" at bounding box center [141, 660] width 189 height 20
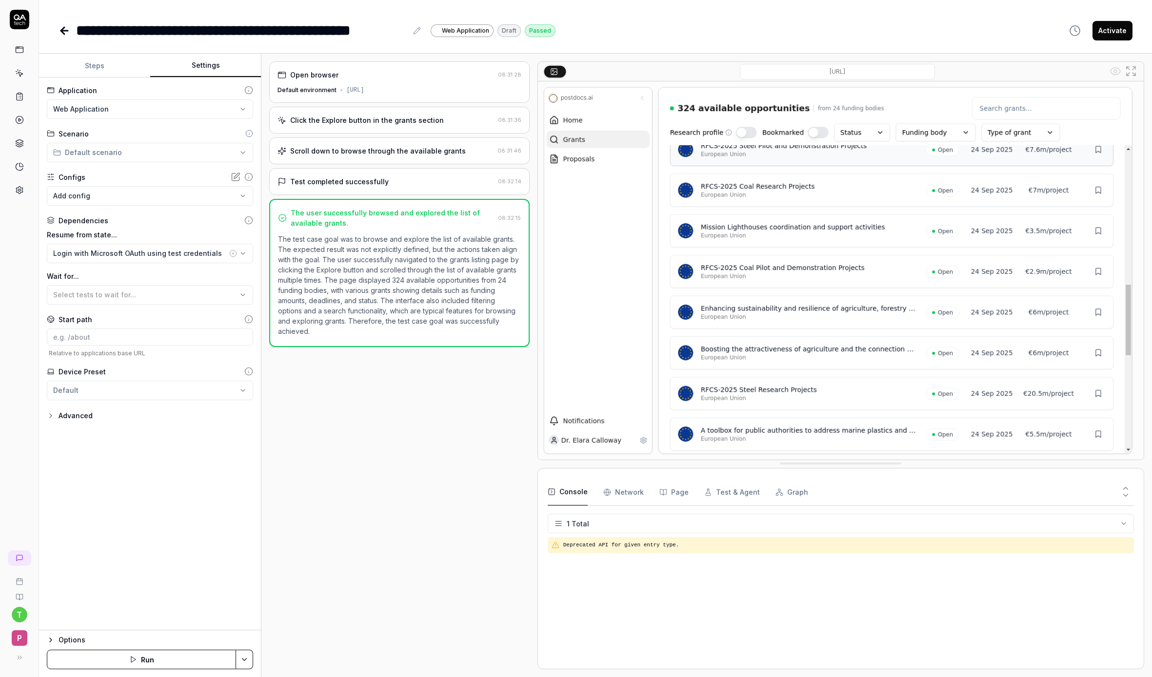
click at [92, 72] on button "Steps" at bounding box center [94, 65] width 111 height 23
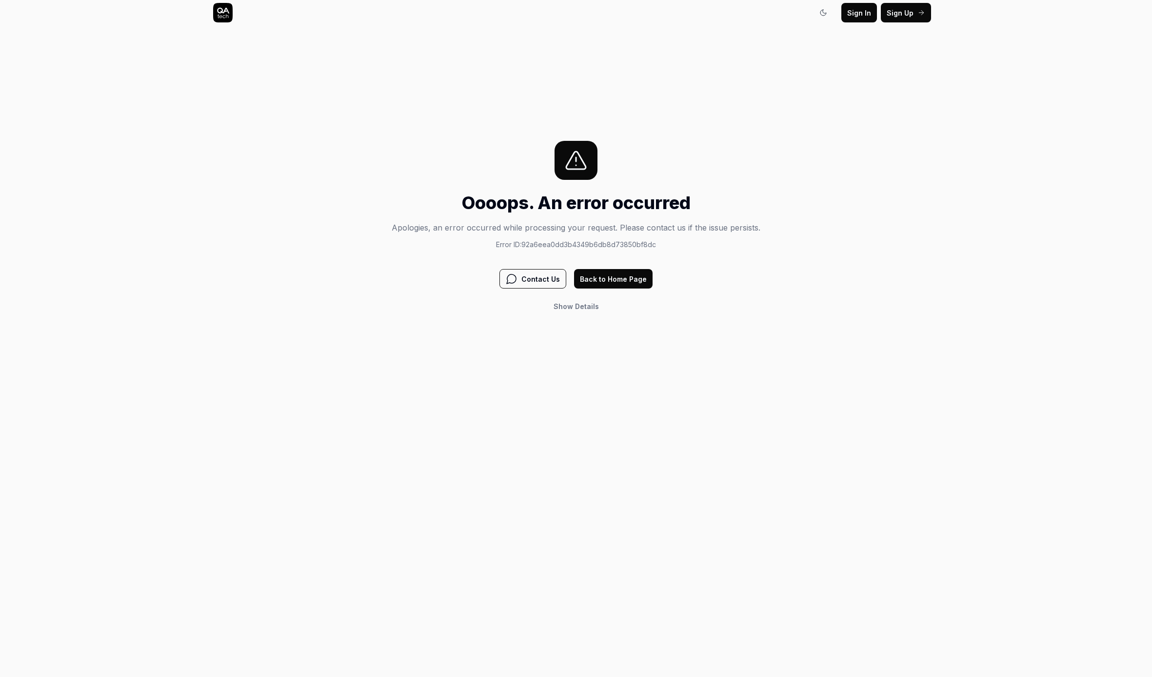
click at [578, 309] on span "Details" at bounding box center [587, 306] width 24 height 8
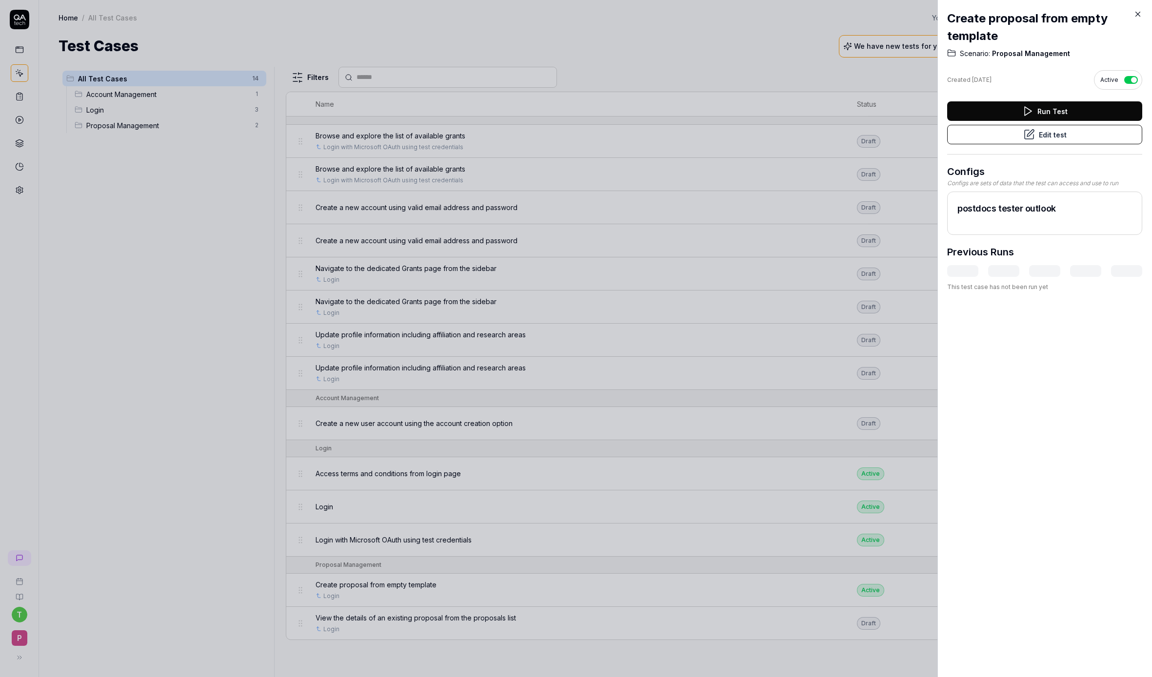
click at [1065, 133] on button "Edit test" at bounding box center [1044, 135] width 195 height 20
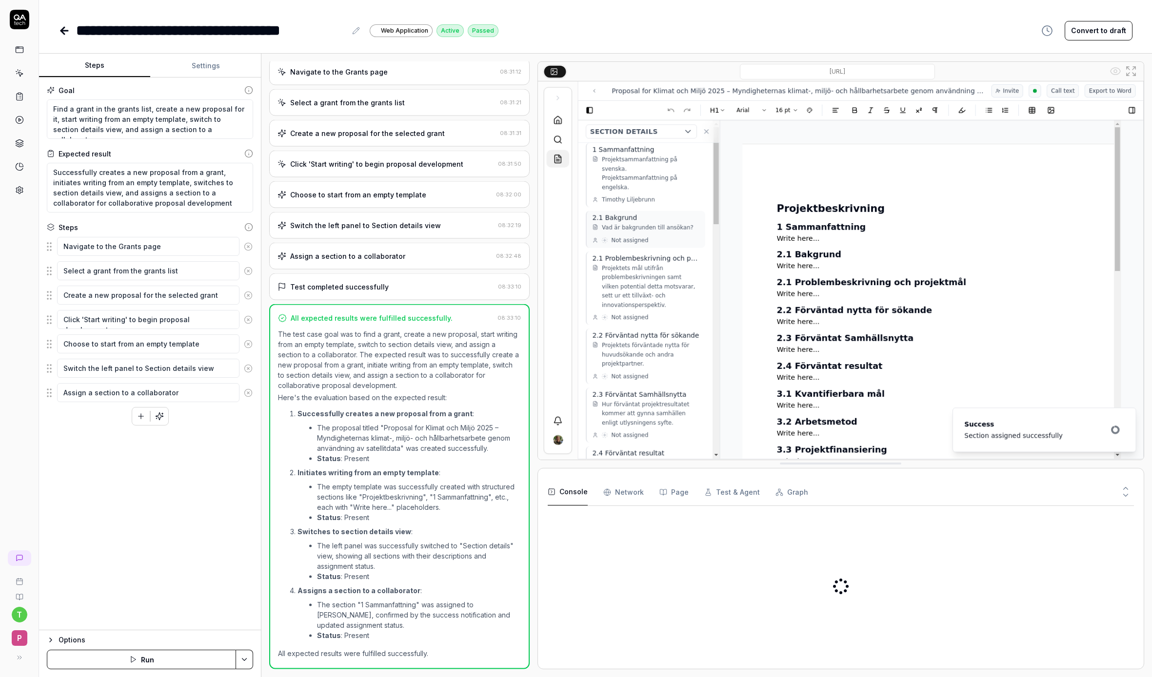
scroll to position [48, 0]
type textarea "*"
click at [215, 63] on button "Settings" at bounding box center [205, 65] width 111 height 23
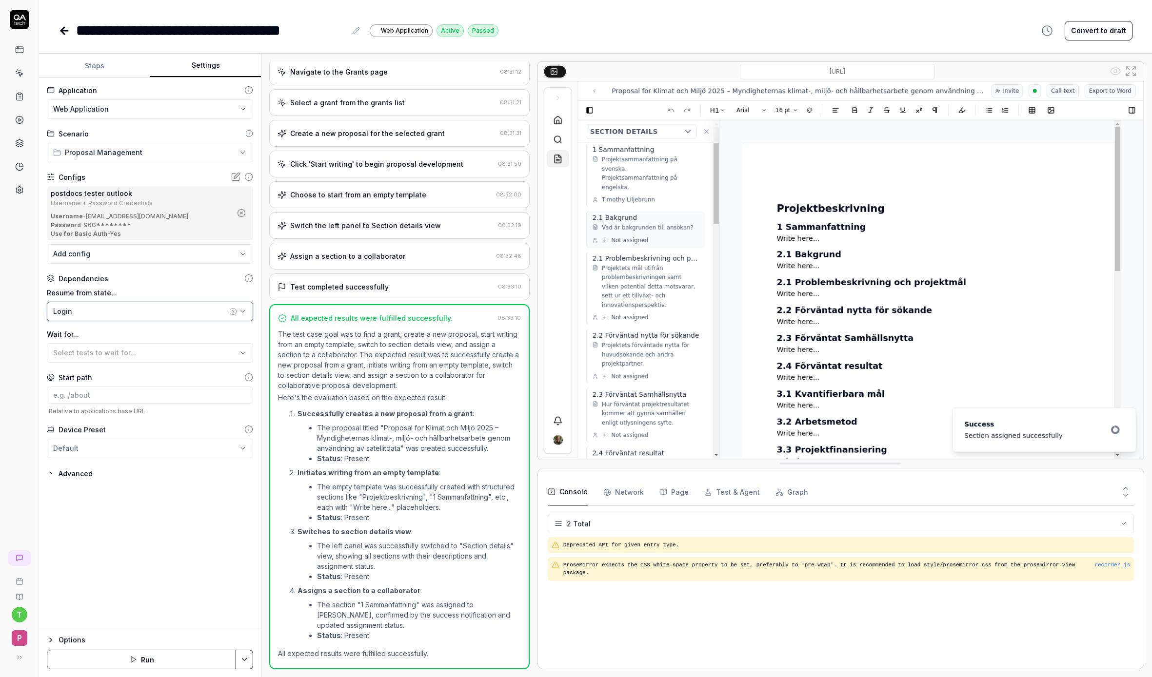
click at [85, 317] on button "Login" at bounding box center [150, 312] width 206 height 20
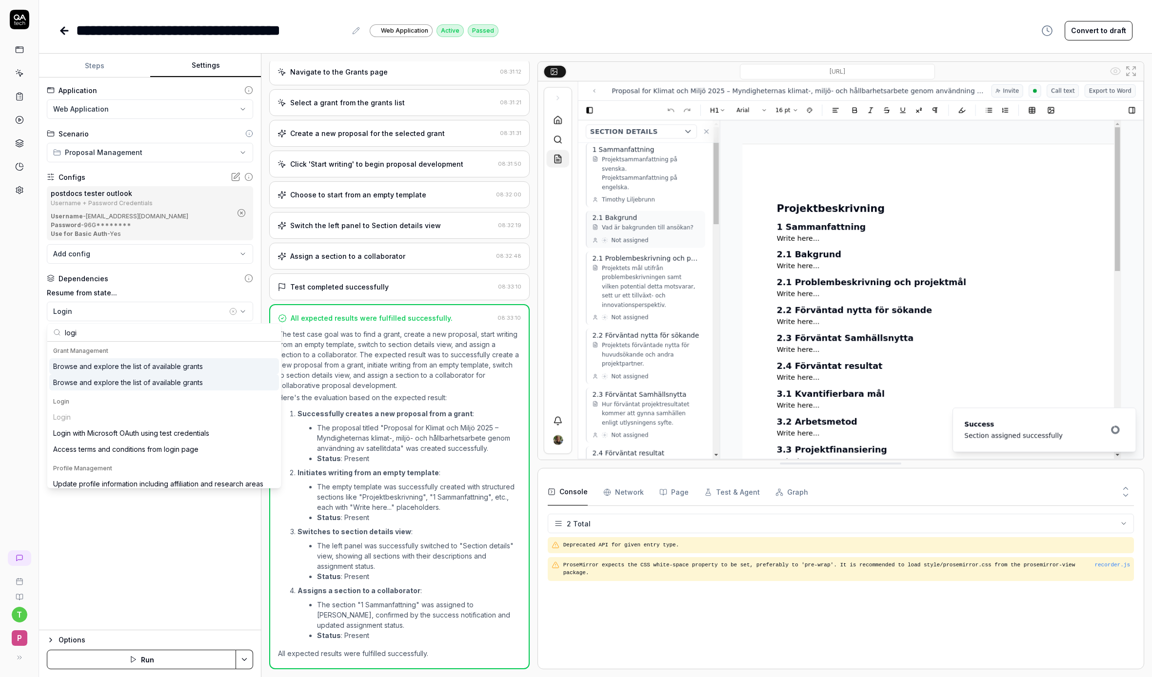
type input "login"
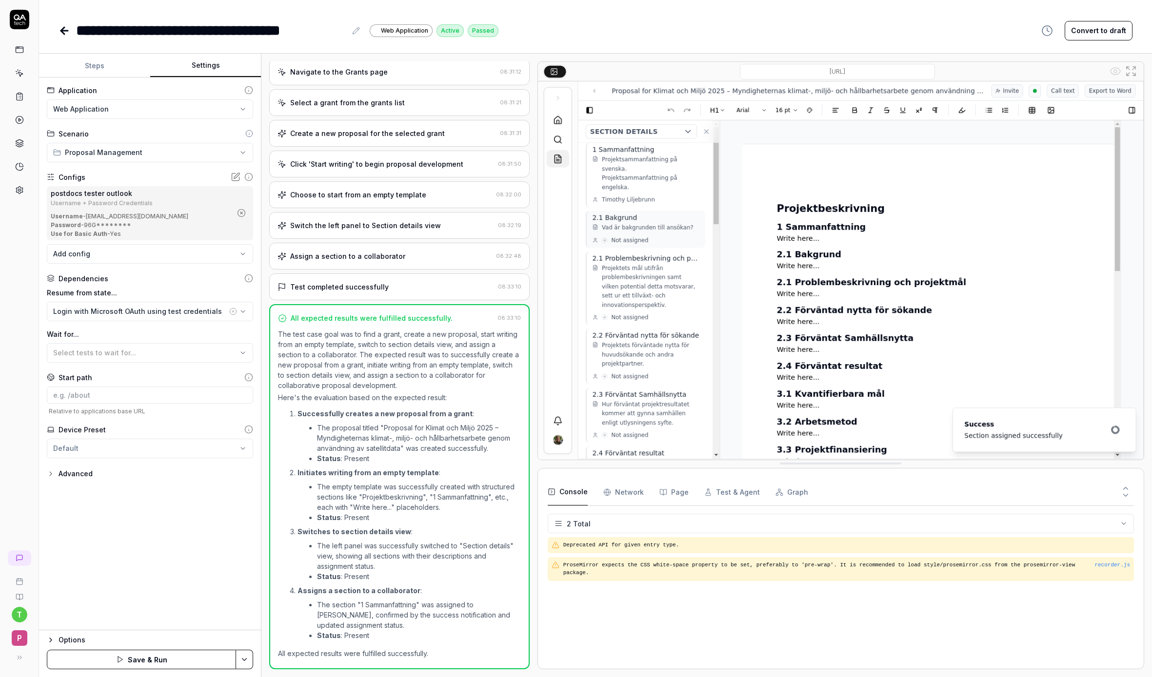
click at [119, 662] on polygon "button" at bounding box center [120, 660] width 4 height 6
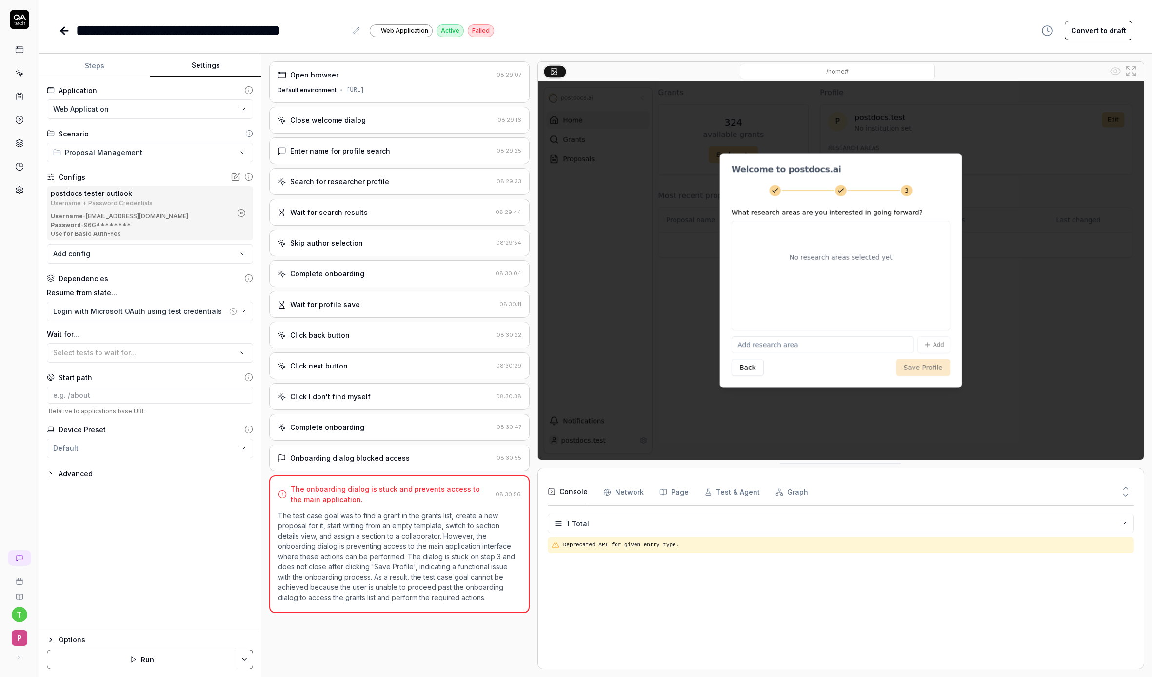
click at [124, 660] on button "Run" at bounding box center [141, 660] width 189 height 20
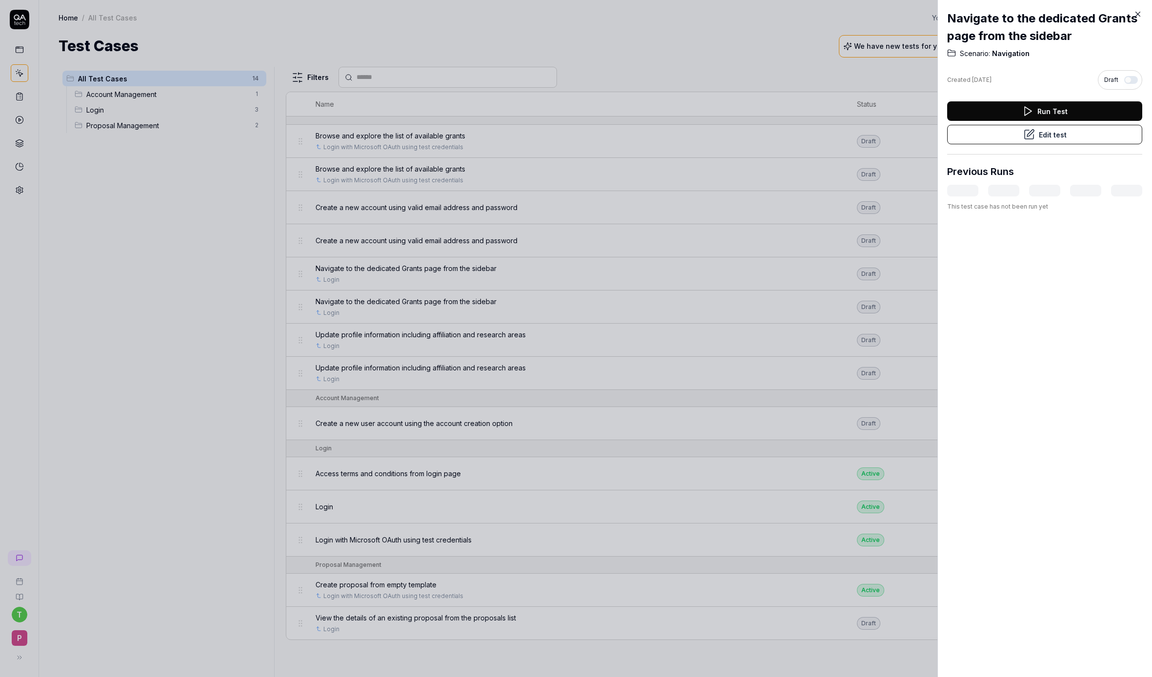
click at [1035, 132] on button "Edit test" at bounding box center [1044, 135] width 195 height 20
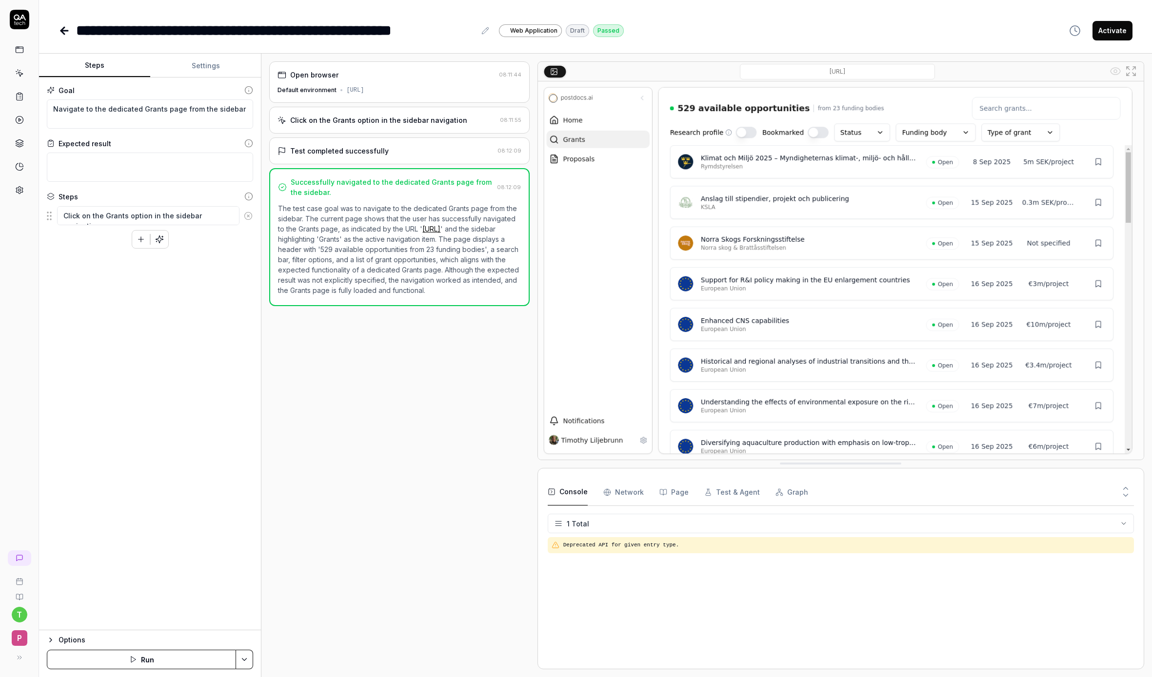
type textarea "*"
click at [196, 76] on button "Settings" at bounding box center [205, 65] width 111 height 23
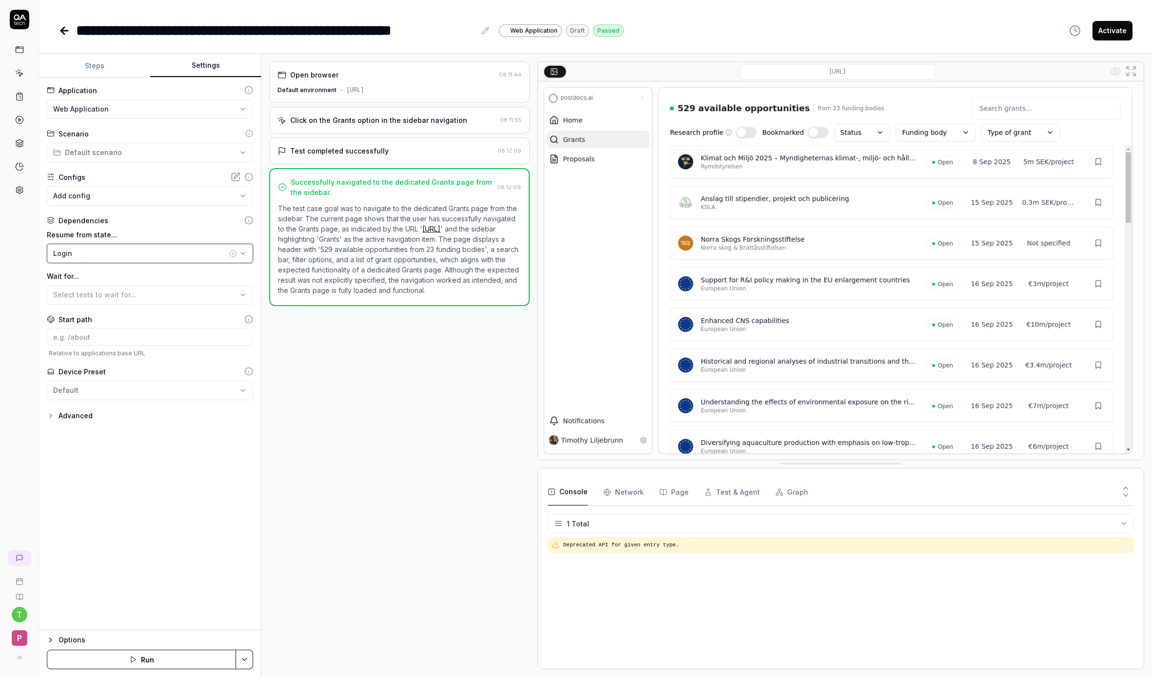
click at [116, 253] on div "Login" at bounding box center [140, 253] width 174 height 10
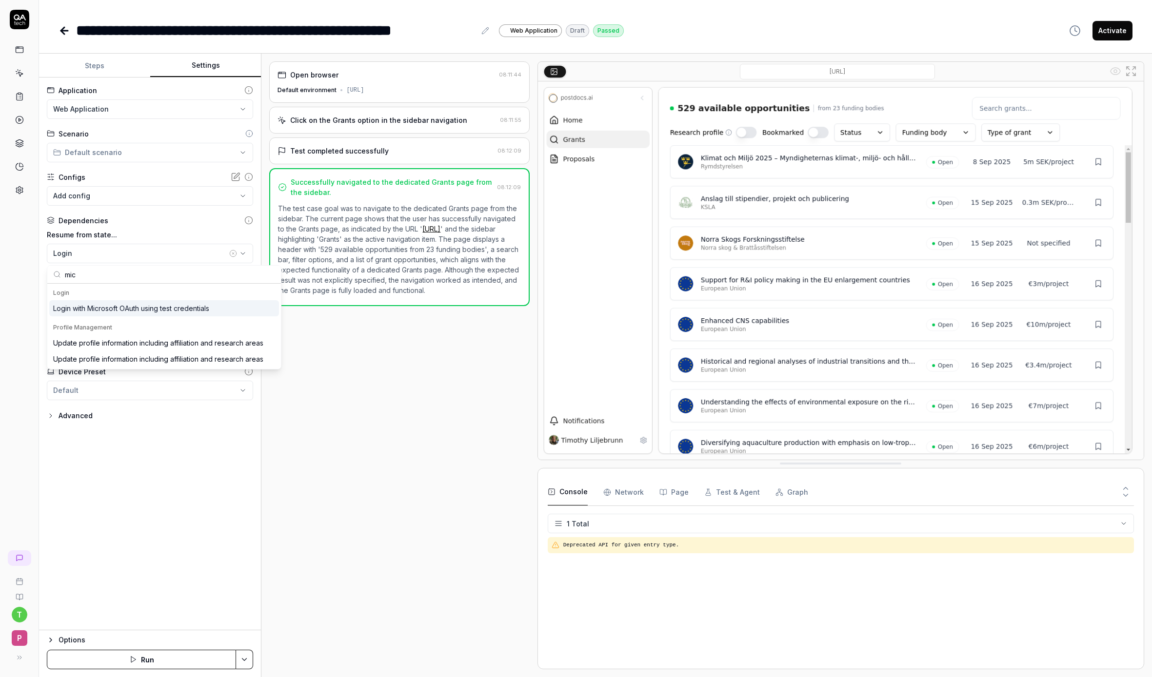
type input "mic"
click at [130, 305] on div "Login with Microsoft OAuth using test credentials" at bounding box center [131, 308] width 156 height 10
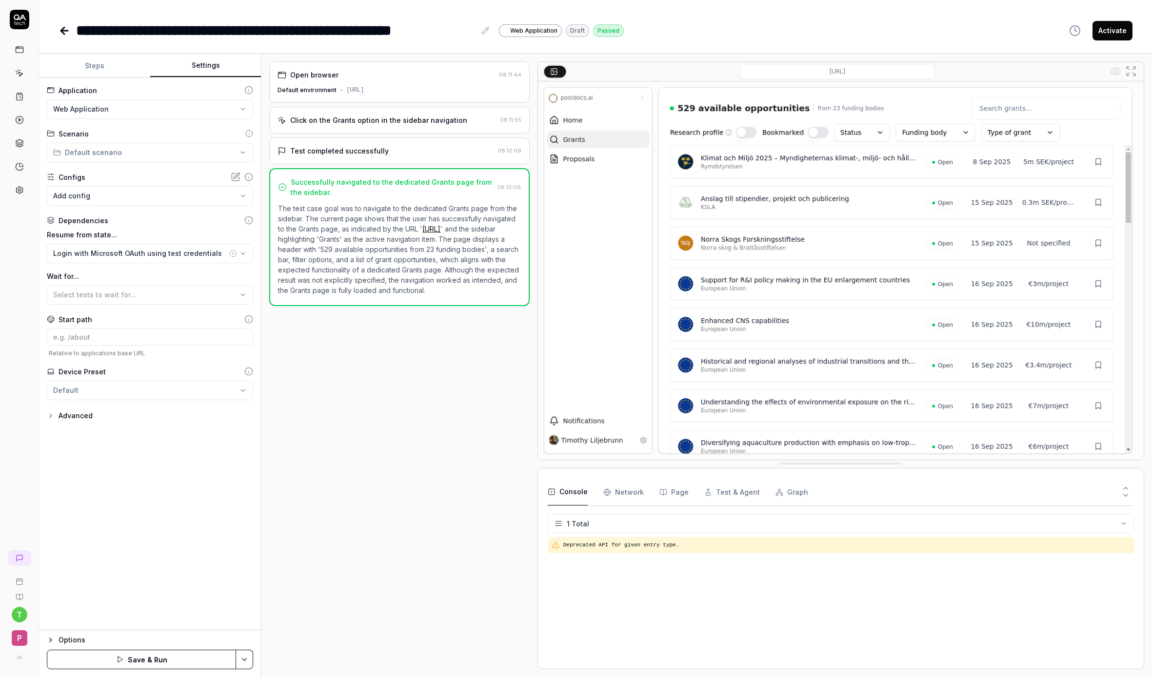
click at [153, 660] on button "Save & Run" at bounding box center [141, 660] width 189 height 20
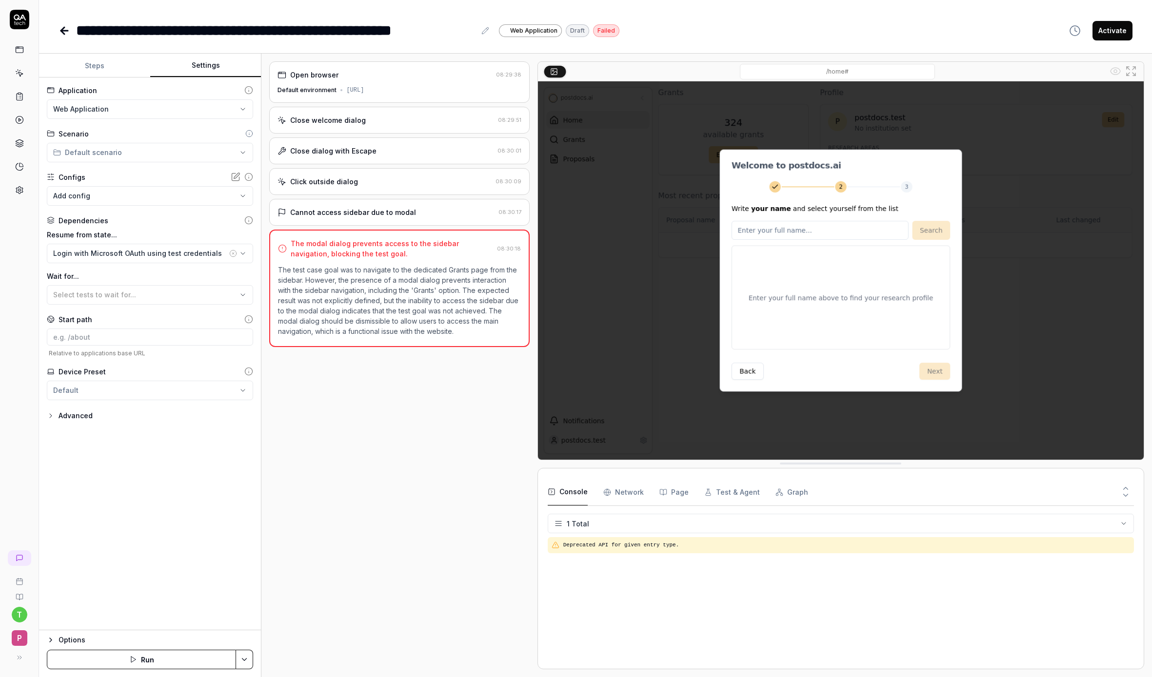
click at [137, 658] on button "Run" at bounding box center [141, 660] width 189 height 20
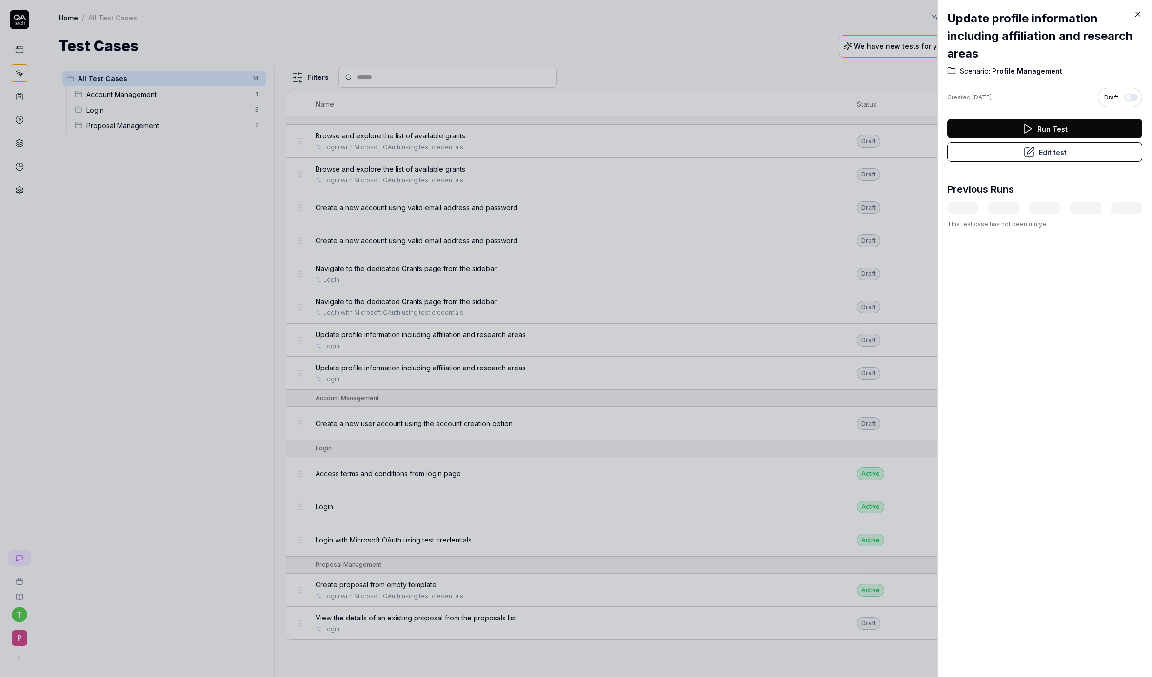
click at [1070, 154] on button "Edit test" at bounding box center [1044, 152] width 195 height 20
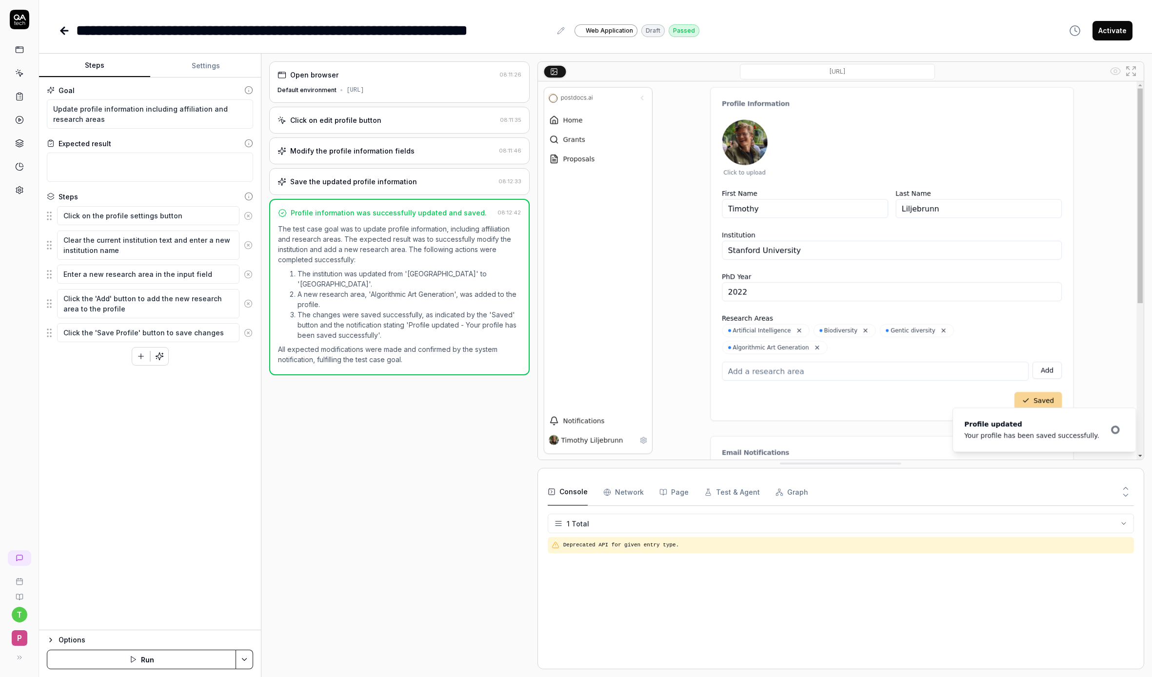
drag, startPoint x: 184, startPoint y: 67, endPoint x: 175, endPoint y: 70, distance: 10.2
click at [184, 67] on button "Settings" at bounding box center [205, 65] width 111 height 23
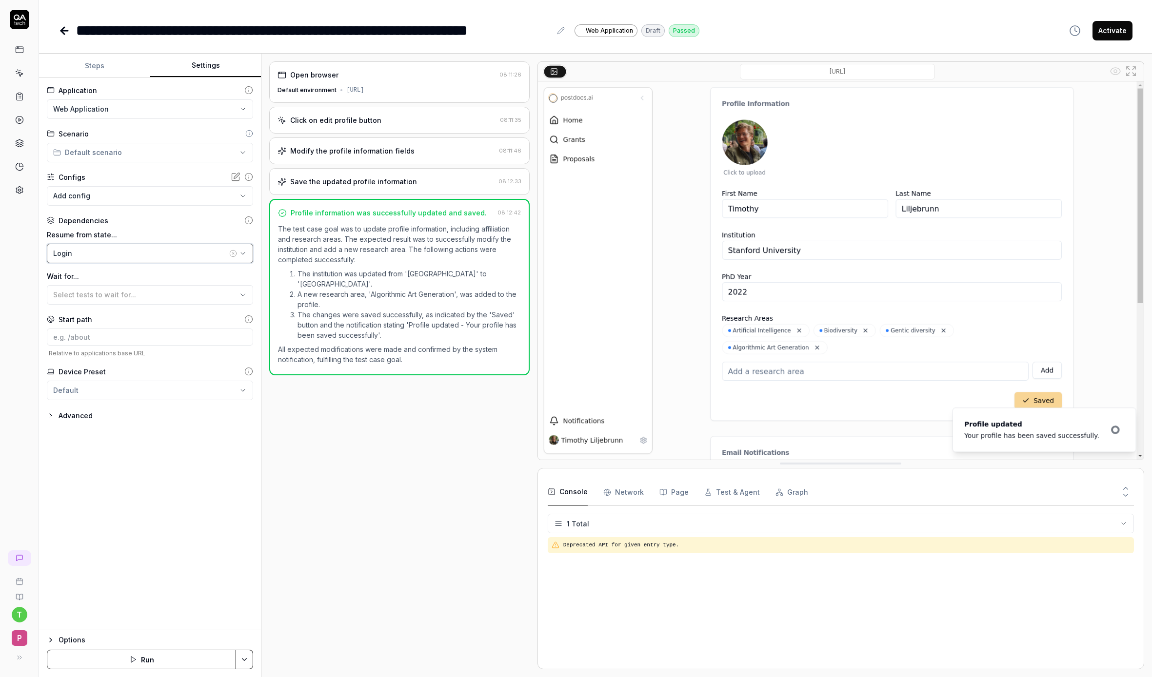
click at [102, 245] on button "Login" at bounding box center [150, 254] width 206 height 20
type input "micros"
click at [115, 664] on button "Save & Run" at bounding box center [141, 660] width 189 height 20
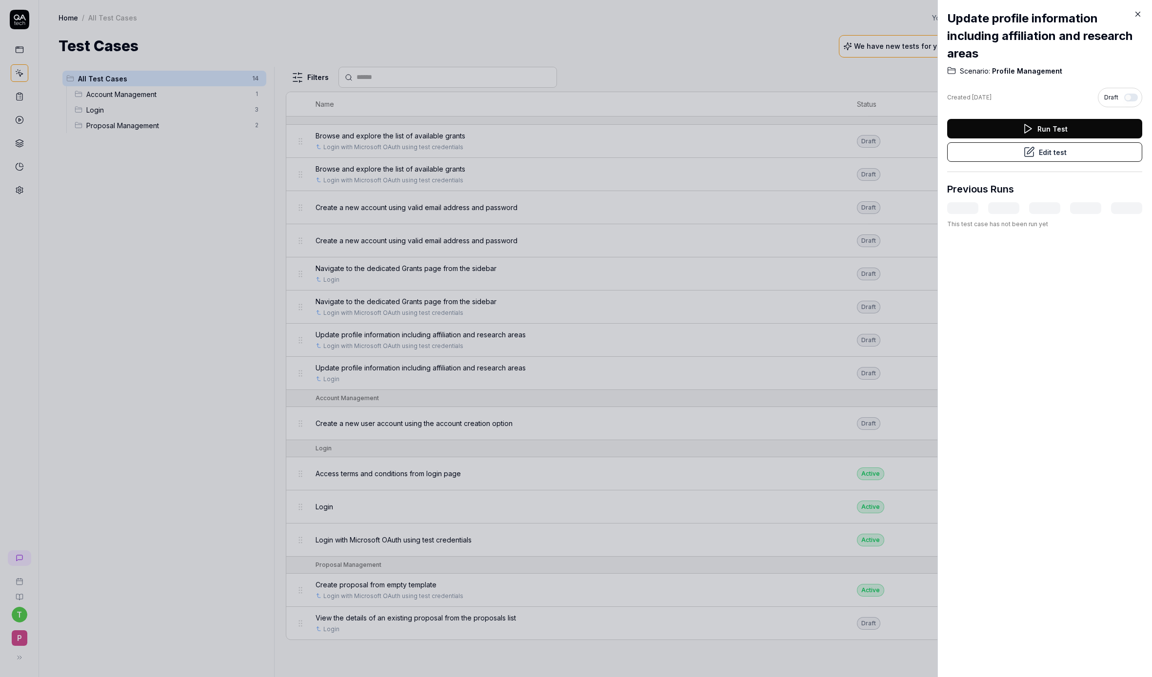
click at [1111, 149] on button "Edit test" at bounding box center [1044, 152] width 195 height 20
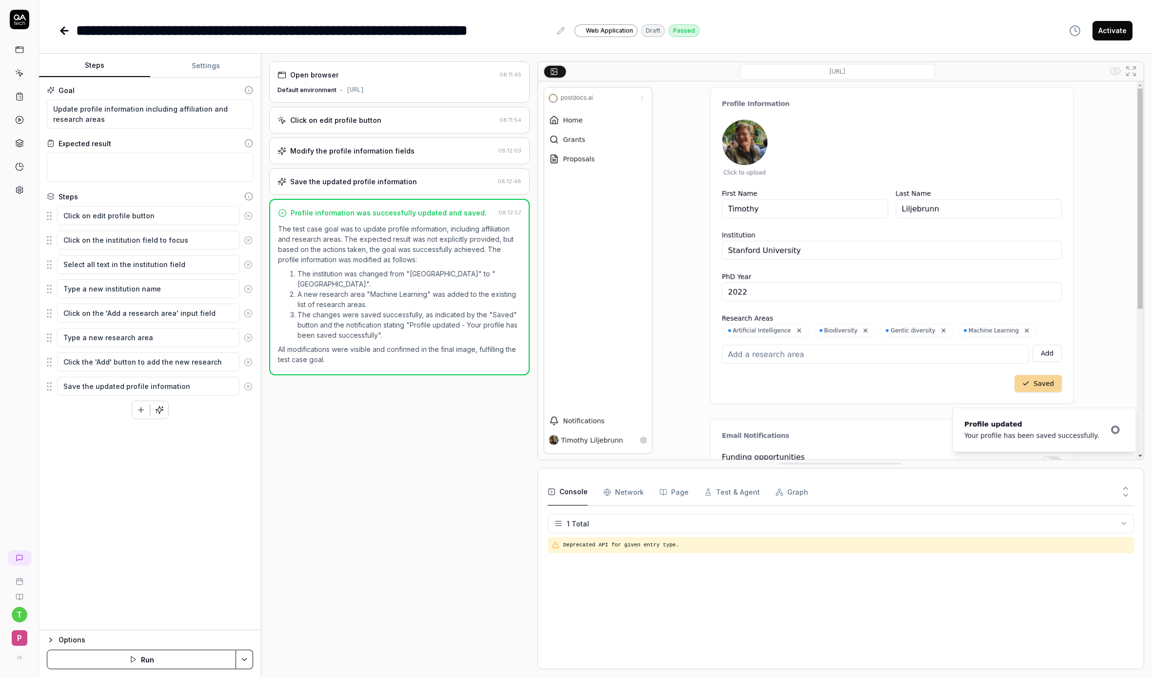
click at [189, 78] on div "Goal Update profile information including affiliation and research areas Expect…" at bounding box center [150, 354] width 222 height 553
type textarea "*"
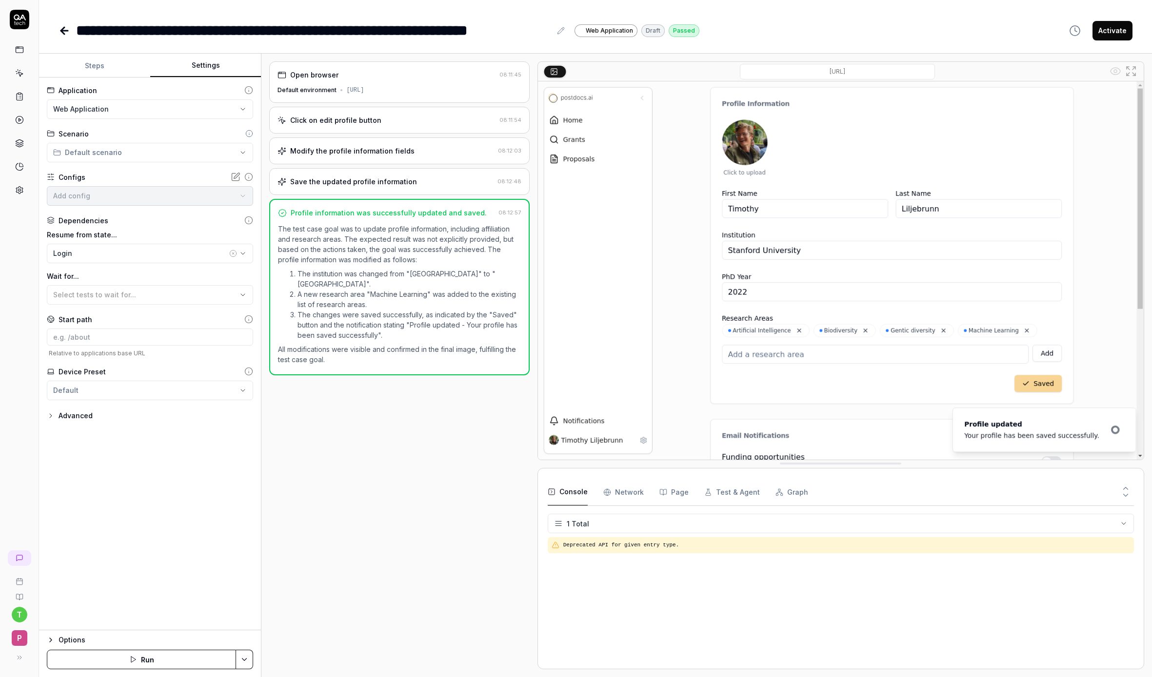
click at [202, 56] on button "Settings" at bounding box center [205, 65] width 111 height 23
click at [82, 247] on button "Login" at bounding box center [150, 254] width 206 height 20
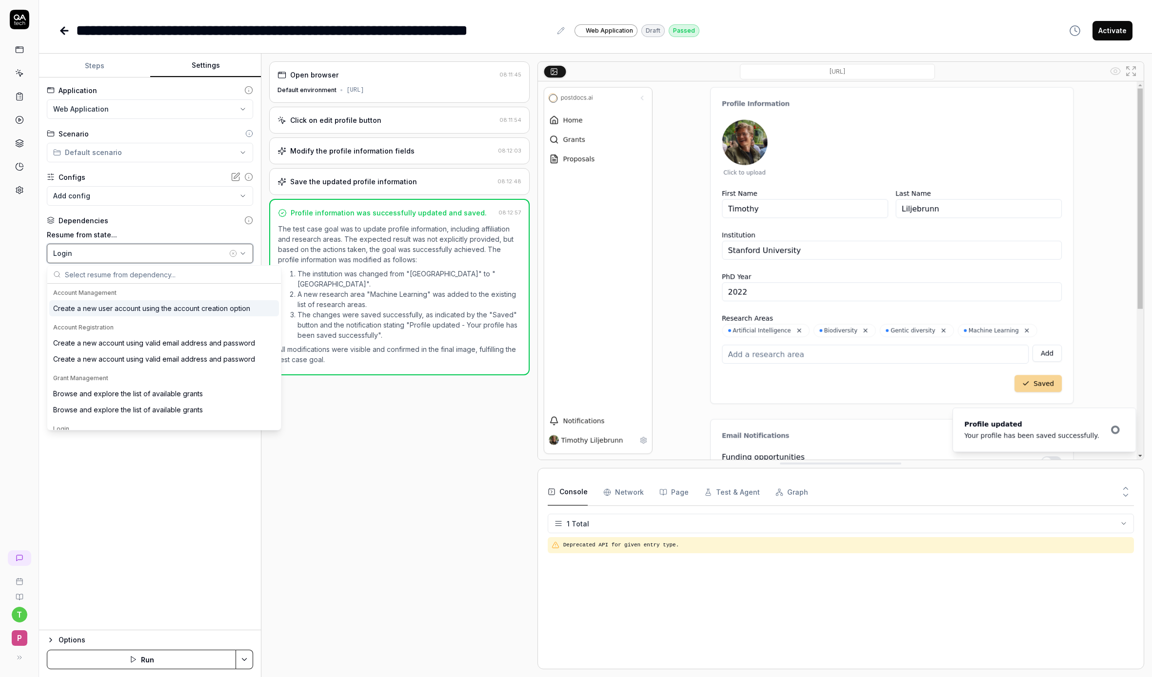
click at [82, 247] on button "Login" at bounding box center [150, 254] width 206 height 20
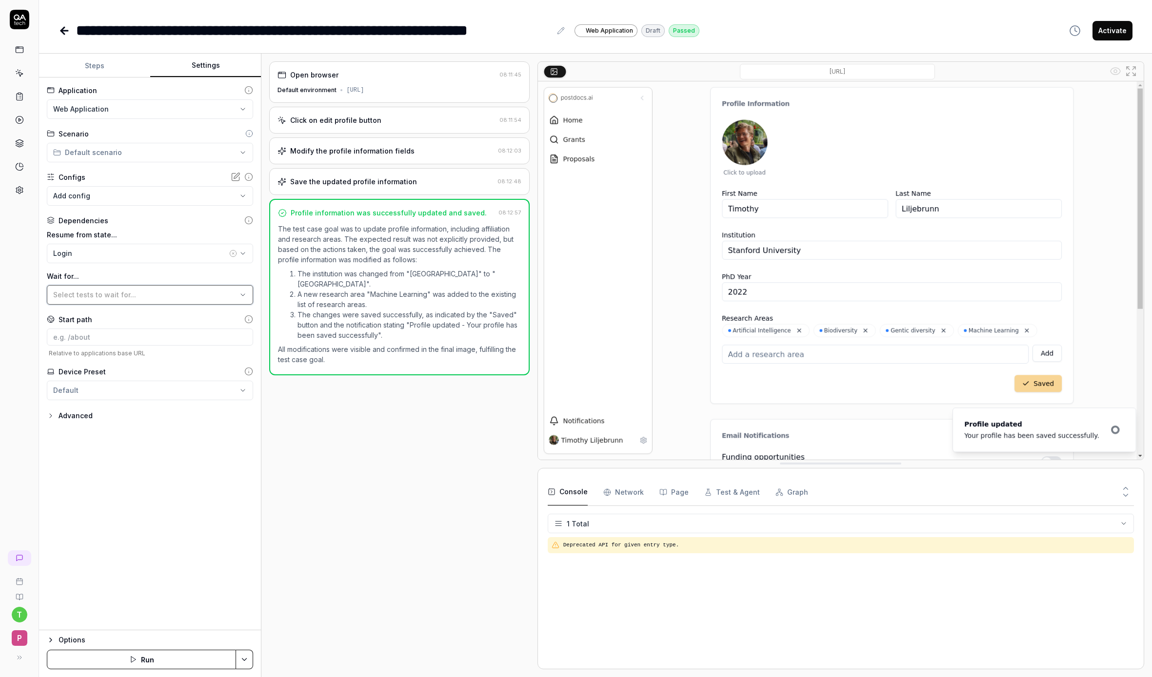
click at [82, 292] on span "Select tests to wait for..." at bounding box center [94, 295] width 83 height 8
type input "micro"
click at [200, 667] on button "Save & Run" at bounding box center [141, 660] width 189 height 20
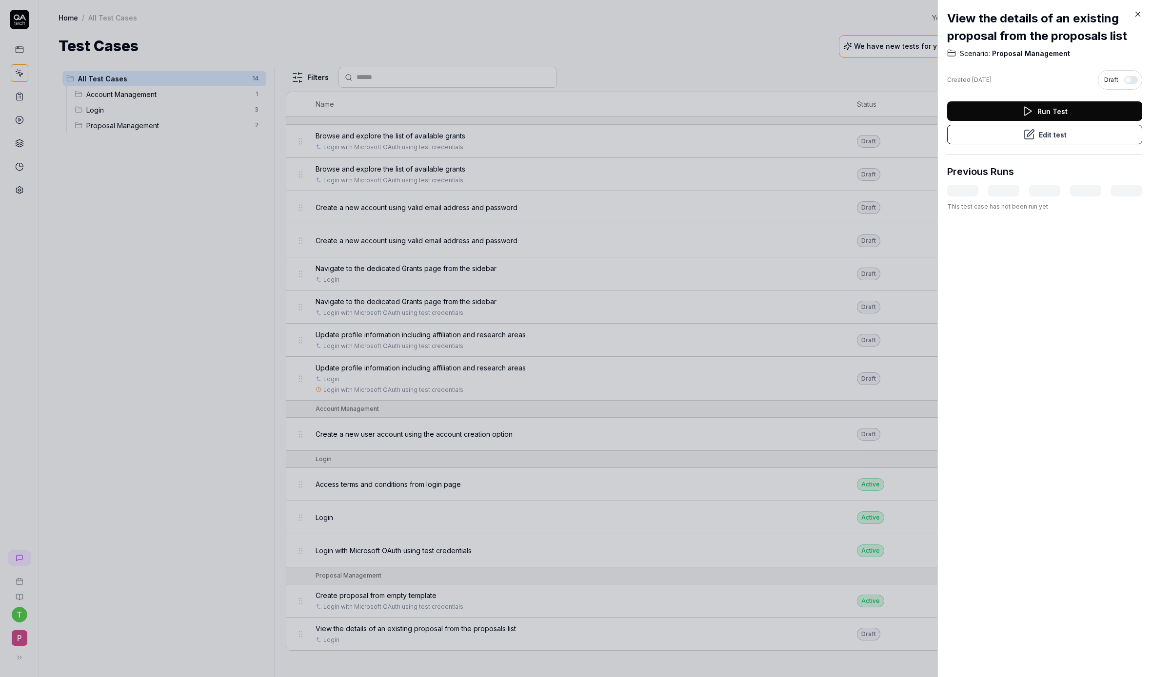
click at [1061, 134] on button "Edit test" at bounding box center [1044, 135] width 195 height 20
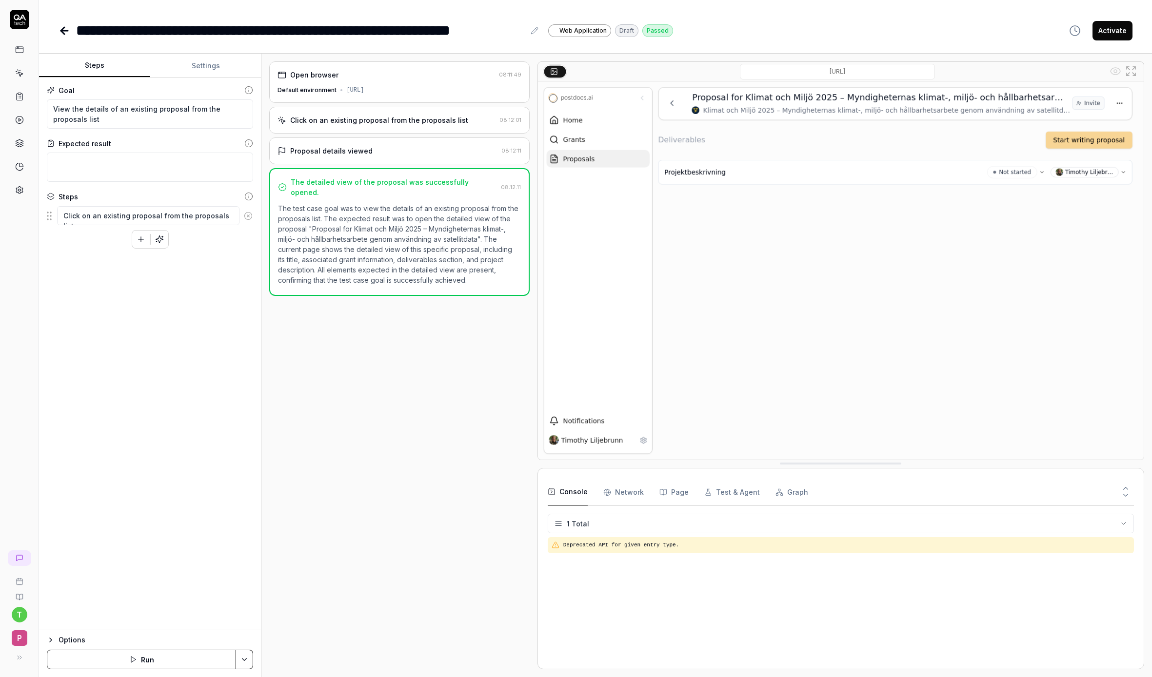
type textarea "*"
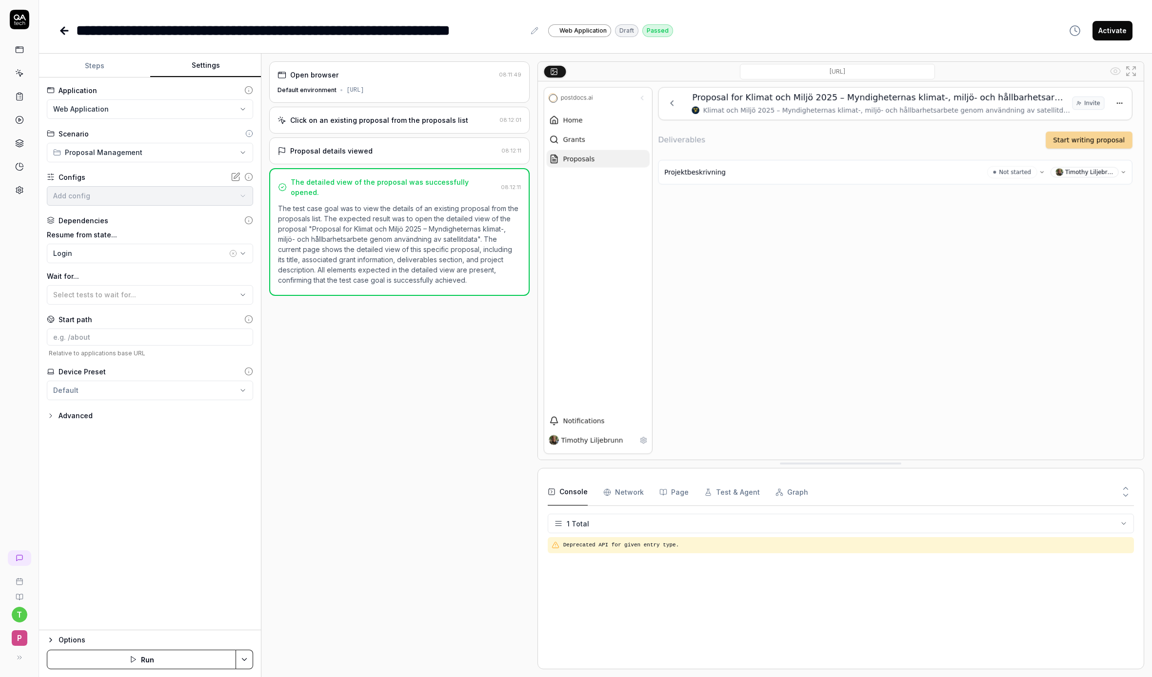
click at [213, 63] on button "Settings" at bounding box center [205, 65] width 111 height 23
click at [112, 255] on div "Login" at bounding box center [140, 253] width 174 height 10
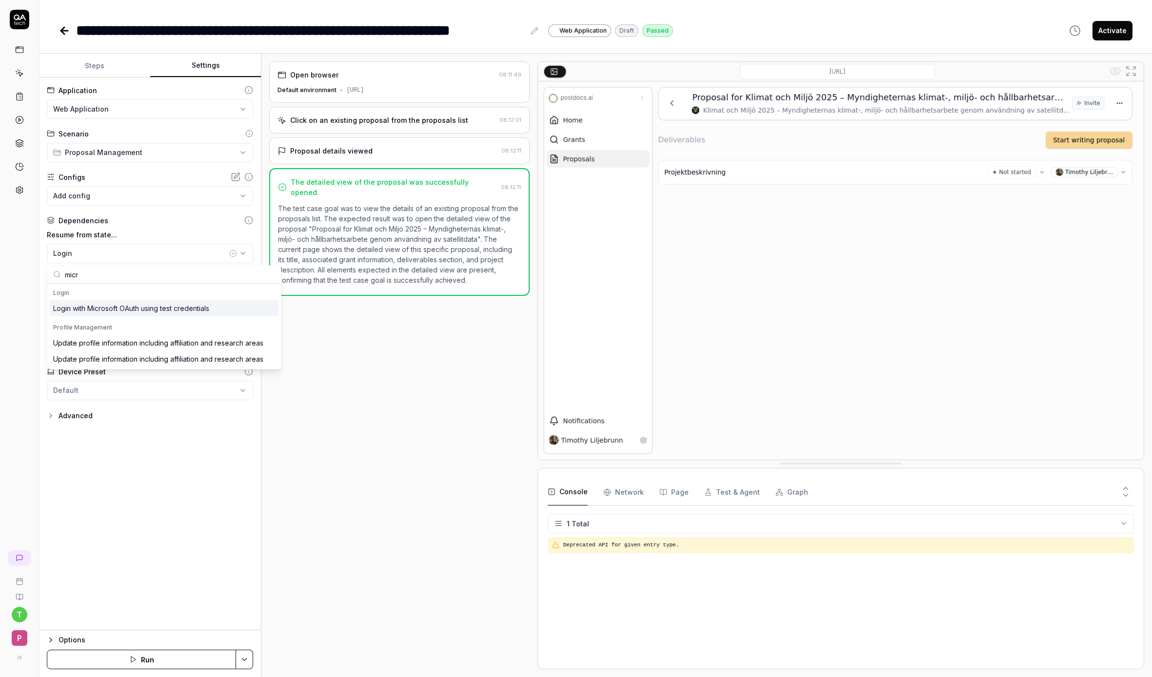
type input "micro"
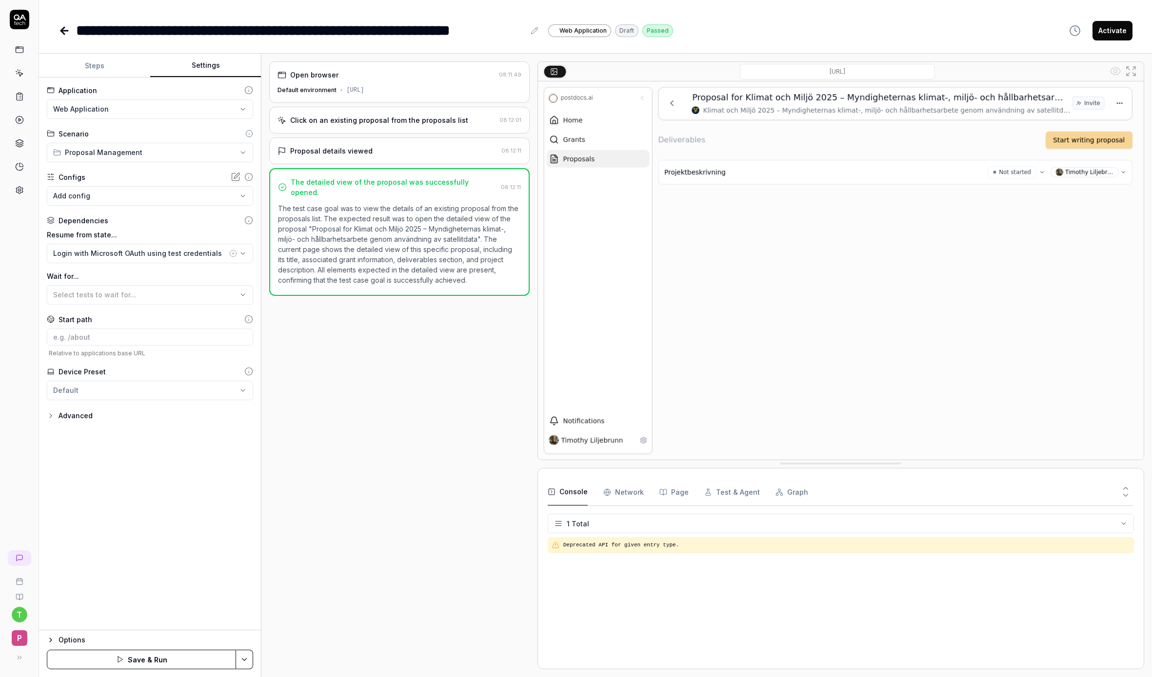
click at [109, 663] on button "Save & Run" at bounding box center [141, 660] width 189 height 20
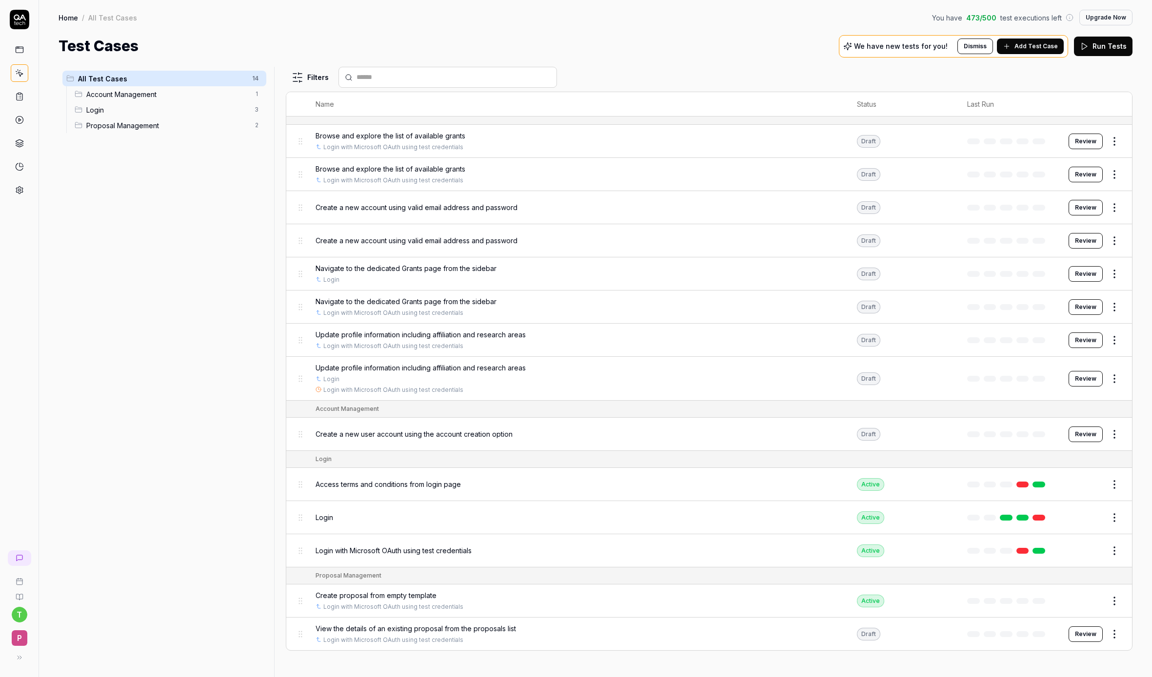
click at [1120, 518] on html "t P Home / All Test Cases You have 473 / 500 test executions left Upgrade Now H…" at bounding box center [576, 338] width 1152 height 677
click at [1080, 479] on div "Delete" at bounding box center [1073, 476] width 93 height 21
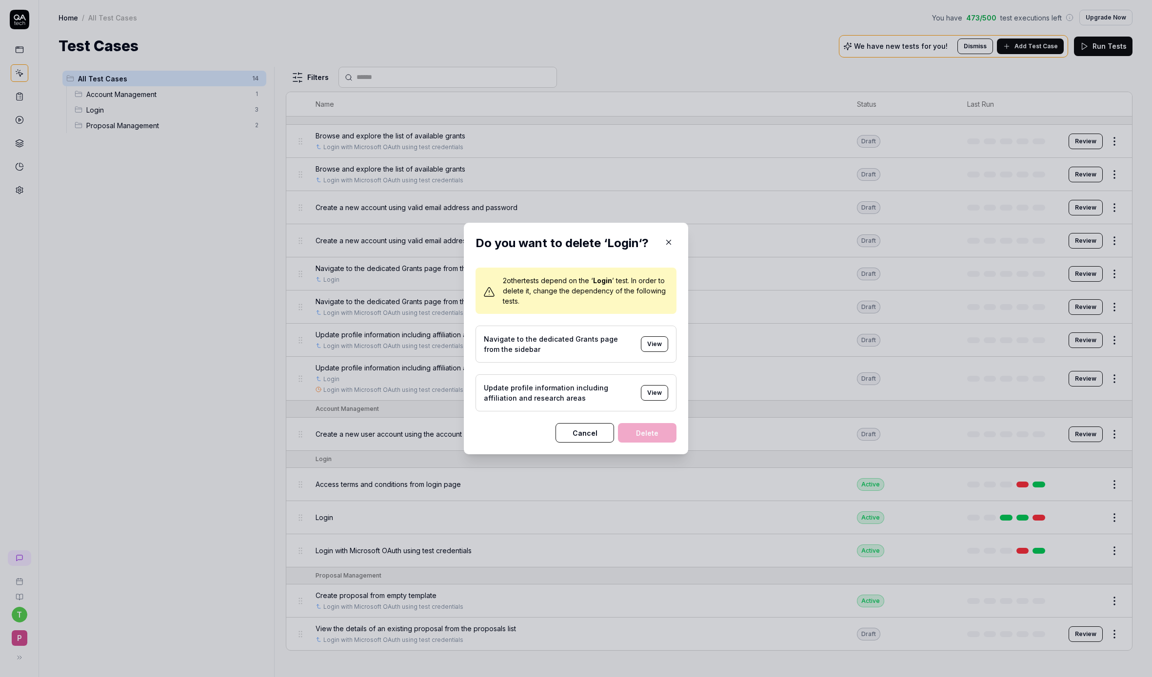
click at [647, 394] on button "View" at bounding box center [654, 393] width 27 height 16
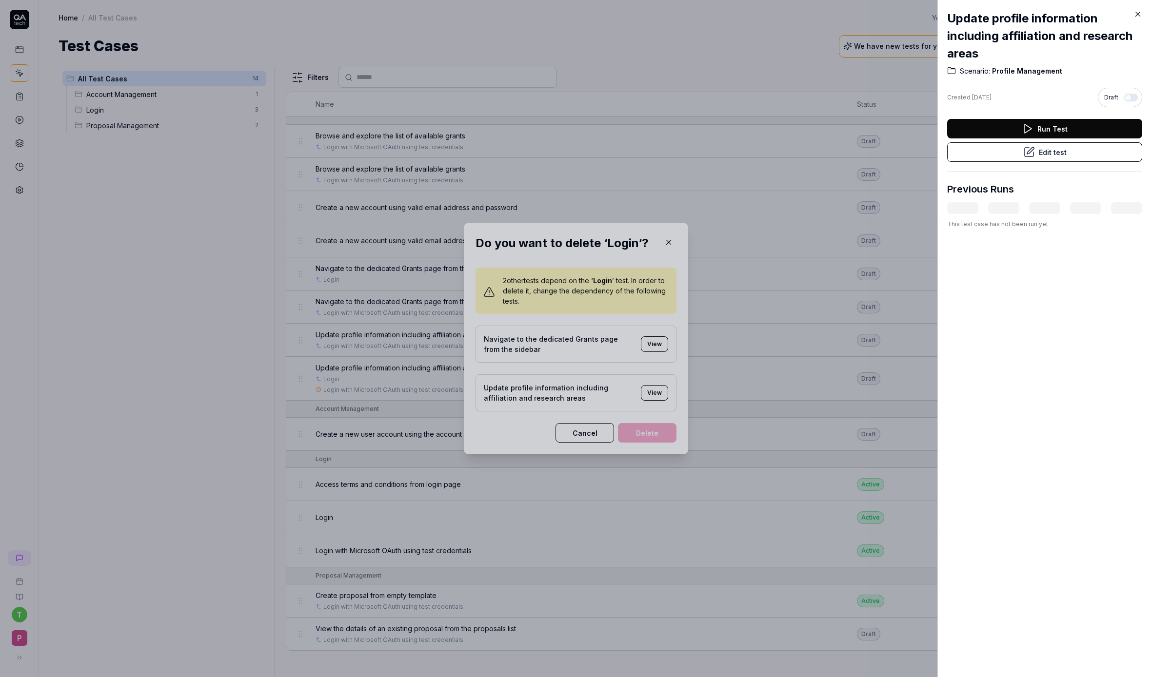
click at [1048, 155] on button "Edit test" at bounding box center [1044, 152] width 195 height 20
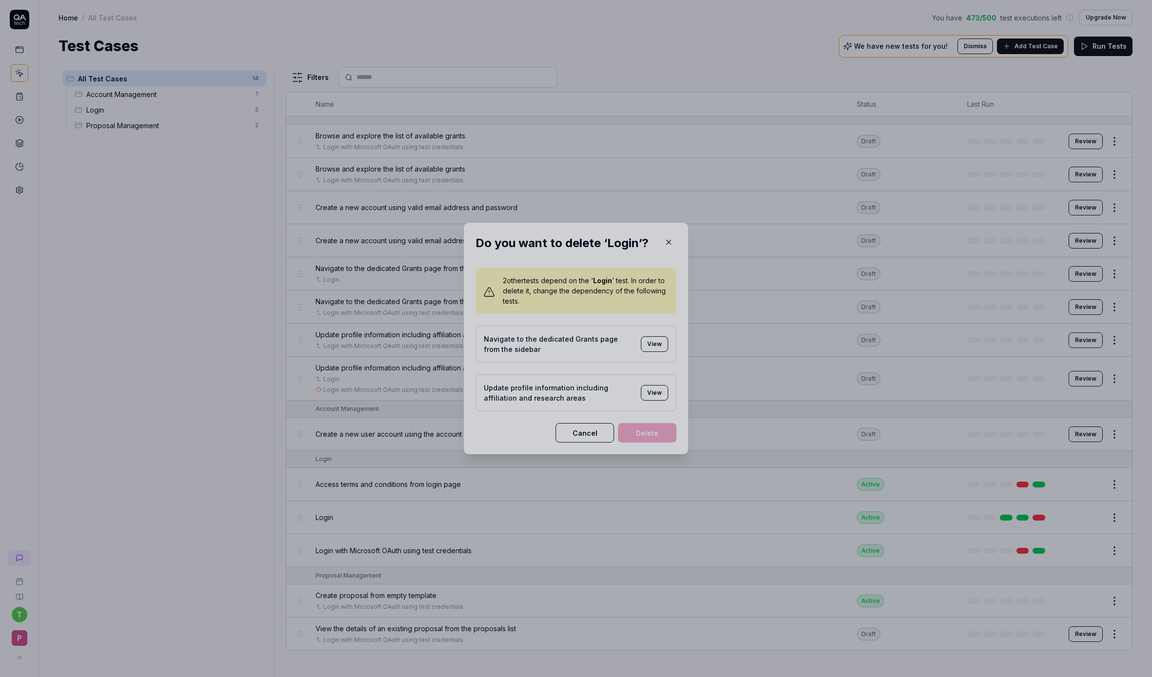
click at [617, 376] on div at bounding box center [576, 338] width 1152 height 677
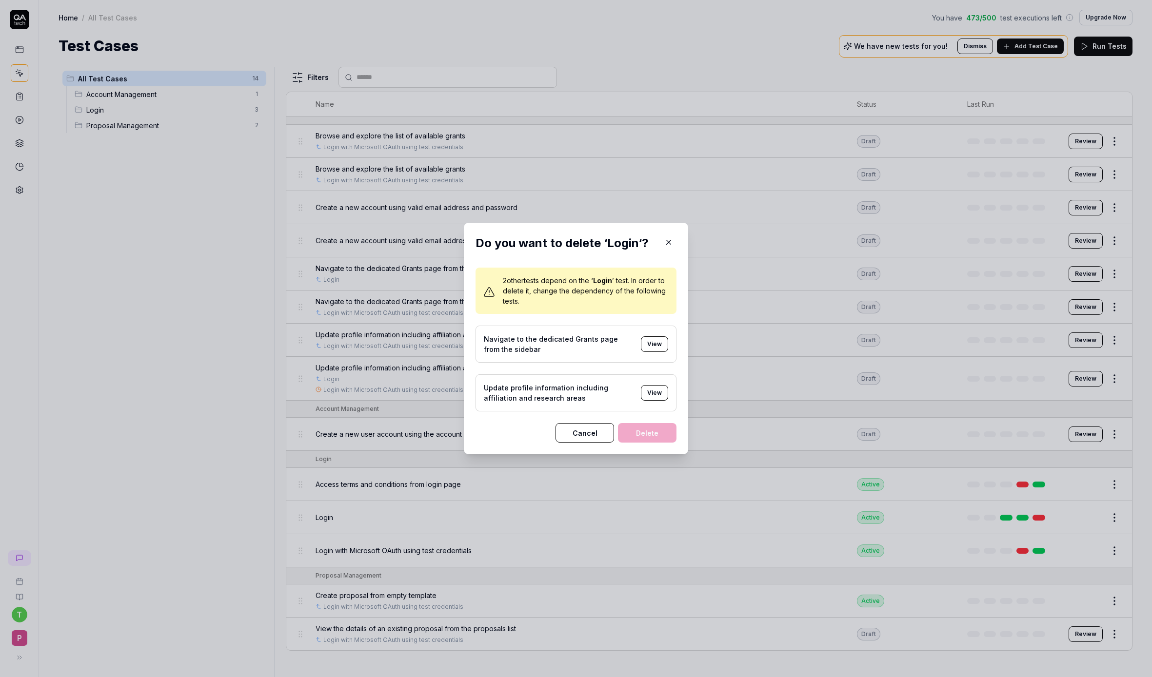
click at [659, 343] on button "View" at bounding box center [654, 344] width 27 height 16
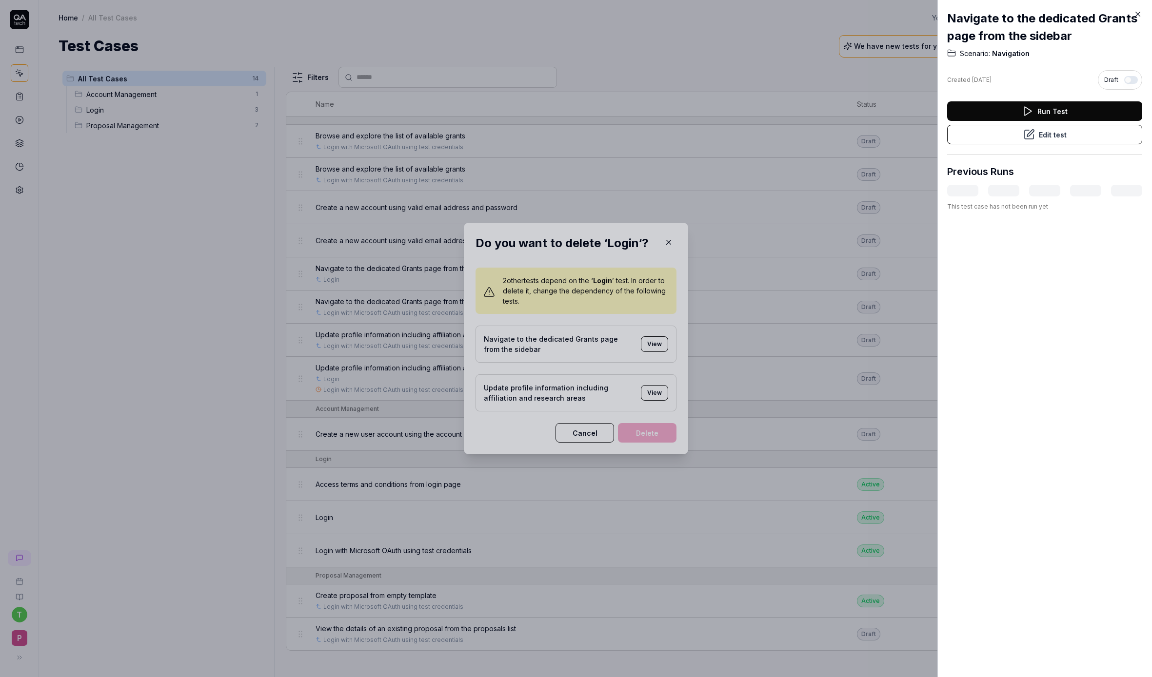
click at [1004, 136] on button "Edit test" at bounding box center [1044, 135] width 195 height 20
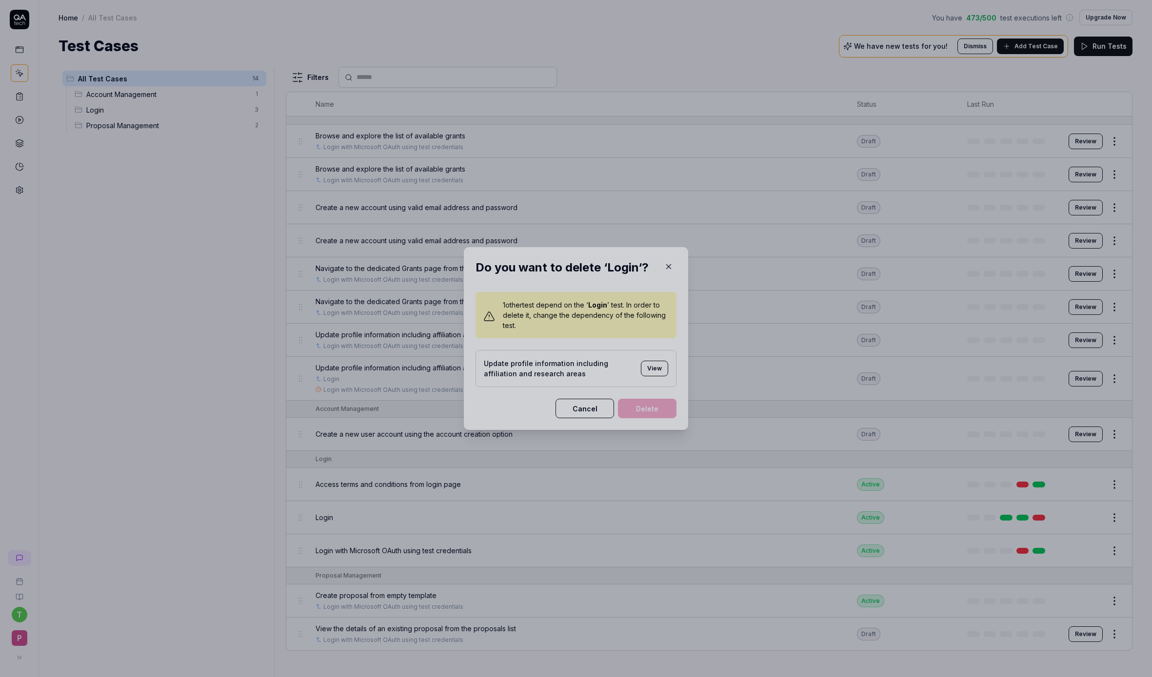
click at [282, 423] on div at bounding box center [576, 338] width 1152 height 677
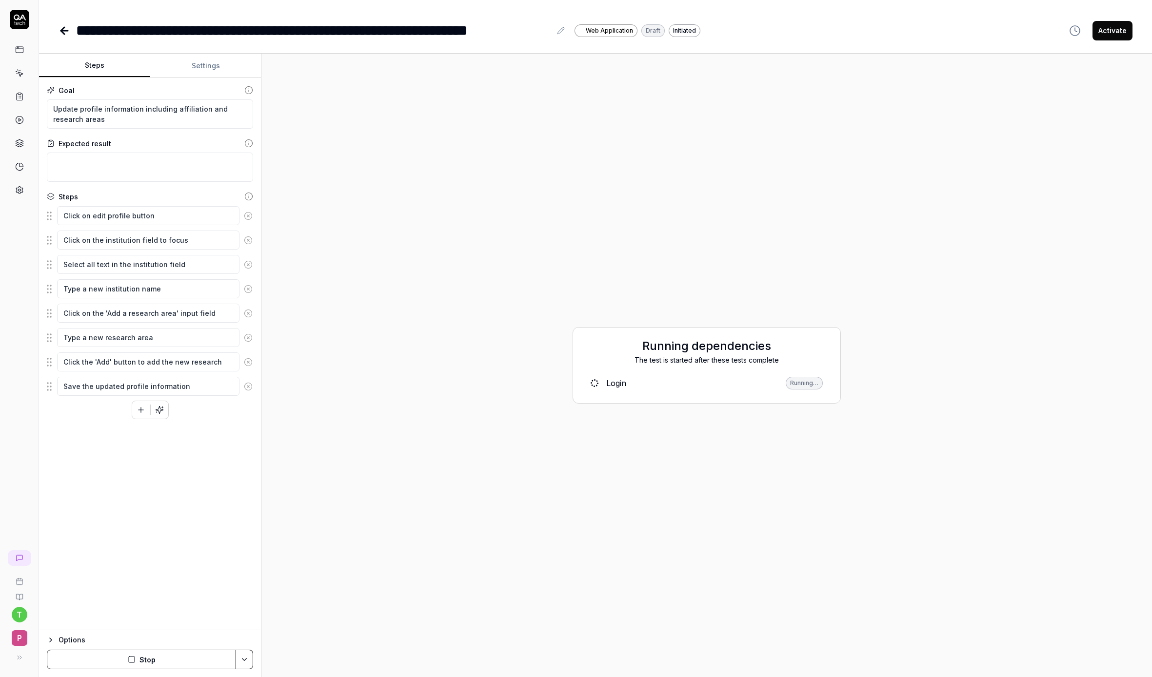
click at [214, 63] on button "Settings" at bounding box center [205, 65] width 111 height 23
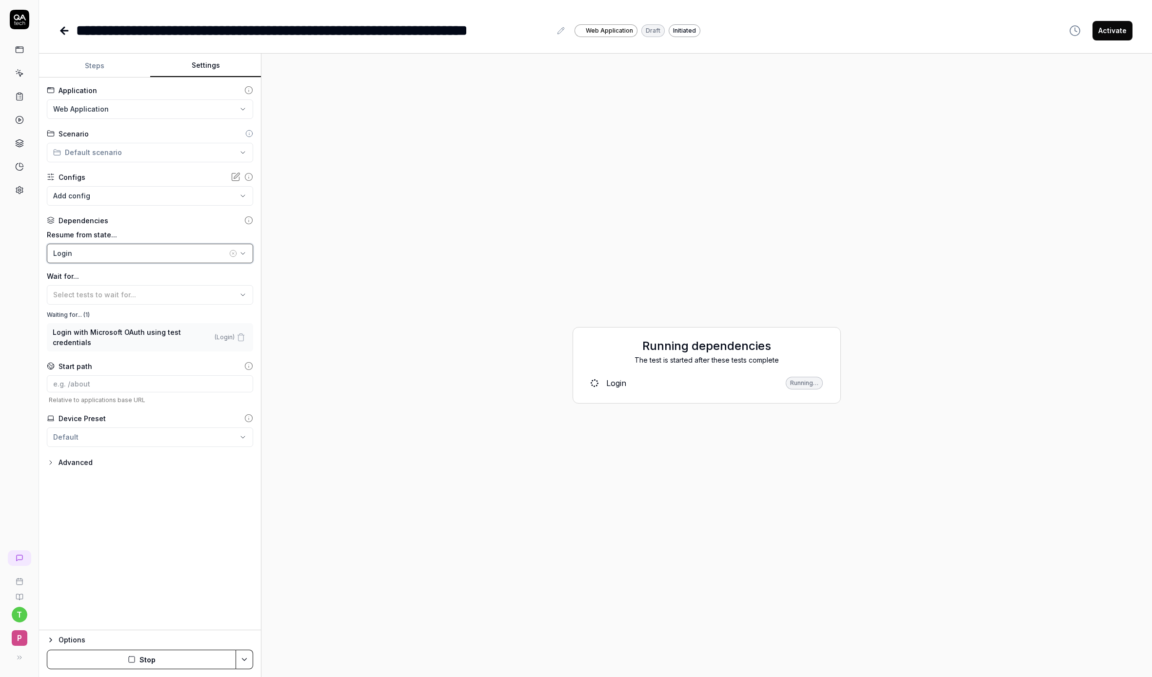
click at [109, 255] on div "Login" at bounding box center [140, 253] width 174 height 10
type input "micro"
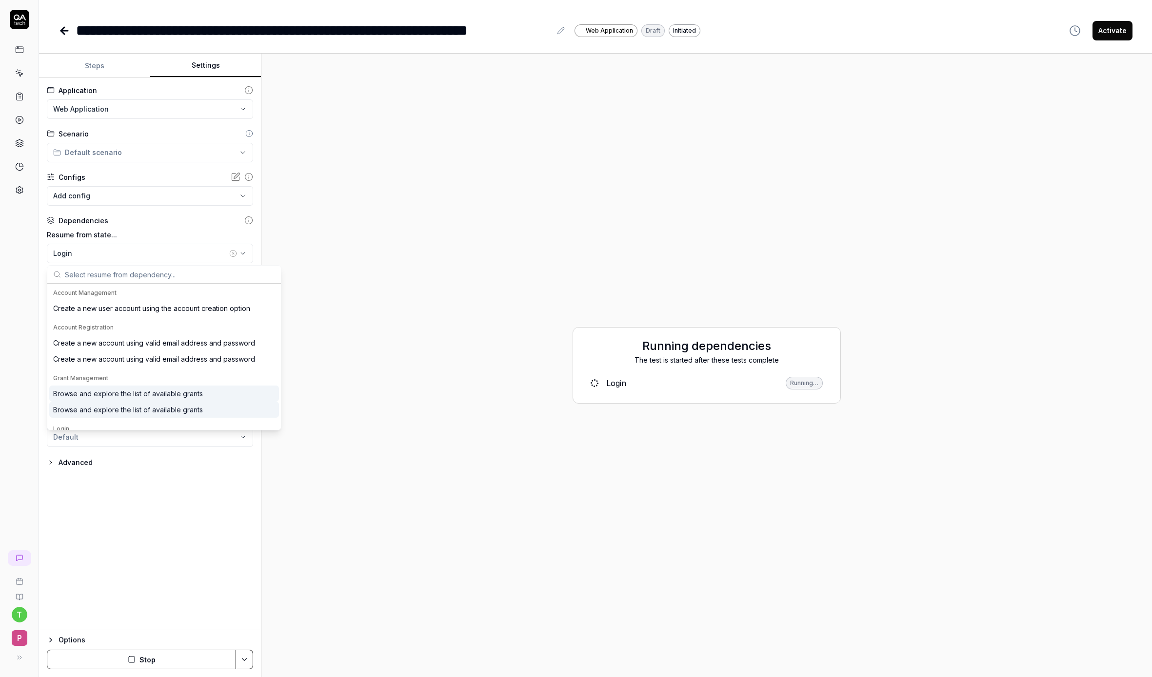
click at [152, 483] on div "**********" at bounding box center [150, 354] width 222 height 553
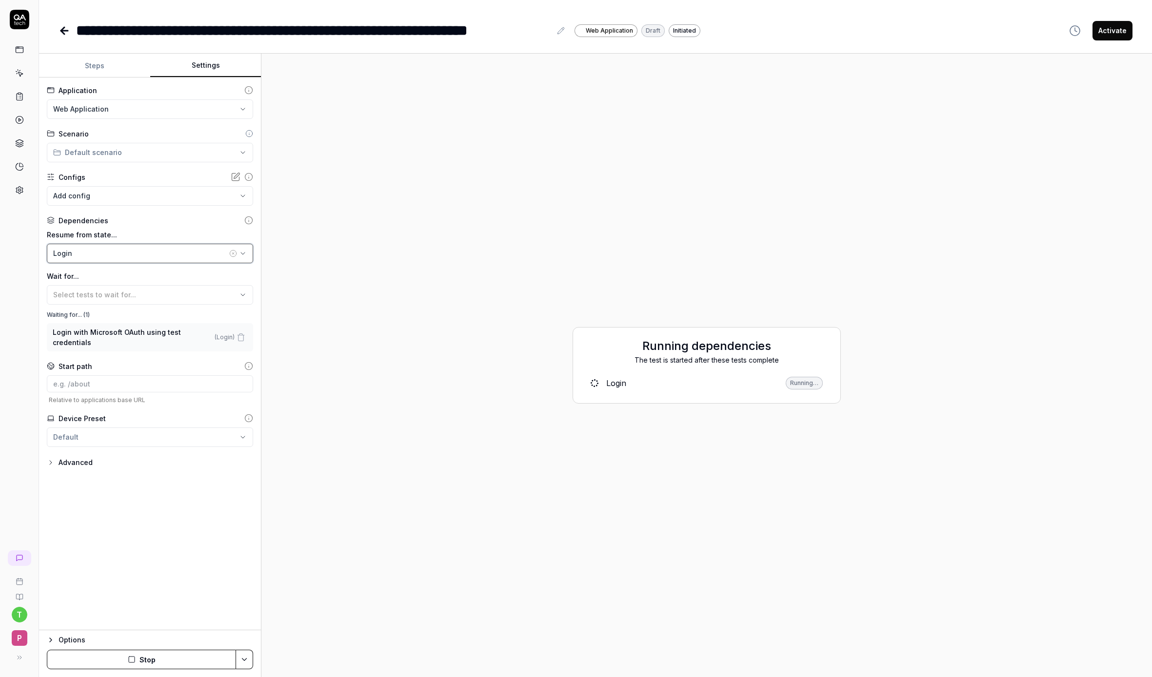
click at [117, 254] on div "Login" at bounding box center [140, 253] width 174 height 10
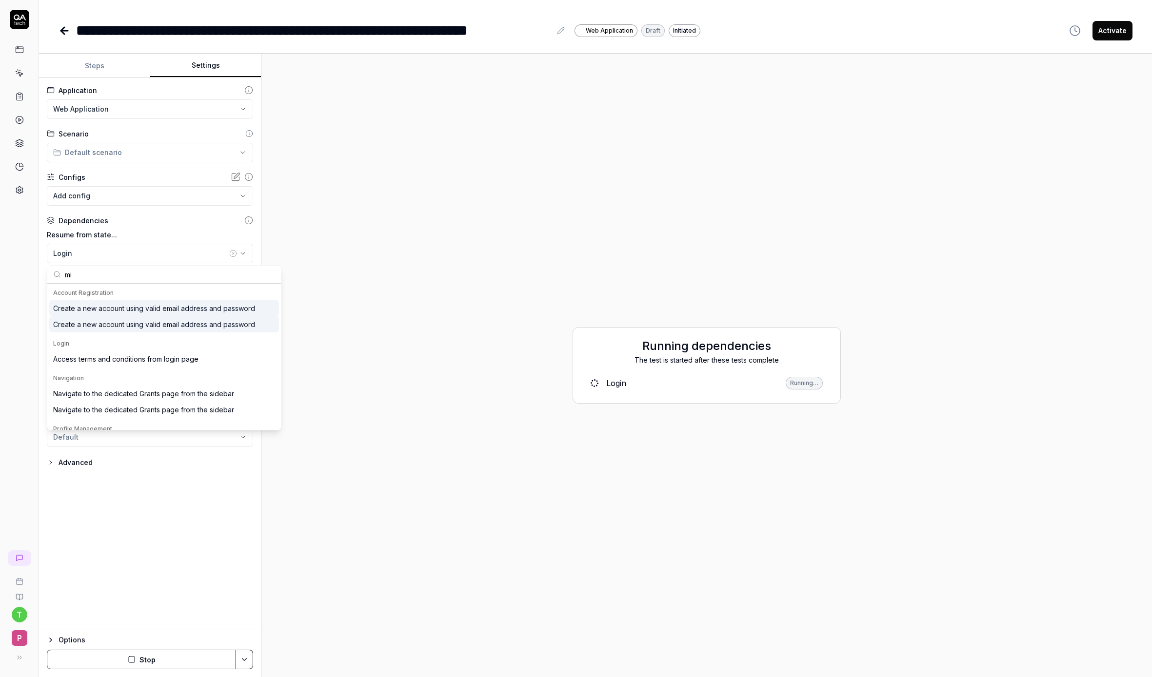
type input "mic"
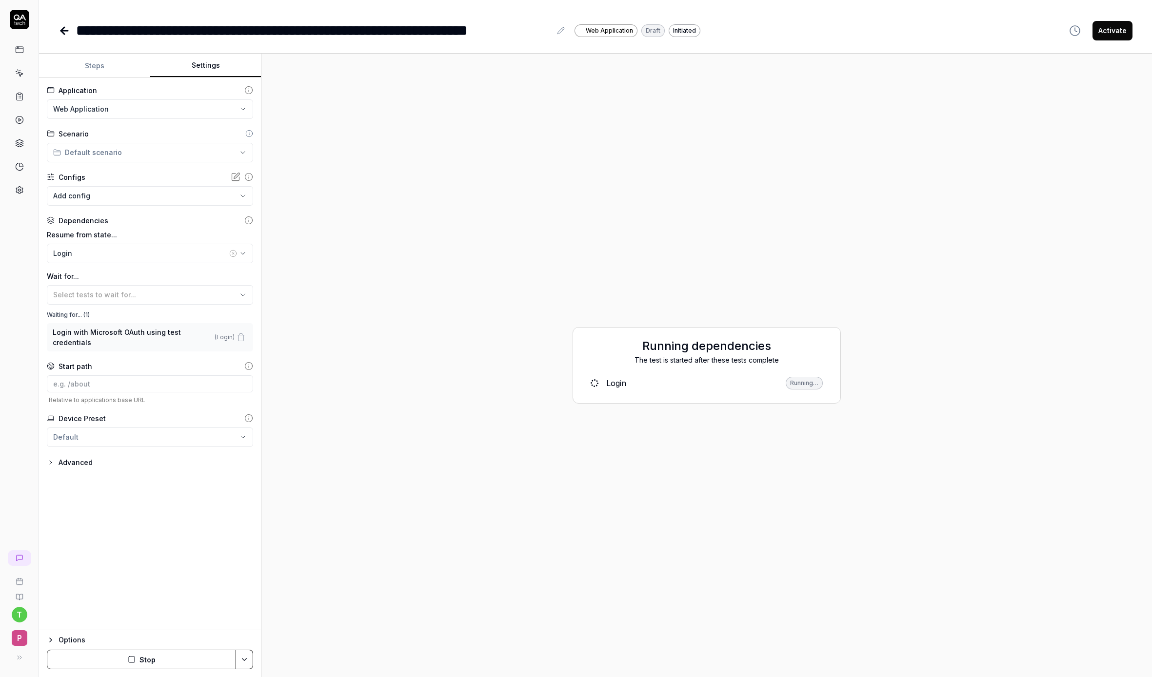
click at [105, 558] on div "**********" at bounding box center [150, 354] width 222 height 553
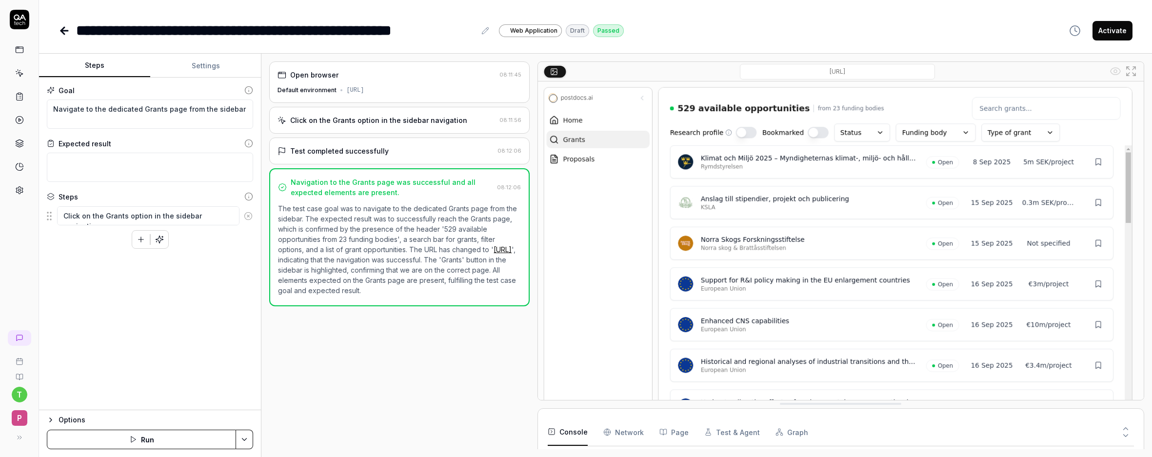
type textarea "*"
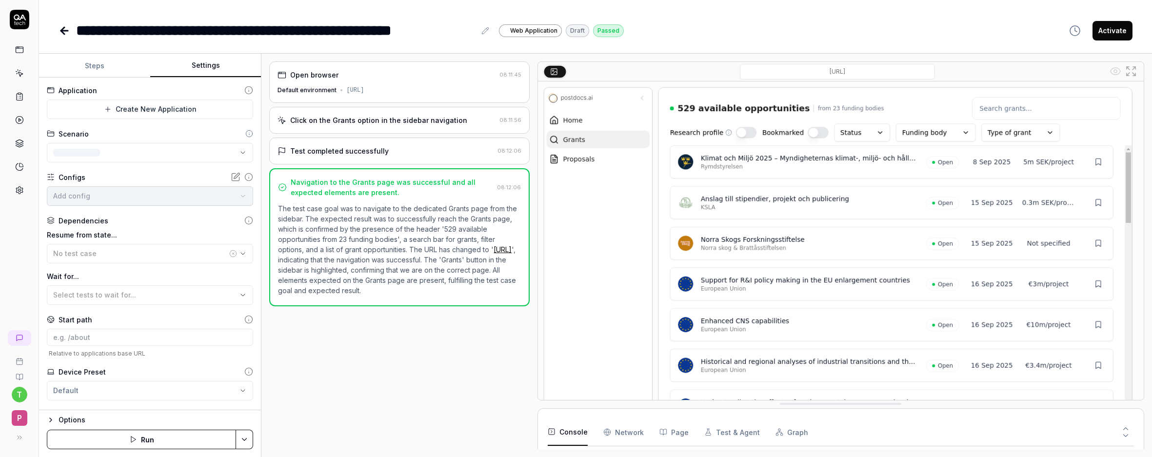
click at [184, 71] on button "Settings" at bounding box center [205, 65] width 111 height 23
click at [112, 258] on div "Login" at bounding box center [140, 253] width 174 height 10
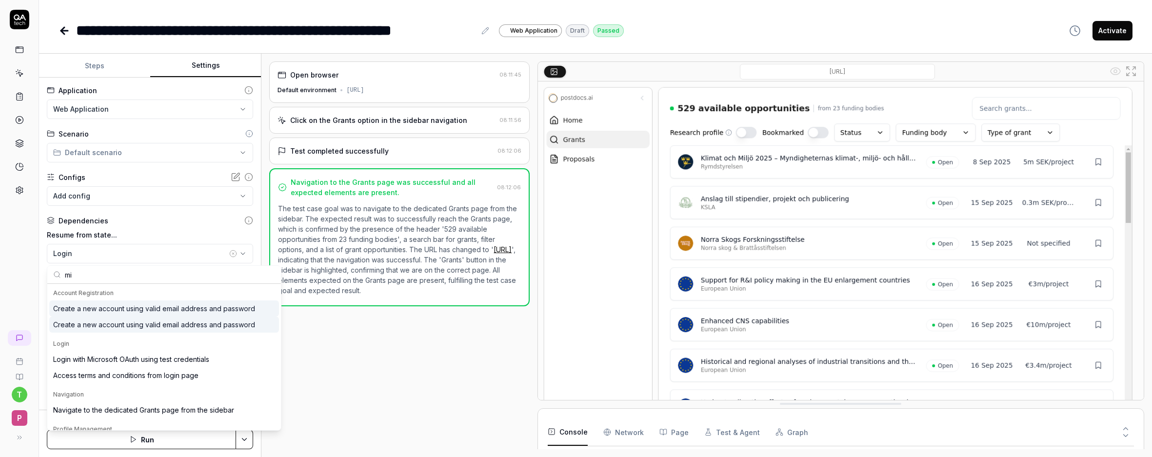
type input "mic"
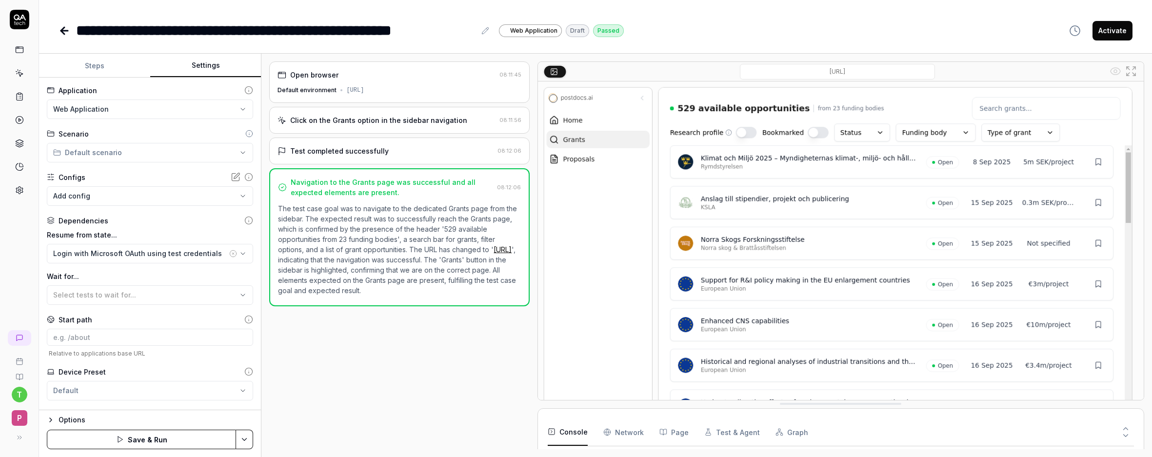
click at [109, 447] on button "Save & Run" at bounding box center [141, 440] width 189 height 20
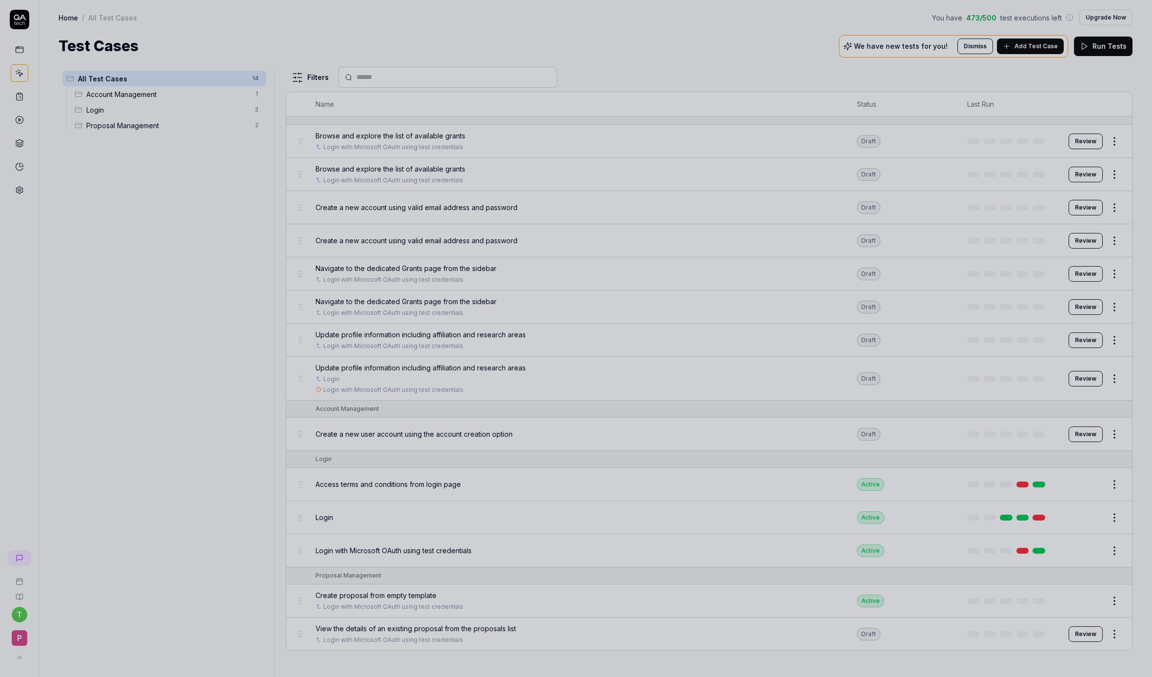
click at [85, 385] on div at bounding box center [576, 338] width 1152 height 677
